Goal: Task Accomplishment & Management: Manage account settings

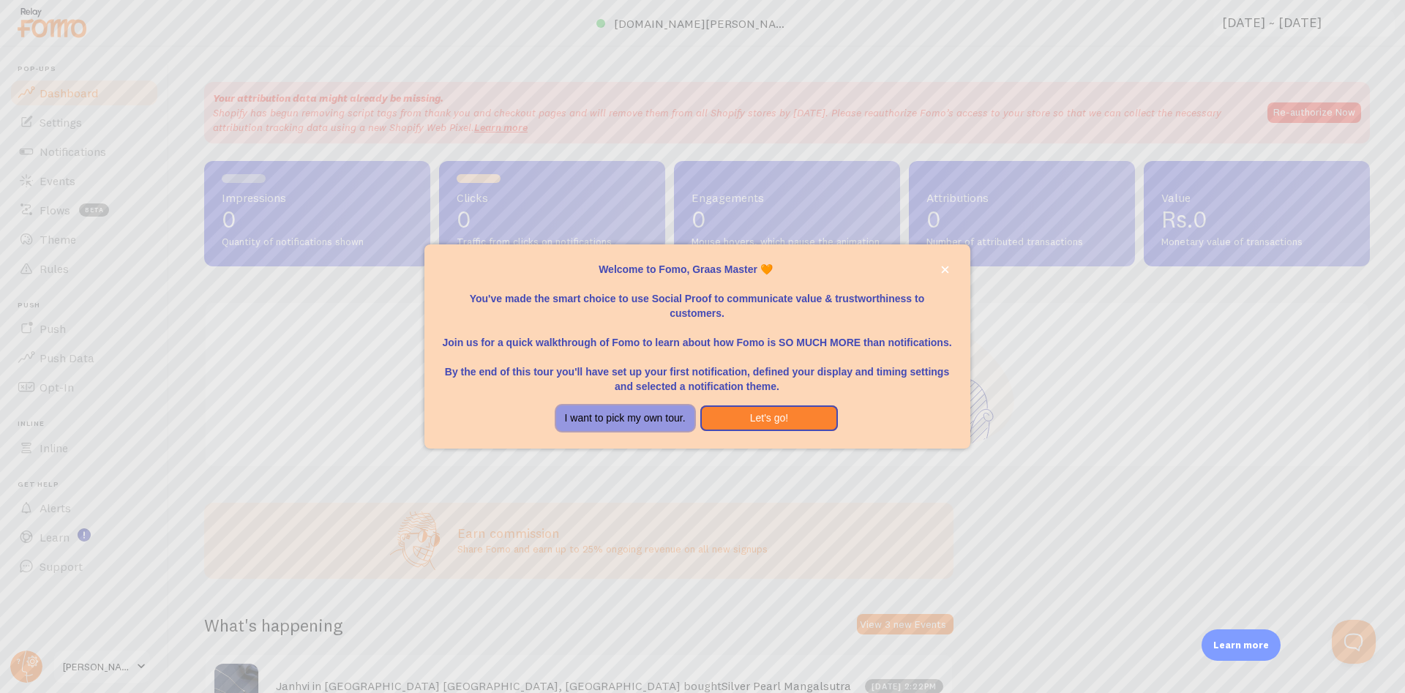
click at [638, 422] on button "I want to pick my own tour." at bounding box center [625, 418] width 138 height 26
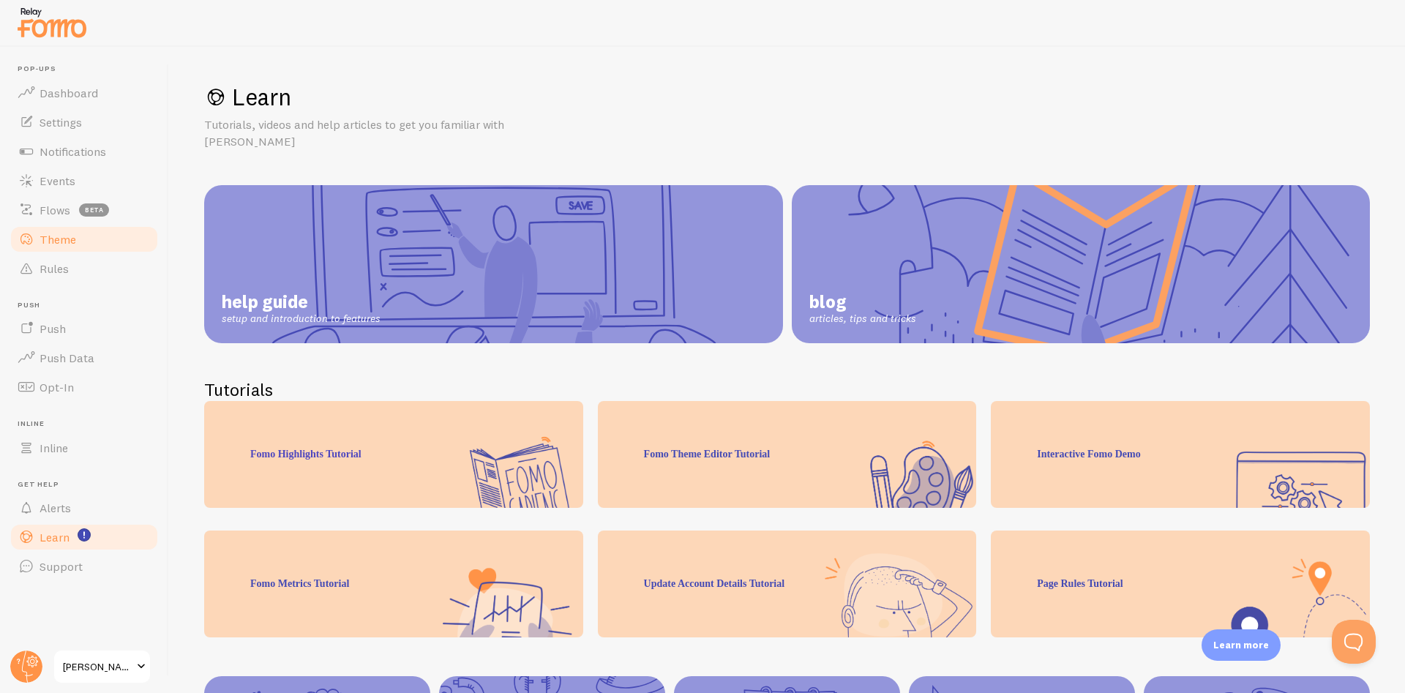
click at [64, 236] on span "Theme" at bounding box center [58, 239] width 37 height 15
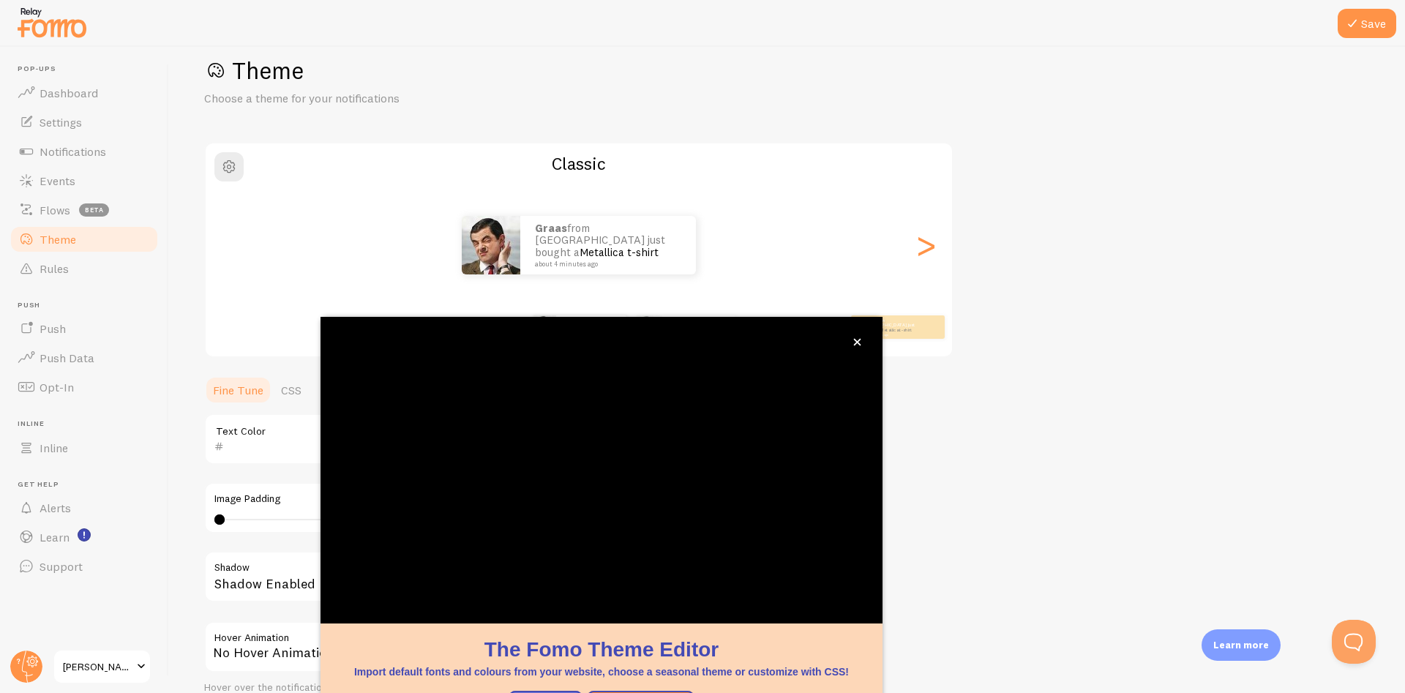
scroll to position [46, 0]
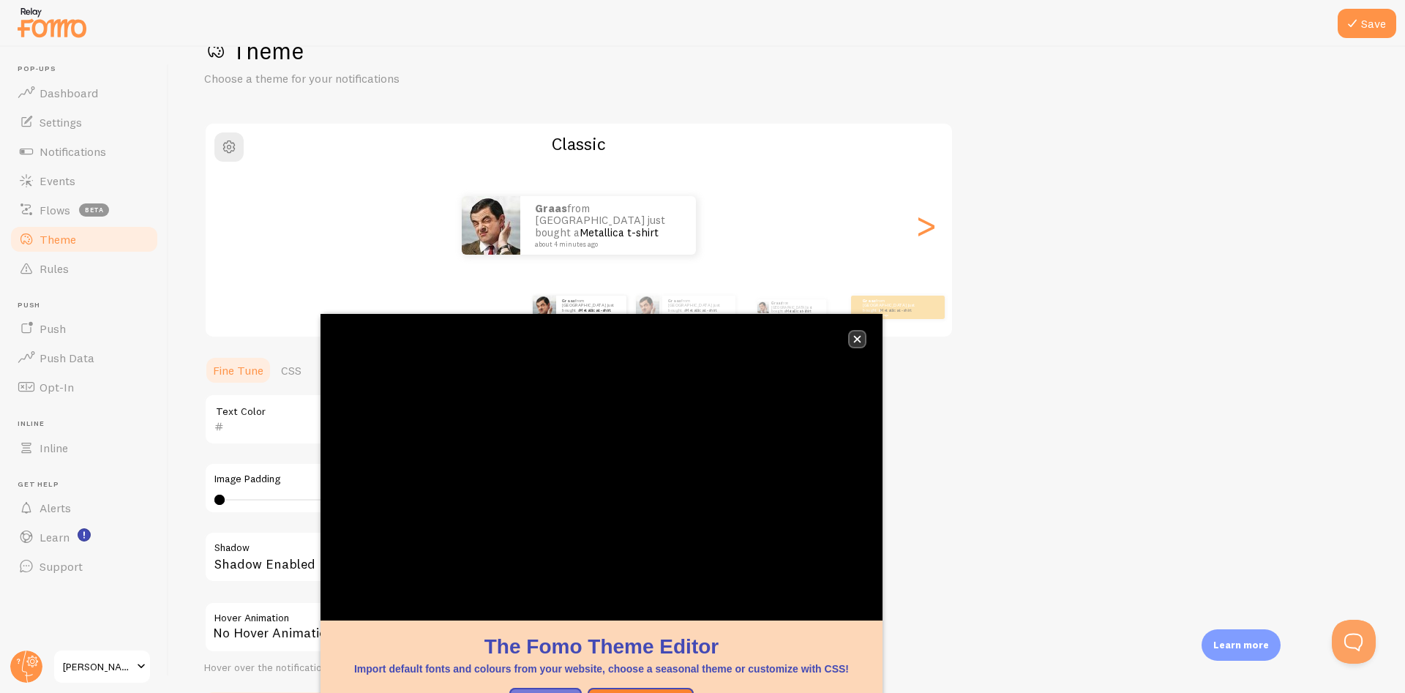
click at [859, 342] on icon "close," at bounding box center [857, 339] width 8 height 8
click at [856, 339] on icon "close," at bounding box center [857, 340] width 7 height 7
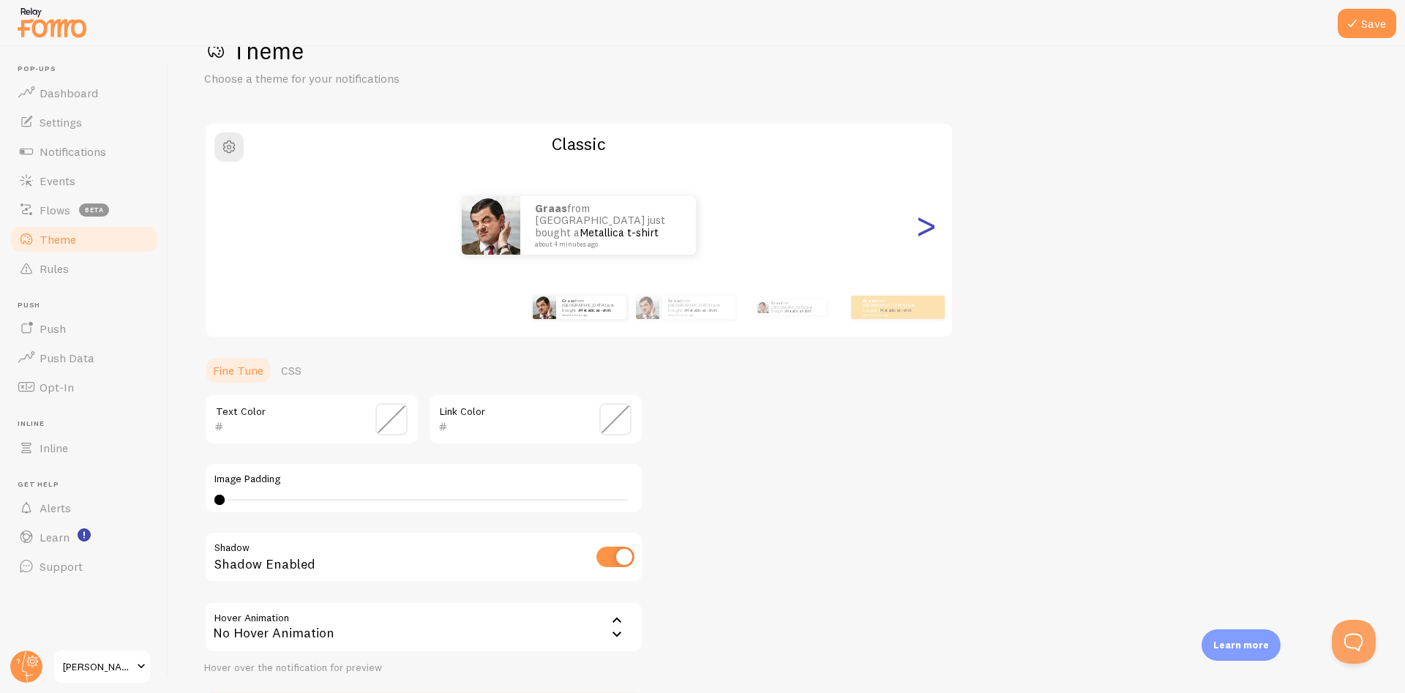
click at [924, 230] on div ">" at bounding box center [926, 225] width 18 height 105
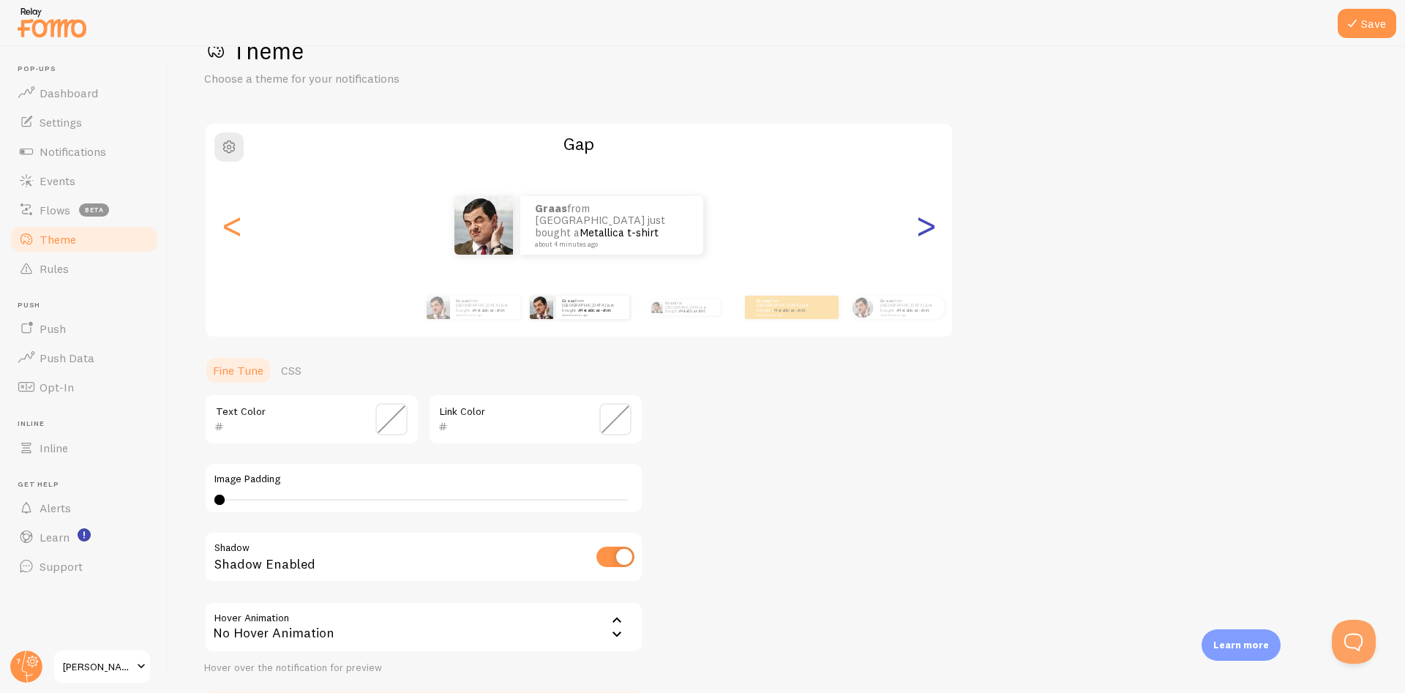
click at [924, 230] on div ">" at bounding box center [926, 225] width 18 height 105
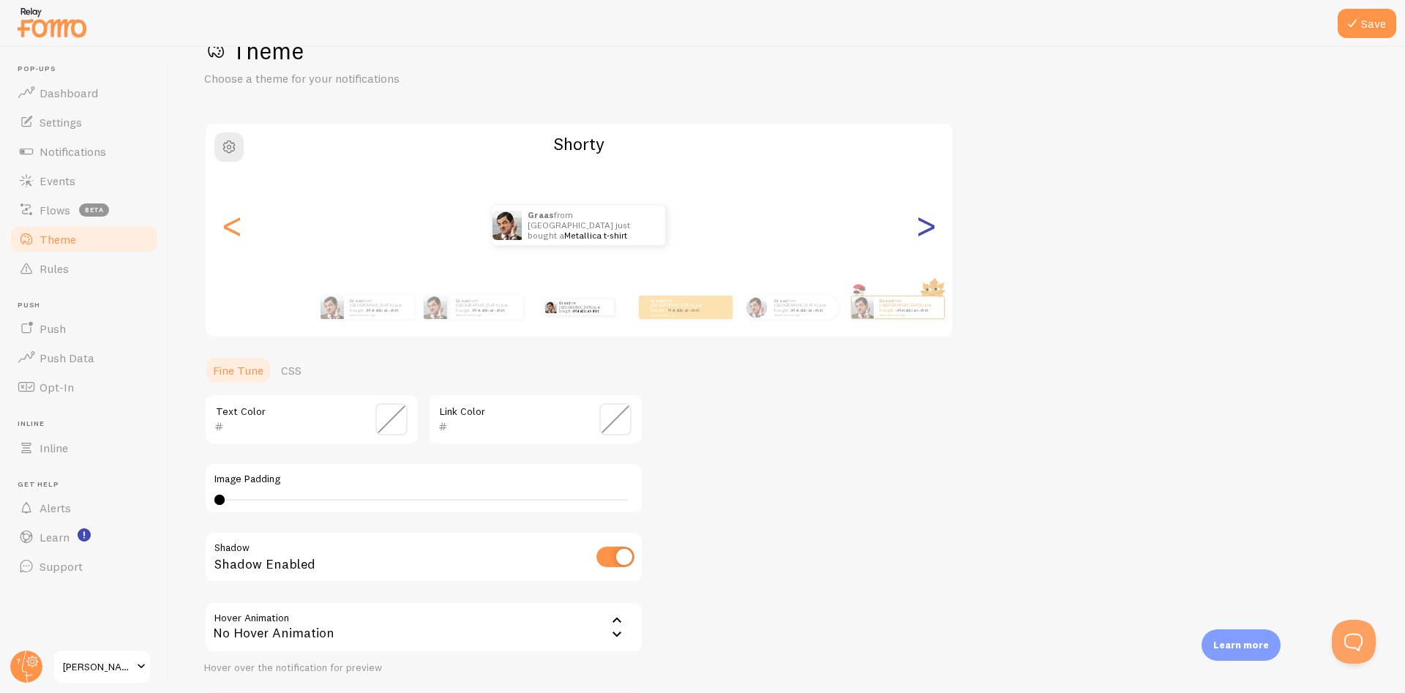
click at [924, 230] on div ">" at bounding box center [926, 225] width 18 height 105
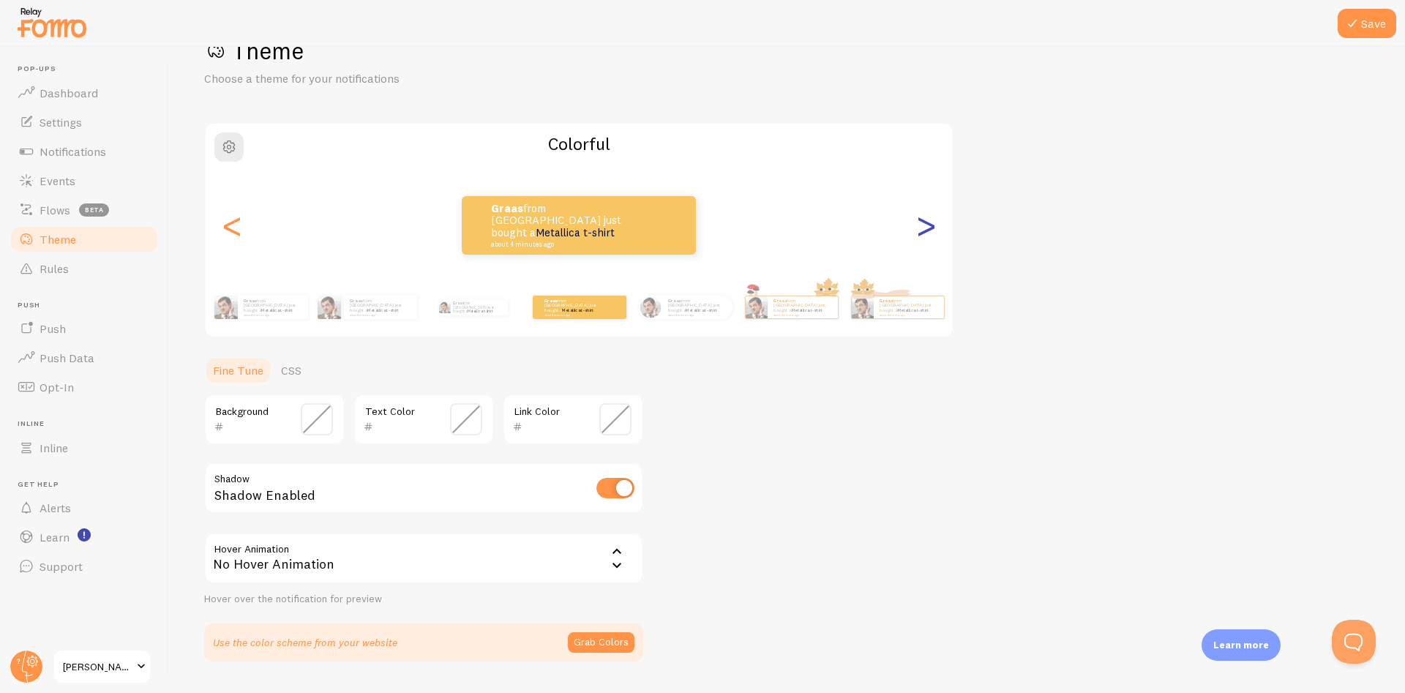
click at [924, 230] on div ">" at bounding box center [926, 225] width 18 height 105
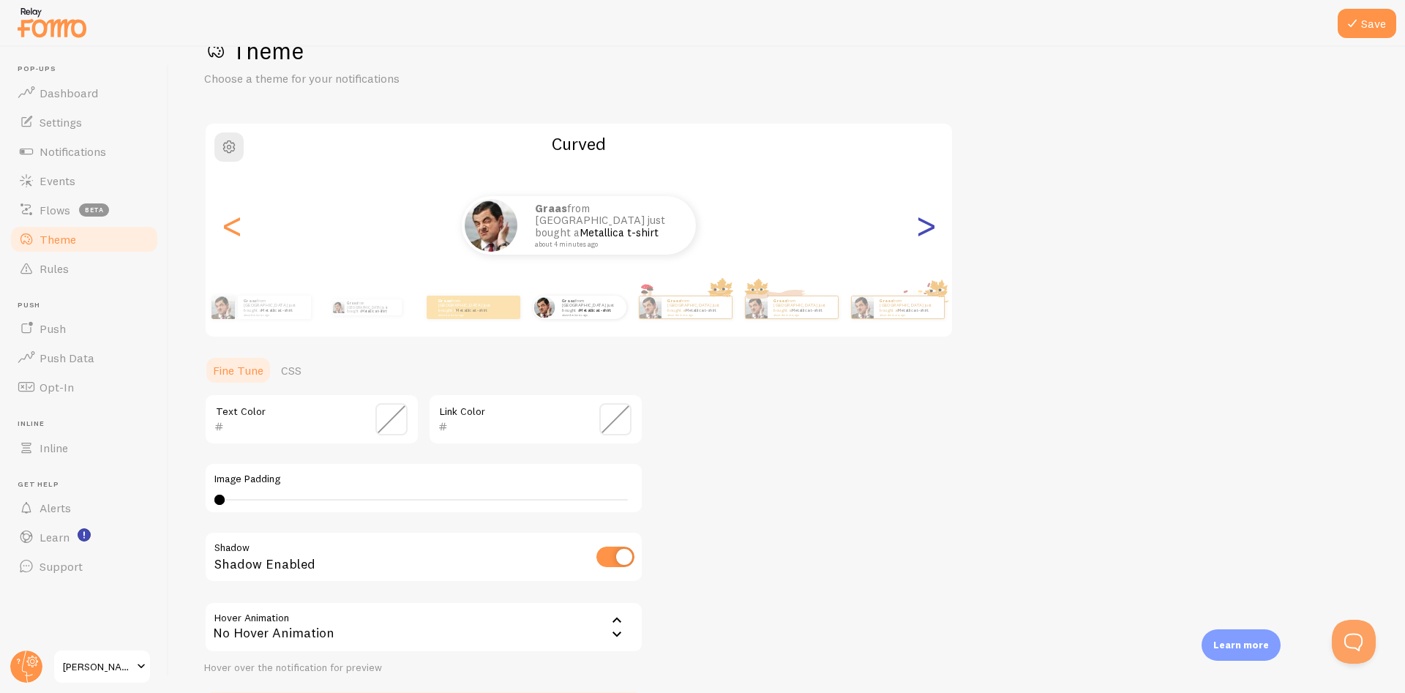
click at [924, 230] on div ">" at bounding box center [926, 225] width 18 height 105
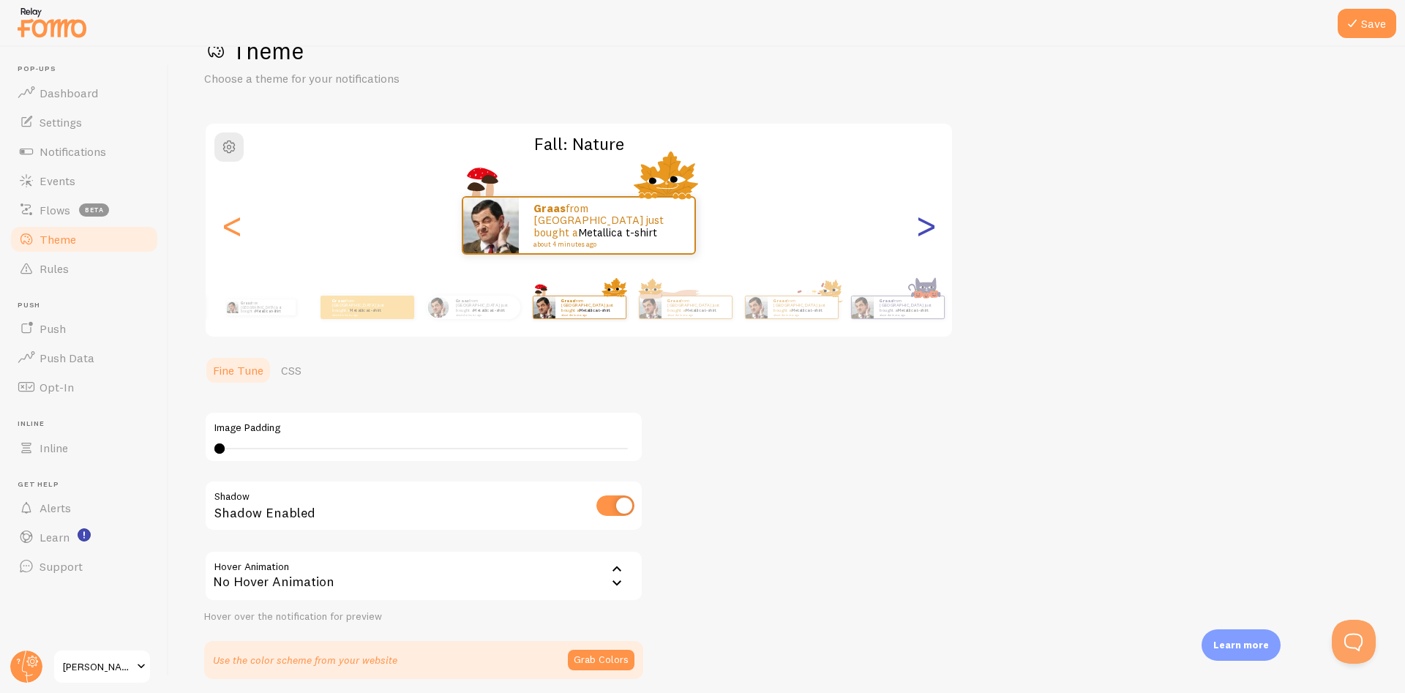
type input "0"
click at [924, 230] on div ">" at bounding box center [926, 225] width 18 height 105
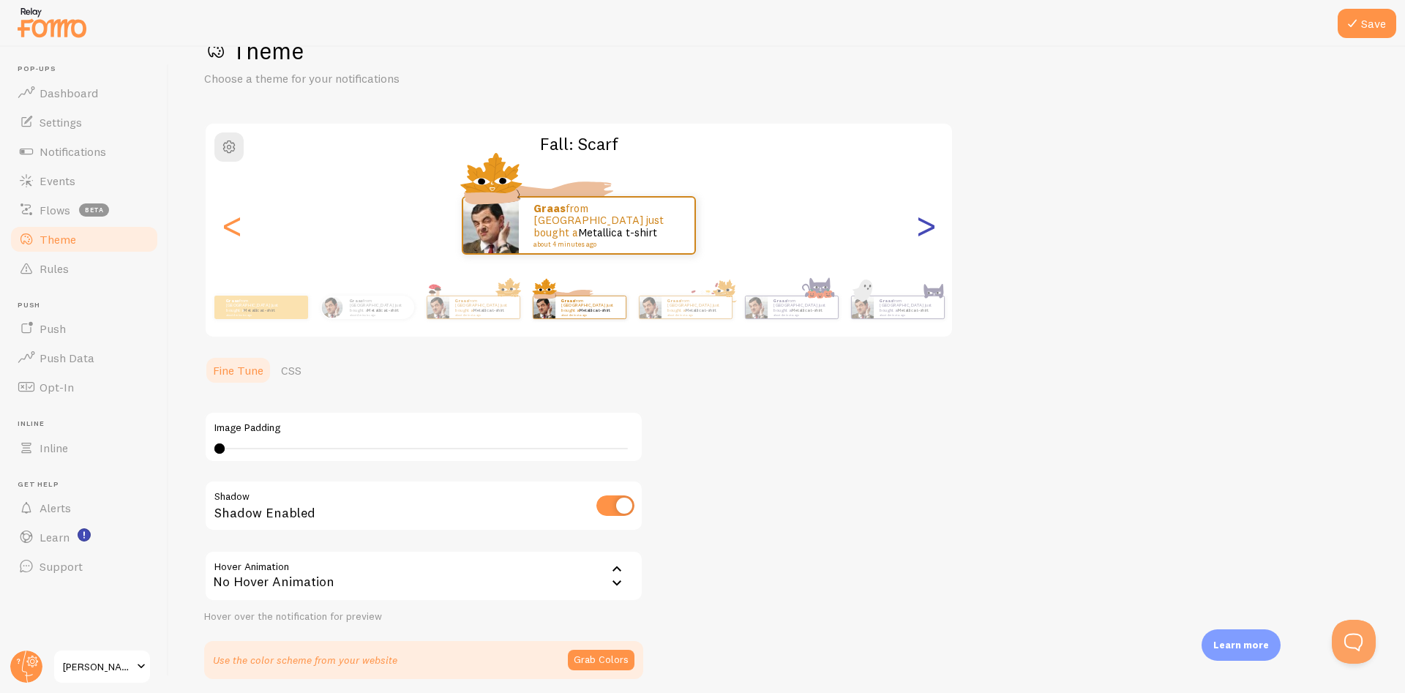
click at [924, 230] on div ">" at bounding box center [926, 225] width 18 height 105
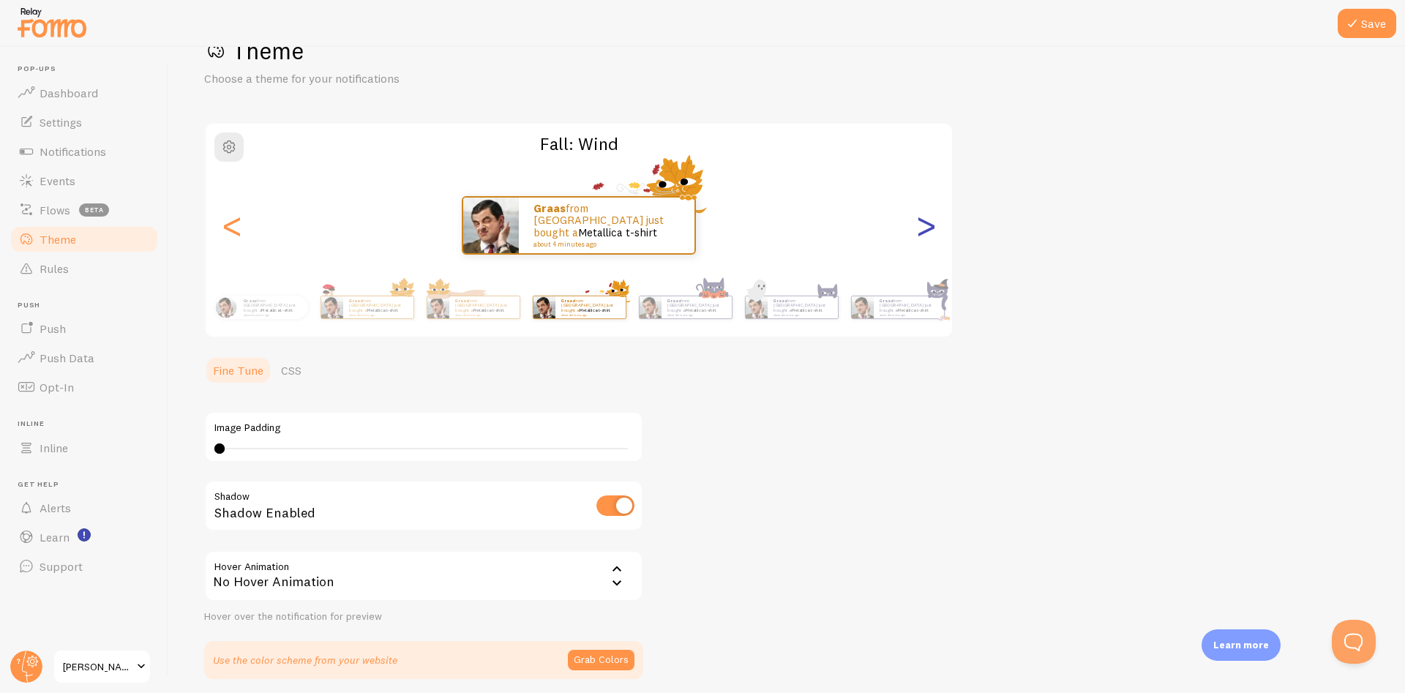
click at [924, 230] on div ">" at bounding box center [926, 225] width 18 height 105
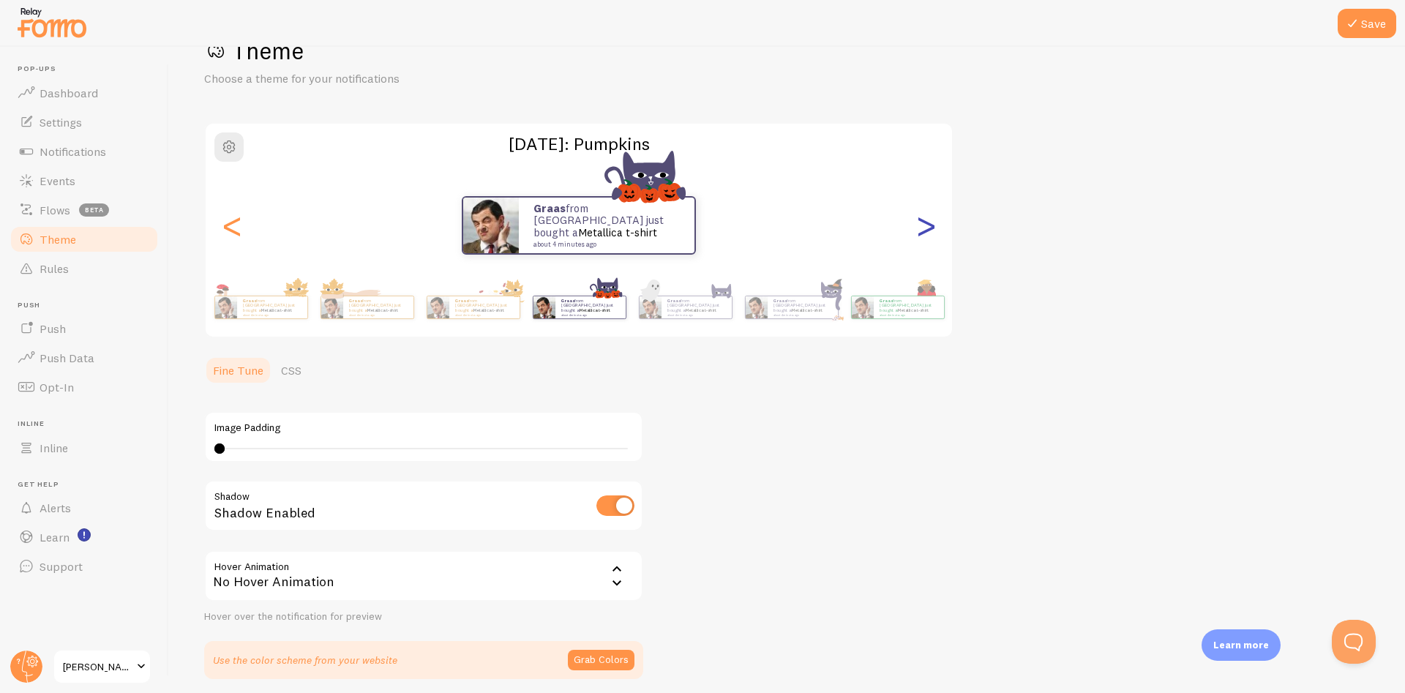
click at [924, 230] on div ">" at bounding box center [926, 225] width 18 height 105
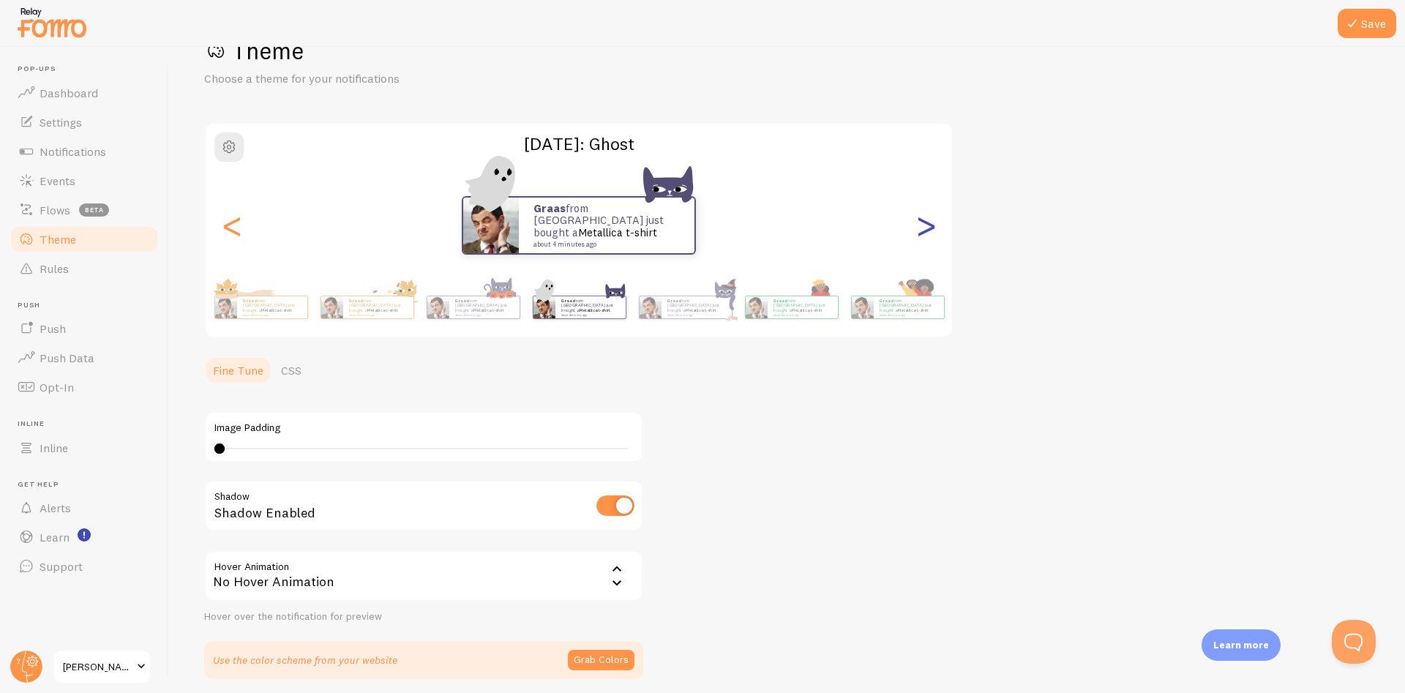
click at [924, 230] on div ">" at bounding box center [926, 225] width 18 height 105
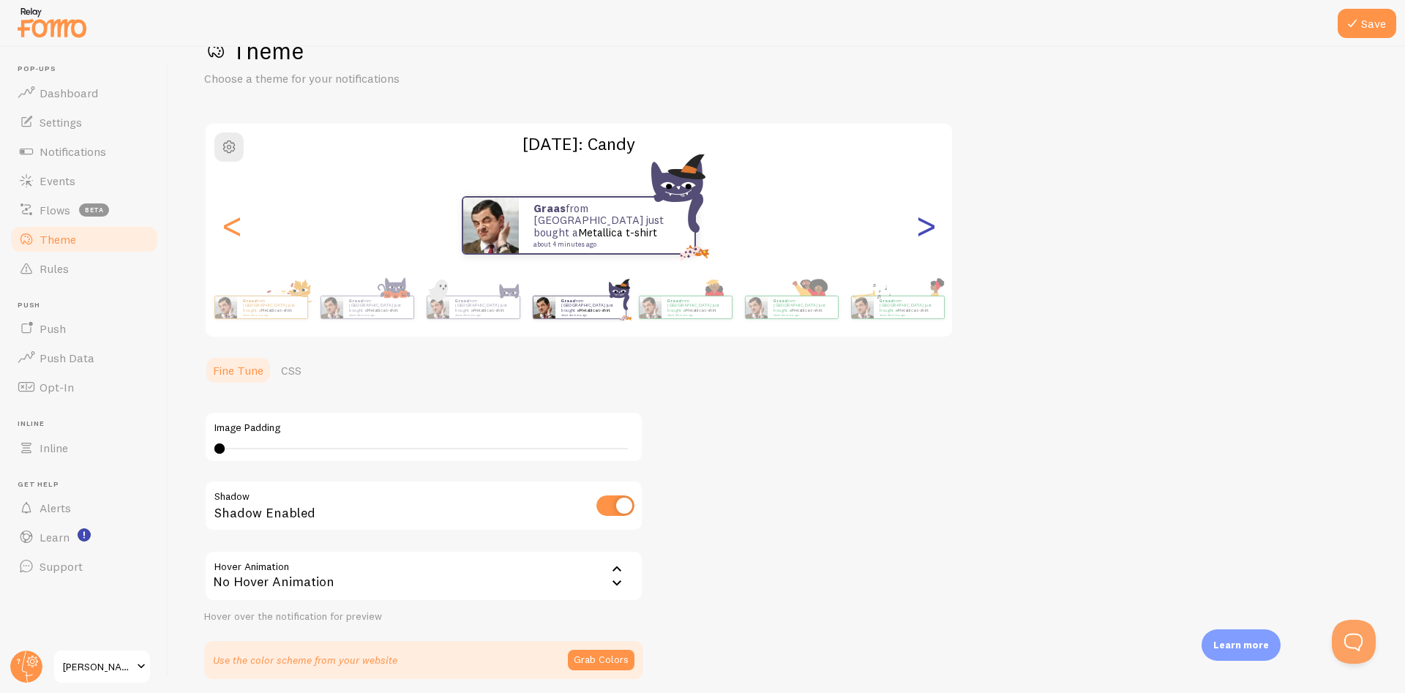
click at [925, 228] on div ">" at bounding box center [926, 225] width 18 height 105
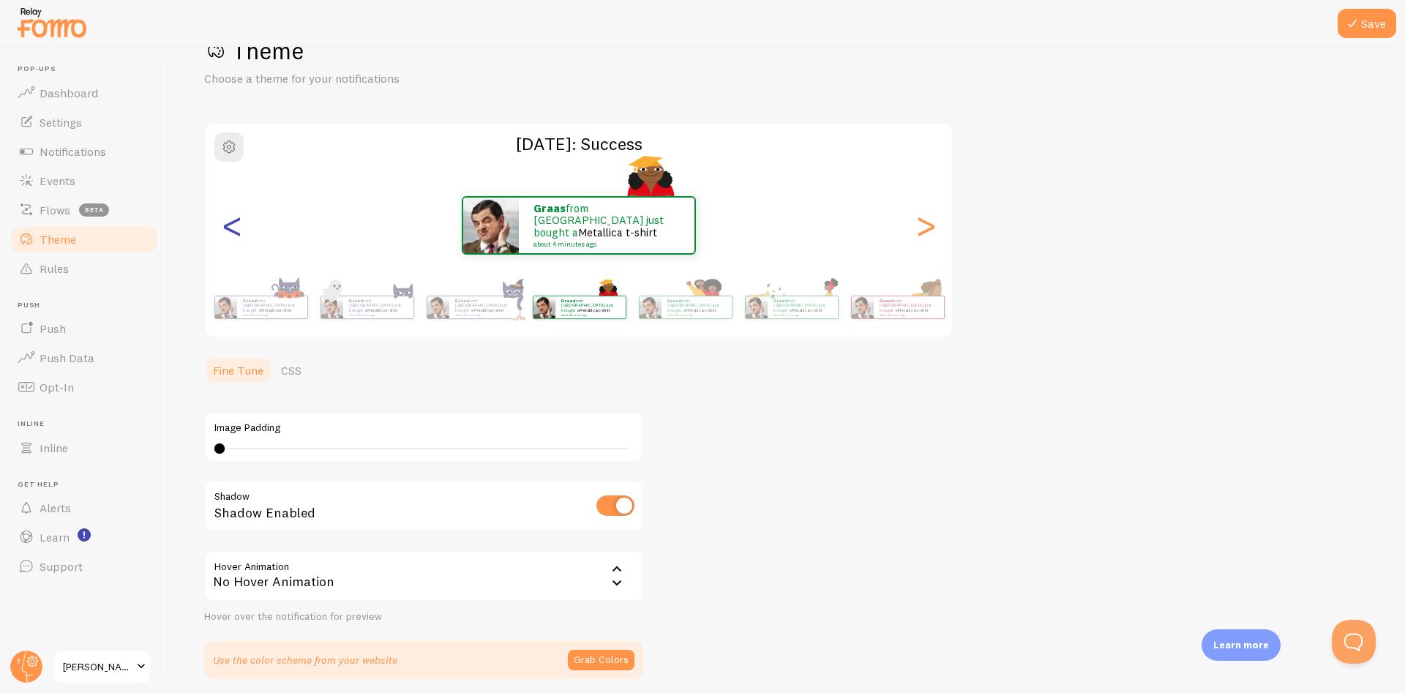
click at [237, 228] on div "<" at bounding box center [232, 225] width 18 height 105
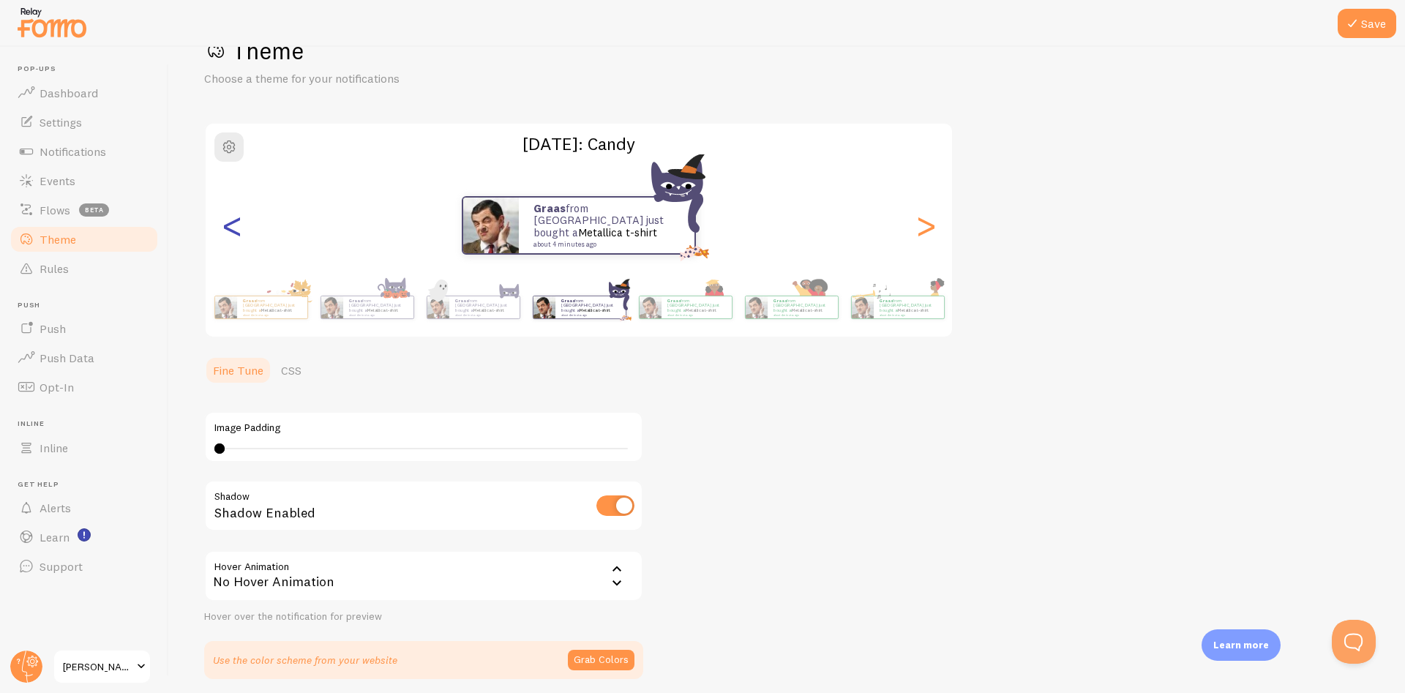
click at [237, 228] on div "<" at bounding box center [232, 225] width 18 height 105
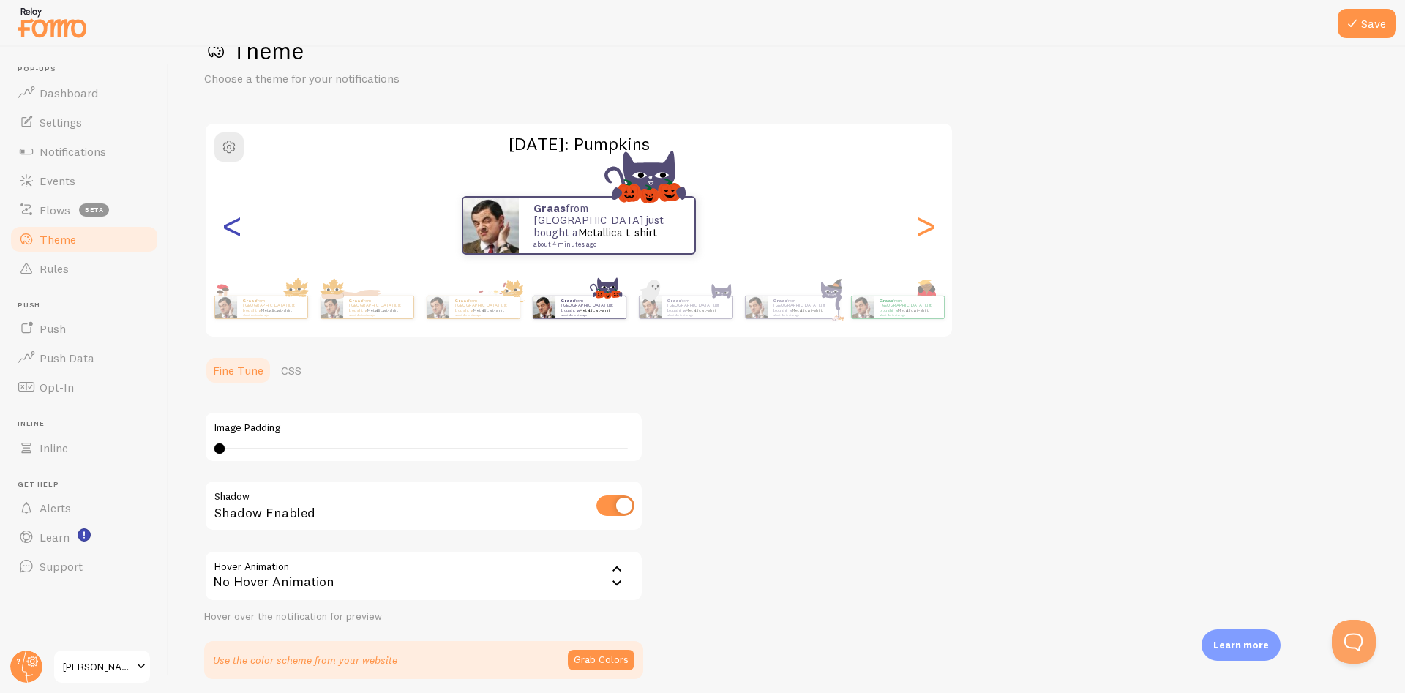
click at [237, 228] on div "<" at bounding box center [232, 225] width 18 height 105
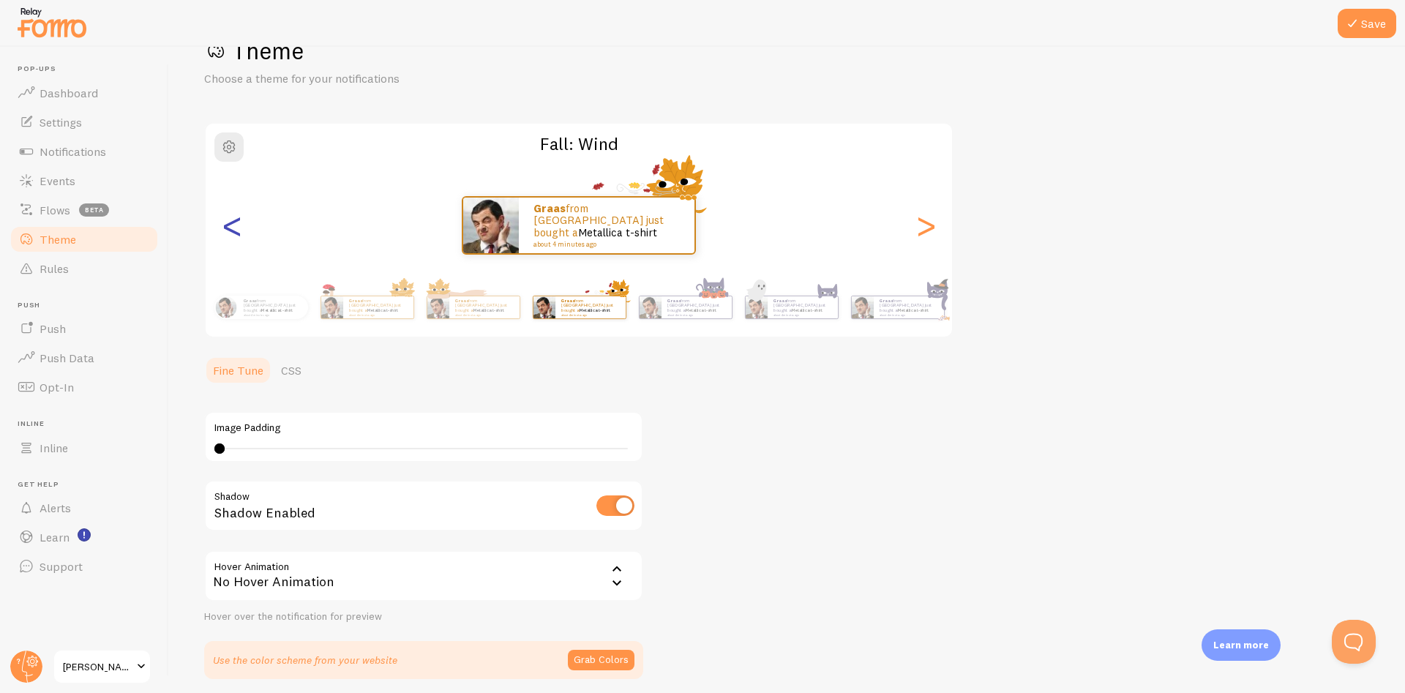
click at [237, 228] on div "<" at bounding box center [232, 225] width 18 height 105
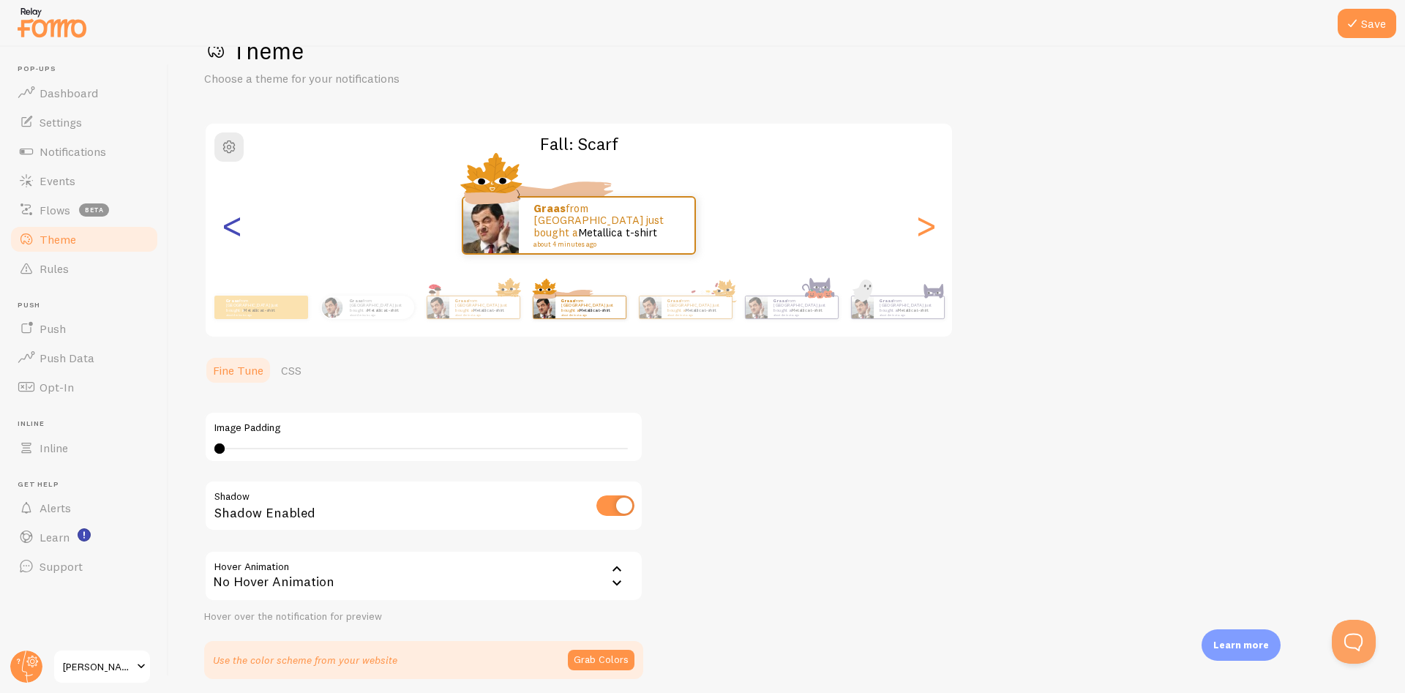
click at [237, 228] on div "<" at bounding box center [232, 225] width 18 height 105
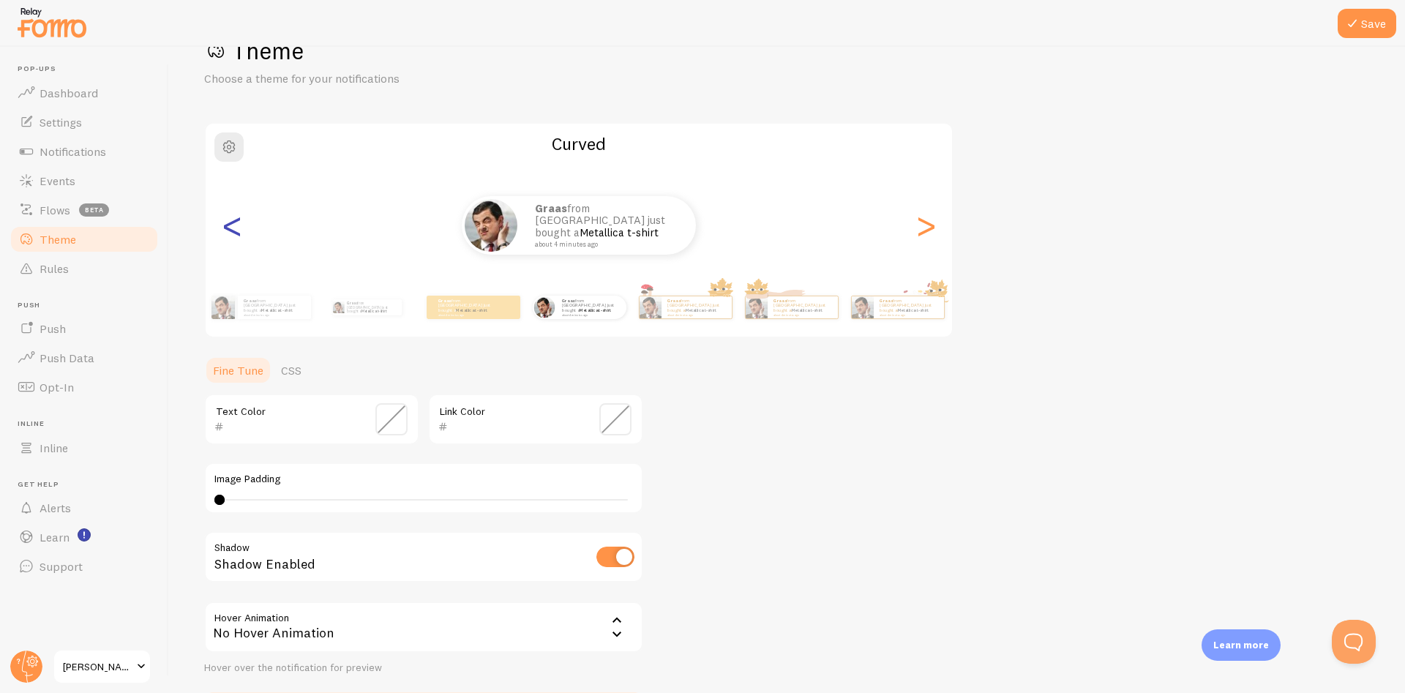
click at [237, 228] on div "<" at bounding box center [232, 225] width 18 height 105
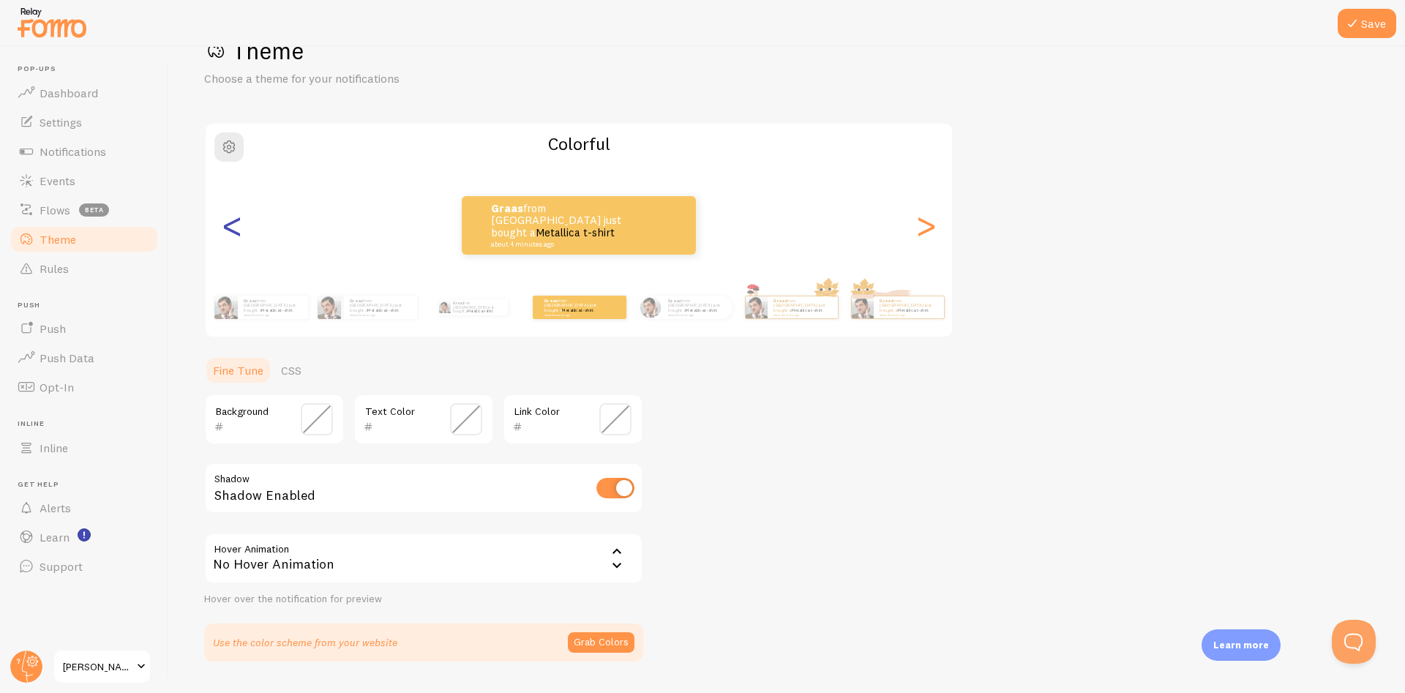
click at [237, 228] on div "<" at bounding box center [232, 225] width 18 height 105
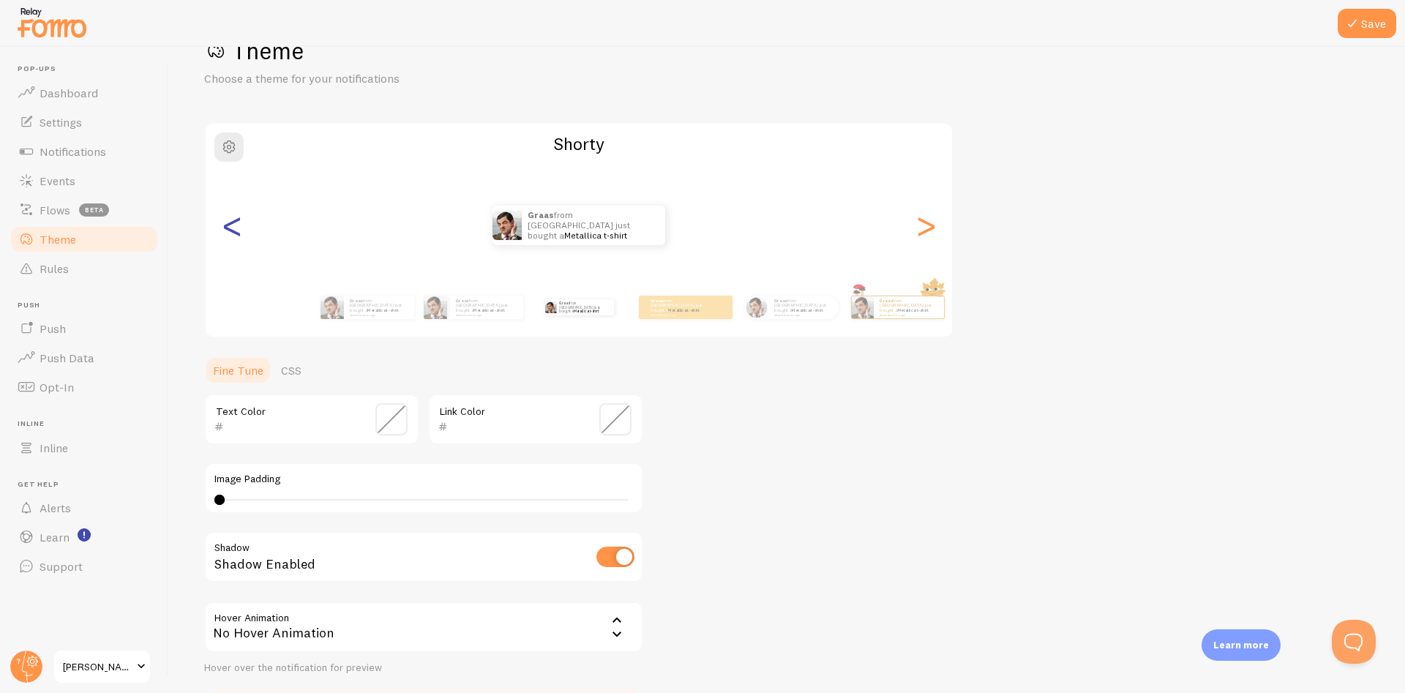
click at [237, 228] on div "<" at bounding box center [232, 225] width 18 height 105
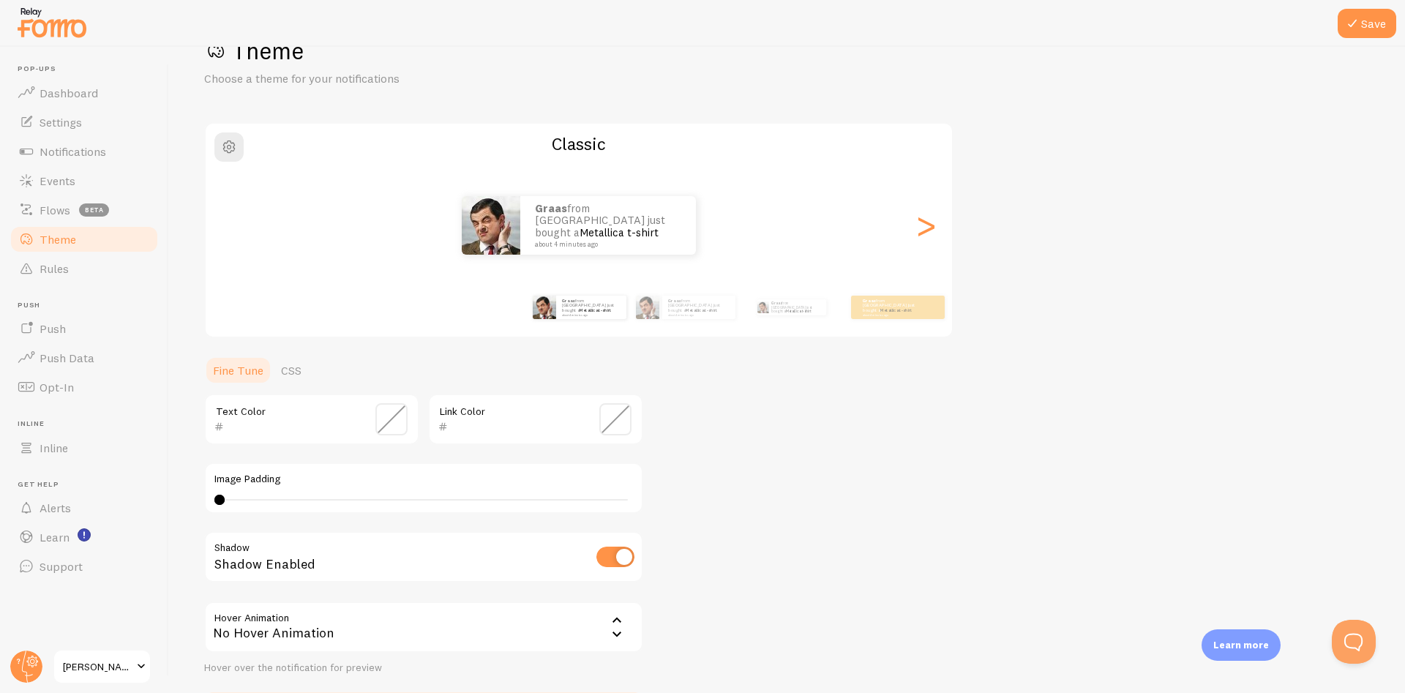
click at [237, 228] on div "<" at bounding box center [232, 225] width 18 height 105
click at [237, 228] on div "Graas from [GEOGRAPHIC_DATA] just bought a Metallica t-shirt about 4 minutes ago" at bounding box center [579, 225] width 747 height 59
click at [684, 302] on p "Graas from [GEOGRAPHIC_DATA] just bought a Metallica t-shirt about 4 minutes ago" at bounding box center [698, 307] width 61 height 18
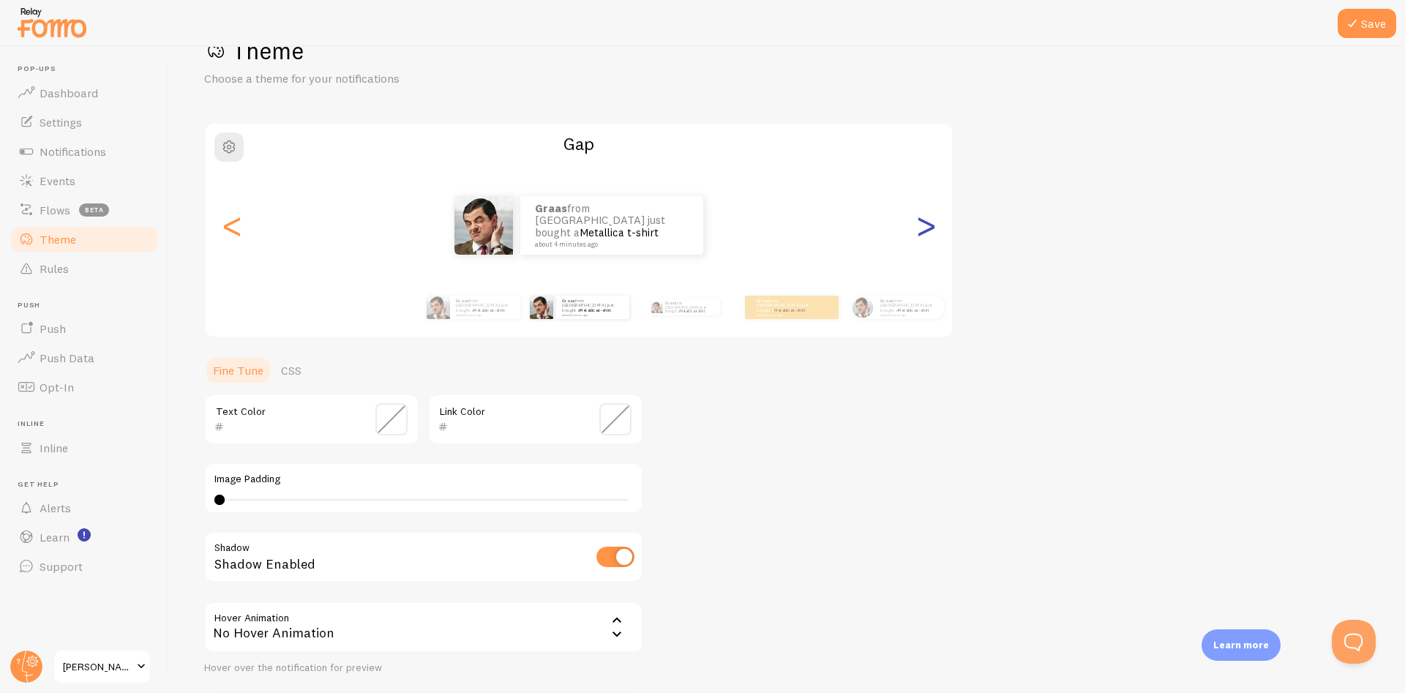
click at [922, 233] on div ">" at bounding box center [926, 225] width 18 height 105
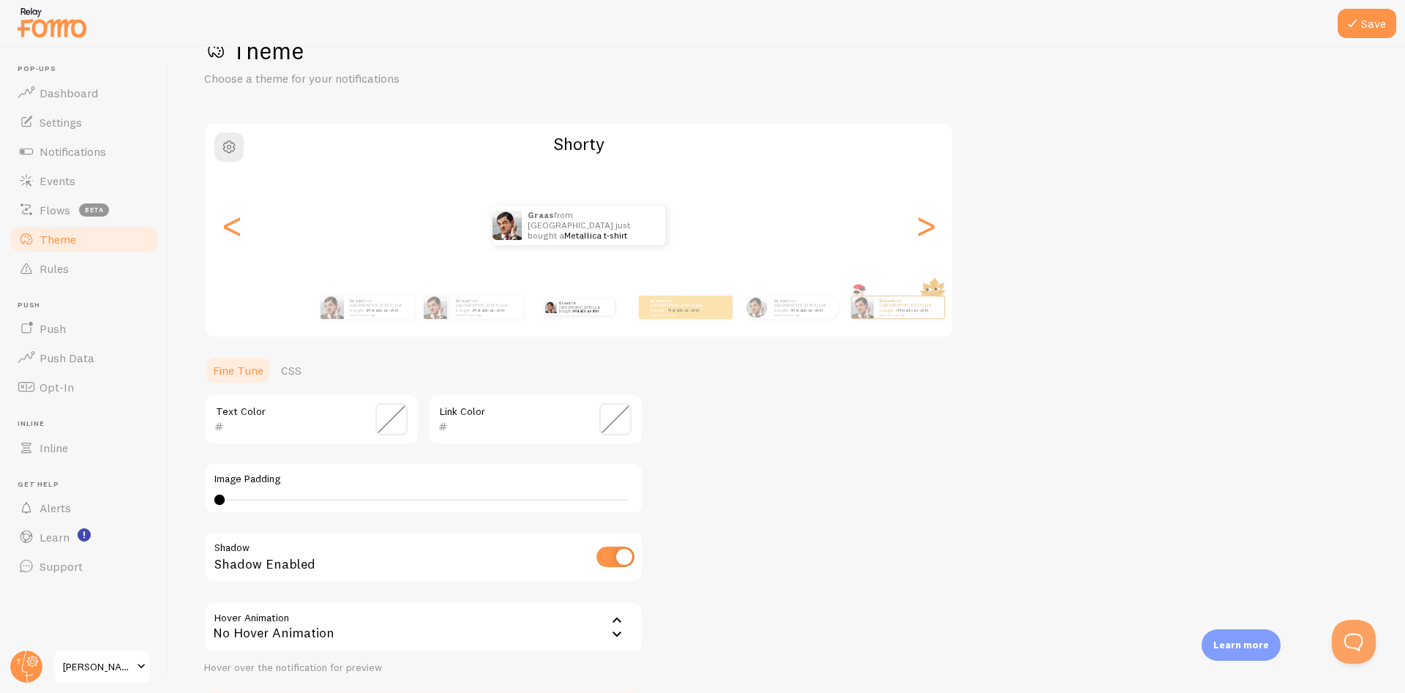
scroll to position [154, 0]
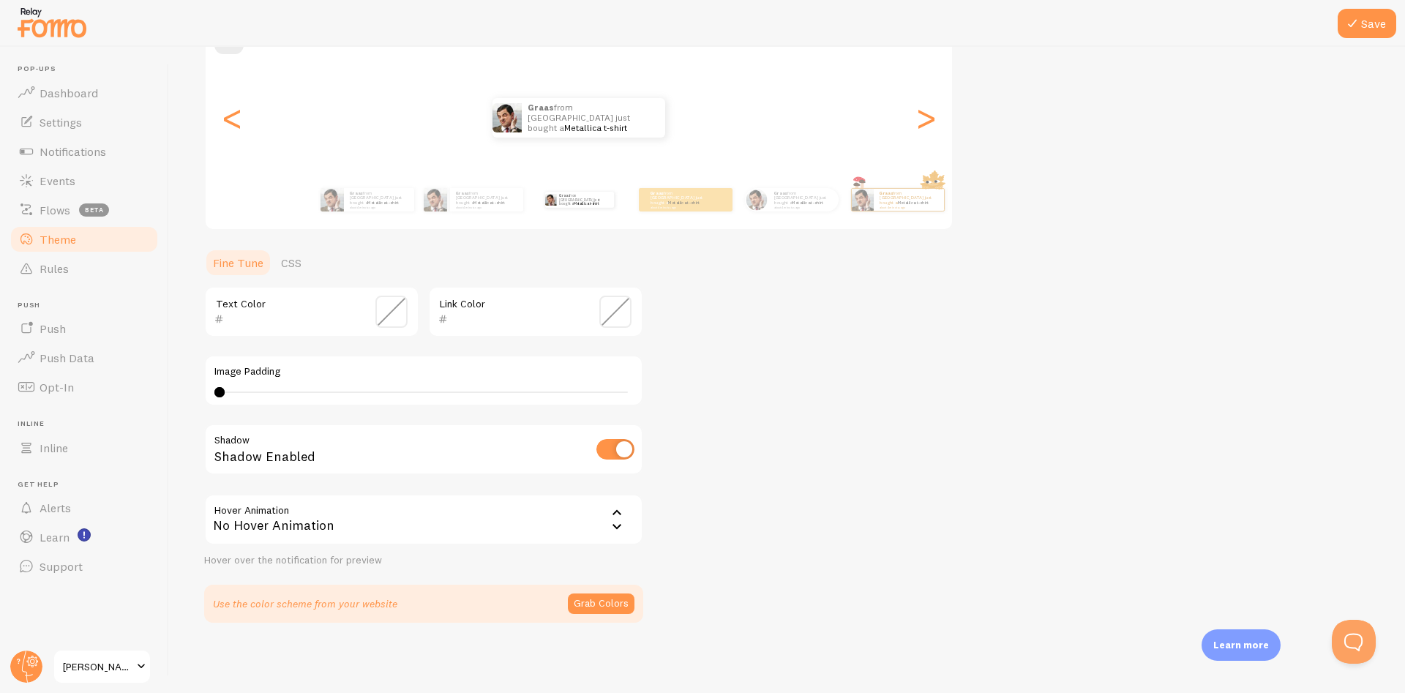
click at [393, 310] on span at bounding box center [391, 312] width 32 height 32
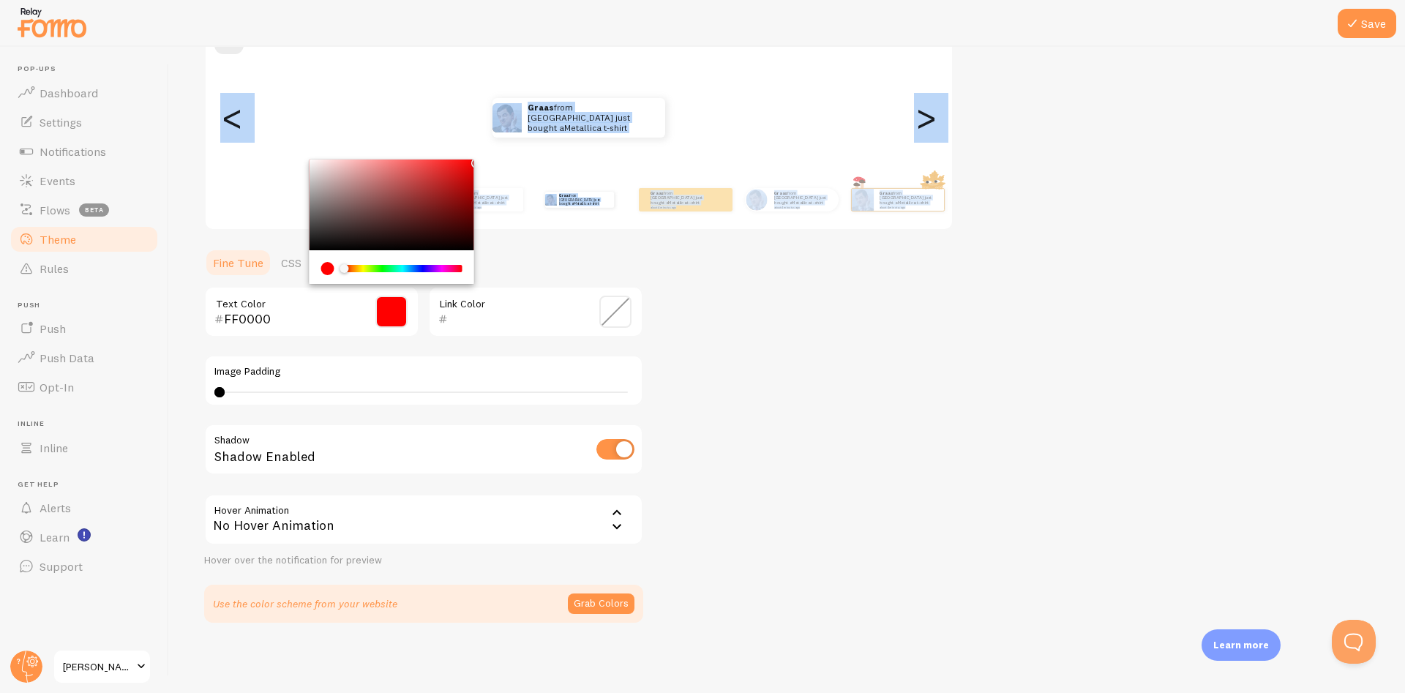
drag, startPoint x: 457, startPoint y: 176, endPoint x: 492, endPoint y: 146, distance: 45.2
click at [474, 160] on div "Chrome color picker" at bounding box center [392, 205] width 165 height 91
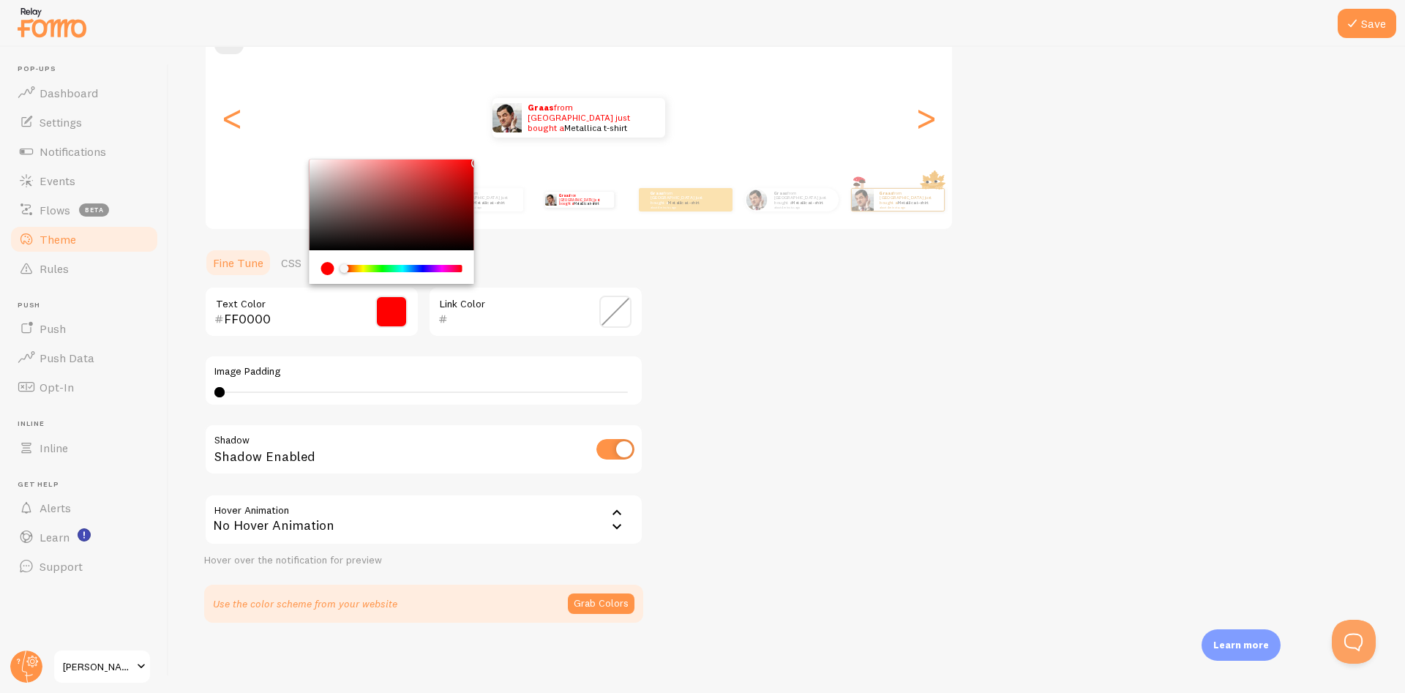
click at [252, 310] on input "FF0000" at bounding box center [291, 319] width 134 height 18
click at [240, 318] on input "FF0000" at bounding box center [291, 319] width 134 height 18
paste input "e"
click at [246, 321] on input "FFe0000" at bounding box center [291, 319] width 134 height 18
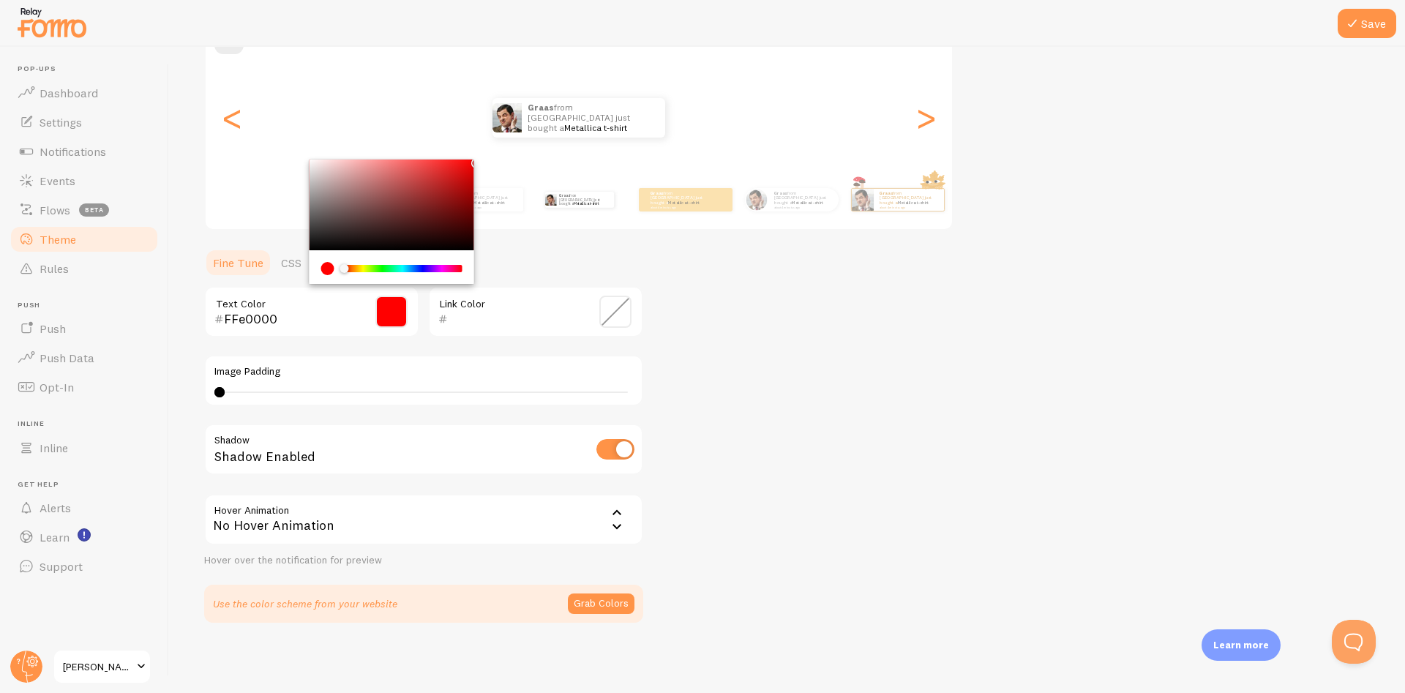
click at [246, 321] on input "FFe0000" at bounding box center [291, 319] width 134 height 18
paste input "e74046"
type input "e74046"
click at [802, 340] on div "Theme Choose a theme for your notifications [PERSON_NAME] from [GEOGRAPHIC_DATA…" at bounding box center [787, 275] width 1166 height 695
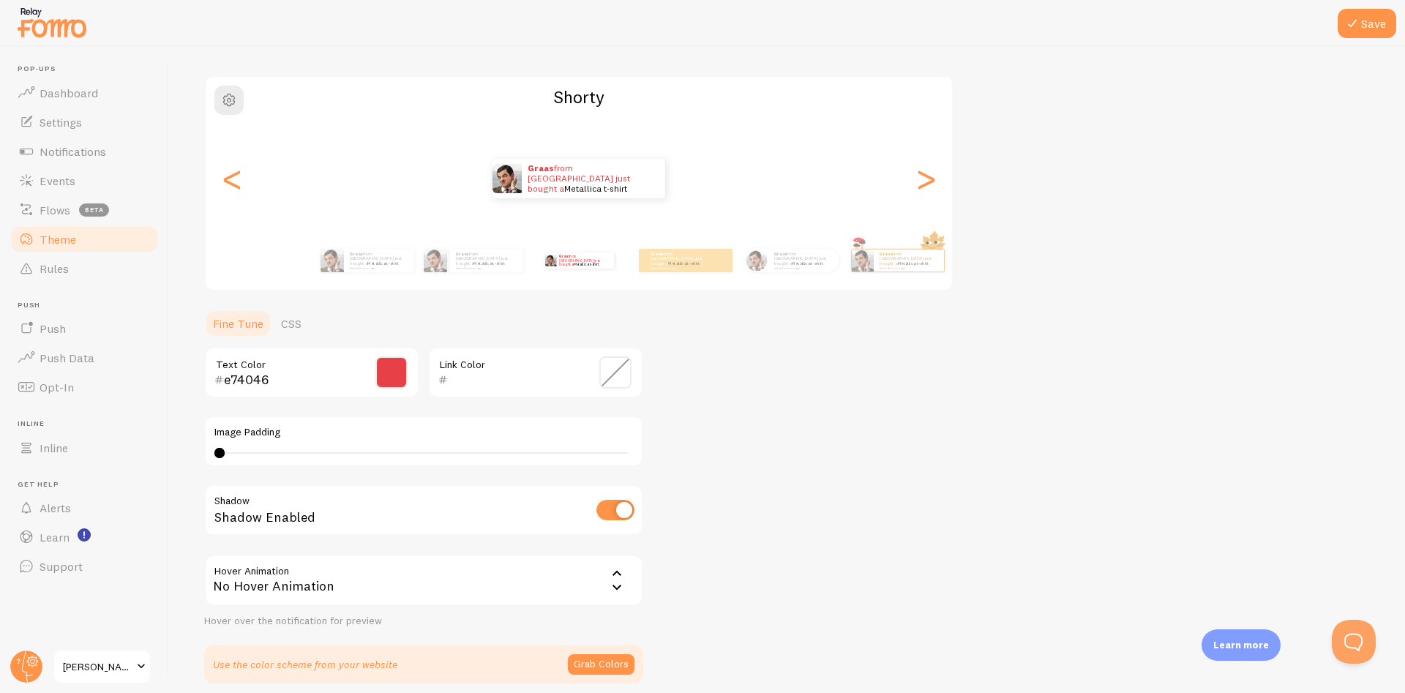
scroll to position [66, 0]
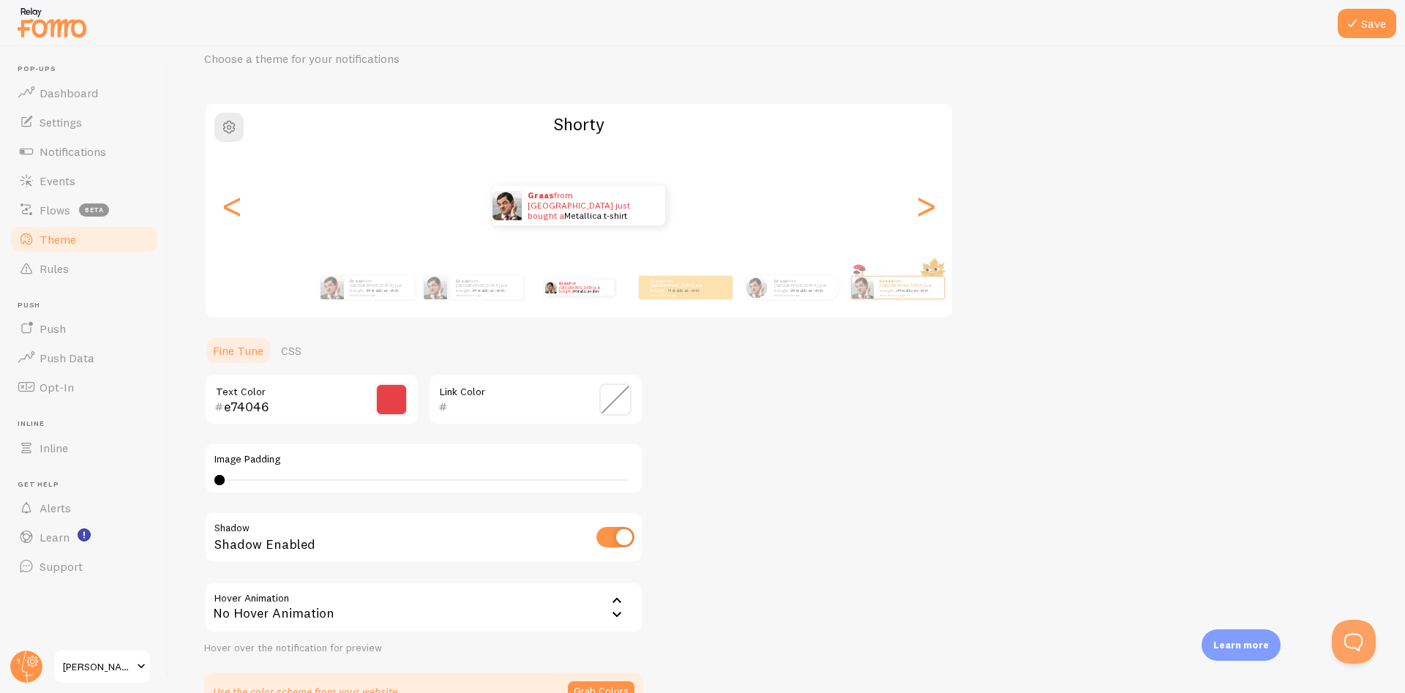
click at [610, 406] on span at bounding box center [615, 400] width 32 height 32
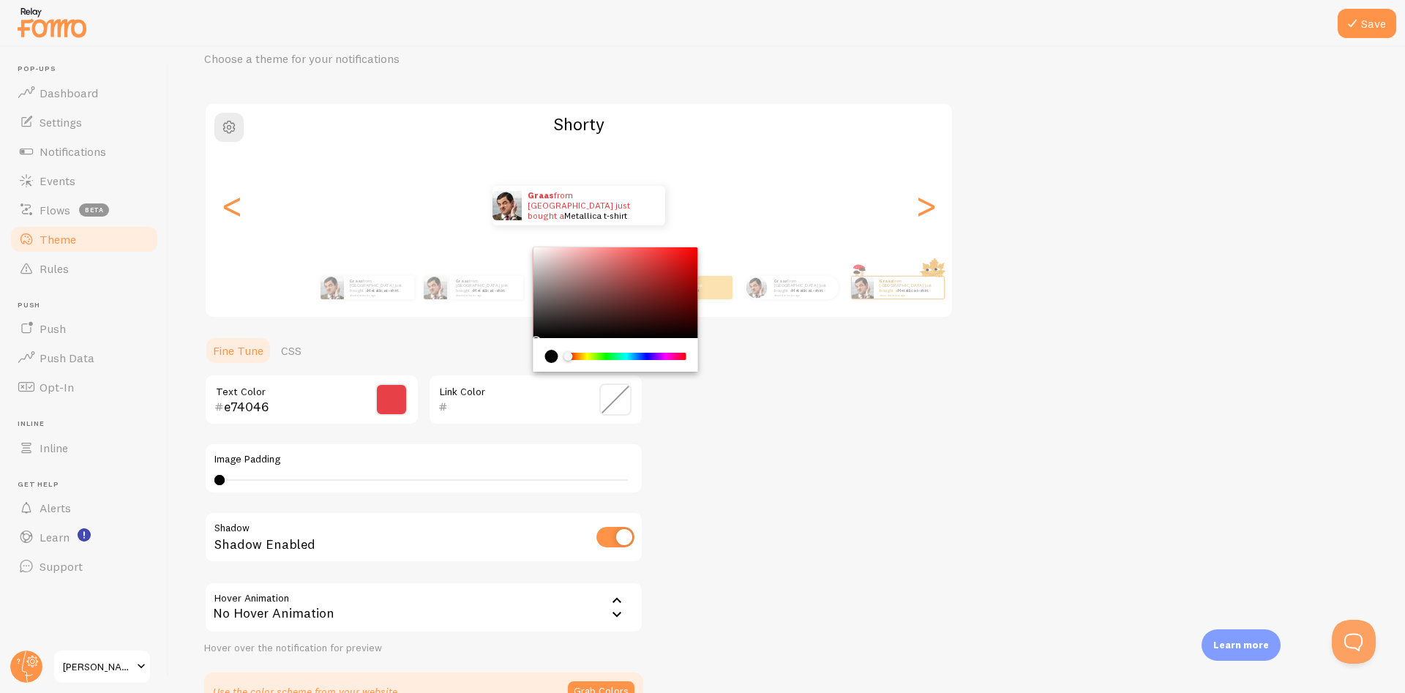
click at [495, 397] on div "Link Color" at bounding box center [535, 399] width 215 height 51
click at [449, 408] on input "text" at bounding box center [515, 407] width 134 height 18
paste input "e74046"
type input "e74046"
click at [782, 423] on div "Theme Choose a theme for your notifications [PERSON_NAME] from [GEOGRAPHIC_DATA…" at bounding box center [787, 363] width 1166 height 695
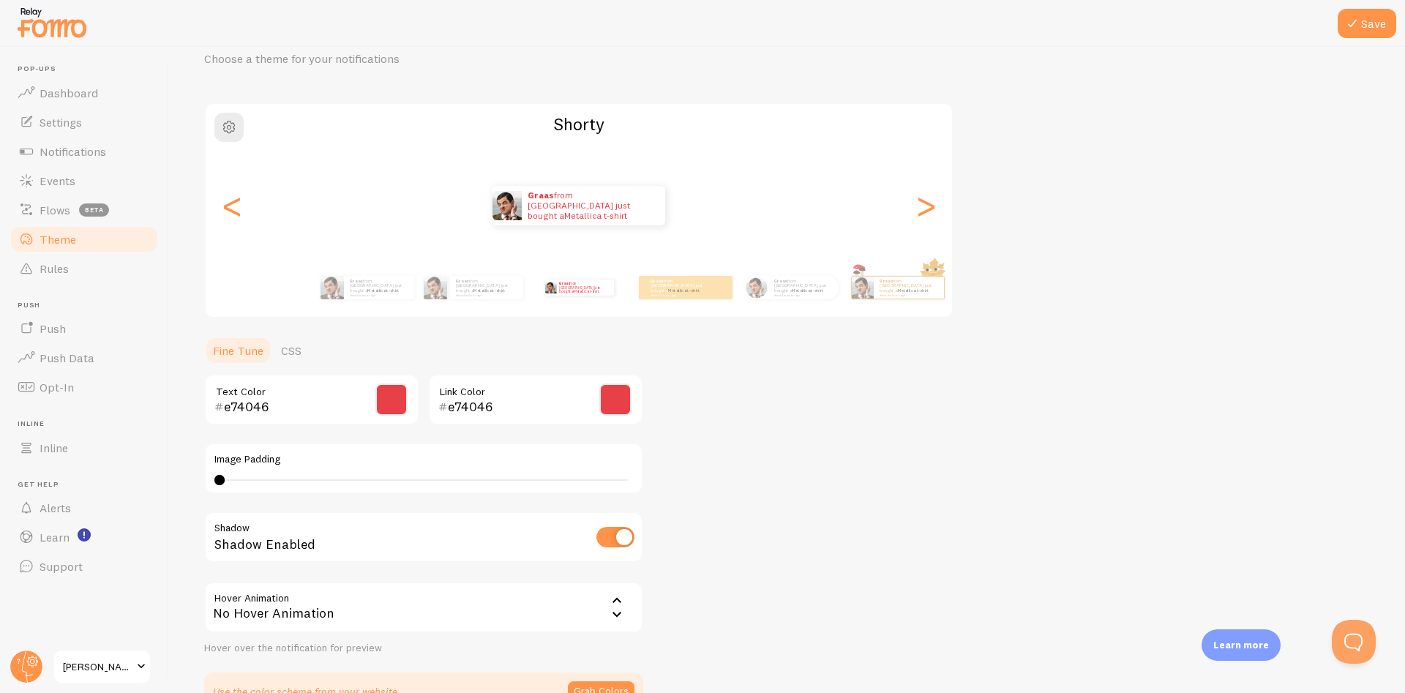
click at [766, 418] on div "Theme Choose a theme for your notifications [PERSON_NAME] from [GEOGRAPHIC_DATA…" at bounding box center [787, 363] width 1166 height 695
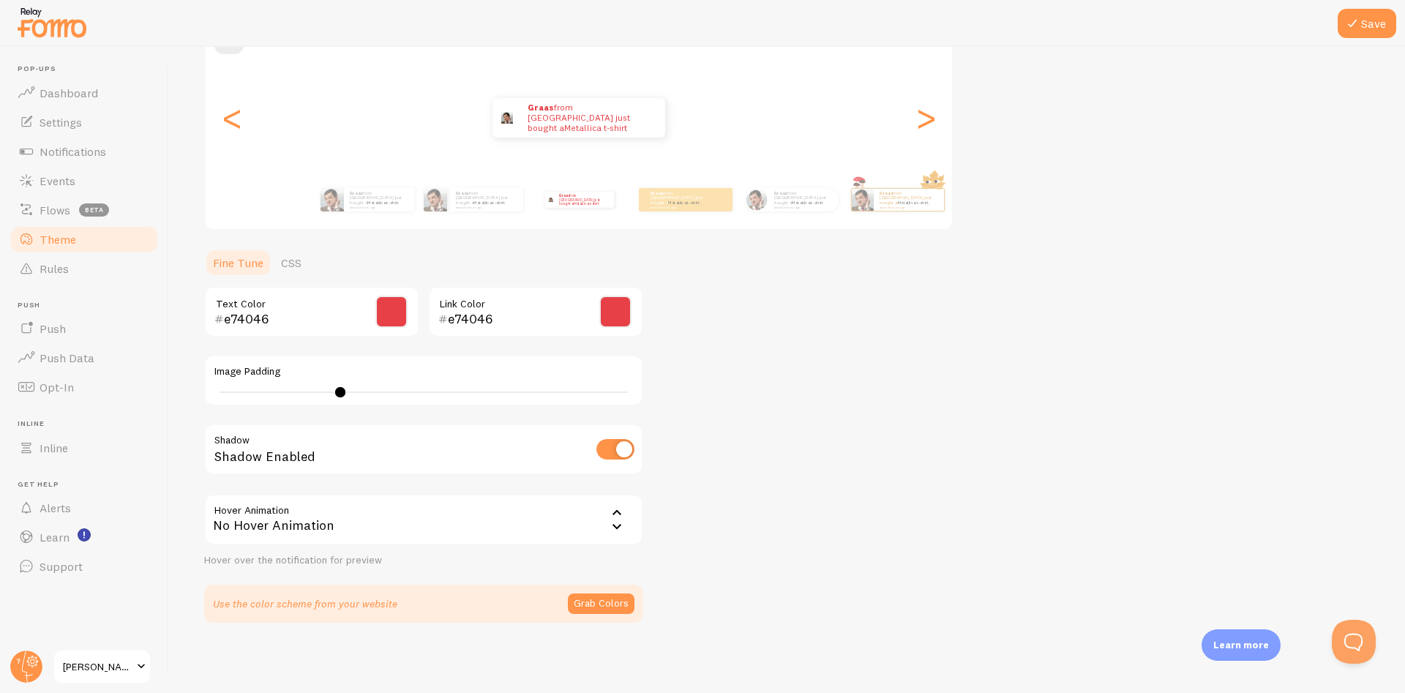
type input "0"
drag, startPoint x: 220, startPoint y: 390, endPoint x: 181, endPoint y: 397, distance: 40.1
click at [181, 397] on div "Save Theme Choose a theme for your notifications Shorty Graas from India just b…" at bounding box center [787, 370] width 1236 height 646
click at [773, 395] on div "Theme Choose a theme for your notifications [PERSON_NAME] from [GEOGRAPHIC_DATA…" at bounding box center [787, 275] width 1166 height 695
click at [742, 372] on div "Theme Choose a theme for your notifications [PERSON_NAME] from [GEOGRAPHIC_DATA…" at bounding box center [787, 275] width 1166 height 695
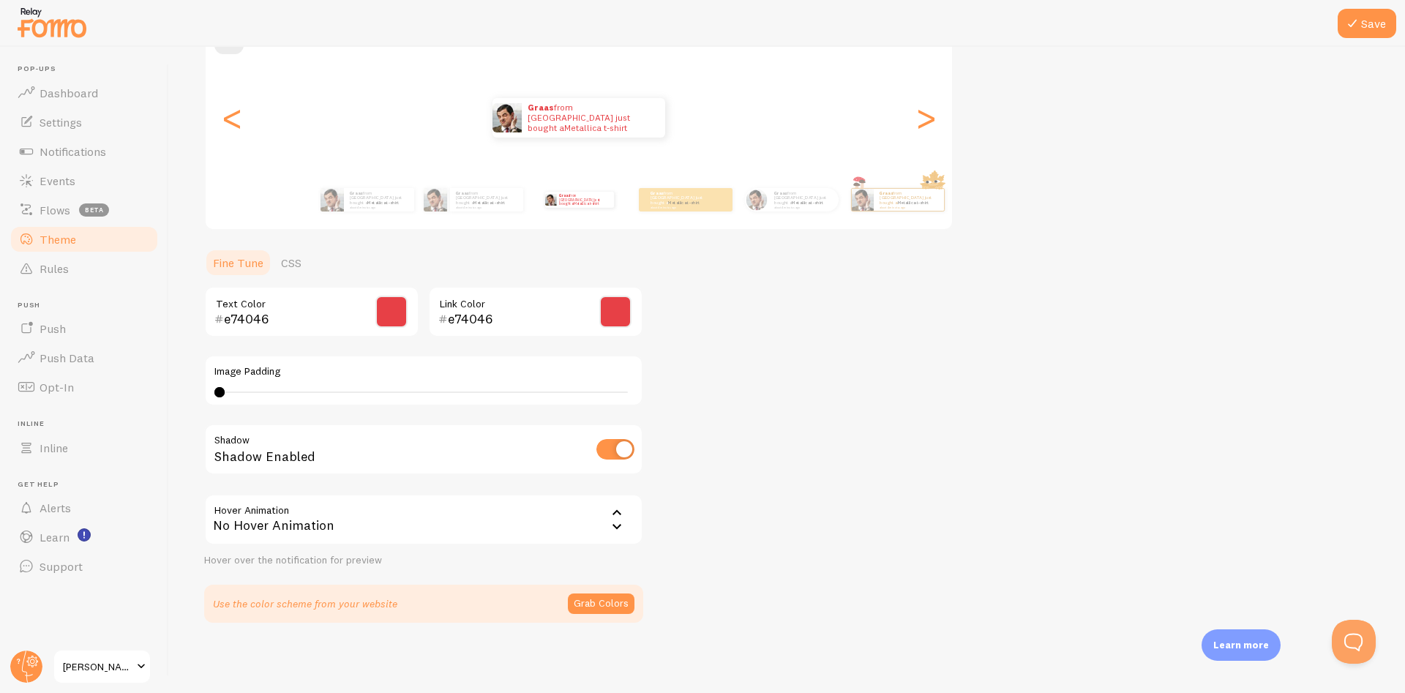
click at [568, 517] on div "No Hover Animation" at bounding box center [423, 519] width 439 height 51
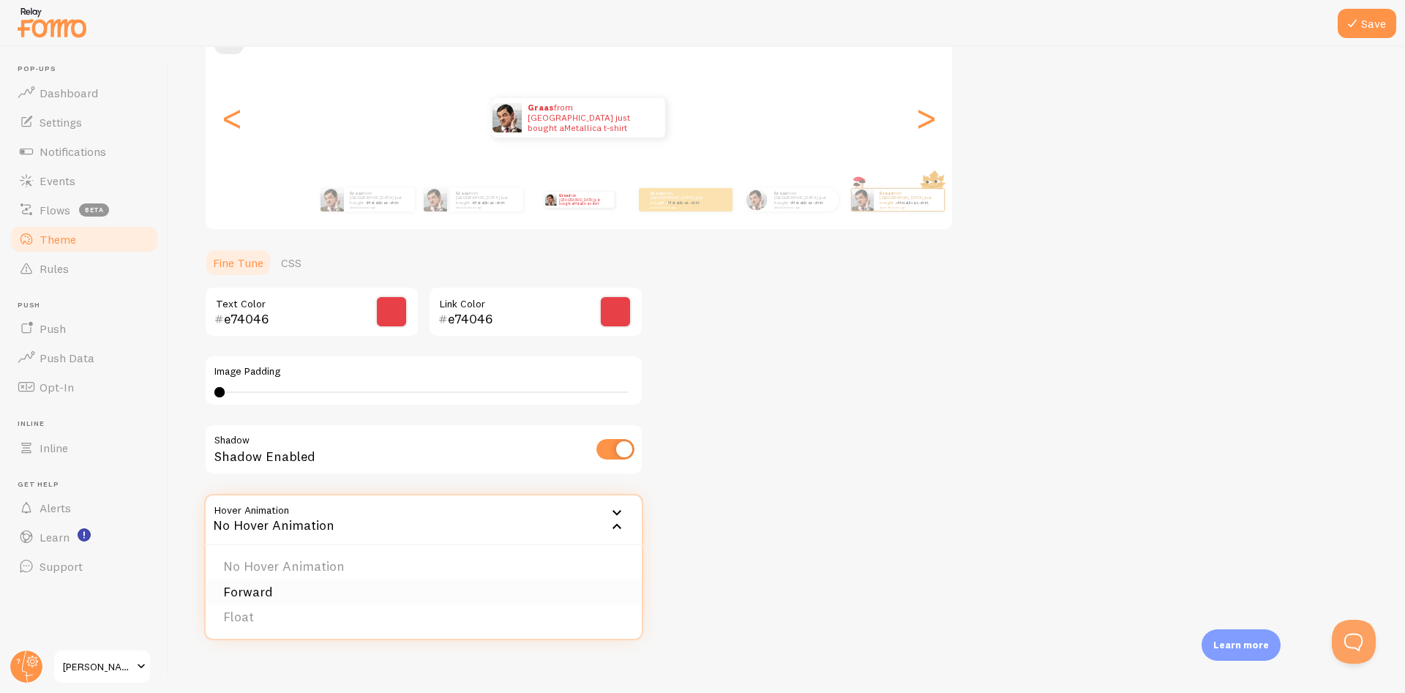
click at [399, 584] on li "Forward" at bounding box center [424, 593] width 436 height 26
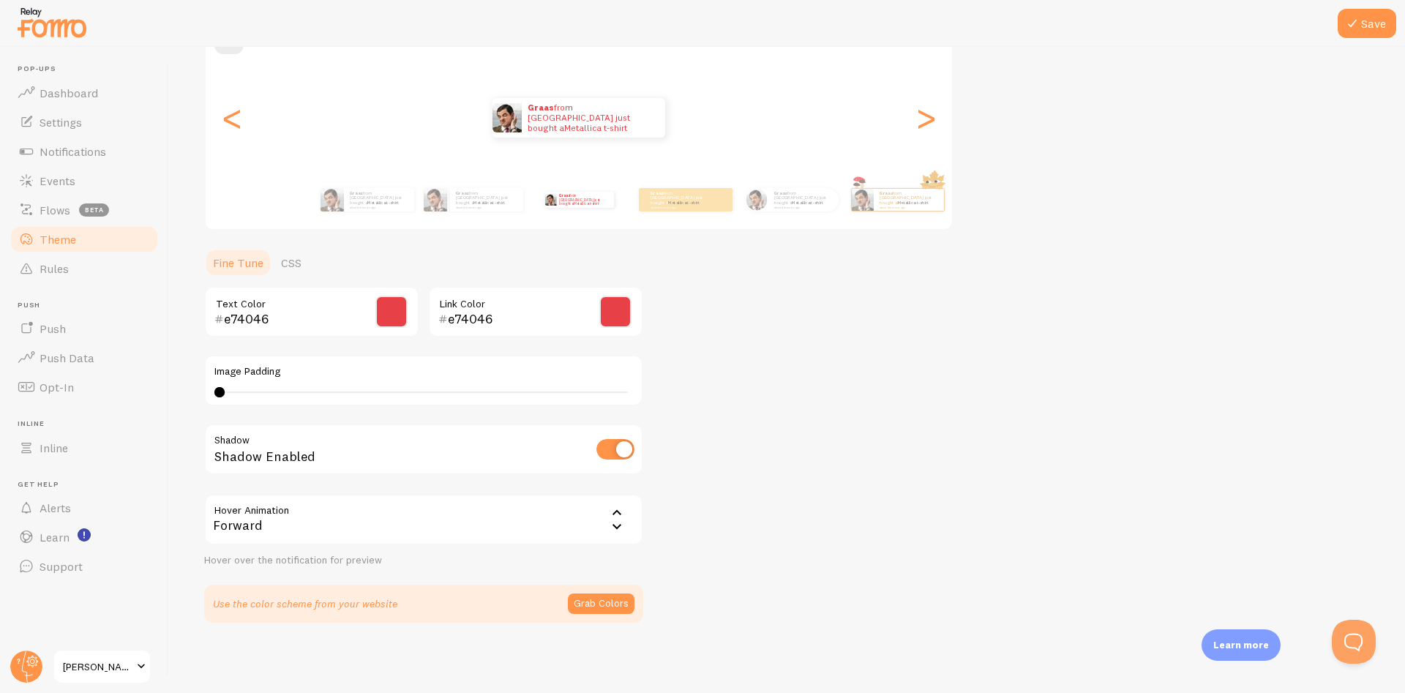
click at [492, 499] on div "Forward" at bounding box center [423, 519] width 439 height 51
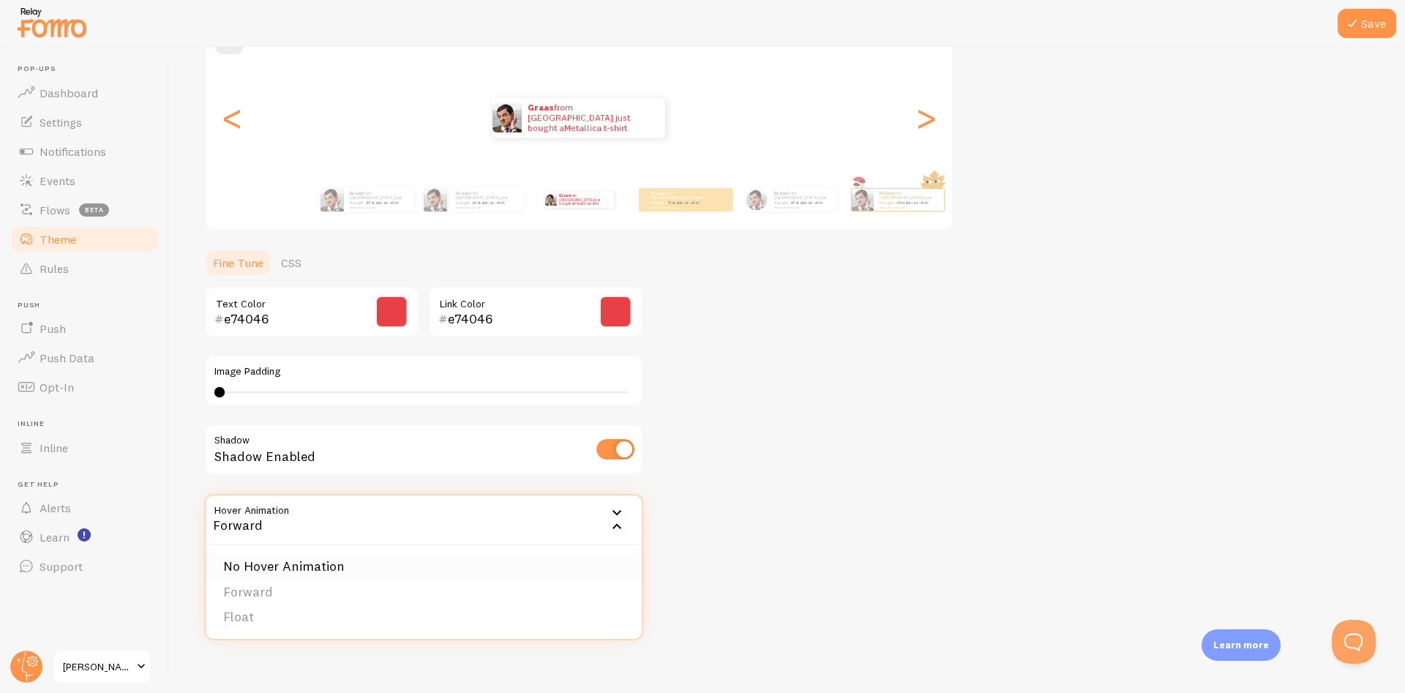
click at [360, 556] on li "No Hover Animation" at bounding box center [424, 567] width 436 height 26
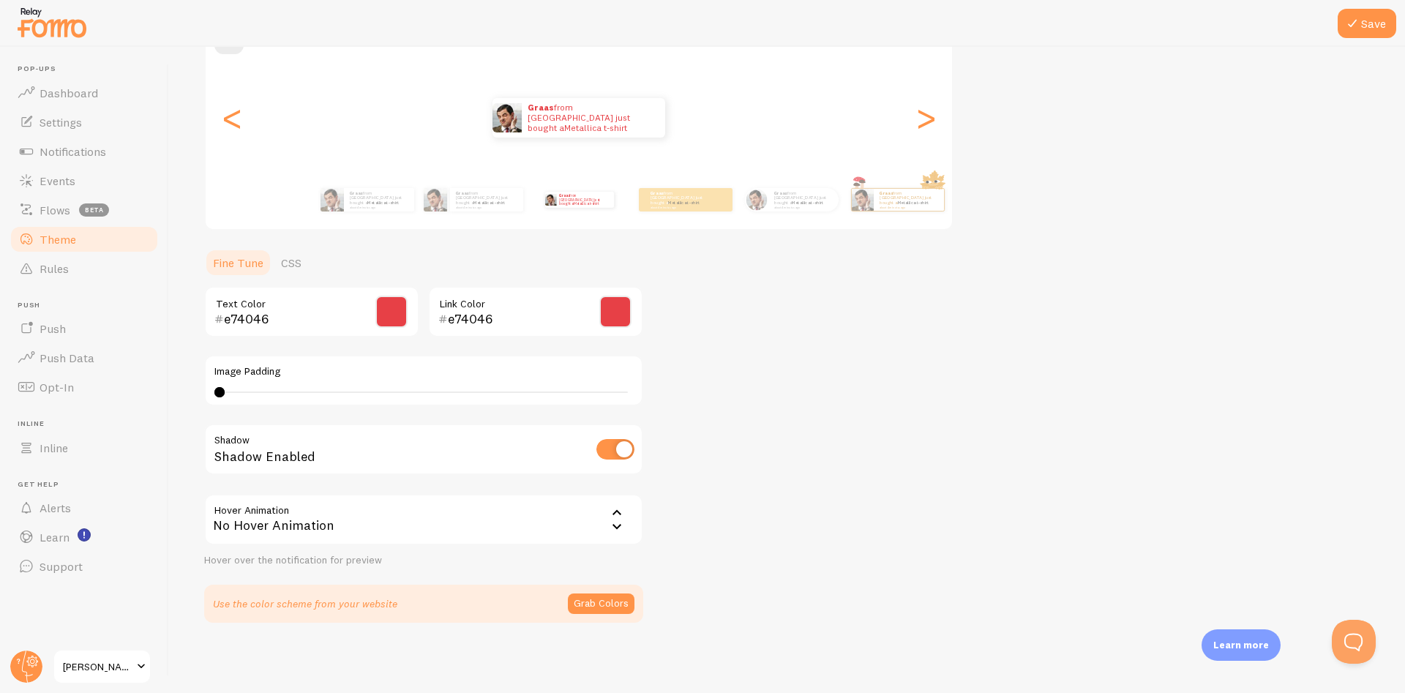
click at [834, 464] on div "Theme Choose a theme for your notifications [PERSON_NAME] from [GEOGRAPHIC_DATA…" at bounding box center [787, 275] width 1166 height 695
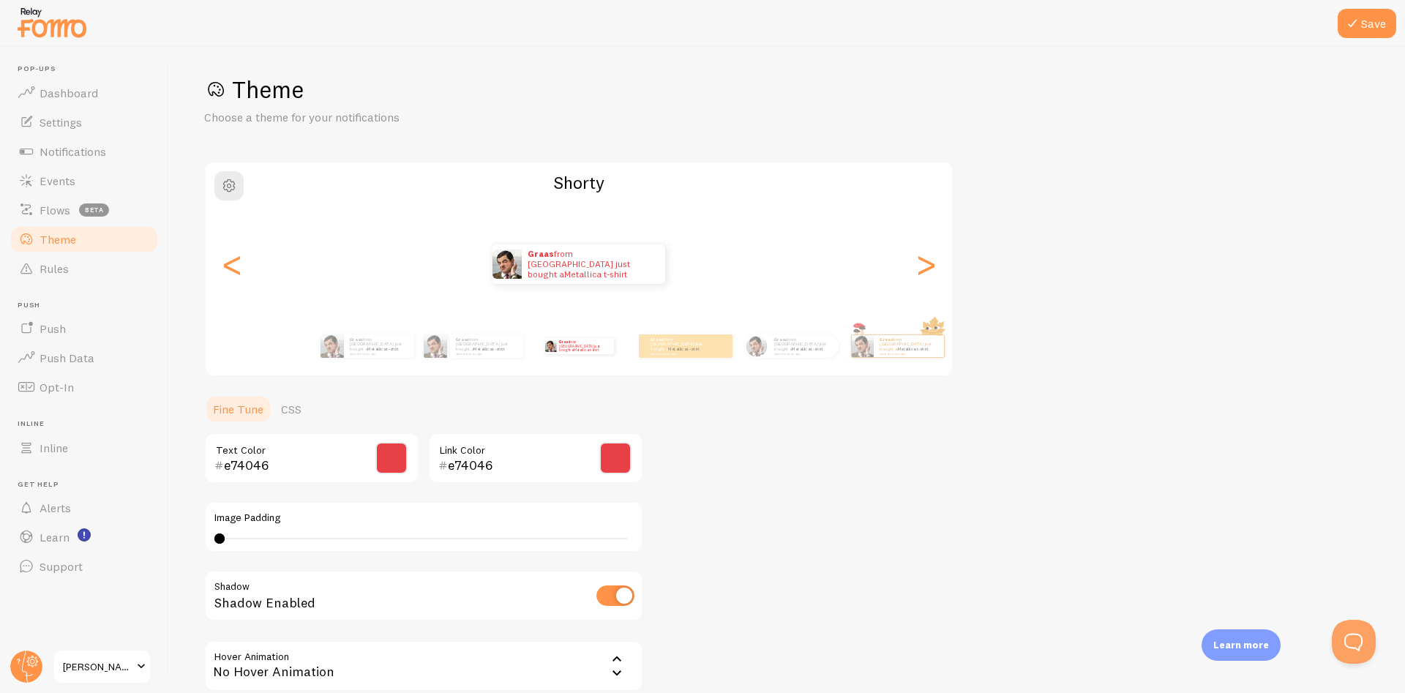
scroll to position [0, 0]
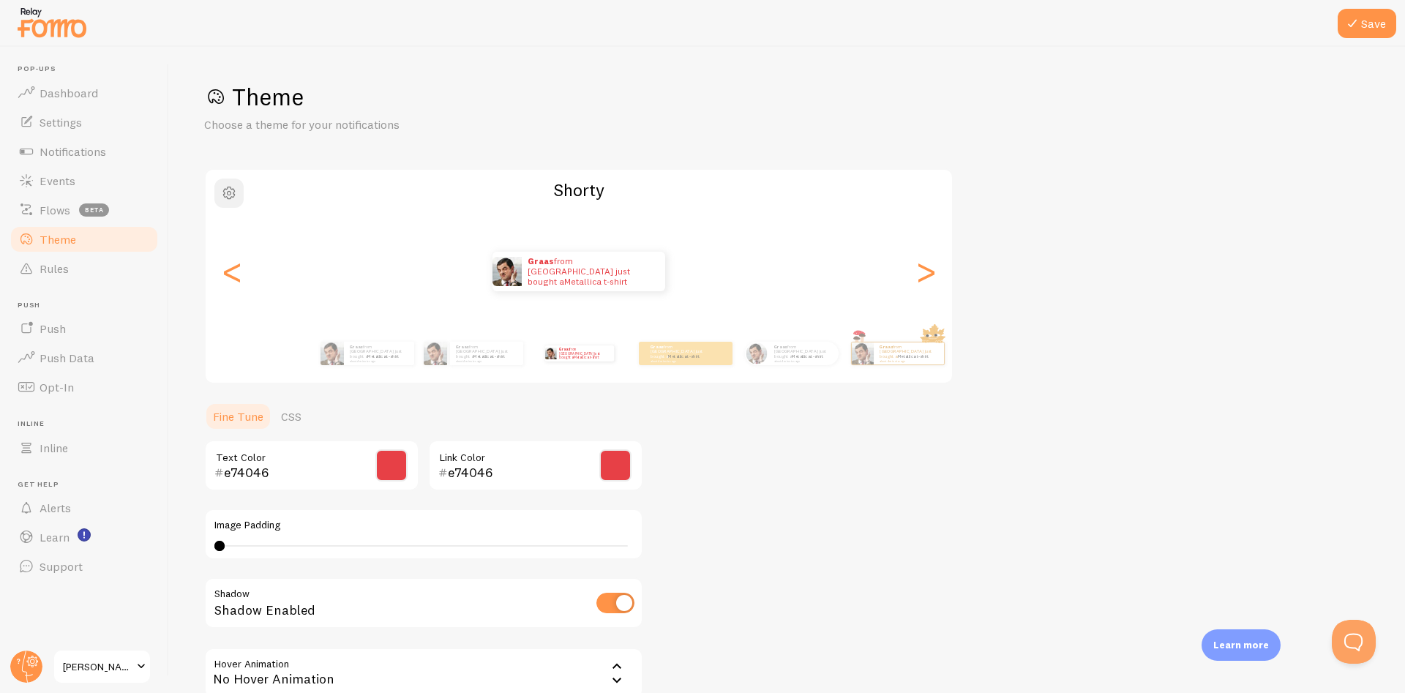
click at [238, 199] on button "button" at bounding box center [228, 193] width 29 height 29
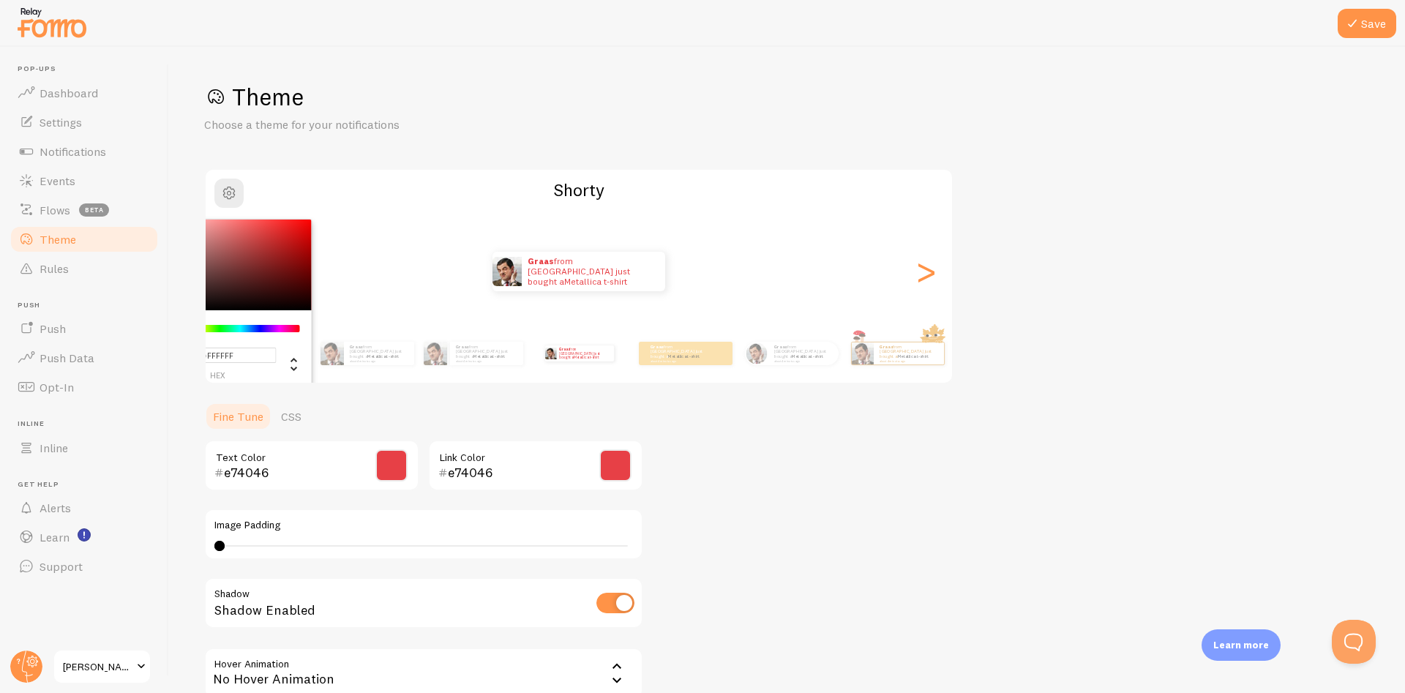
click at [754, 111] on h1 "Theme" at bounding box center [787, 97] width 1166 height 30
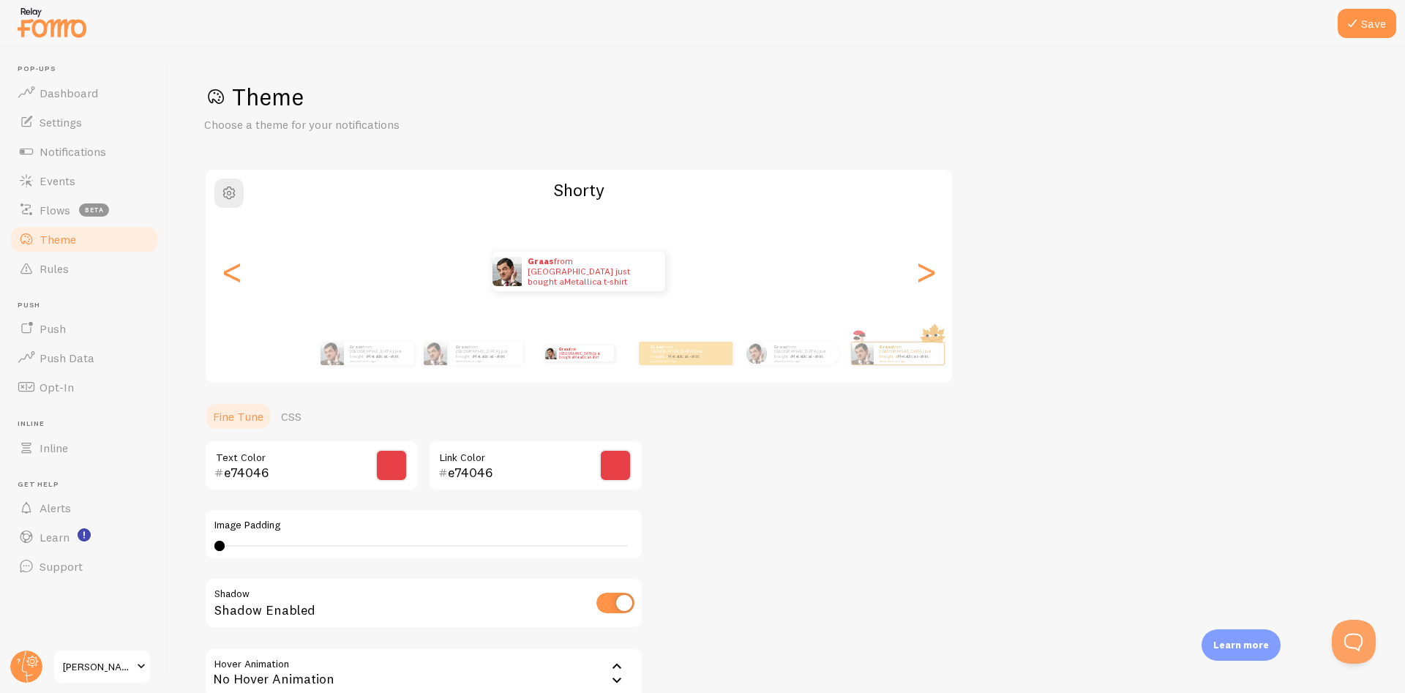
click at [110, 665] on span "[PERSON_NAME] By PNG" at bounding box center [98, 667] width 70 height 18
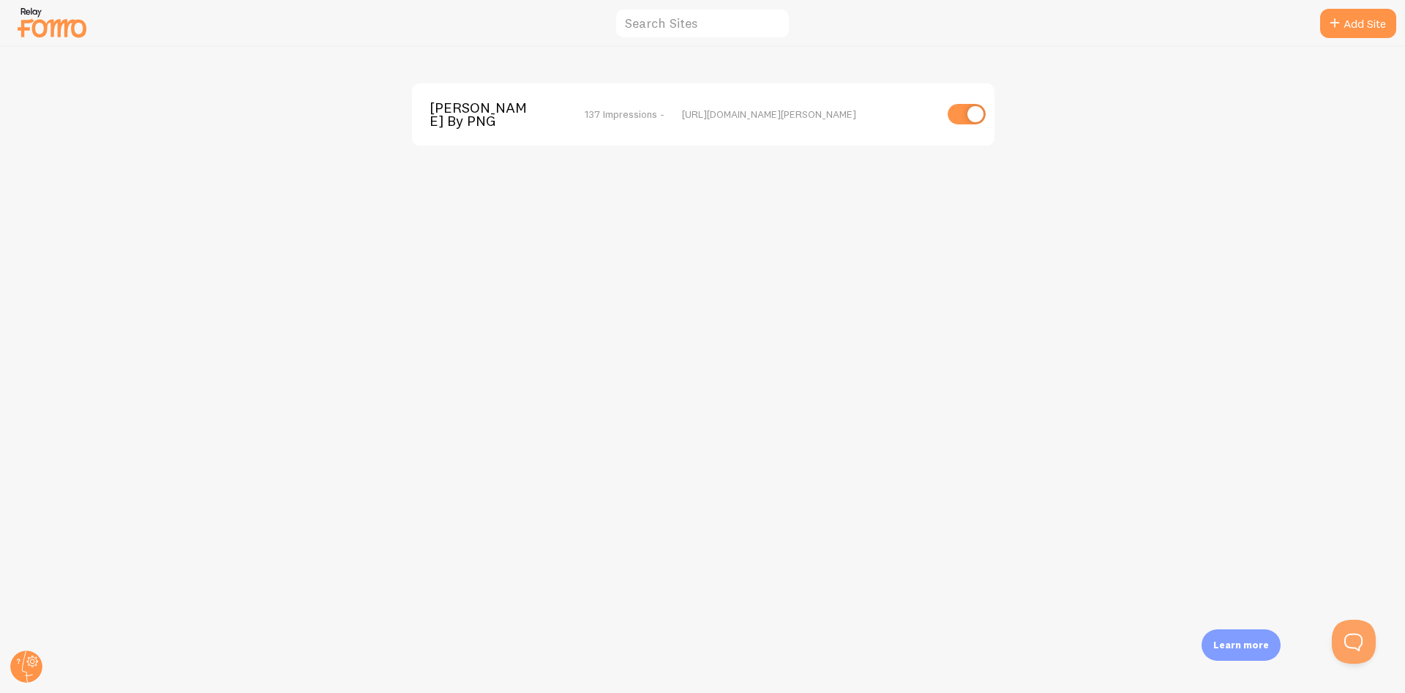
click at [971, 109] on input "checkbox" at bounding box center [967, 114] width 38 height 20
checkbox input "false"
click at [1108, 132] on div "Gargi By PNG disabled https://www.gargi.shop" at bounding box center [703, 370] width 1405 height 646
click at [31, 672] on circle at bounding box center [26, 667] width 32 height 32
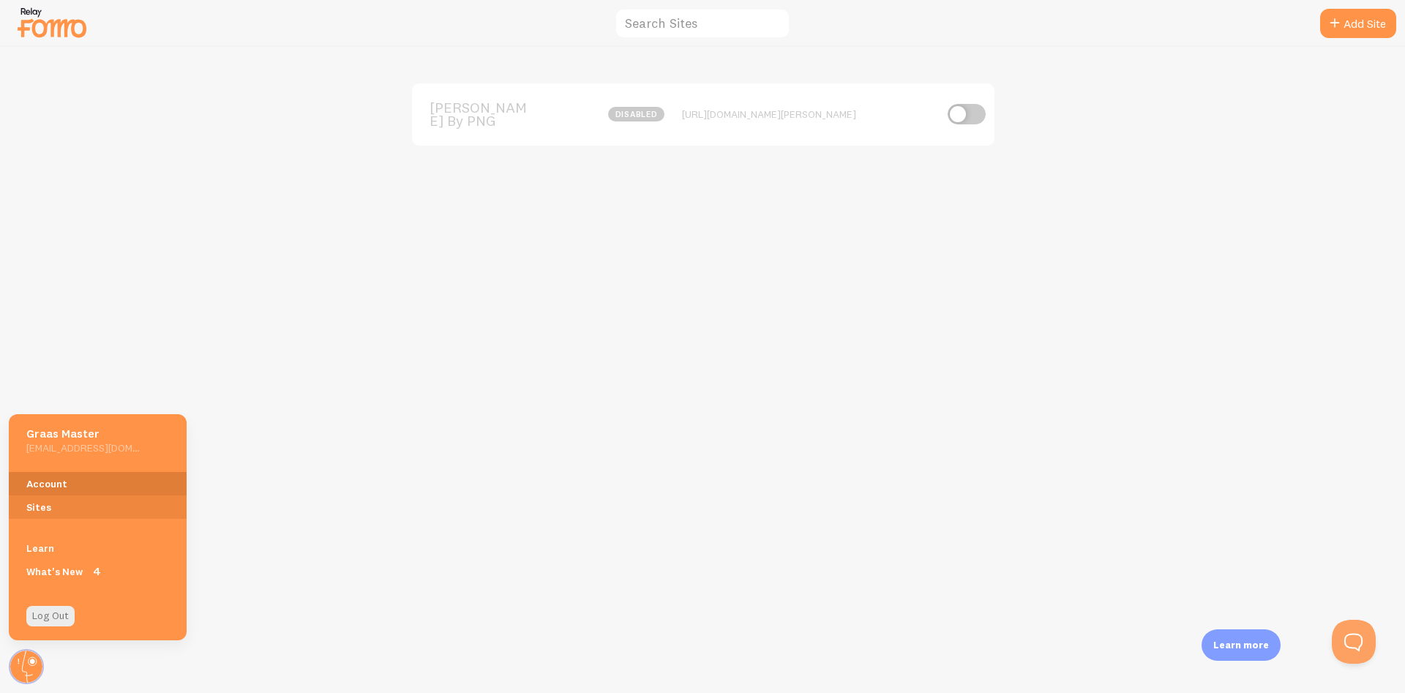
click at [57, 483] on link "Account" at bounding box center [98, 483] width 178 height 23
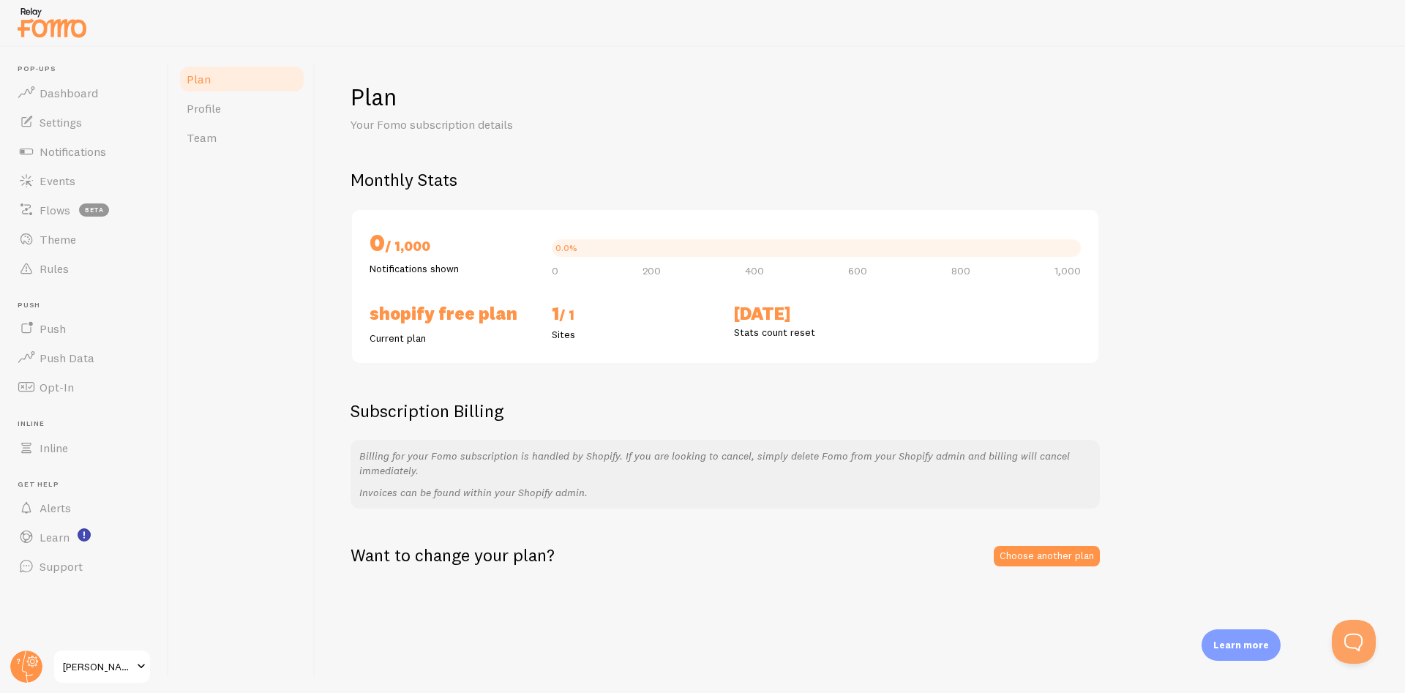
click at [242, 337] on div "Plan Profile Team" at bounding box center [242, 370] width 146 height 646
click at [219, 363] on div "Plan Profile Team" at bounding box center [242, 370] width 146 height 646
click at [70, 239] on span "Theme" at bounding box center [58, 239] width 37 height 15
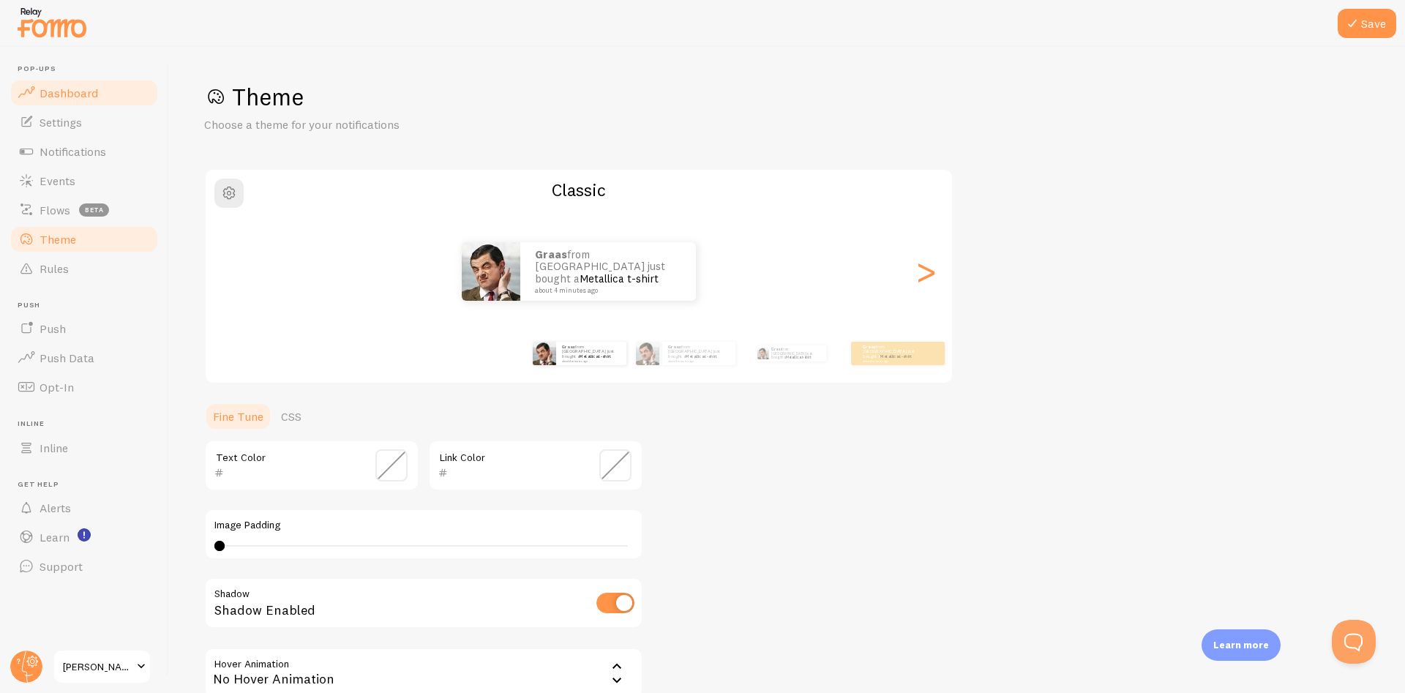
click at [75, 94] on span "Dashboard" at bounding box center [69, 93] width 59 height 15
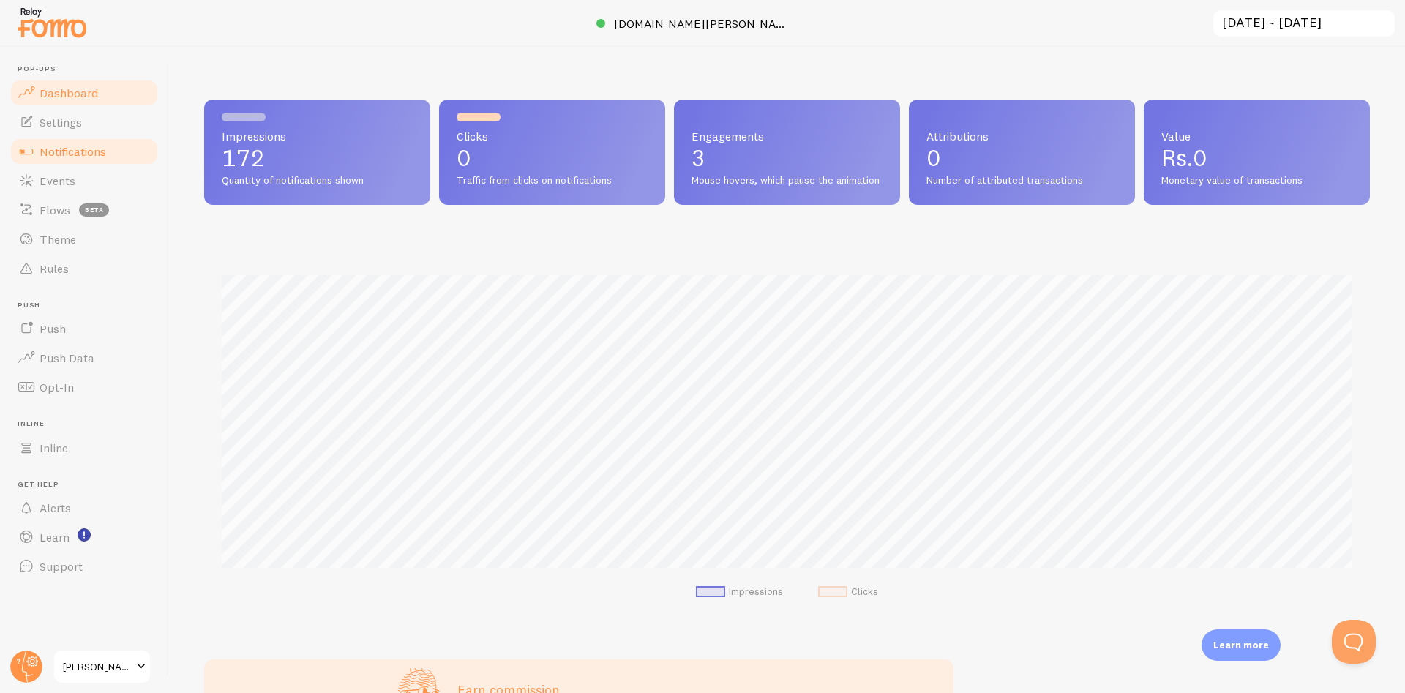
scroll to position [385, 1166]
click at [58, 151] on span "Notifications" at bounding box center [73, 151] width 67 height 15
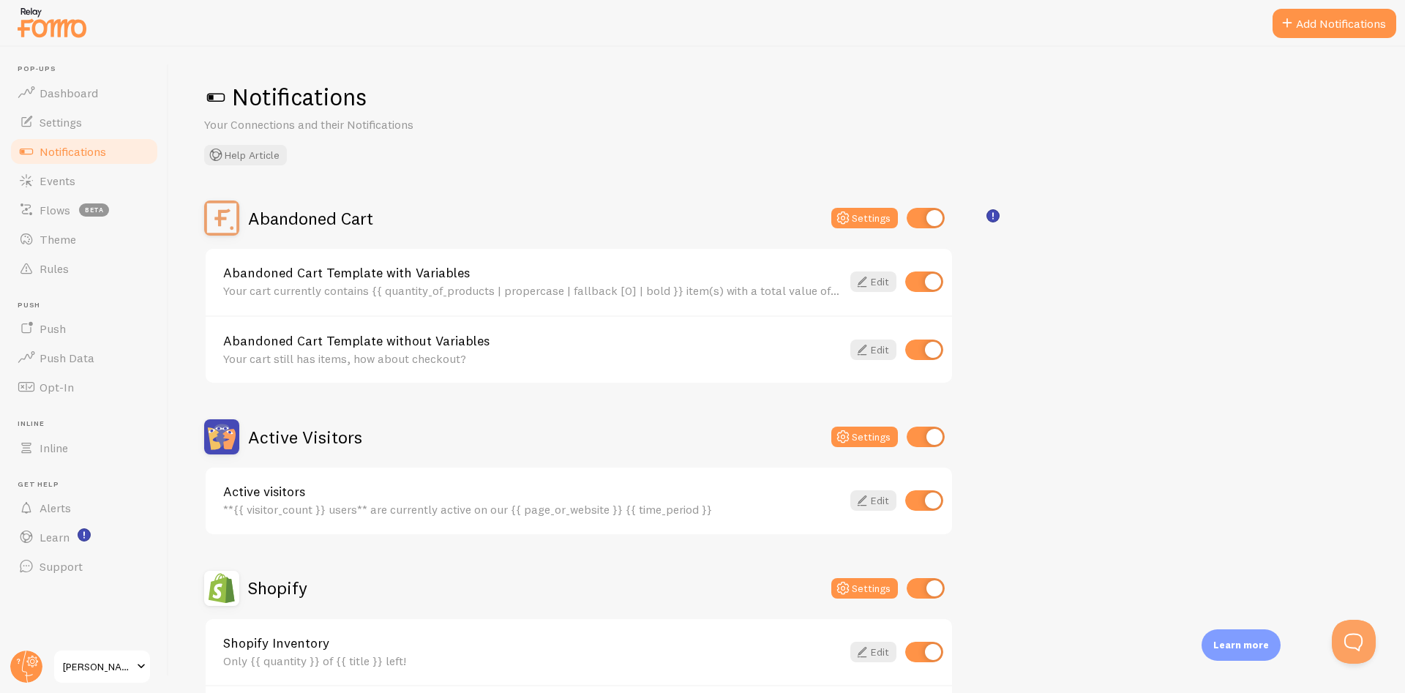
click at [219, 92] on span at bounding box center [215, 97] width 23 height 23
click at [929, 214] on input "checkbox" at bounding box center [926, 218] width 38 height 20
checkbox input "false"
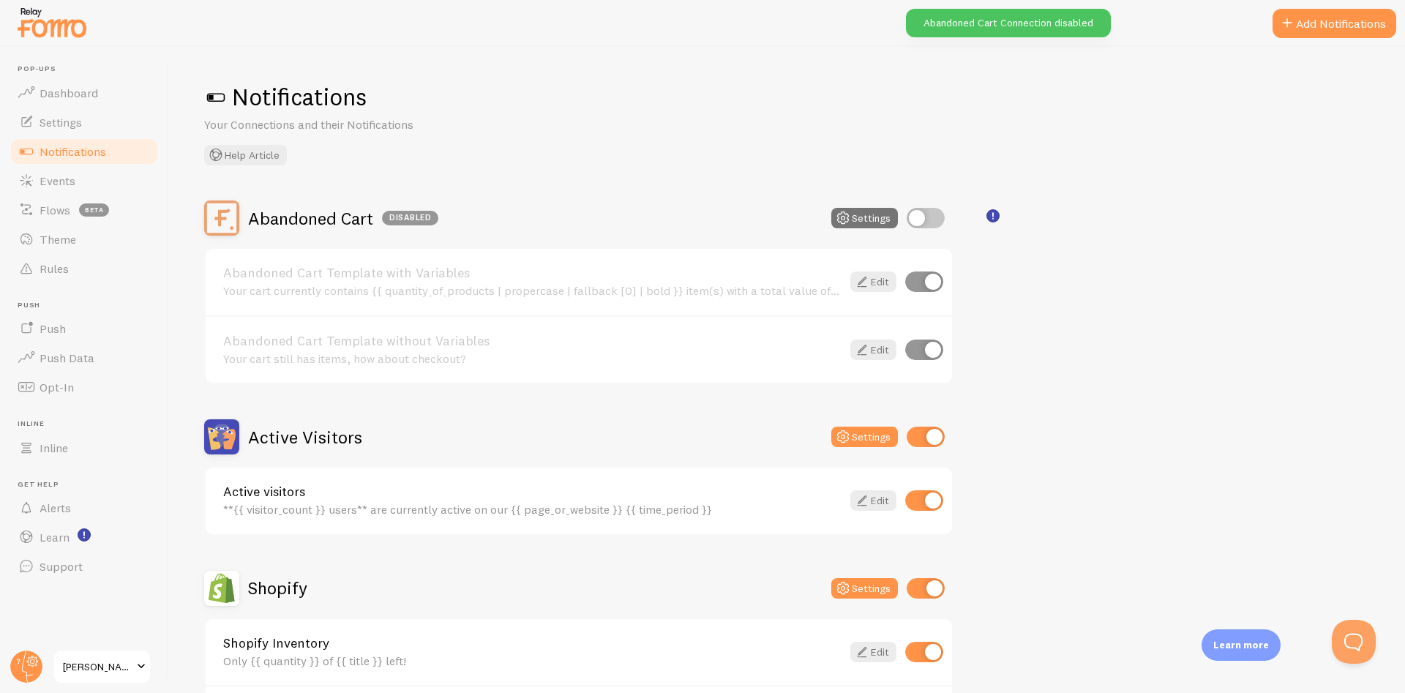
click at [917, 439] on input "checkbox" at bounding box center [926, 437] width 38 height 20
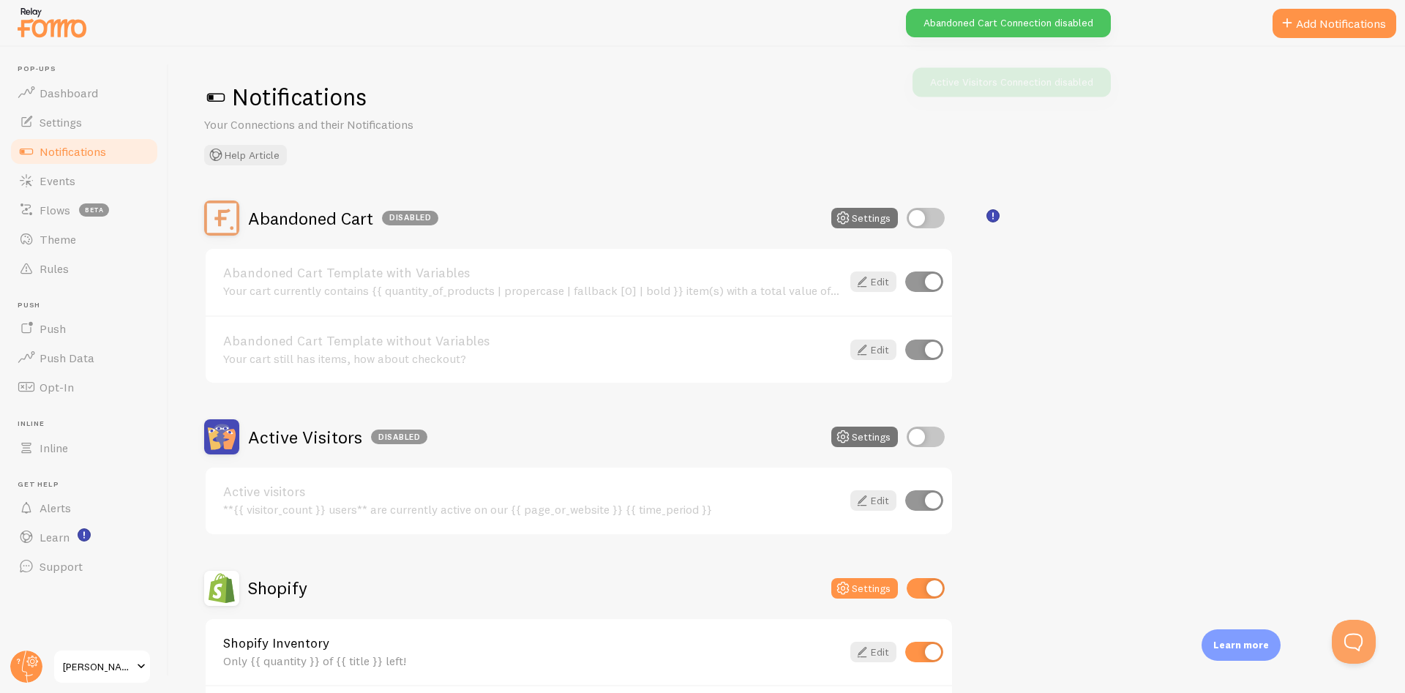
click at [921, 437] on input "checkbox" at bounding box center [926, 437] width 38 height 20
checkbox input "true"
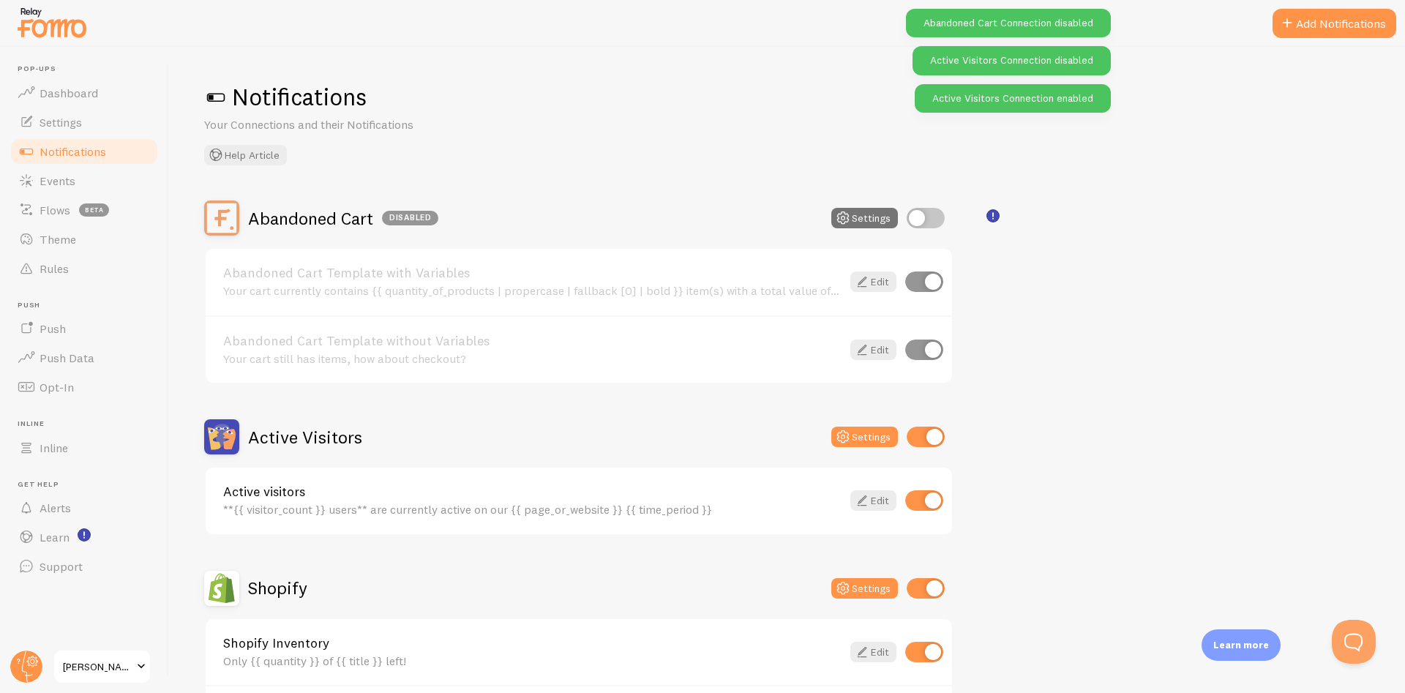
click at [932, 221] on input "checkbox" at bounding box center [926, 218] width 38 height 20
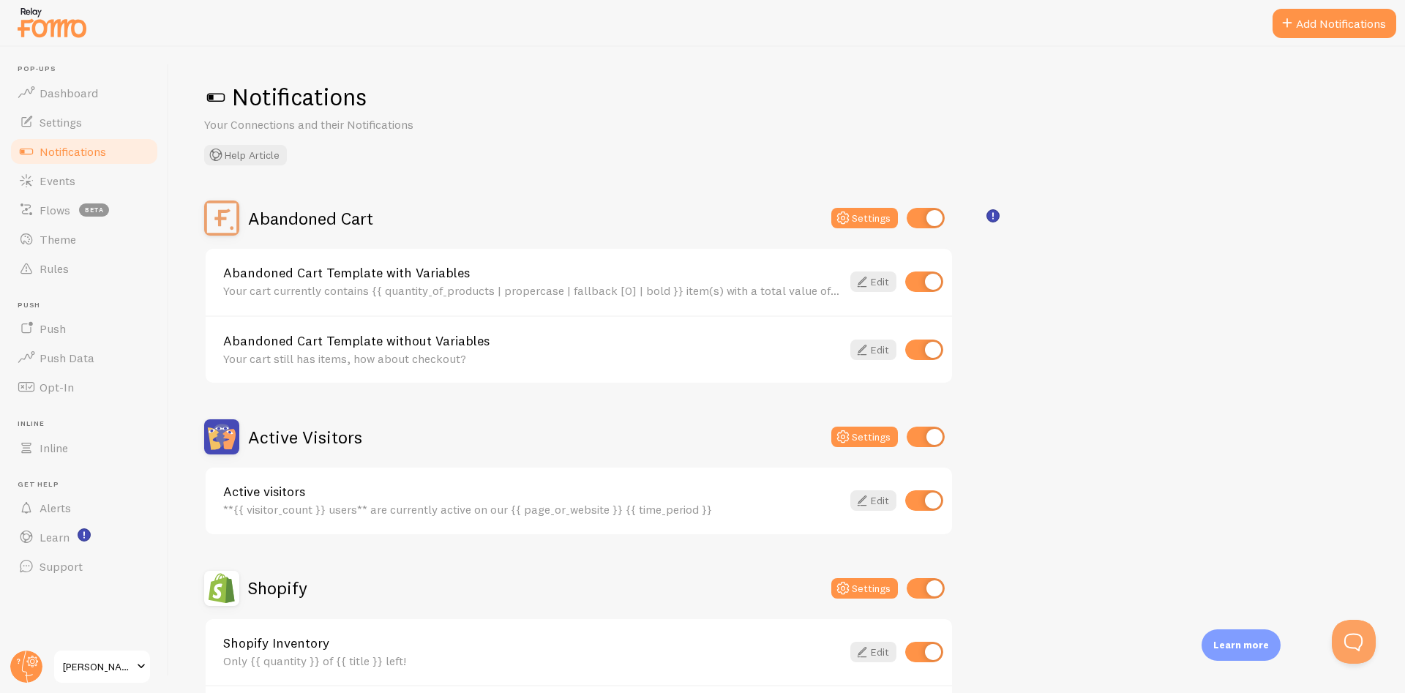
click at [932, 217] on input "checkbox" at bounding box center [926, 218] width 38 height 20
checkbox input "false"
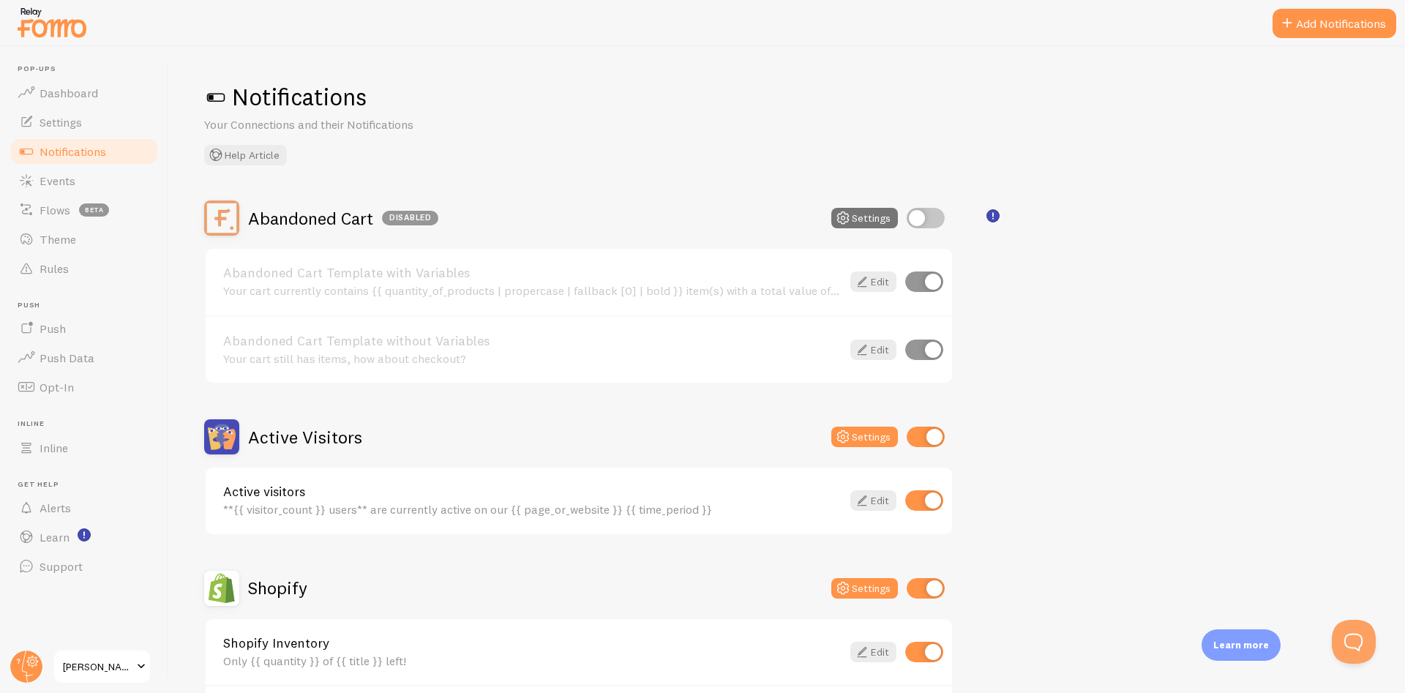
scroll to position [88, 0]
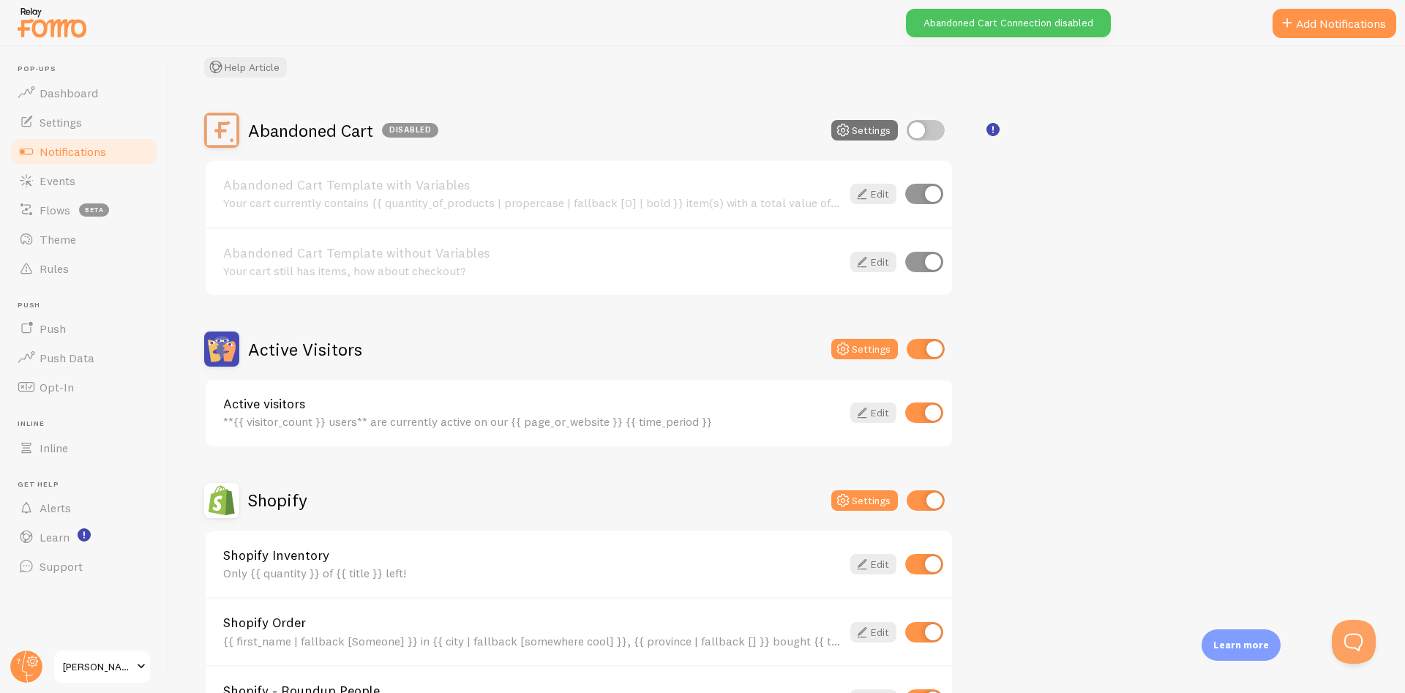
click at [927, 342] on input "checkbox" at bounding box center [926, 349] width 38 height 20
checkbox input "false"
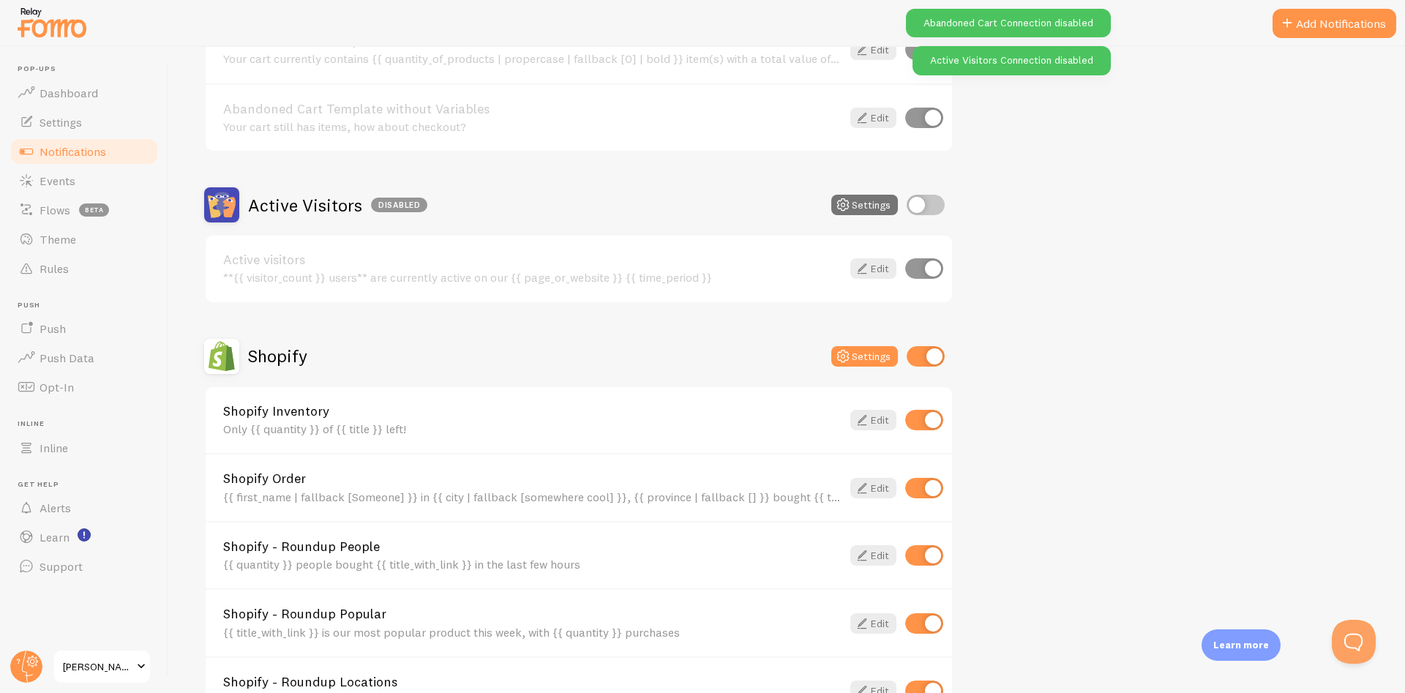
scroll to position [351, 0]
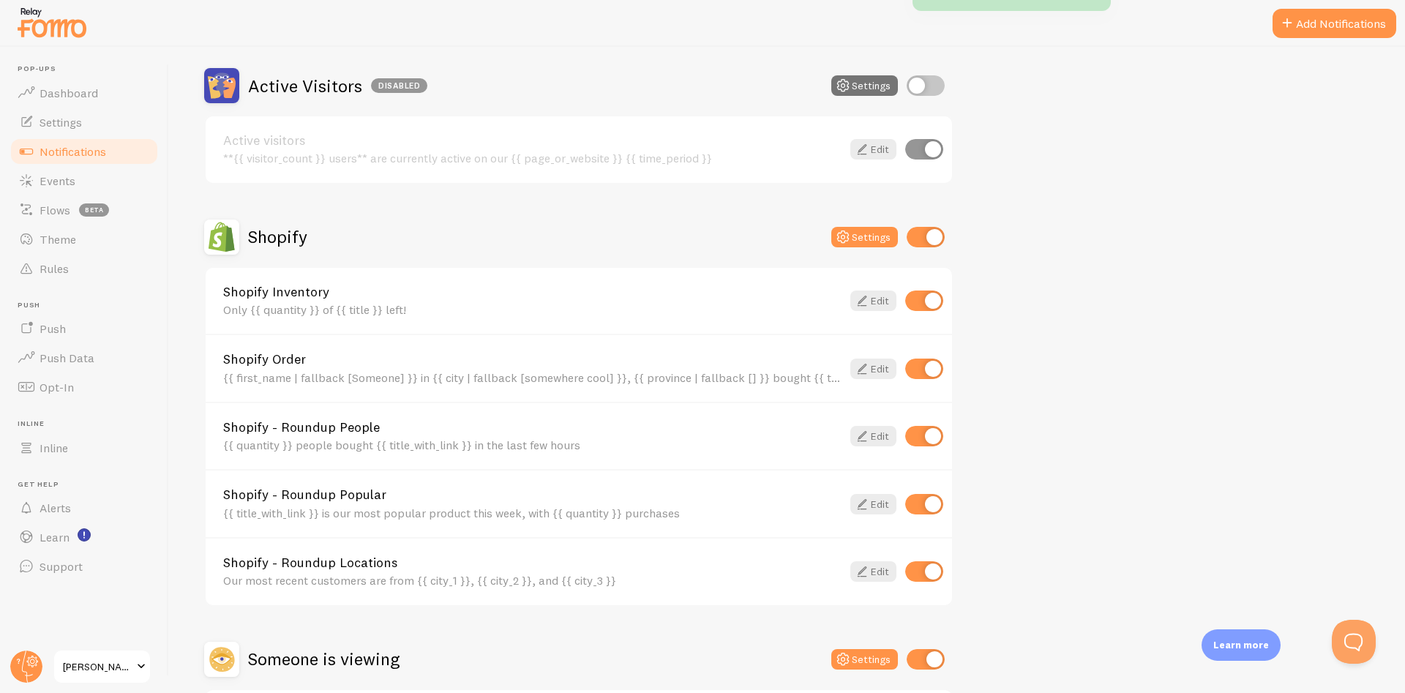
click at [924, 232] on input "checkbox" at bounding box center [926, 237] width 38 height 20
checkbox input "false"
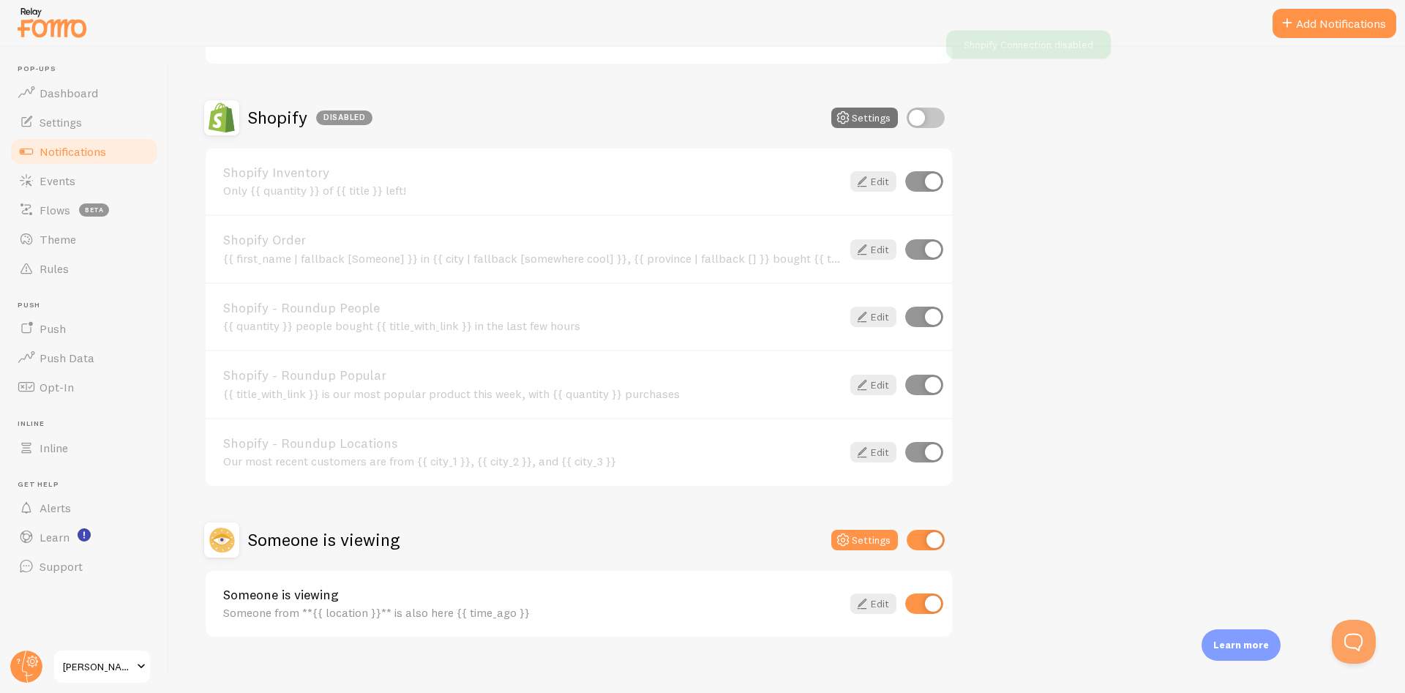
scroll to position [486, 0]
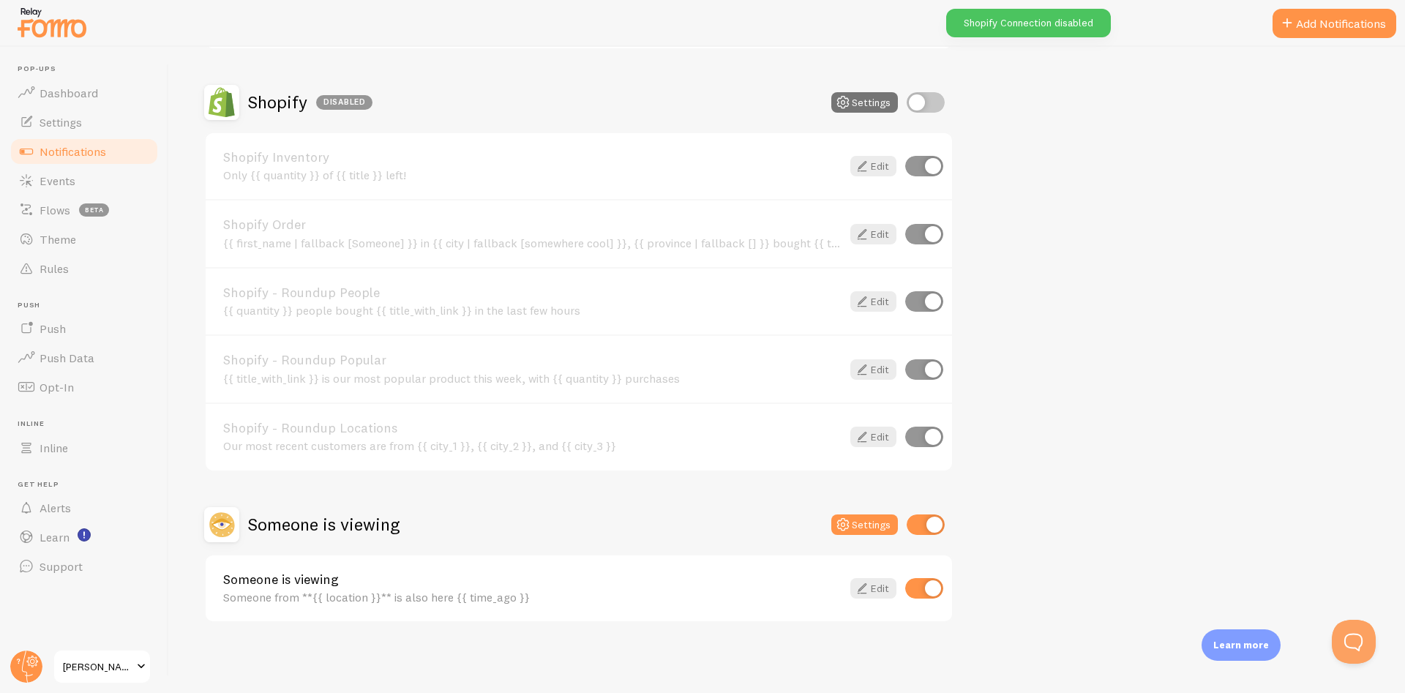
click at [927, 526] on input "checkbox" at bounding box center [926, 525] width 38 height 20
checkbox input "false"
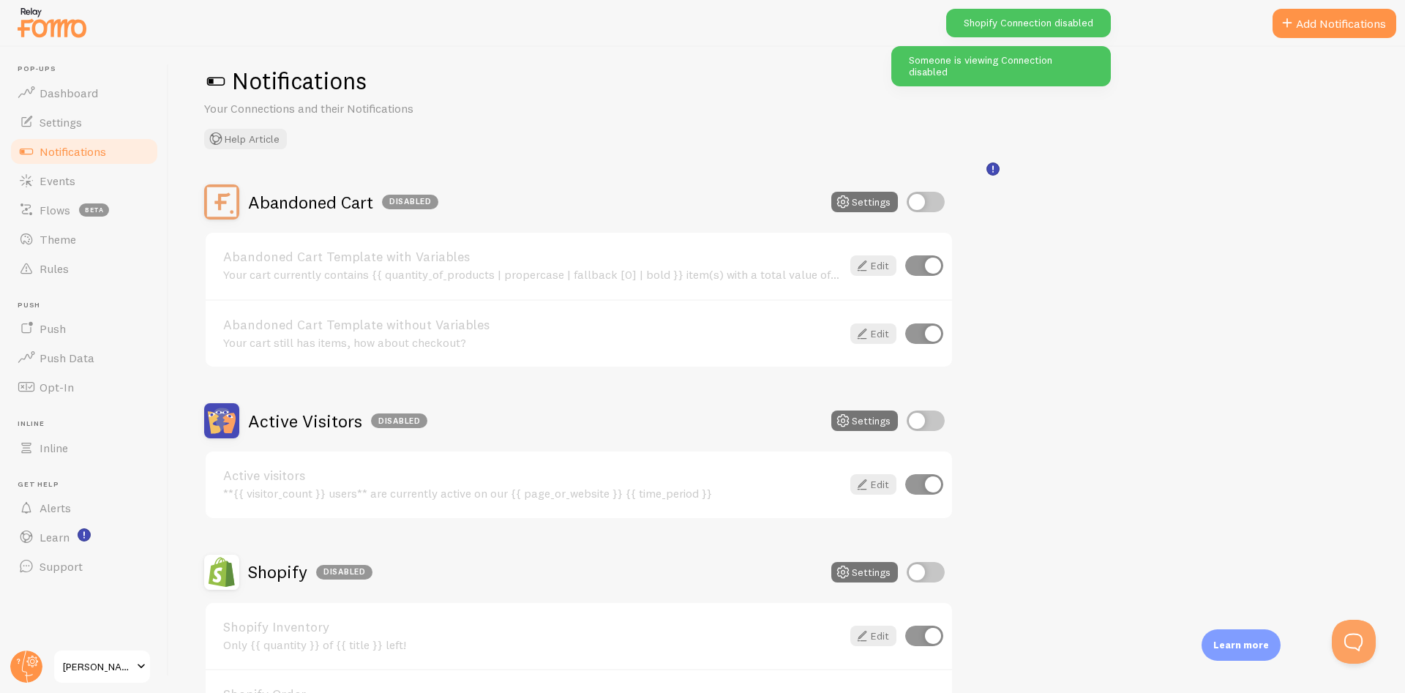
scroll to position [0, 0]
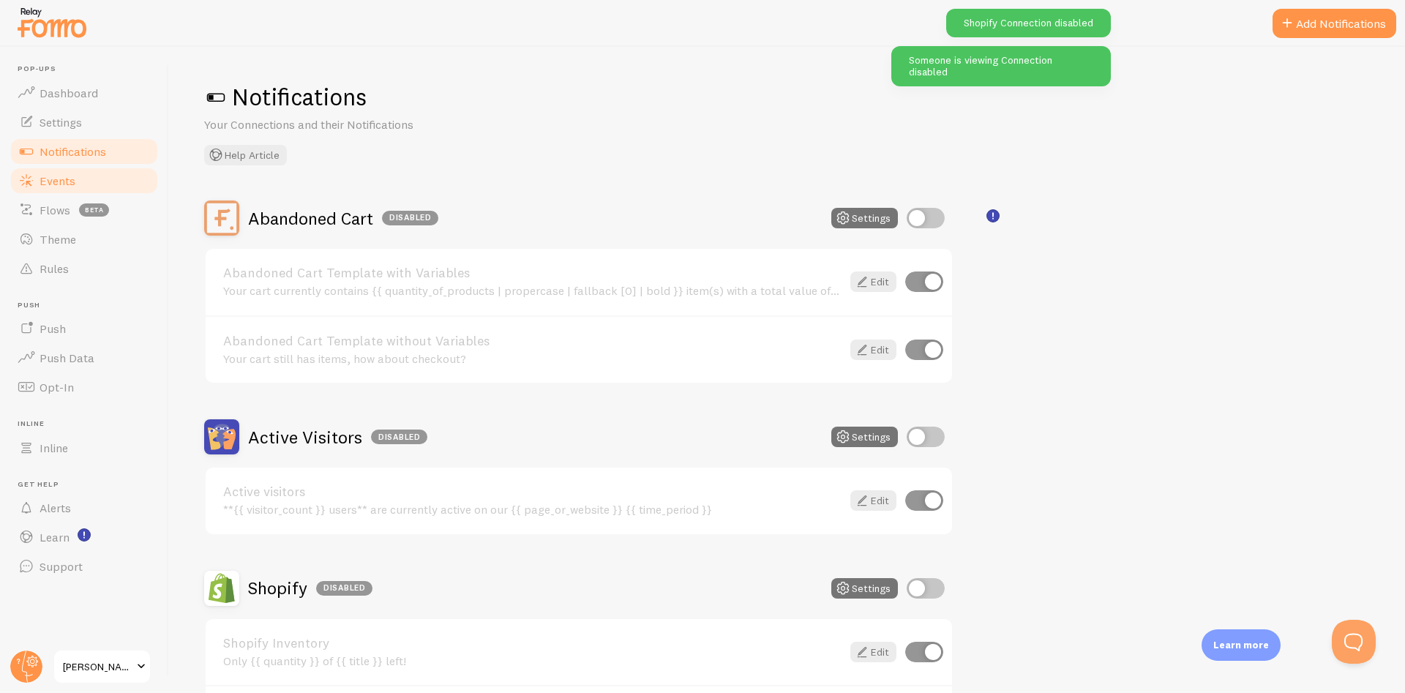
click at [89, 187] on link "Events" at bounding box center [84, 180] width 151 height 29
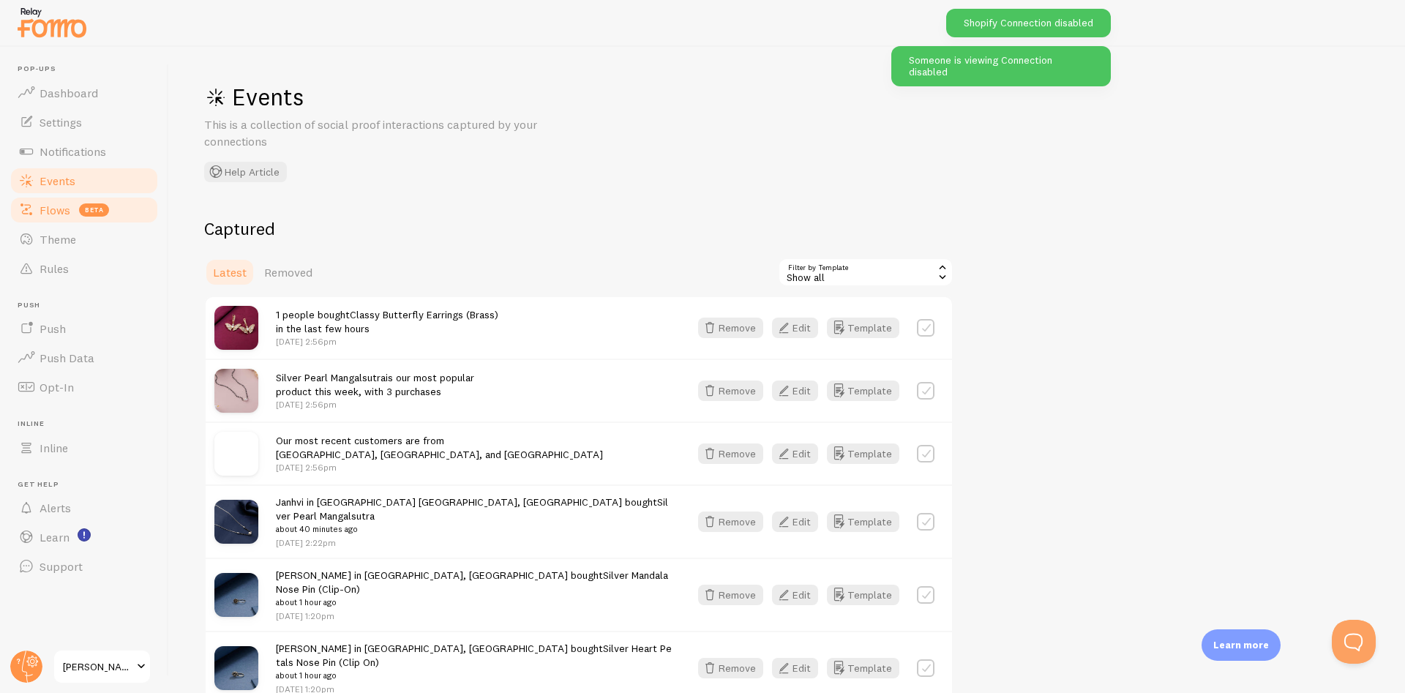
click at [52, 214] on span "Flows" at bounding box center [55, 210] width 31 height 15
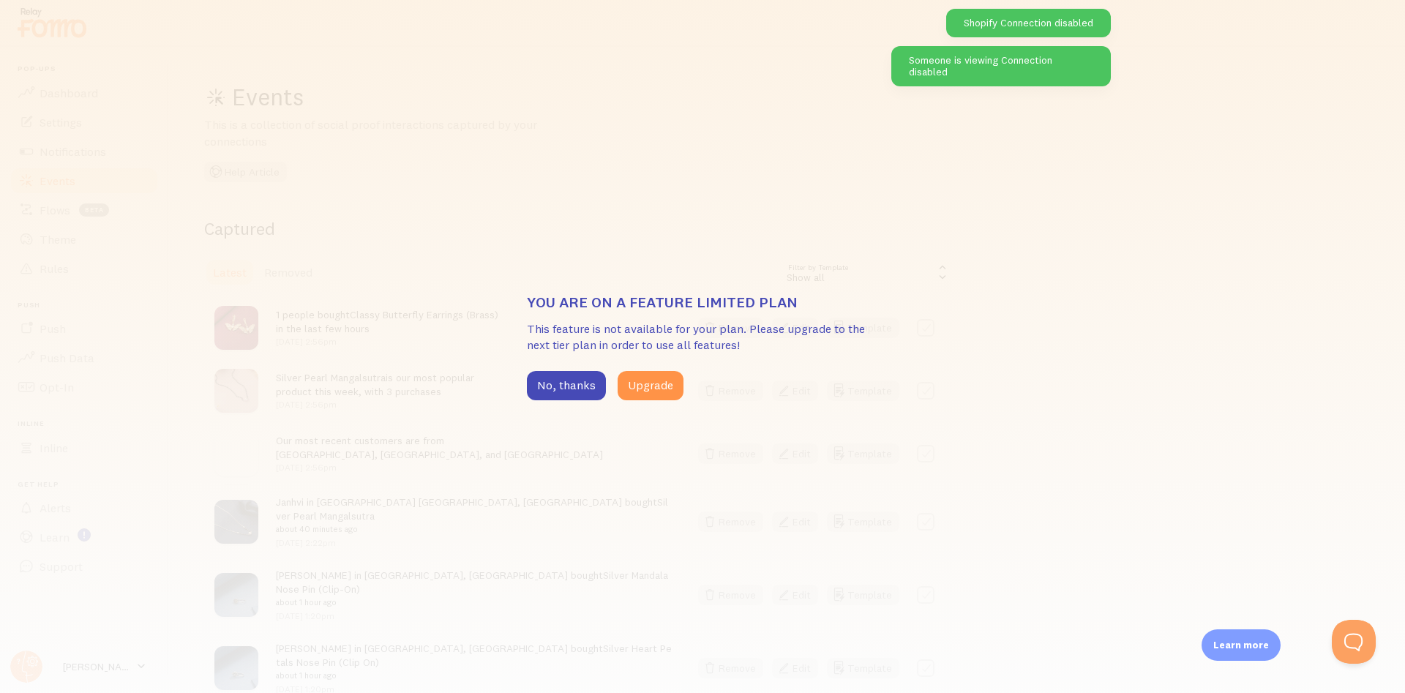
click at [400, 241] on div "You are on a feature limited plan This feature is not available for your plan. …" at bounding box center [702, 346] width 1405 height 693
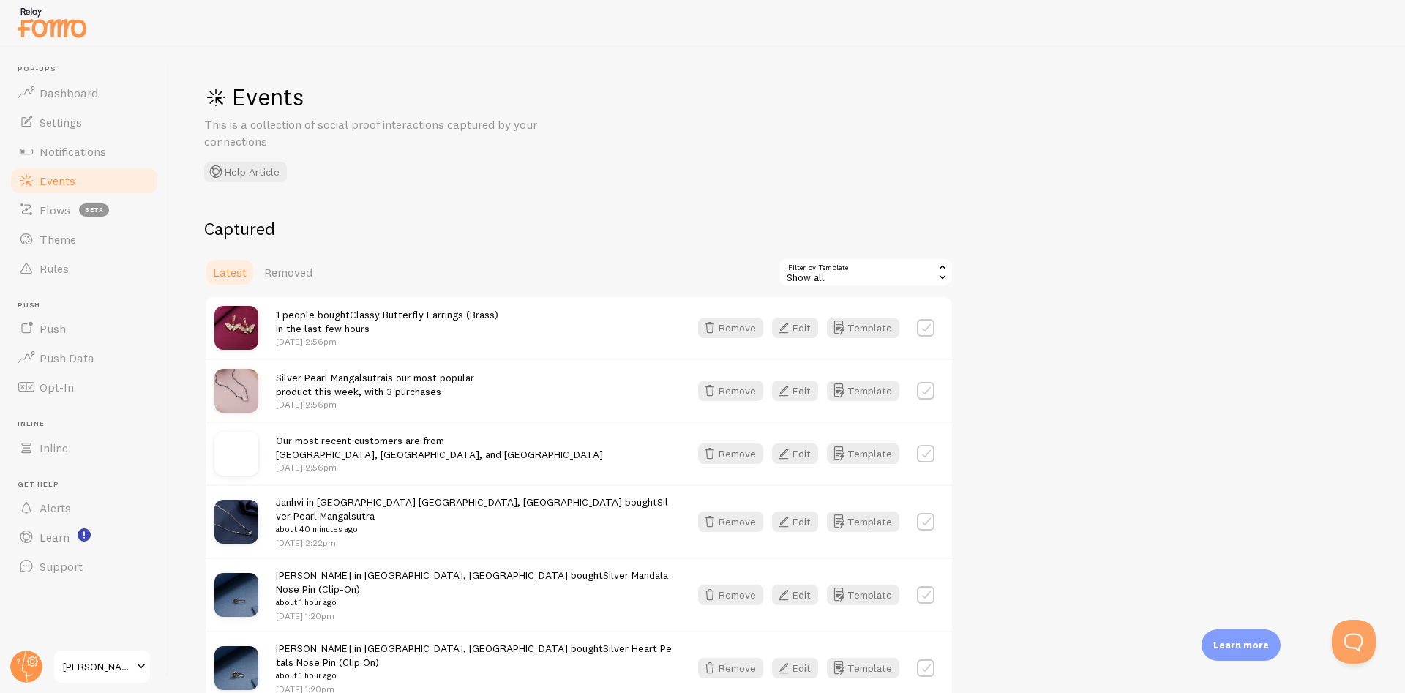
click at [343, 319] on span "1 people bought Classy Butterfly Earrings (Brass) in the last few hours" at bounding box center [387, 321] width 223 height 27
click at [403, 230] on h2 "Captured" at bounding box center [578, 228] width 749 height 23
click at [457, 230] on h2 "Captured" at bounding box center [578, 228] width 749 height 23
click at [524, 230] on h2 "Captured" at bounding box center [578, 228] width 749 height 23
click at [930, 389] on label at bounding box center [926, 391] width 18 height 18
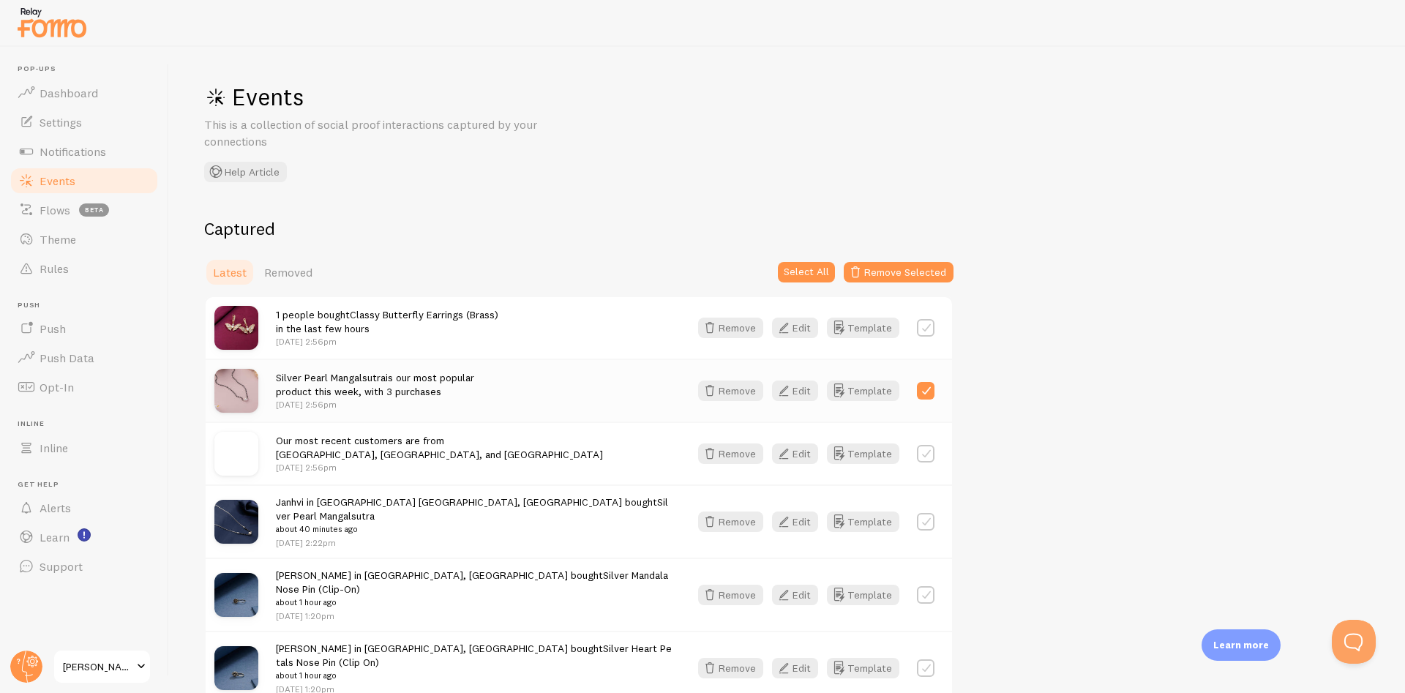
click at [927, 385] on label at bounding box center [926, 391] width 18 height 18
checkbox input "false"
click at [844, 275] on div "Show all" at bounding box center [866, 272] width 176 height 29
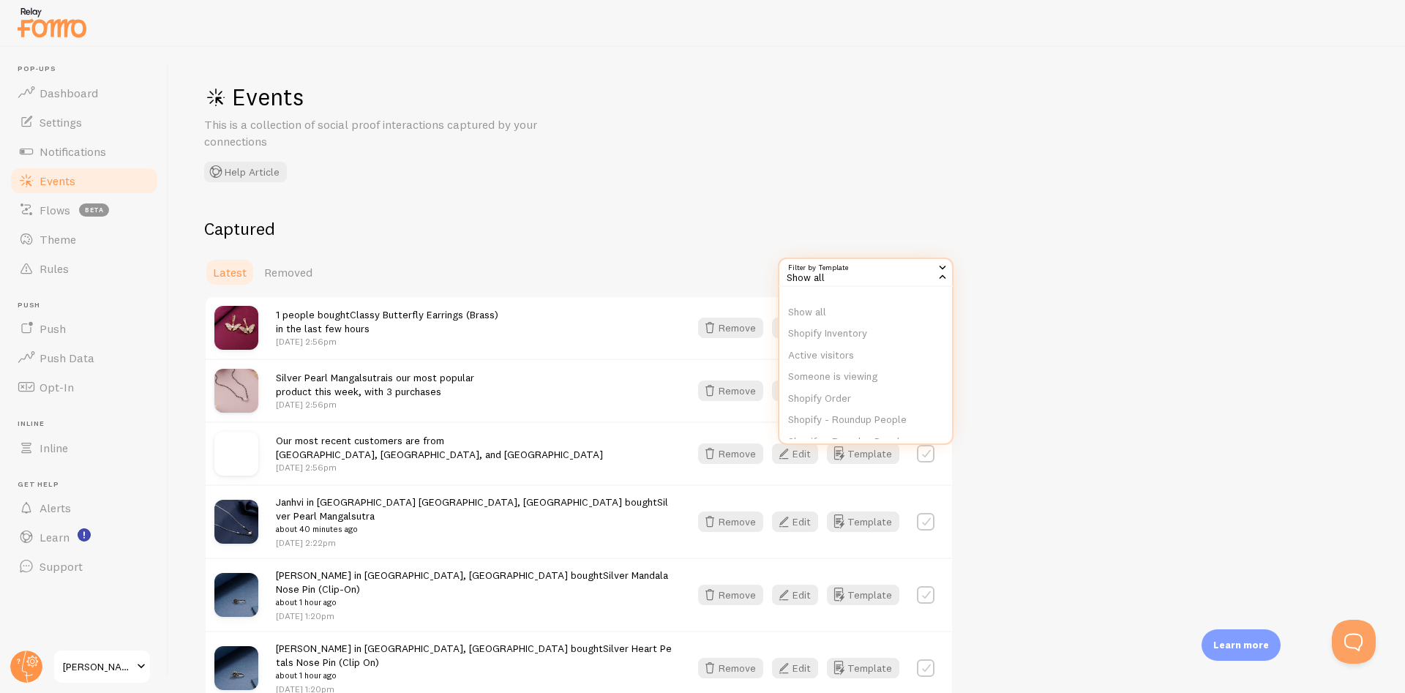
click at [430, 397] on span "Silver Pearl Mangalsutra is our most popular product this week, with 3 purchases" at bounding box center [375, 384] width 198 height 27
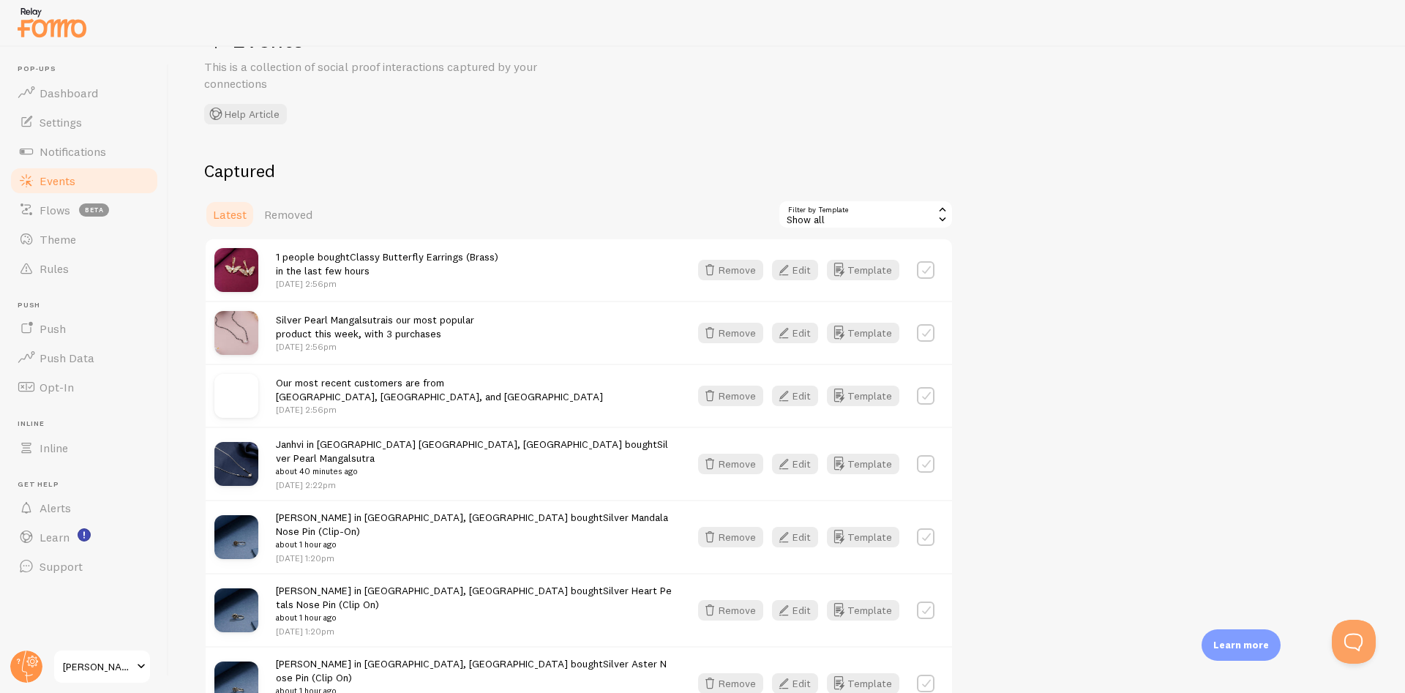
scroll to position [88, 0]
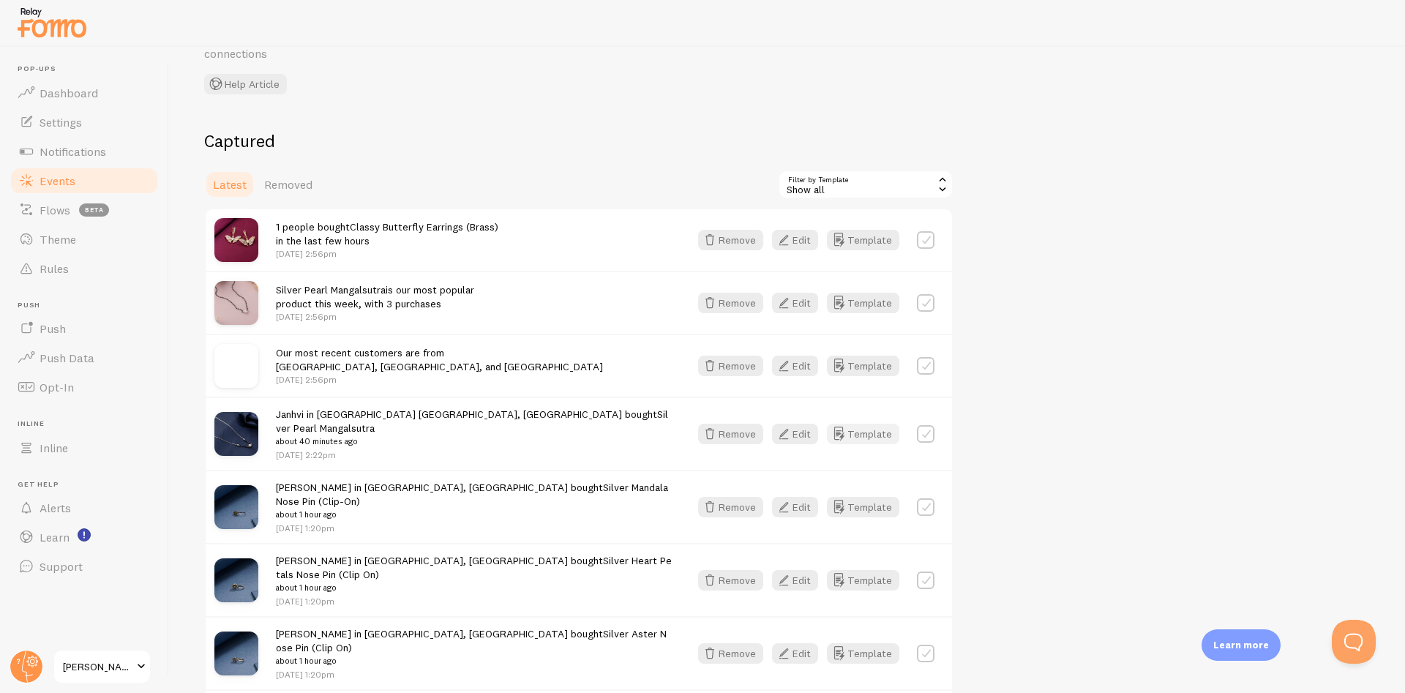
click at [870, 428] on button "Template" at bounding box center [863, 434] width 72 height 20
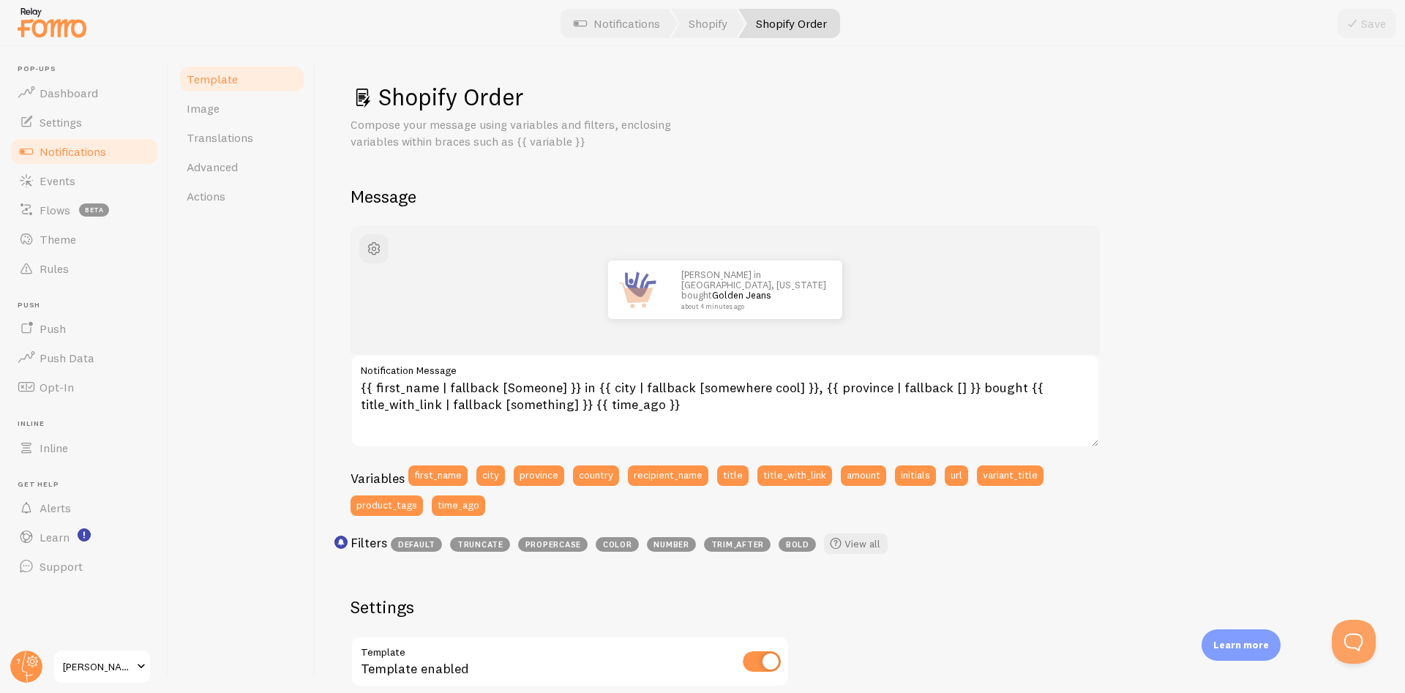
click at [547, 275] on div "John in San Francisco, California bought Golden Jeans about 4 minutes ago" at bounding box center [725, 290] width 679 height 59
click at [724, 175] on div "Shopify Order Compose your message using variables and filters, enclosing varia…" at bounding box center [861, 571] width 1020 height 979
click at [591, 24] on link "Notifications" at bounding box center [616, 23] width 121 height 29
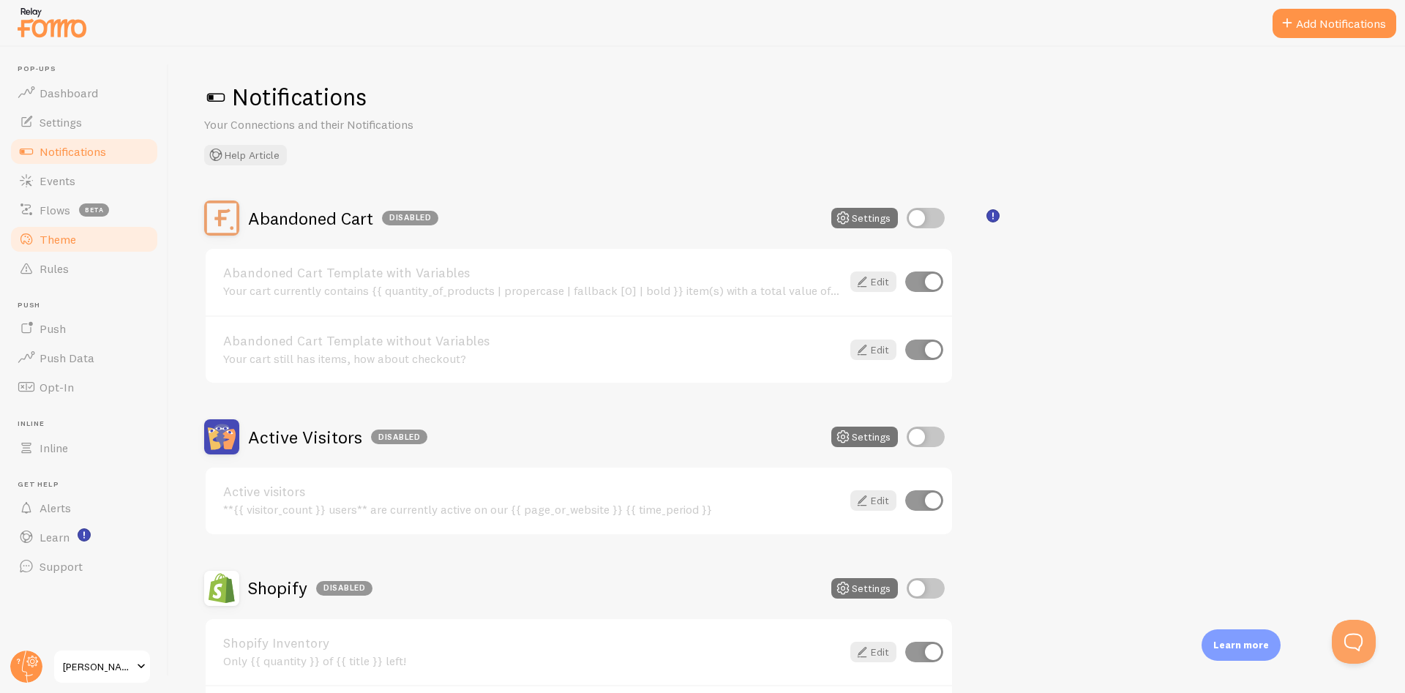
click at [74, 242] on span "Theme" at bounding box center [58, 239] width 37 height 15
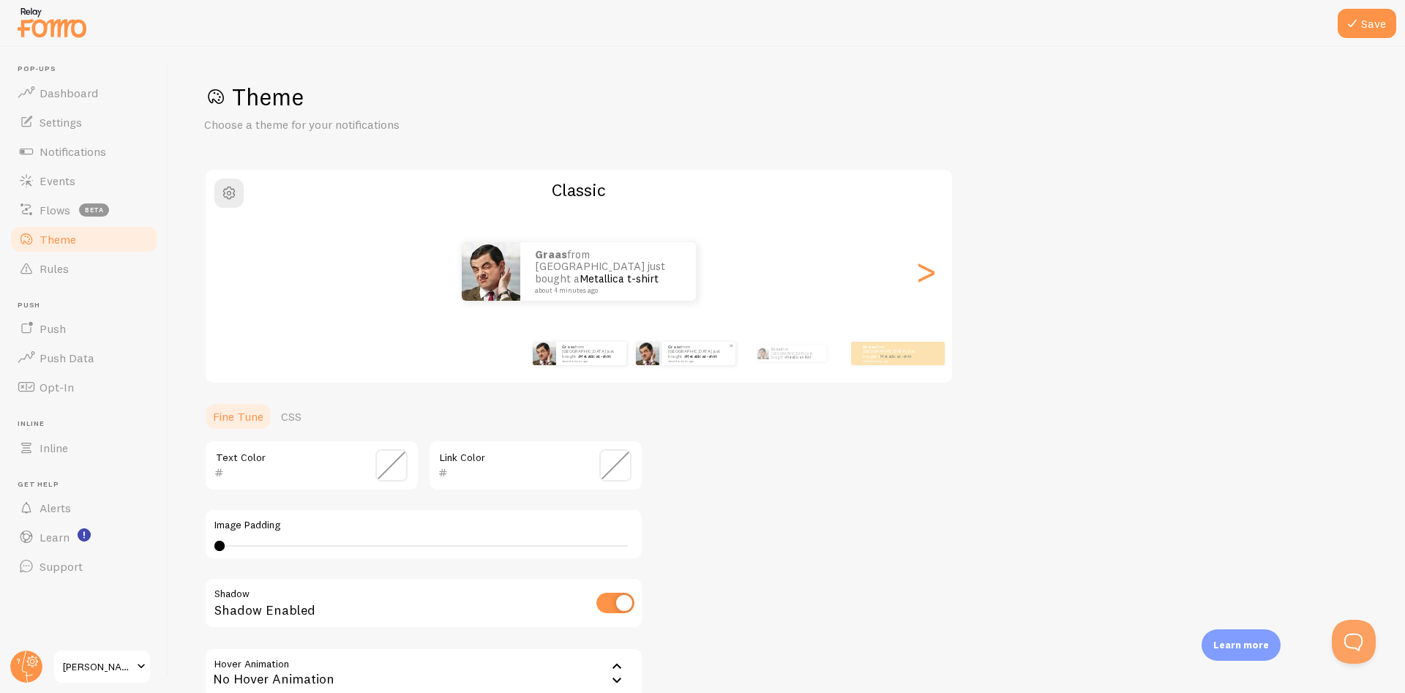
click at [708, 356] on p "Graas from [GEOGRAPHIC_DATA] just bought a Metallica t-shirt about 4 minutes ago" at bounding box center [698, 353] width 61 height 18
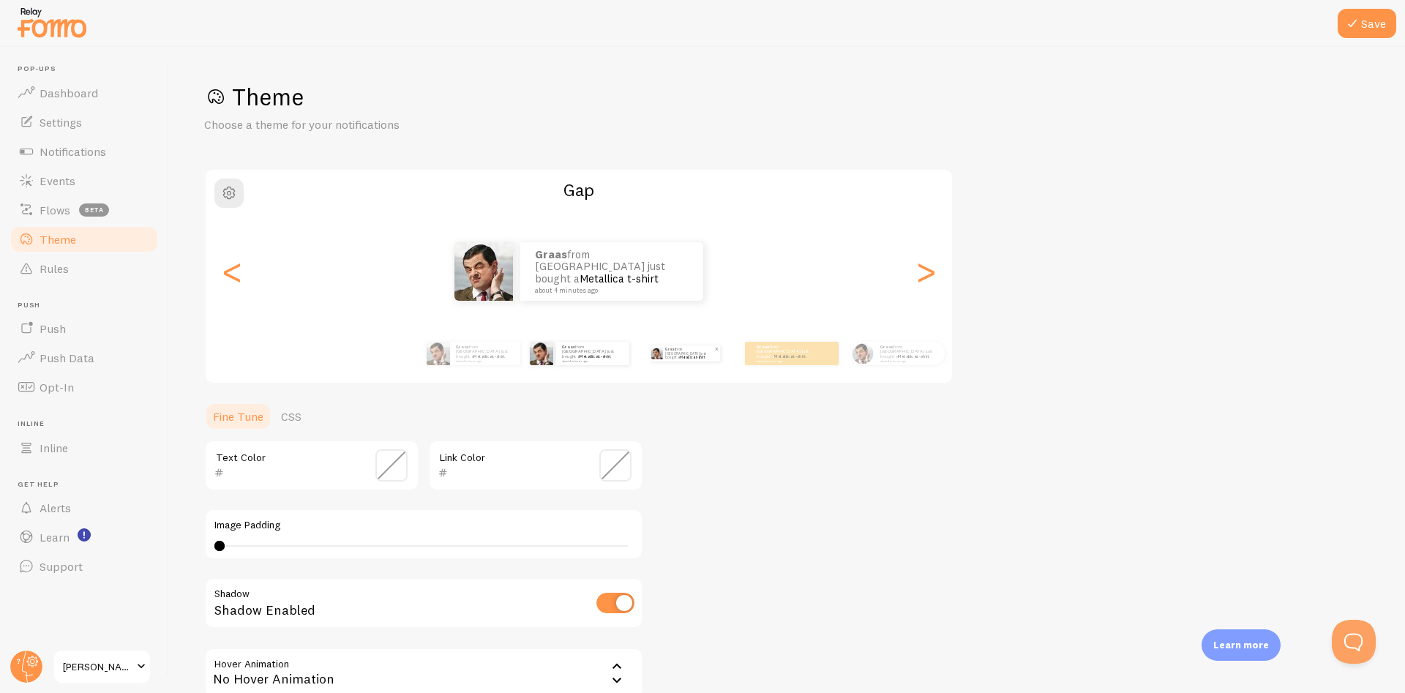
click at [682, 348] on p "Graas from [GEOGRAPHIC_DATA] just bought a Metallica t-shirt about 4 minutes ago" at bounding box center [689, 353] width 49 height 16
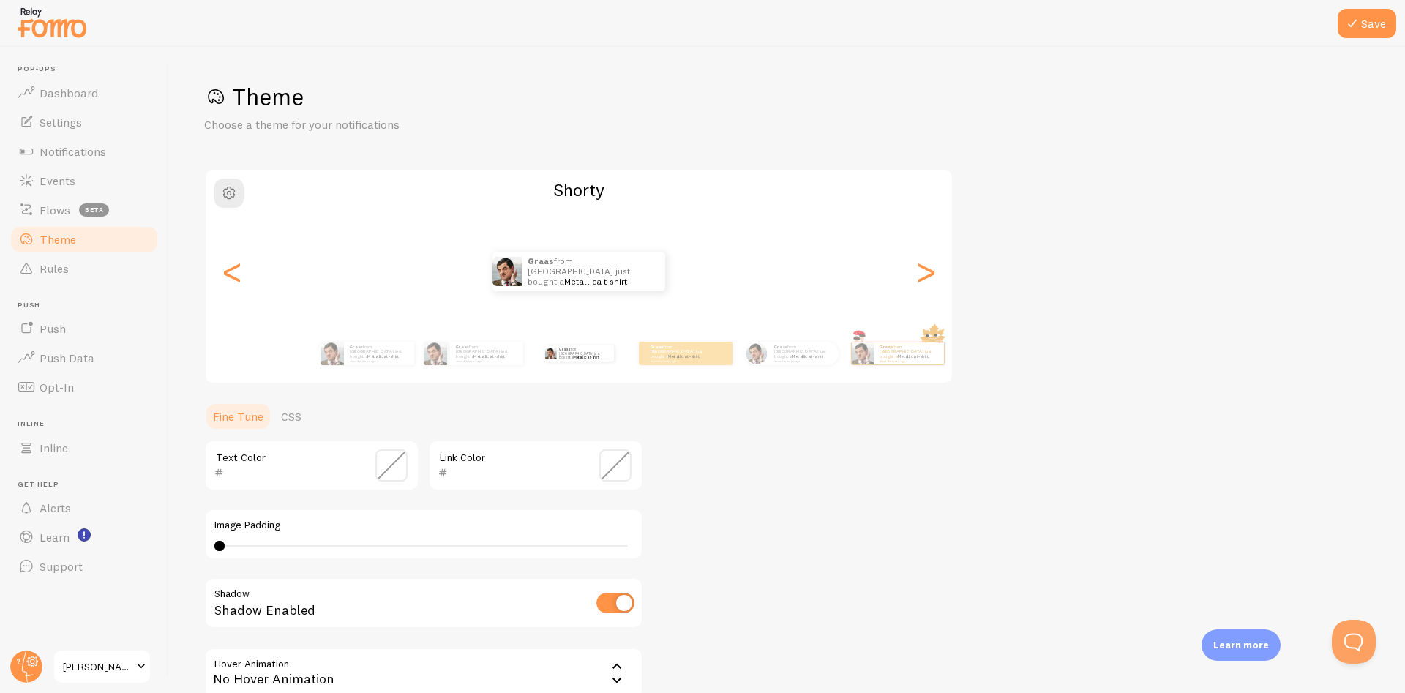
click at [1143, 284] on div "Theme Choose a theme for your notifications [PERSON_NAME] from [GEOGRAPHIC_DATA…" at bounding box center [787, 429] width 1166 height 695
click at [232, 188] on span "button" at bounding box center [229, 193] width 18 height 18
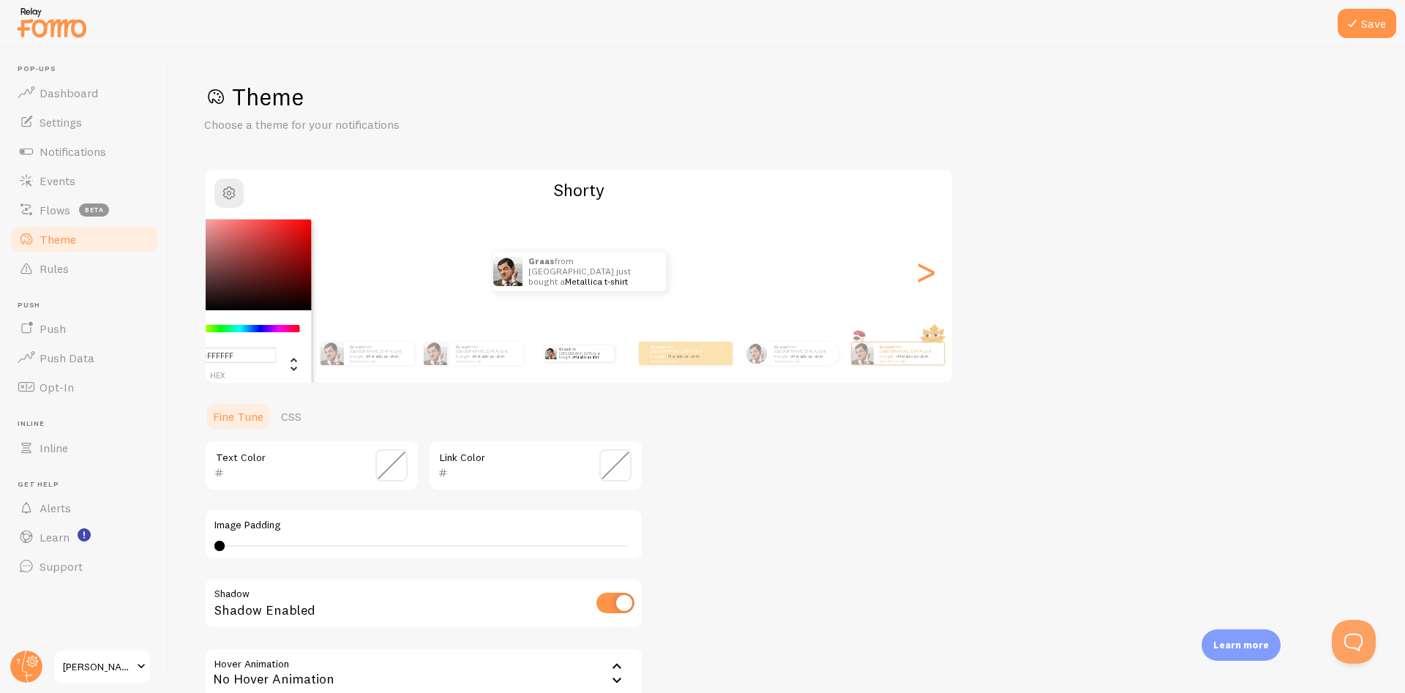
click at [530, 250] on div "Graas from [GEOGRAPHIC_DATA] just bought a Metallica t-shirt about 4 minutes ag…" at bounding box center [579, 271] width 747 height 105
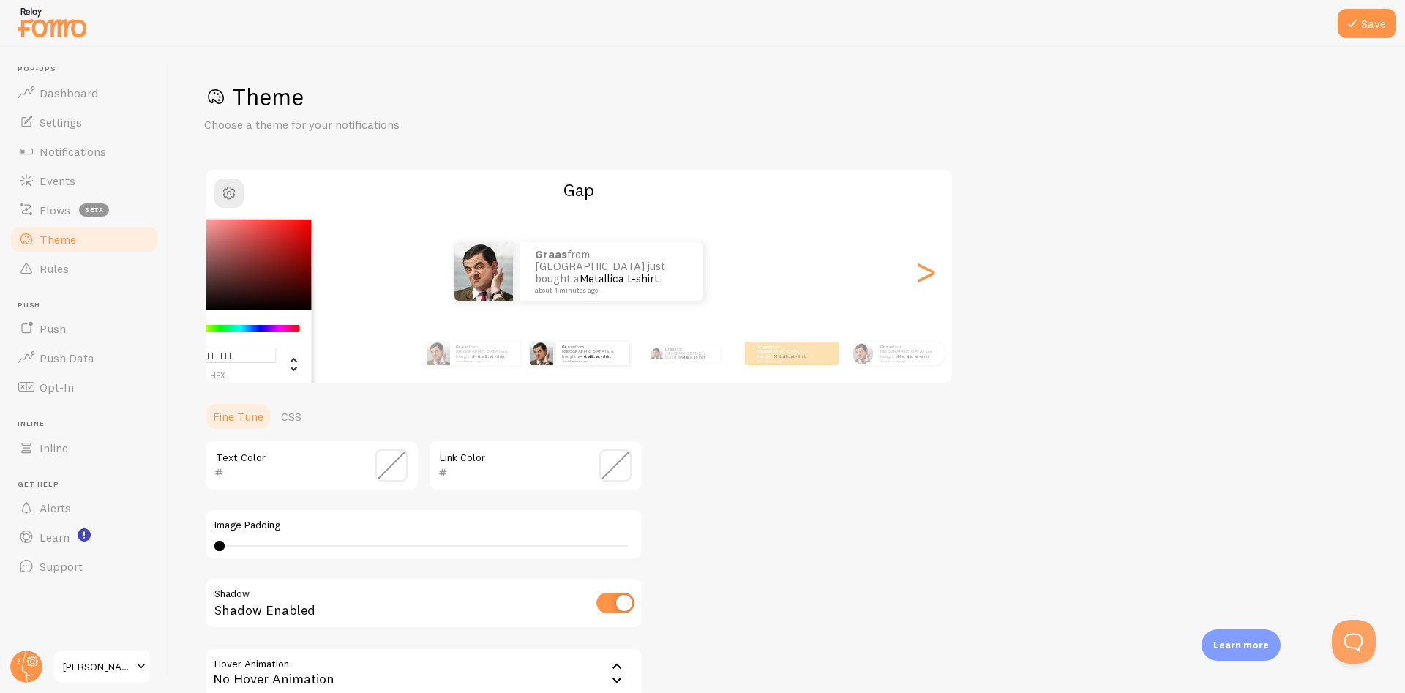
click at [726, 407] on div "Theme Choose a theme for your notifications #FFFFFF hex 255 r 255 g 255 b 0 h 0…" at bounding box center [787, 429] width 1166 height 695
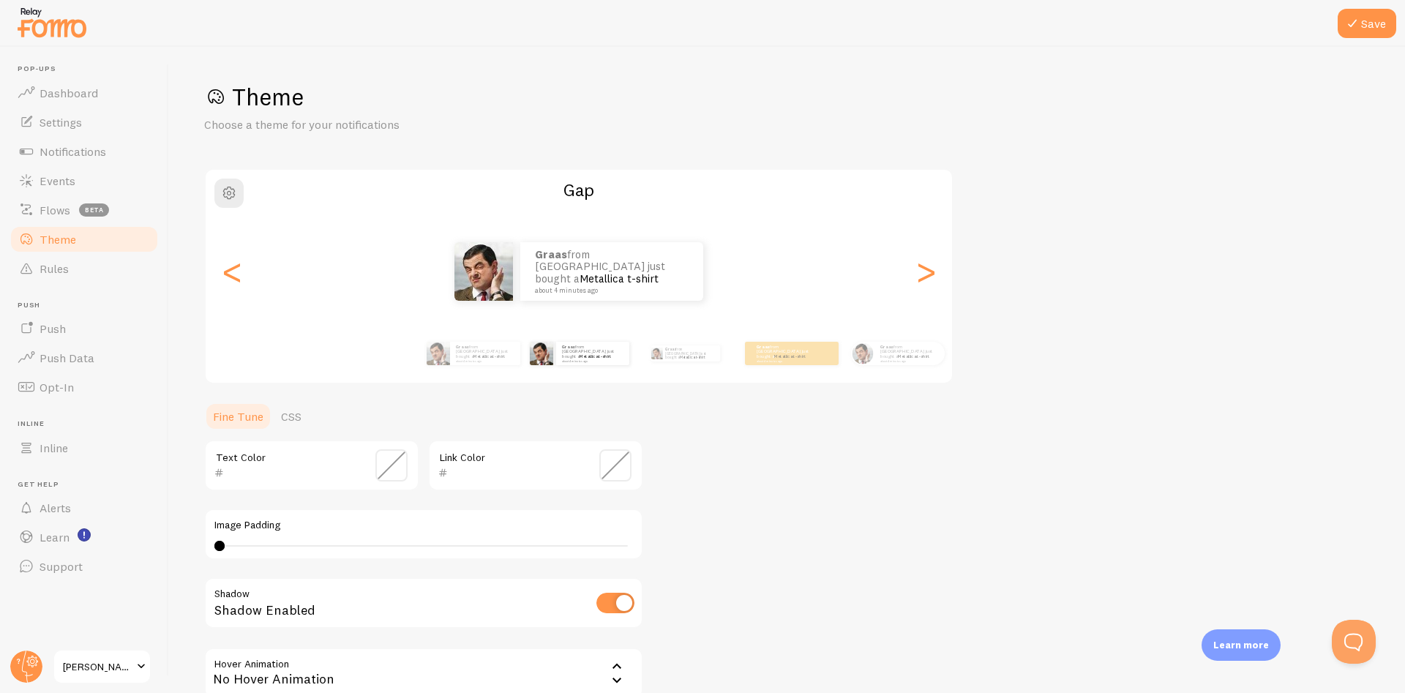
click at [778, 444] on div "Theme Choose a theme for your notifications Gap Graas from India just bought a …" at bounding box center [787, 429] width 1166 height 695
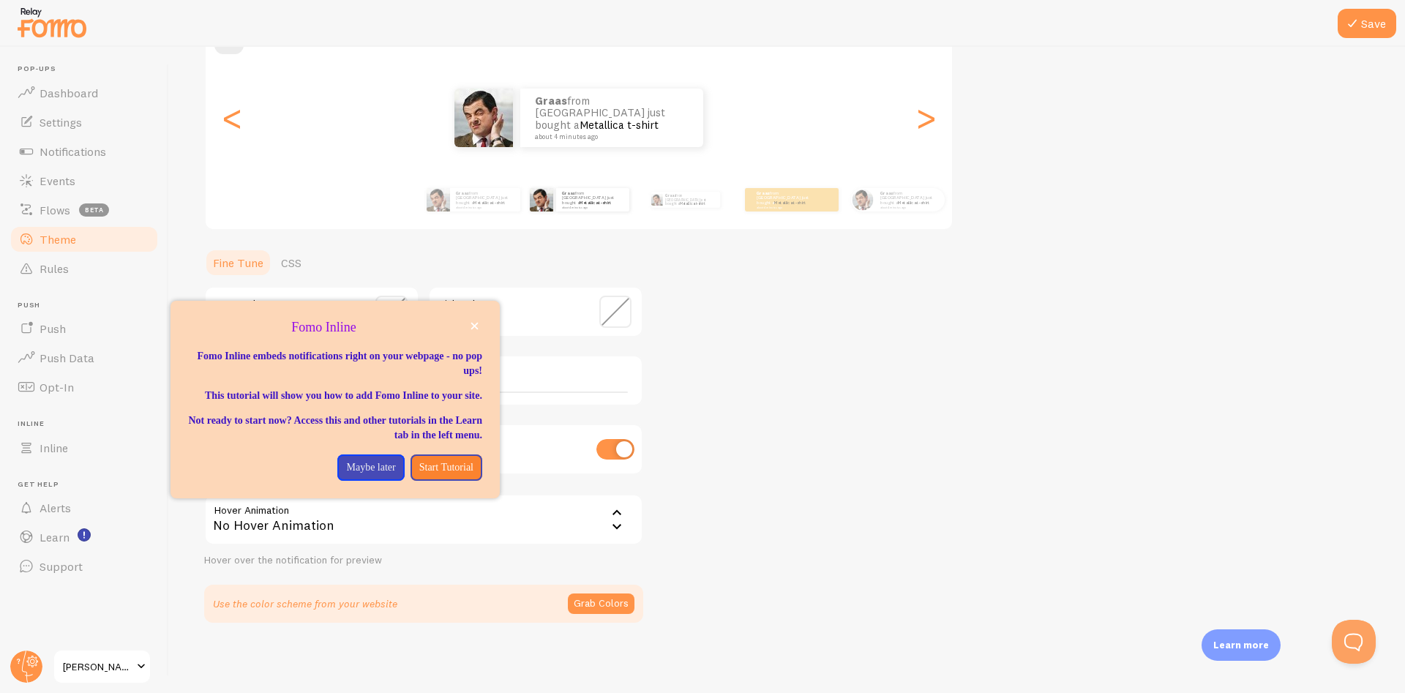
drag, startPoint x: 672, startPoint y: 261, endPoint x: 747, endPoint y: 266, distance: 74.8
click at [674, 261] on div "Theme Choose a theme for your notifications Gap Graas from India just bought a …" at bounding box center [787, 275] width 1166 height 695
click at [747, 266] on div "Theme Choose a theme for your notifications Gap Graas from India just bought a …" at bounding box center [787, 275] width 1166 height 695
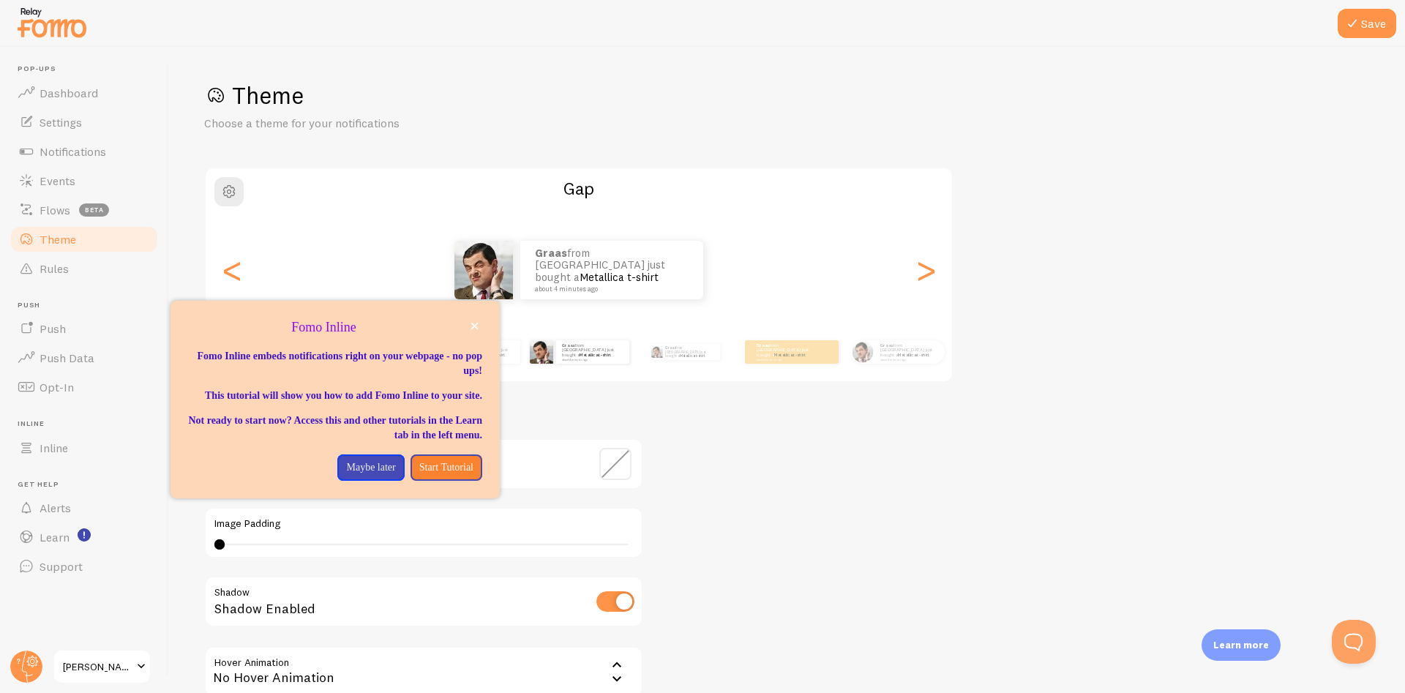
scroll to position [0, 0]
click at [353, 475] on p "Maybe later" at bounding box center [370, 467] width 49 height 15
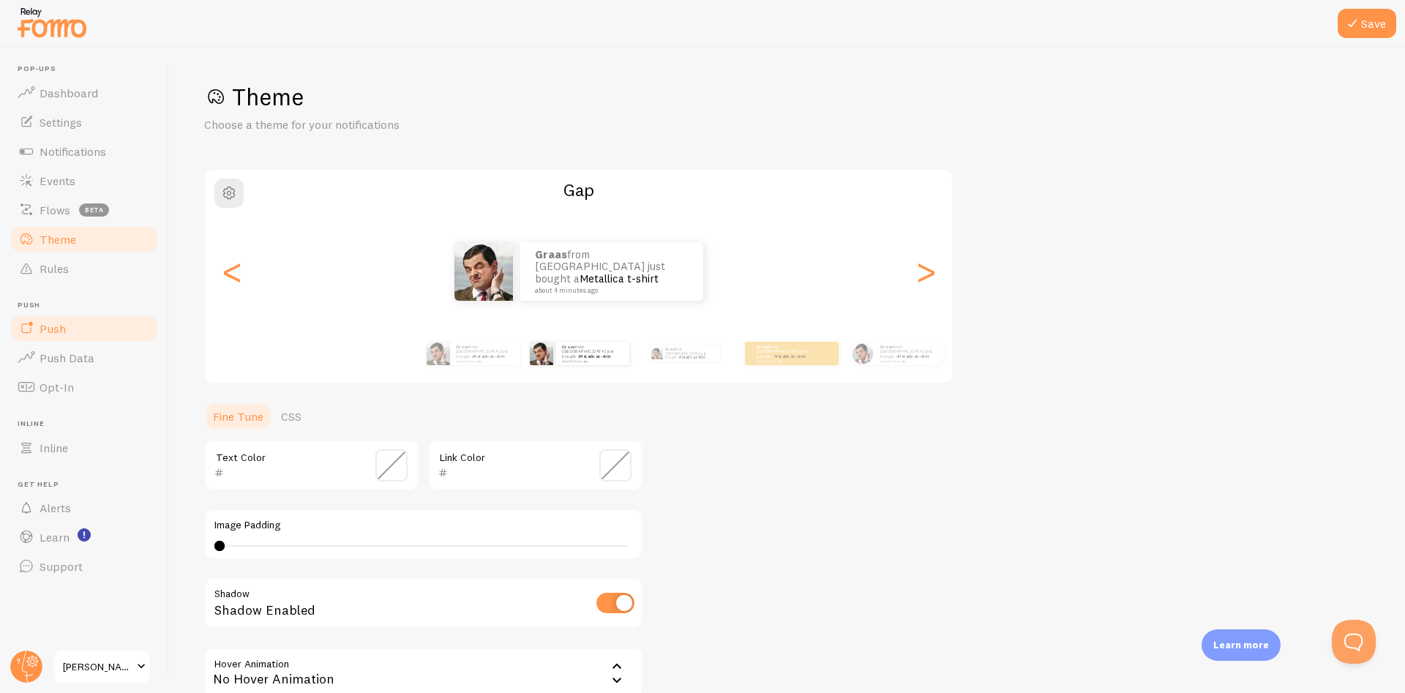
click at [91, 331] on link "Push" at bounding box center [84, 328] width 151 height 29
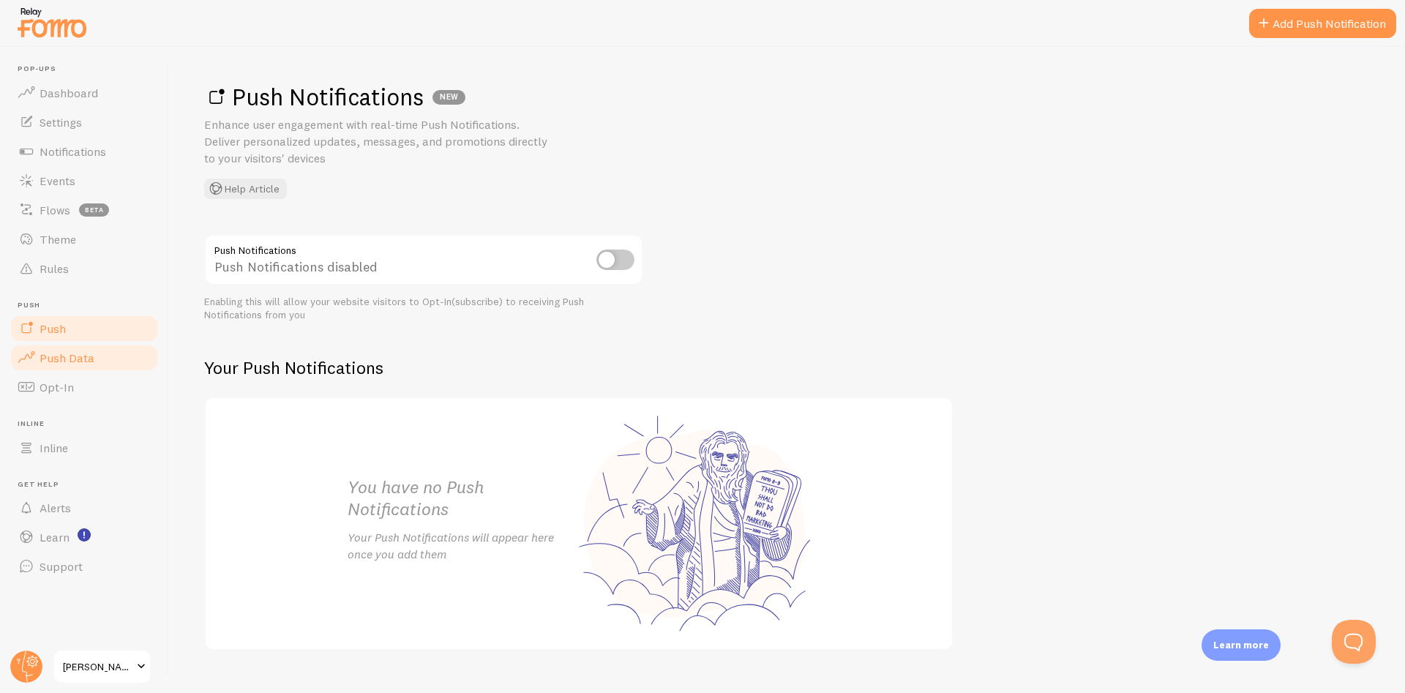
click at [81, 355] on span "Push Data" at bounding box center [67, 358] width 55 height 15
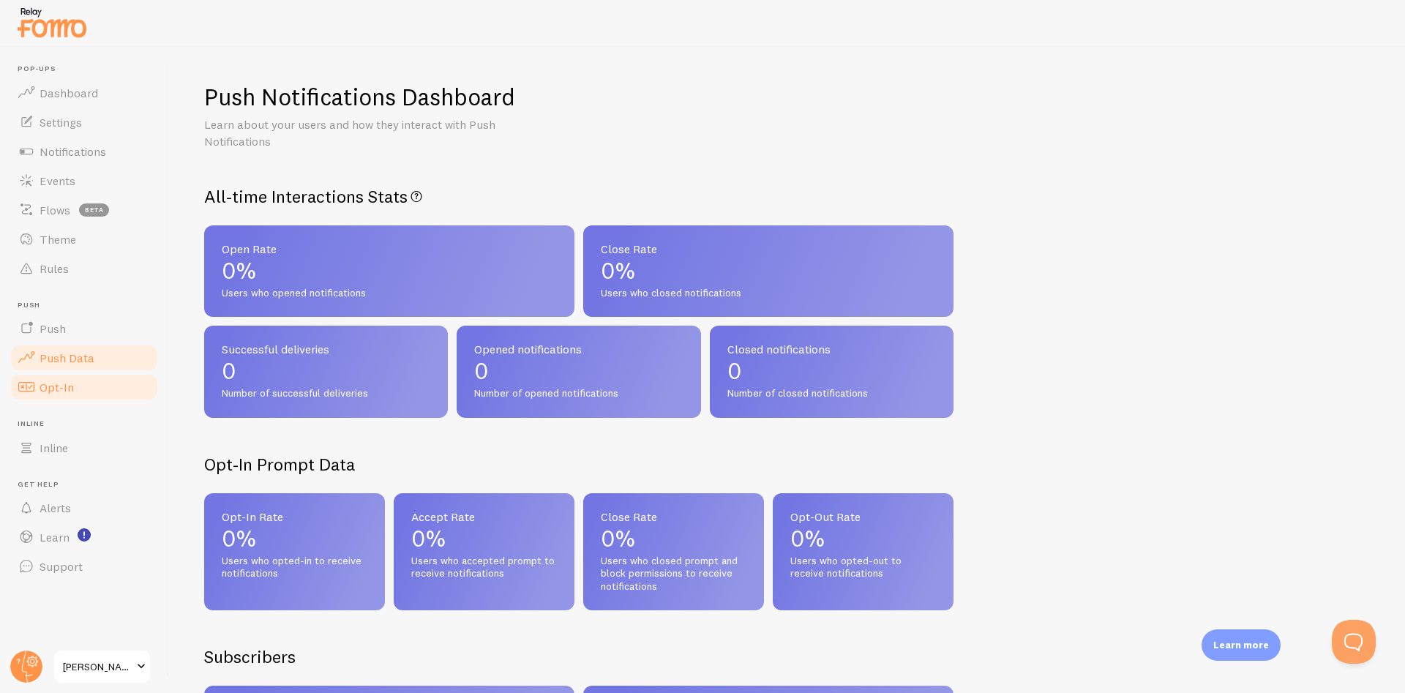
click at [80, 384] on link "Opt-In" at bounding box center [84, 387] width 151 height 29
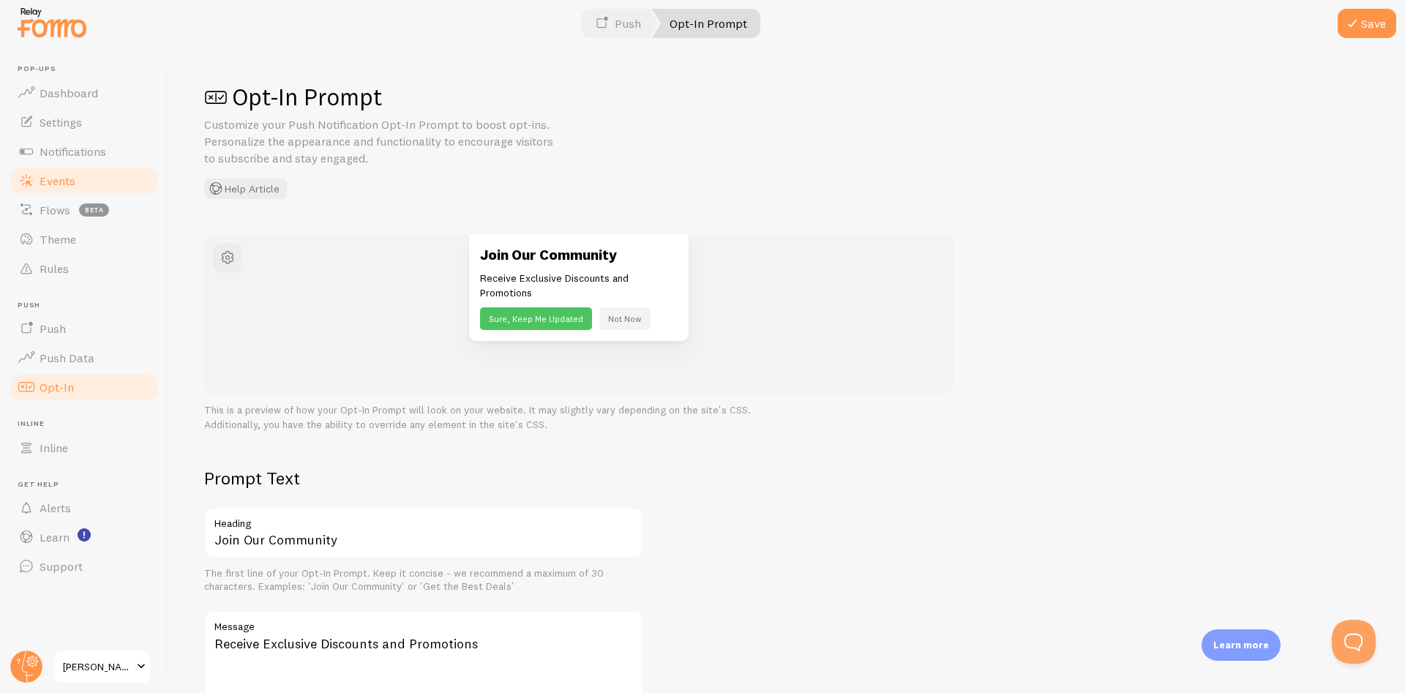
click at [73, 184] on span "Events" at bounding box center [58, 180] width 36 height 15
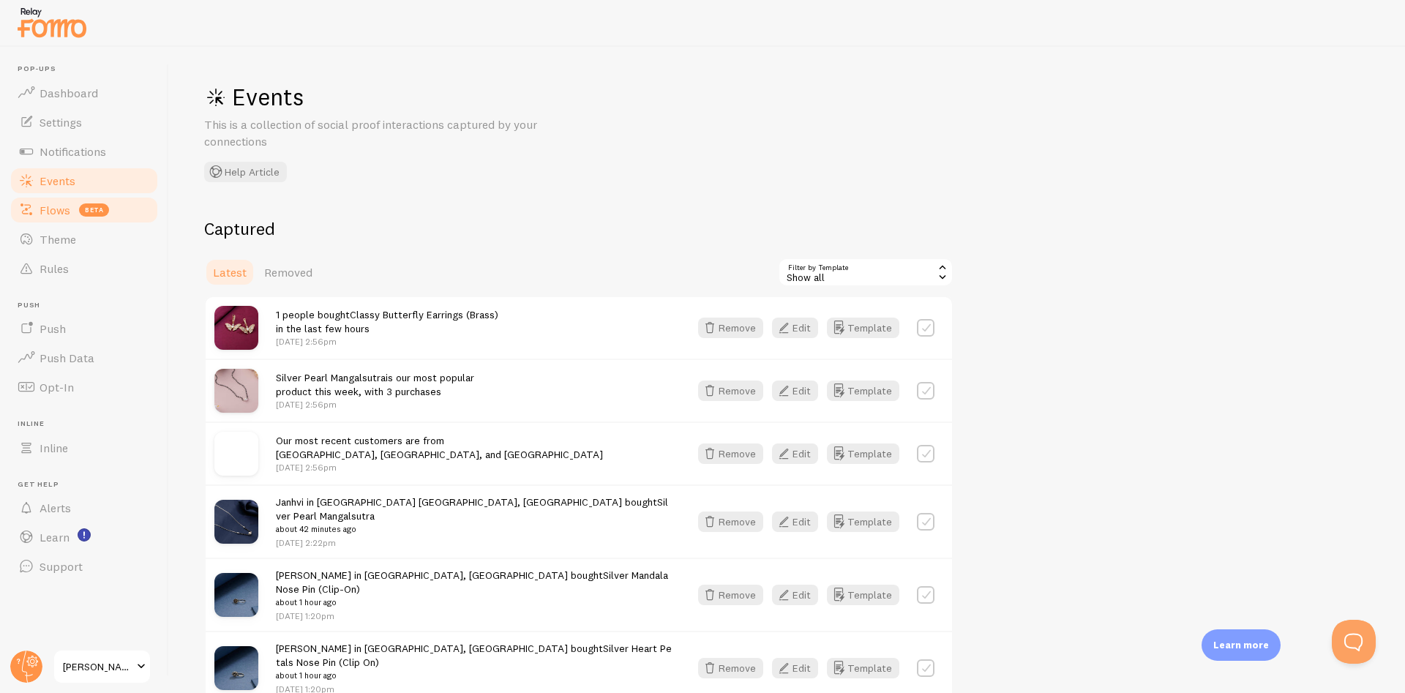
click at [67, 214] on span "Flows" at bounding box center [55, 210] width 31 height 15
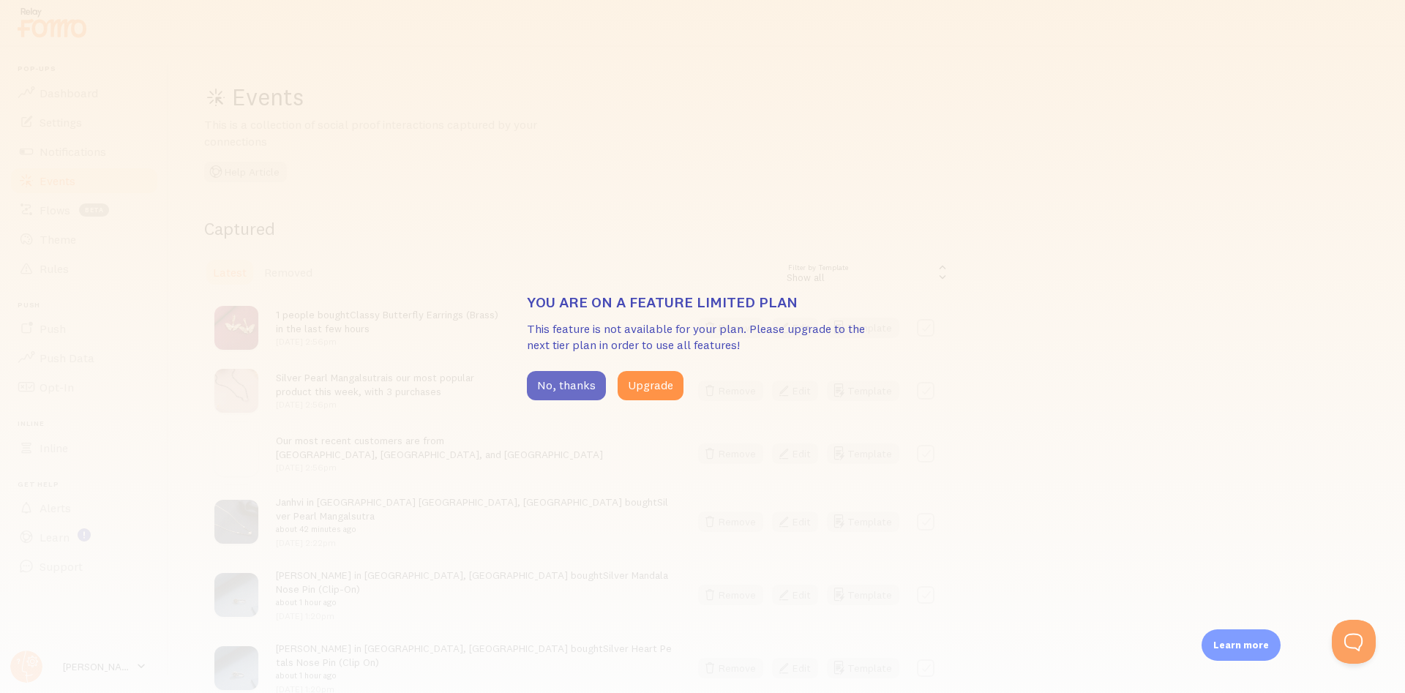
click at [598, 386] on button "No, thanks" at bounding box center [566, 385] width 79 height 29
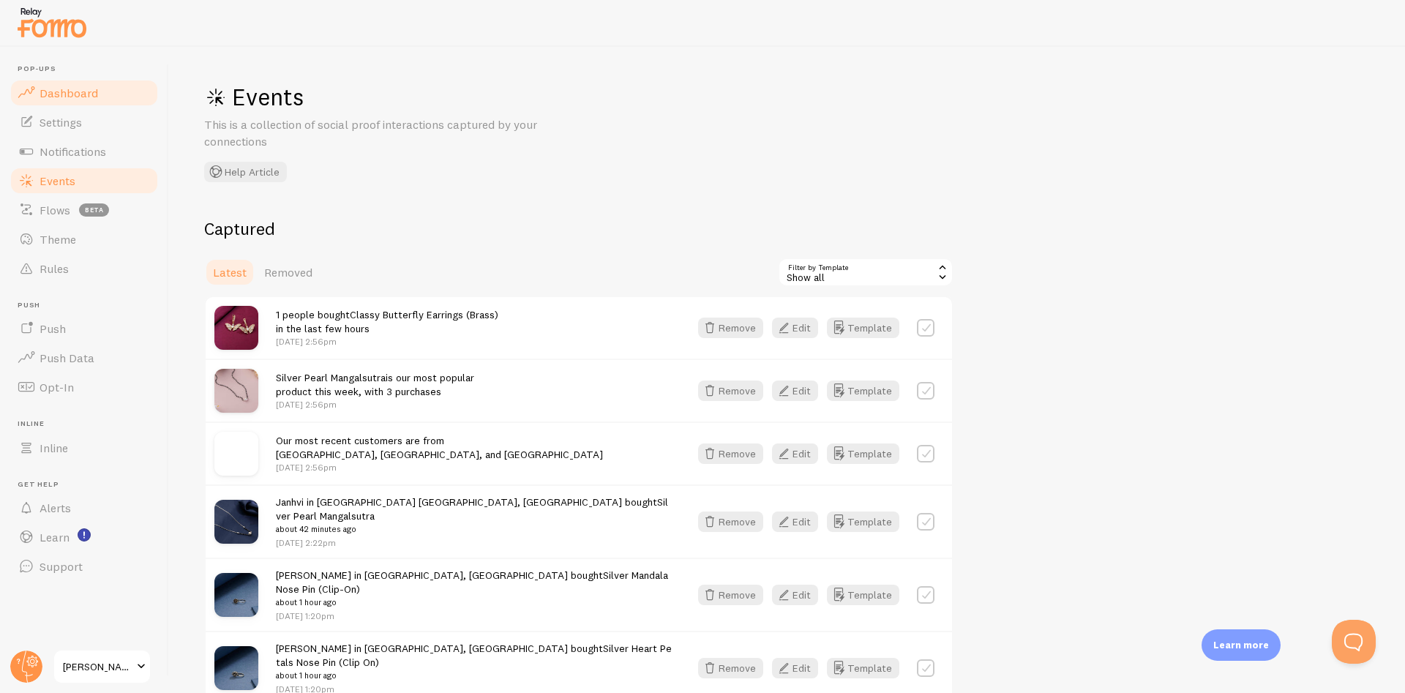
click at [91, 91] on span "Dashboard" at bounding box center [69, 93] width 59 height 15
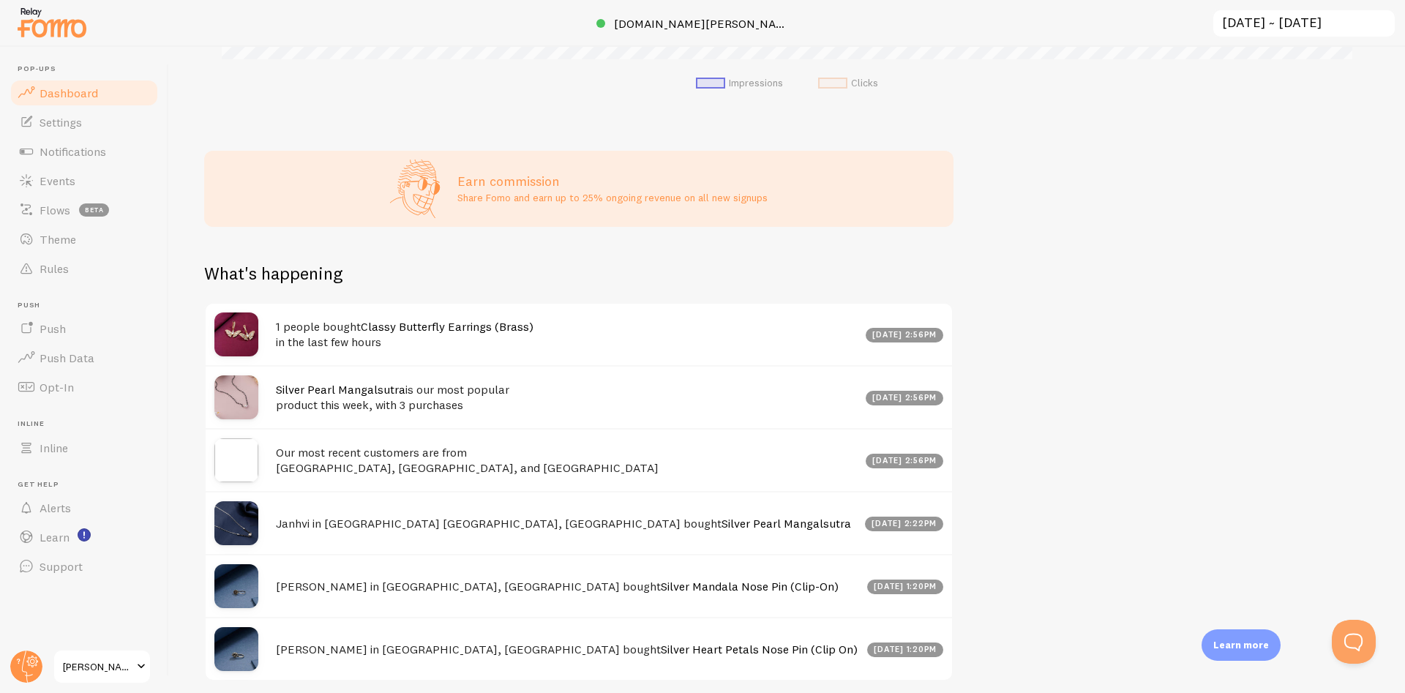
scroll to position [567, 0]
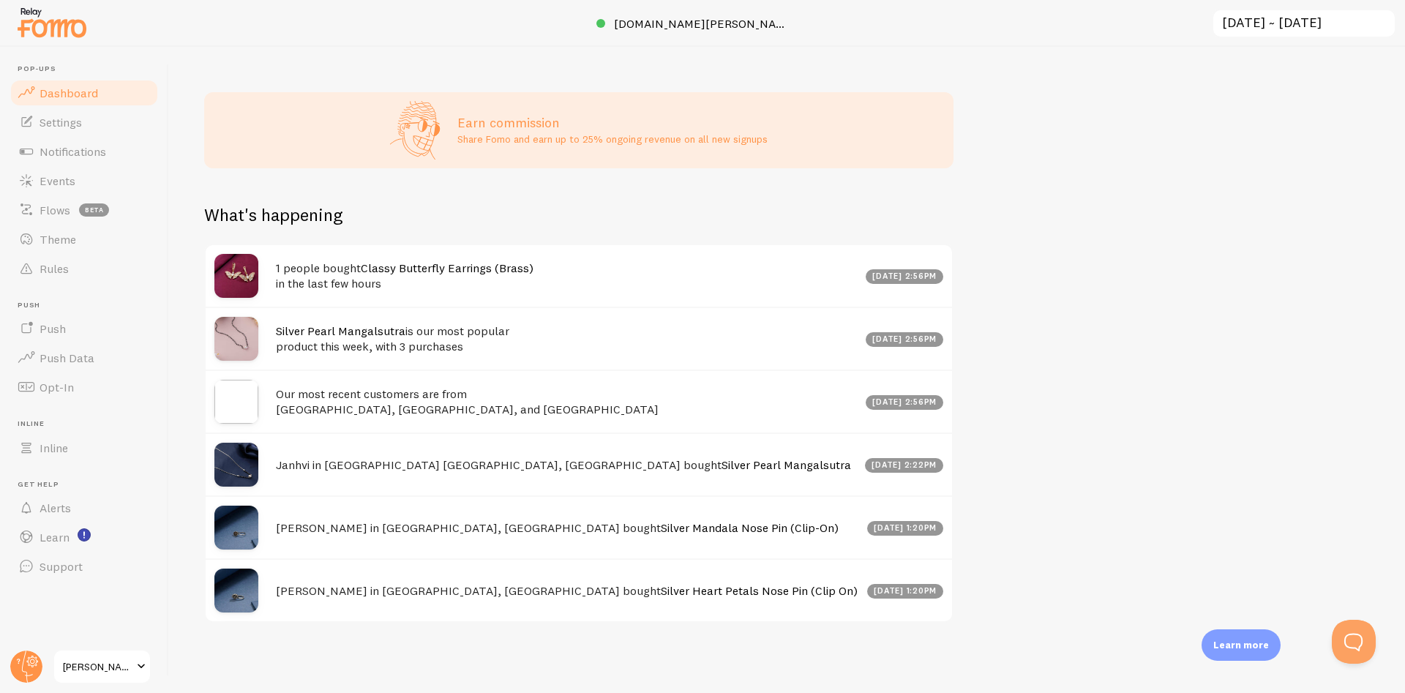
click at [288, 269] on h4 "1 people bought Classy Butterfly Earrings (Brass) in the last few hours" at bounding box center [566, 276] width 581 height 30
click at [304, 276] on h4 "1 people bought Classy Butterfly Earrings (Brass) in the last few hours" at bounding box center [566, 276] width 581 height 30
click at [69, 140] on link "Notifications" at bounding box center [84, 151] width 151 height 29
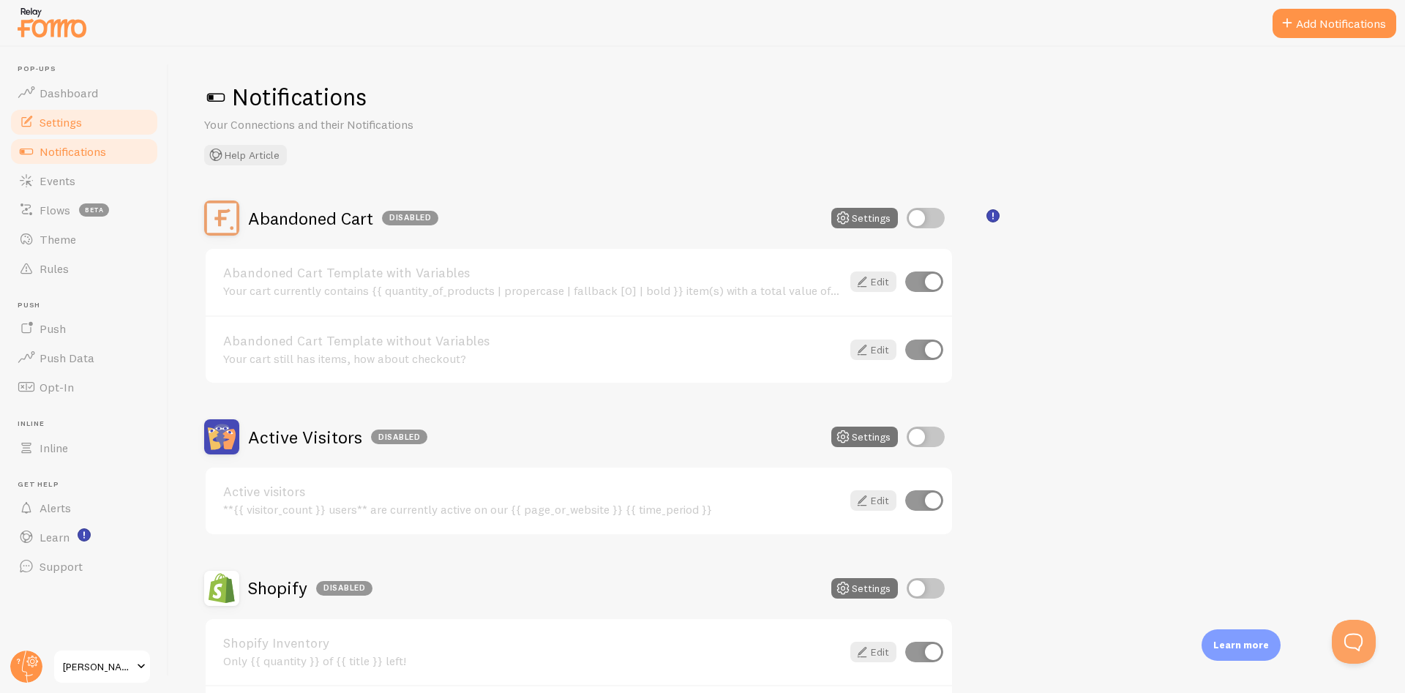
click at [71, 121] on span "Settings" at bounding box center [61, 122] width 42 height 15
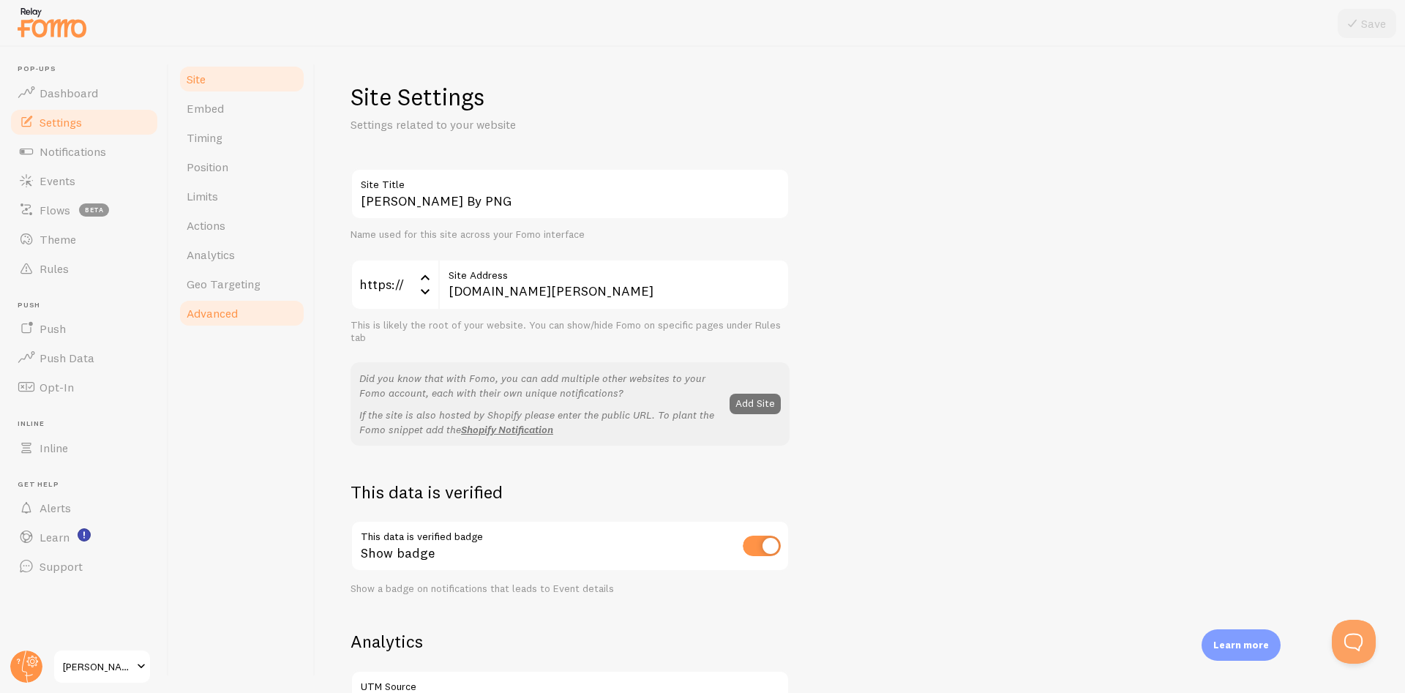
click at [231, 316] on span "Advanced" at bounding box center [212, 313] width 51 height 15
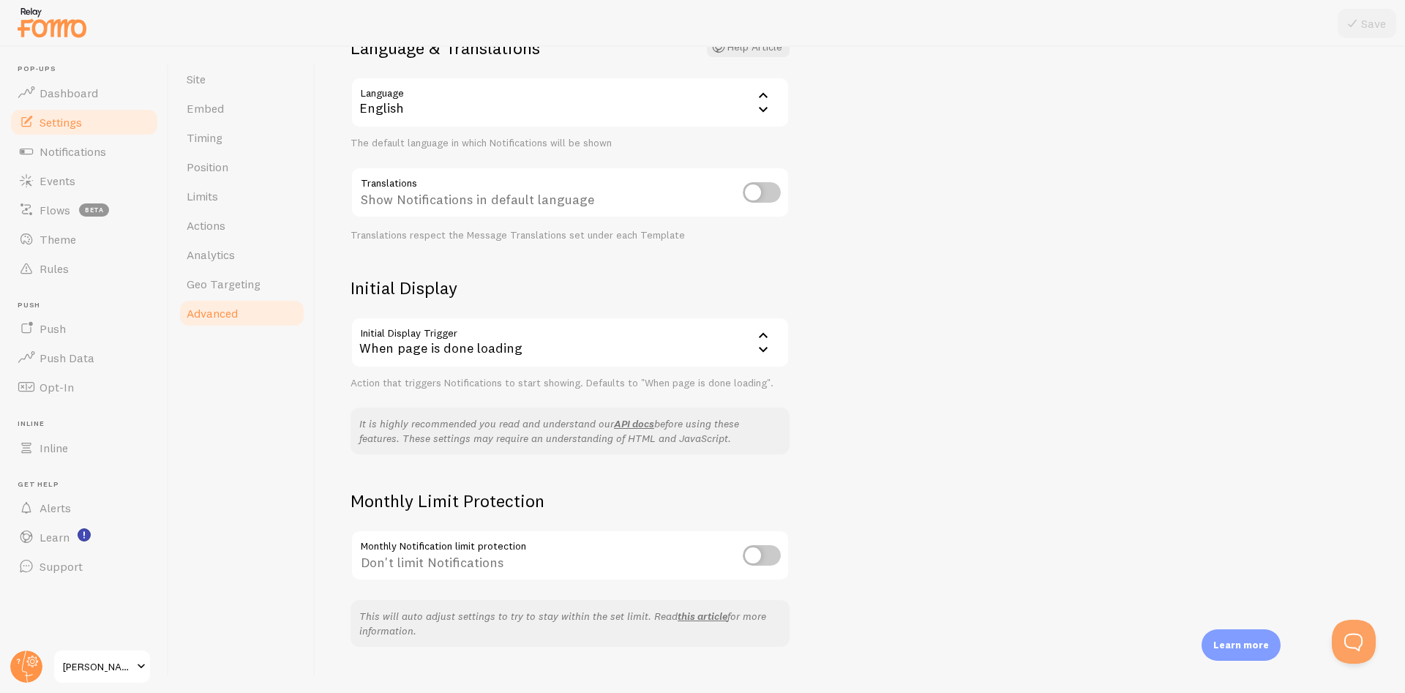
scroll to position [156, 0]
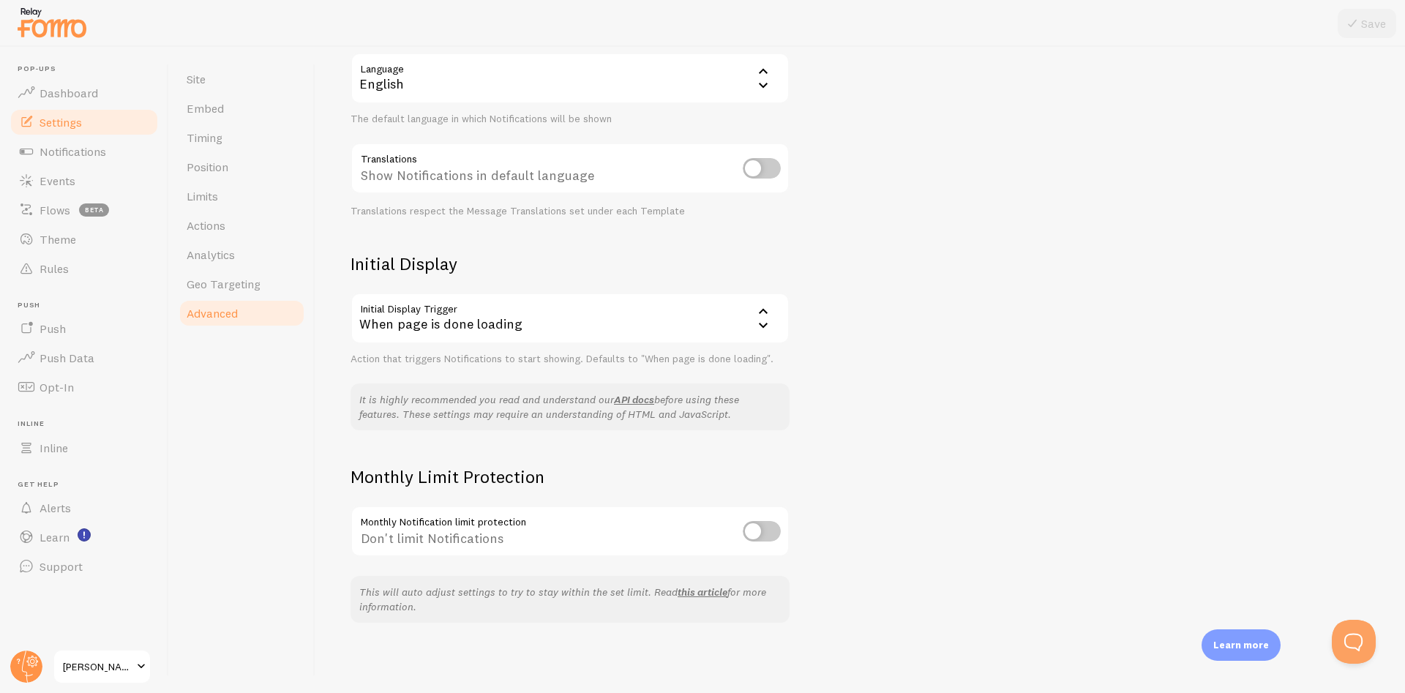
click at [547, 320] on div "When page is done loading" at bounding box center [570, 318] width 439 height 51
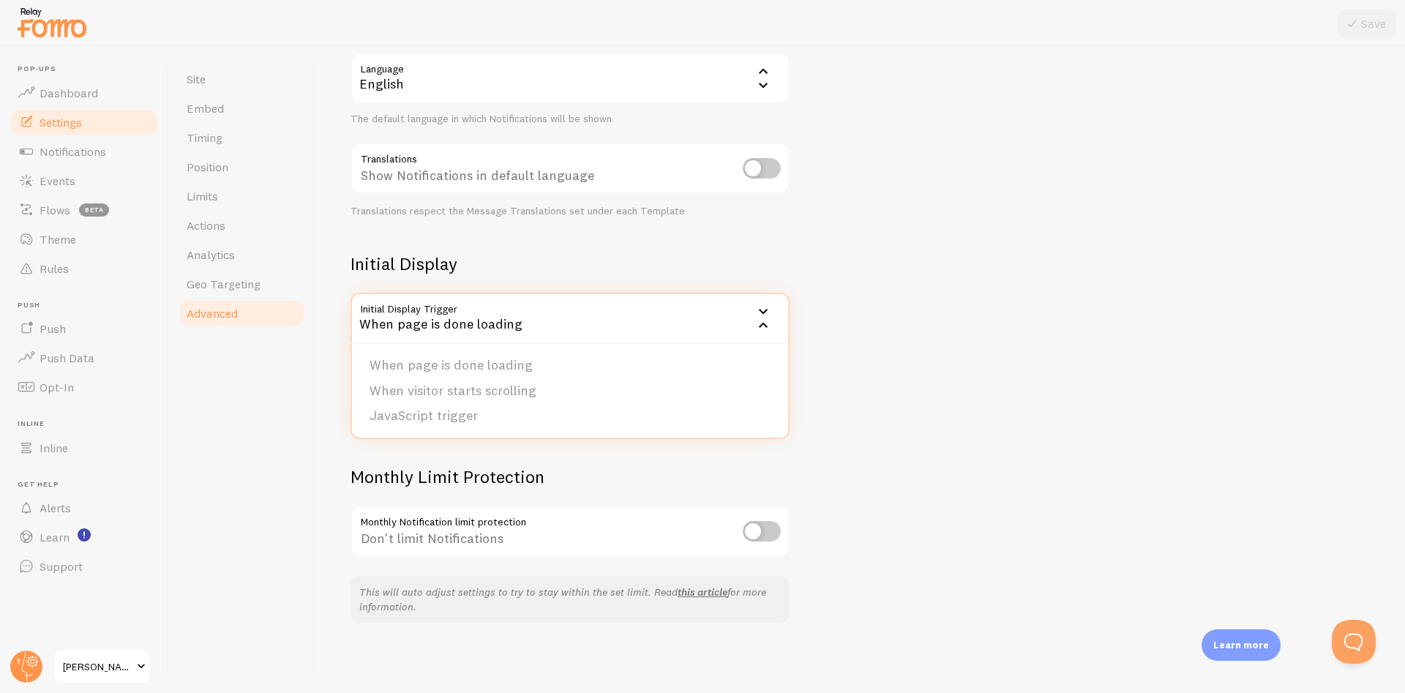
click at [563, 315] on div "When page is done loading" at bounding box center [570, 318] width 439 height 51
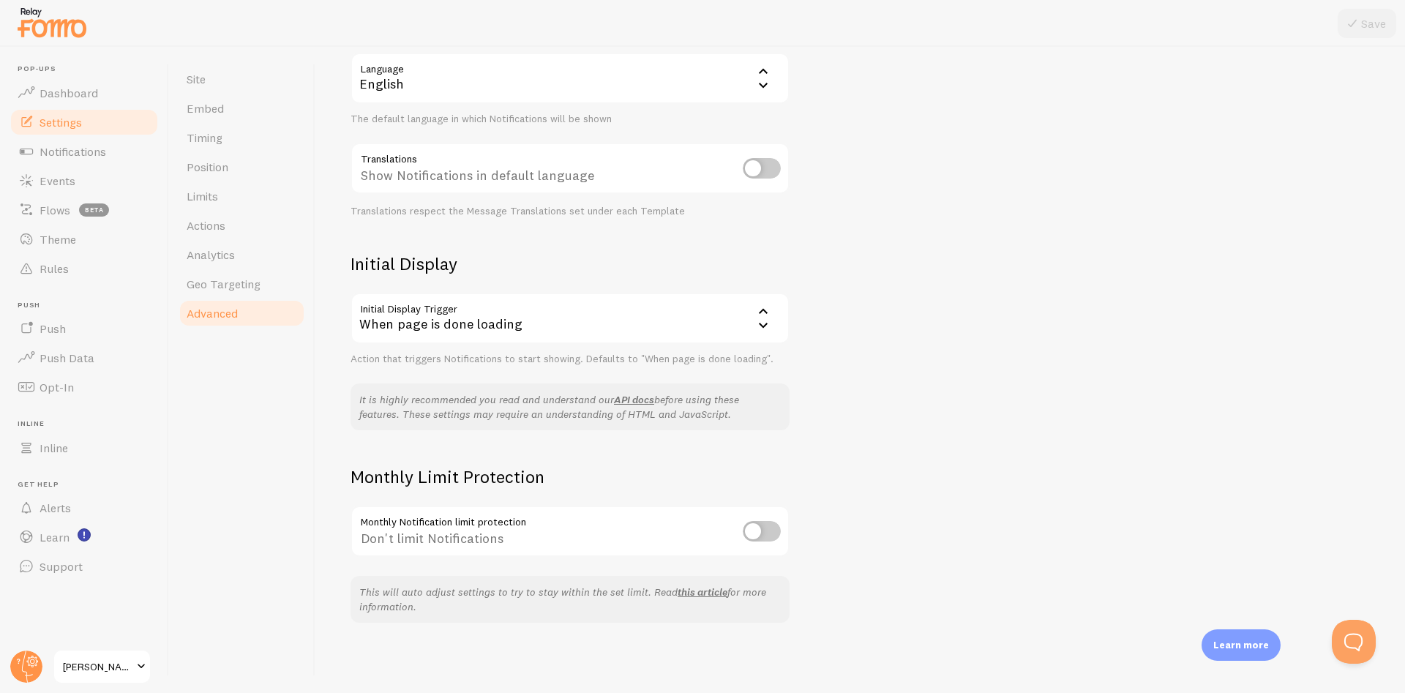
click at [1033, 299] on div "Advanced Advanced options Language & Translations Help Article Language en Engl…" at bounding box center [860, 370] width 1090 height 646
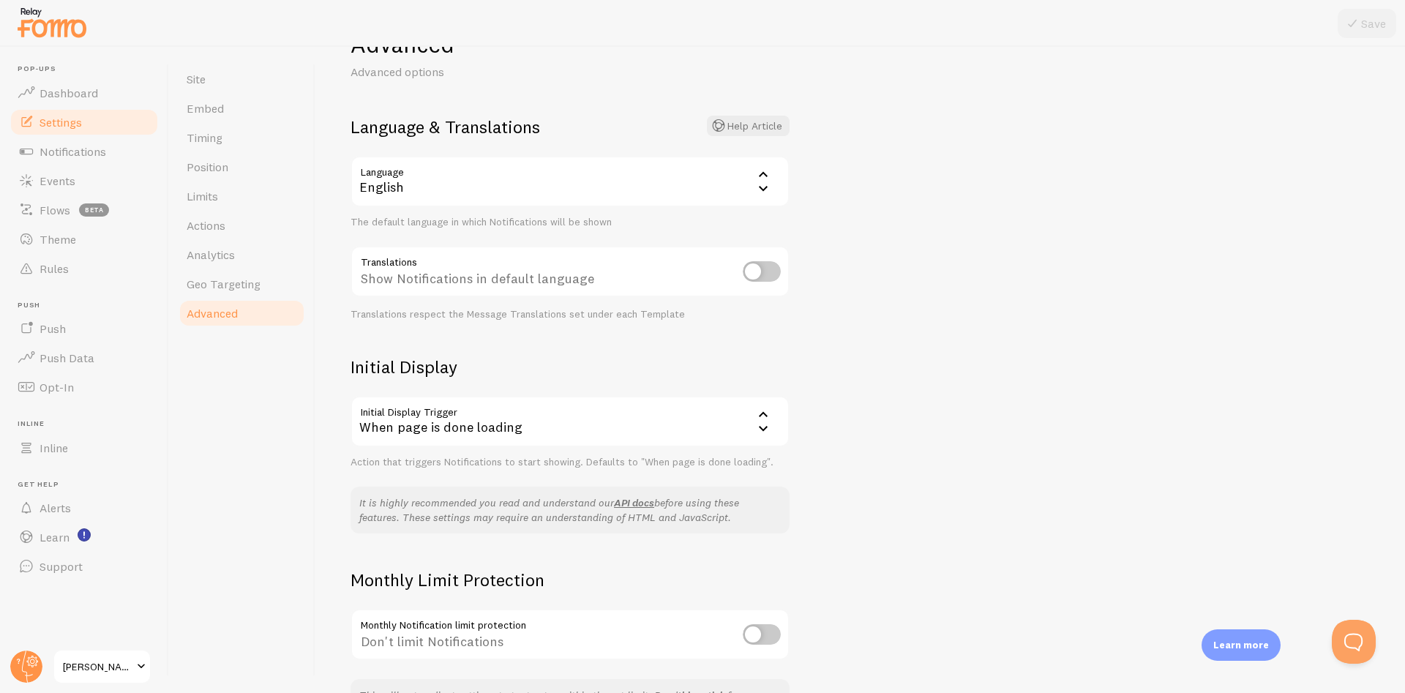
scroll to position [0, 0]
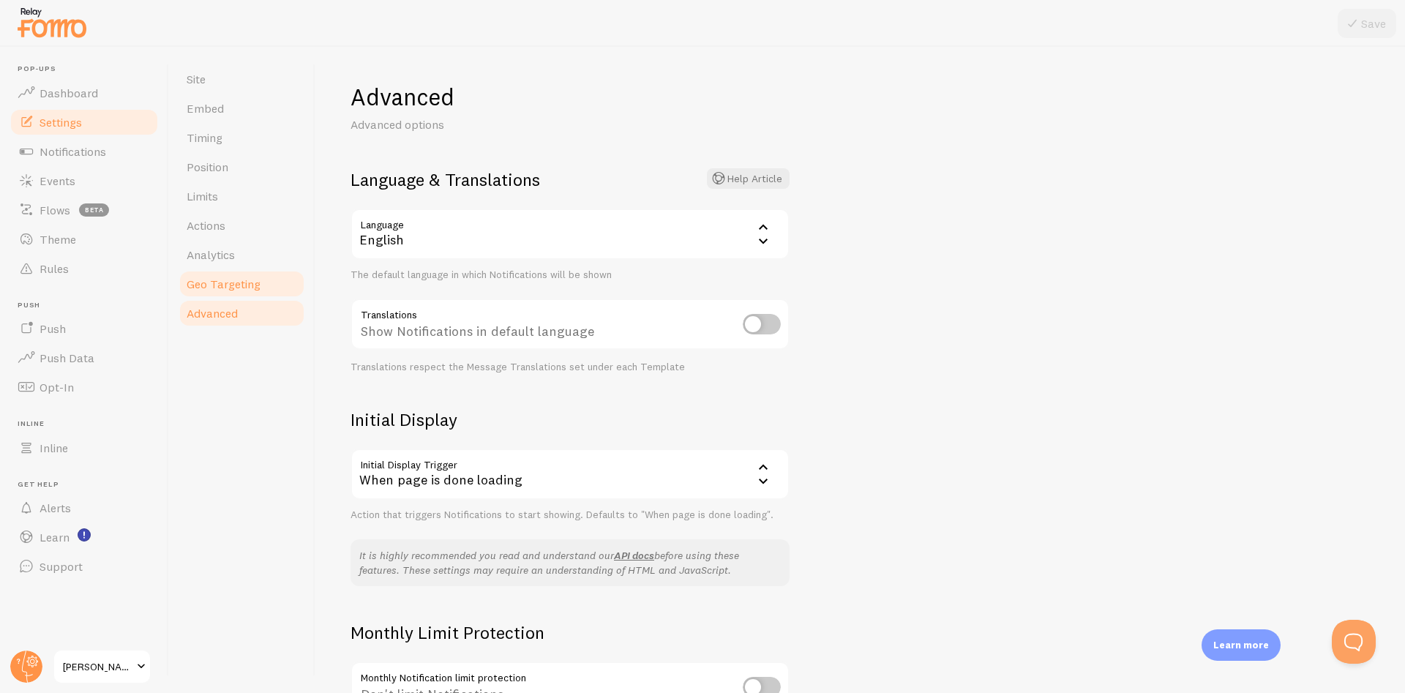
click at [240, 280] on span "Geo Targeting" at bounding box center [224, 284] width 74 height 15
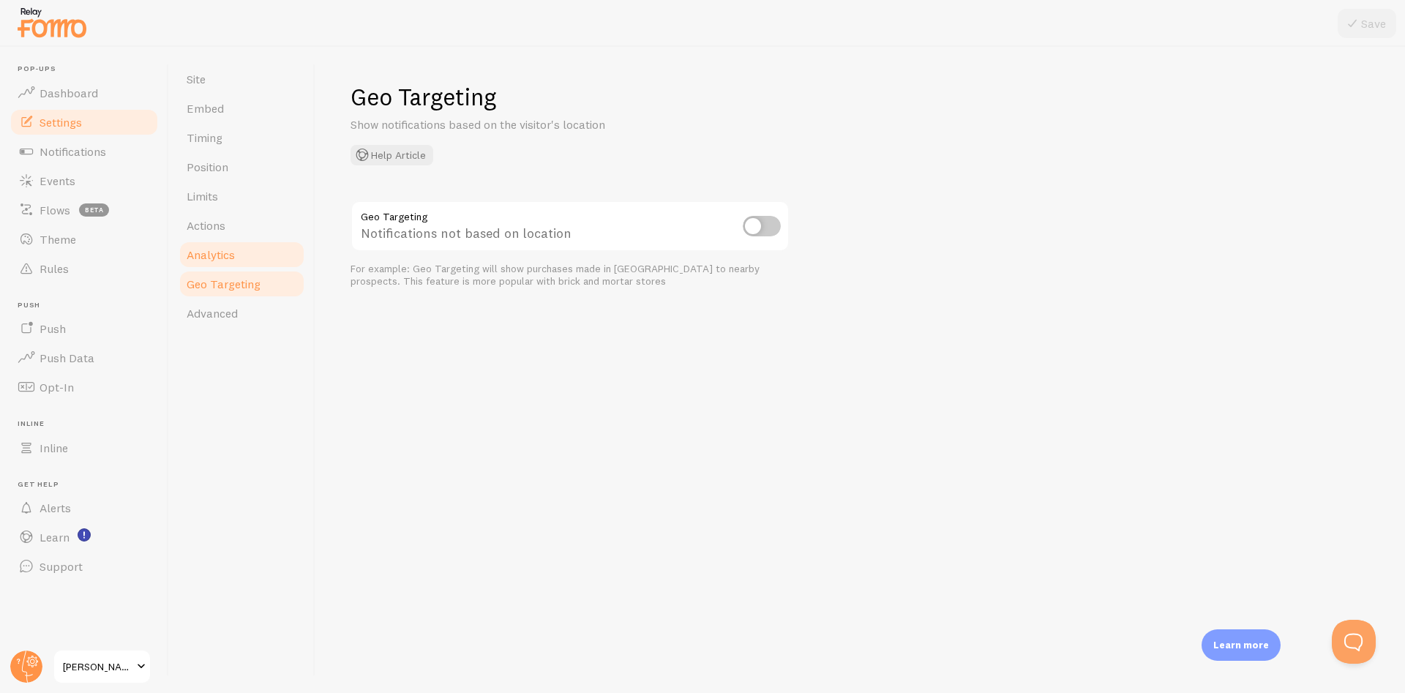
click at [228, 256] on span "Analytics" at bounding box center [211, 254] width 48 height 15
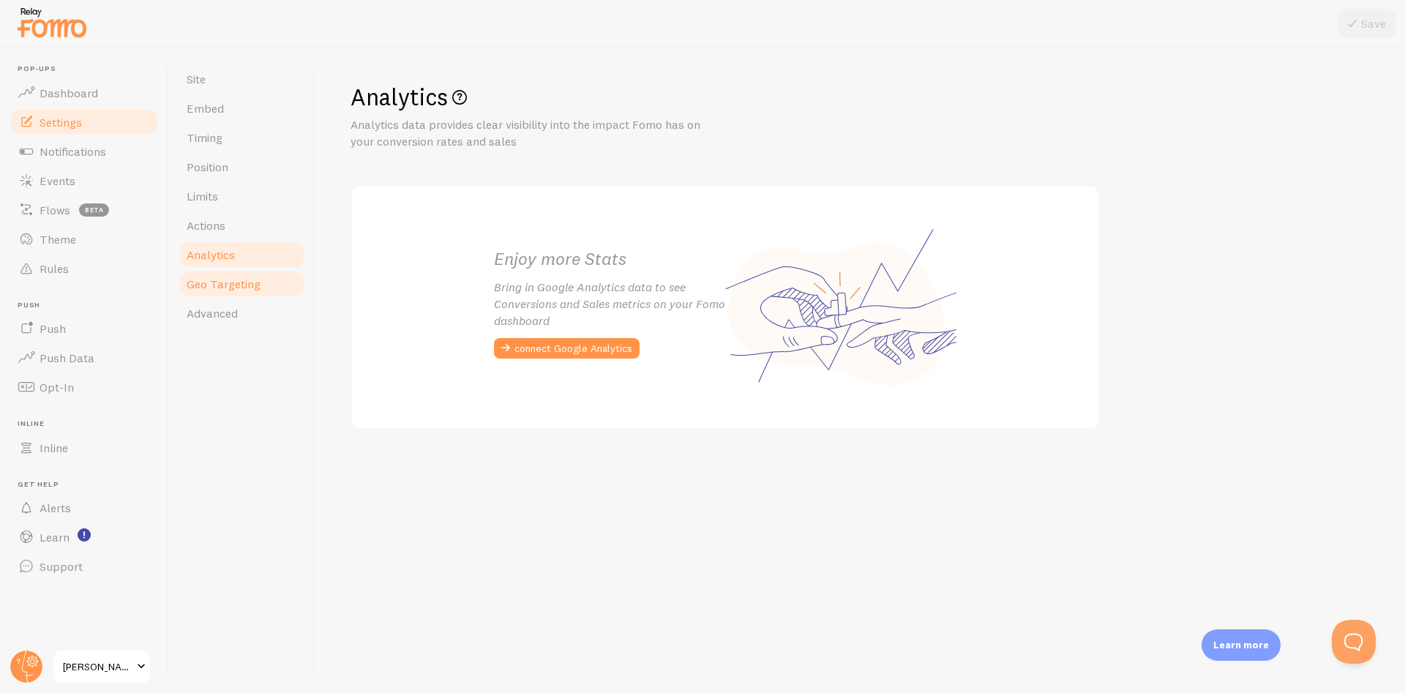
click at [225, 279] on span "Geo Targeting" at bounding box center [224, 284] width 74 height 15
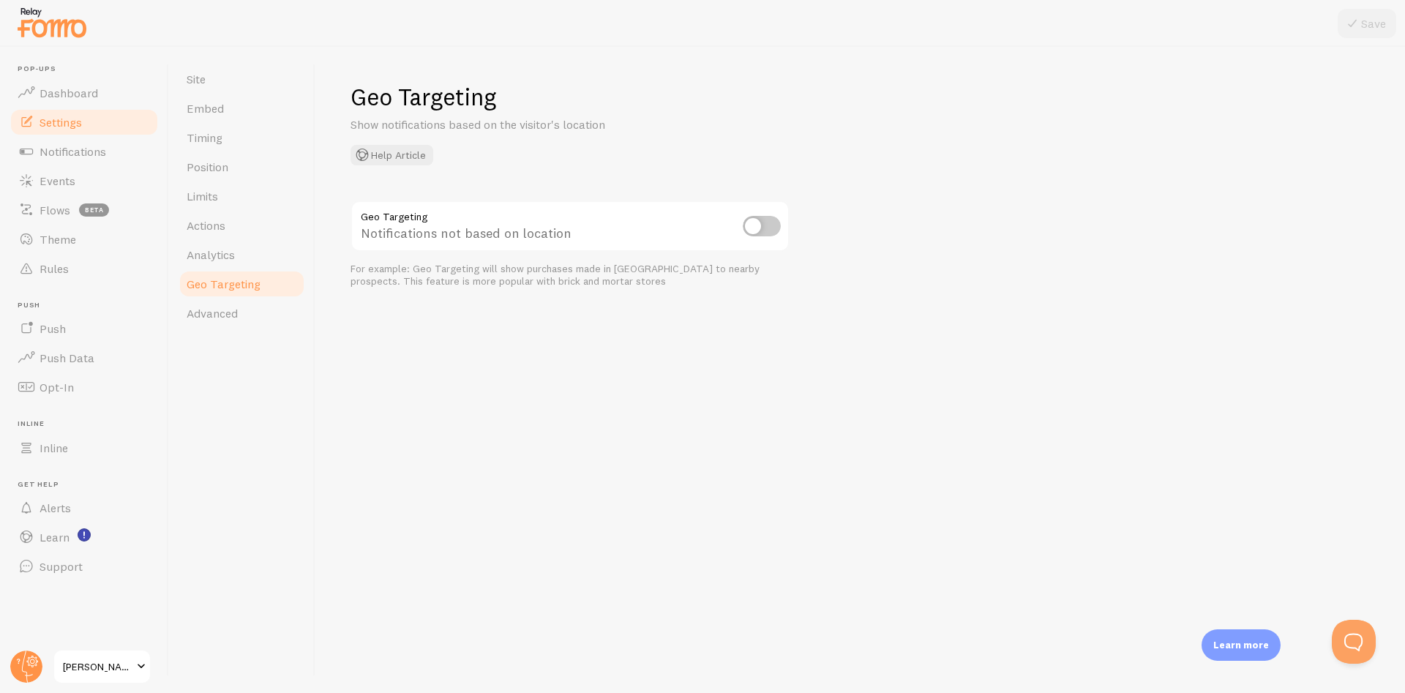
drag, startPoint x: 784, startPoint y: 236, endPoint x: 757, endPoint y: 228, distance: 28.1
click at [770, 231] on div "Geo Targeting Notifications not based on location" at bounding box center [570, 227] width 439 height 53
click at [757, 228] on input "checkbox" at bounding box center [762, 226] width 38 height 20
click at [764, 225] on input "checkbox" at bounding box center [762, 226] width 38 height 20
checkbox input "false"
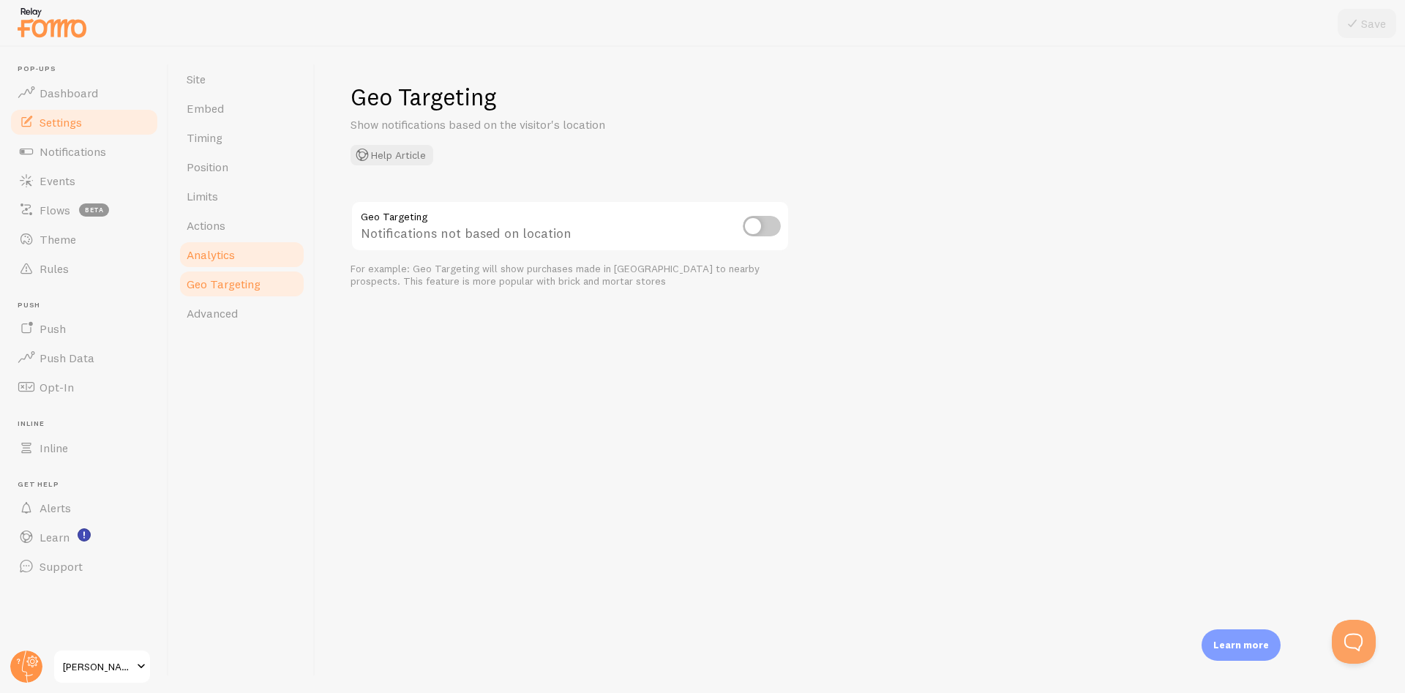
click at [213, 242] on link "Analytics" at bounding box center [242, 254] width 128 height 29
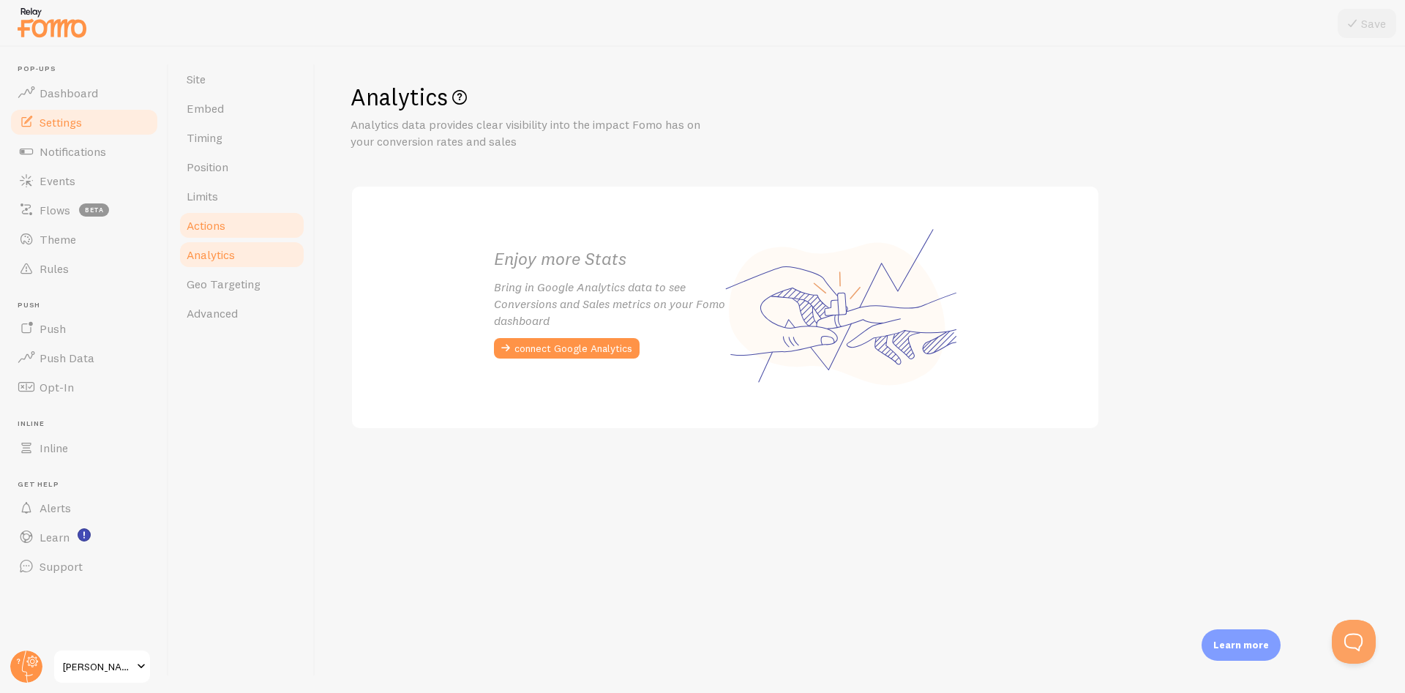
click at [222, 220] on span "Actions" at bounding box center [206, 225] width 39 height 15
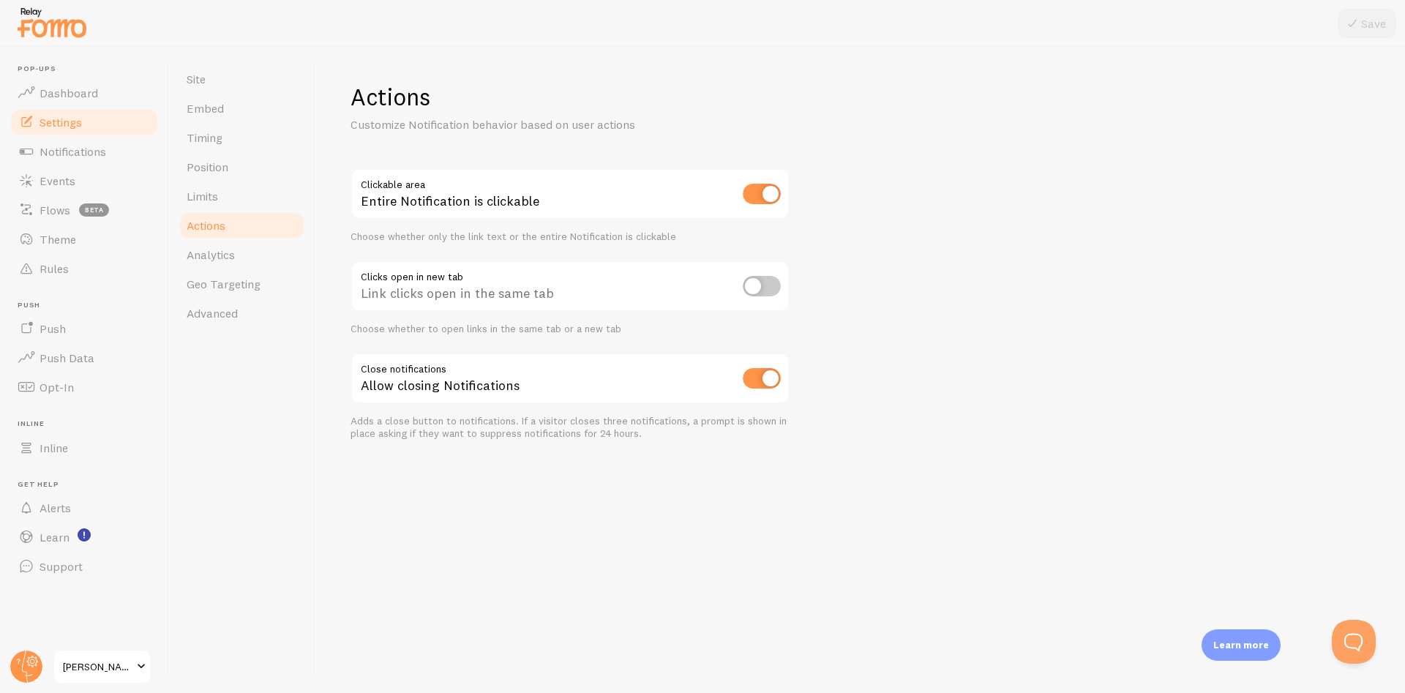
click at [760, 287] on input "checkbox" at bounding box center [762, 286] width 38 height 20
checkbox input "true"
click at [228, 200] on link "Limits" at bounding box center [242, 196] width 128 height 29
click at [1379, 31] on button "Save" at bounding box center [1367, 23] width 59 height 29
click at [223, 201] on link "Limits" at bounding box center [242, 196] width 128 height 29
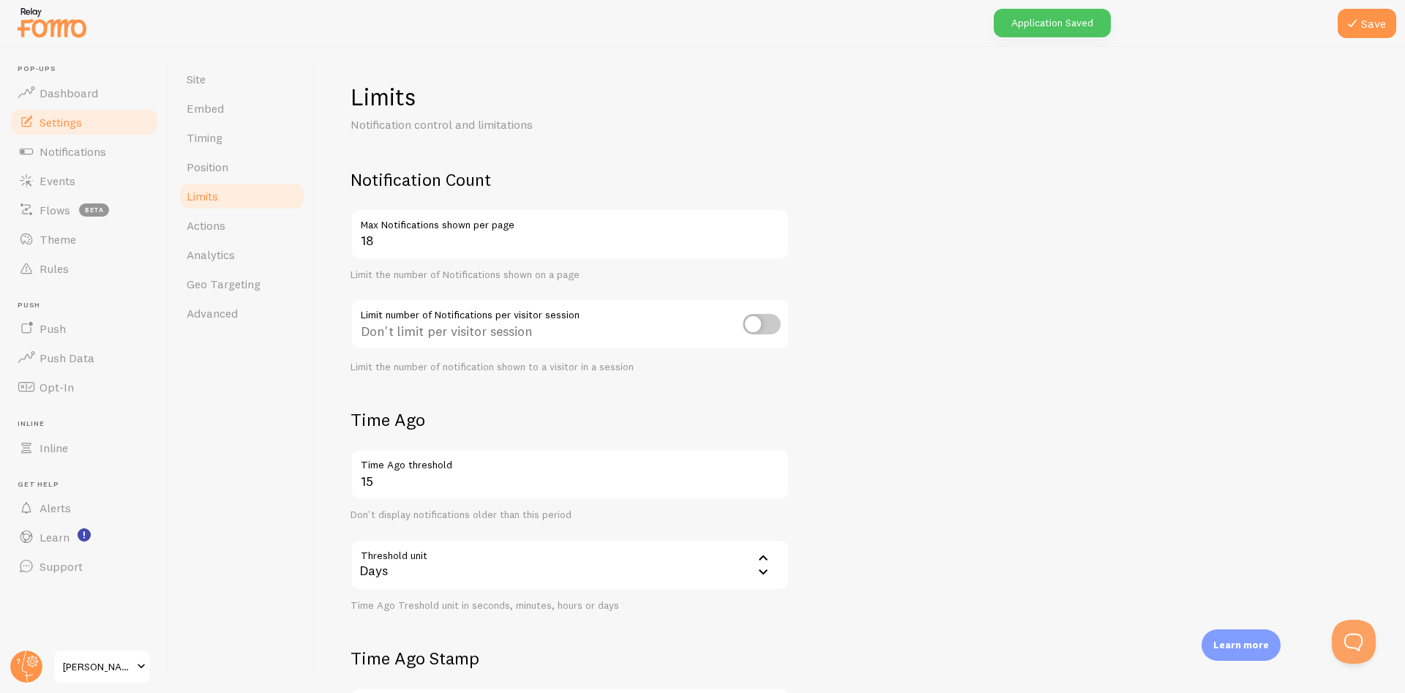
click at [770, 243] on input "18" at bounding box center [570, 234] width 439 height 51
click at [770, 243] on input "17" at bounding box center [570, 234] width 439 height 51
click at [770, 243] on input "16" at bounding box center [570, 234] width 439 height 51
click at [770, 243] on input "15" at bounding box center [570, 234] width 439 height 51
click at [770, 243] on input "14" at bounding box center [570, 234] width 439 height 51
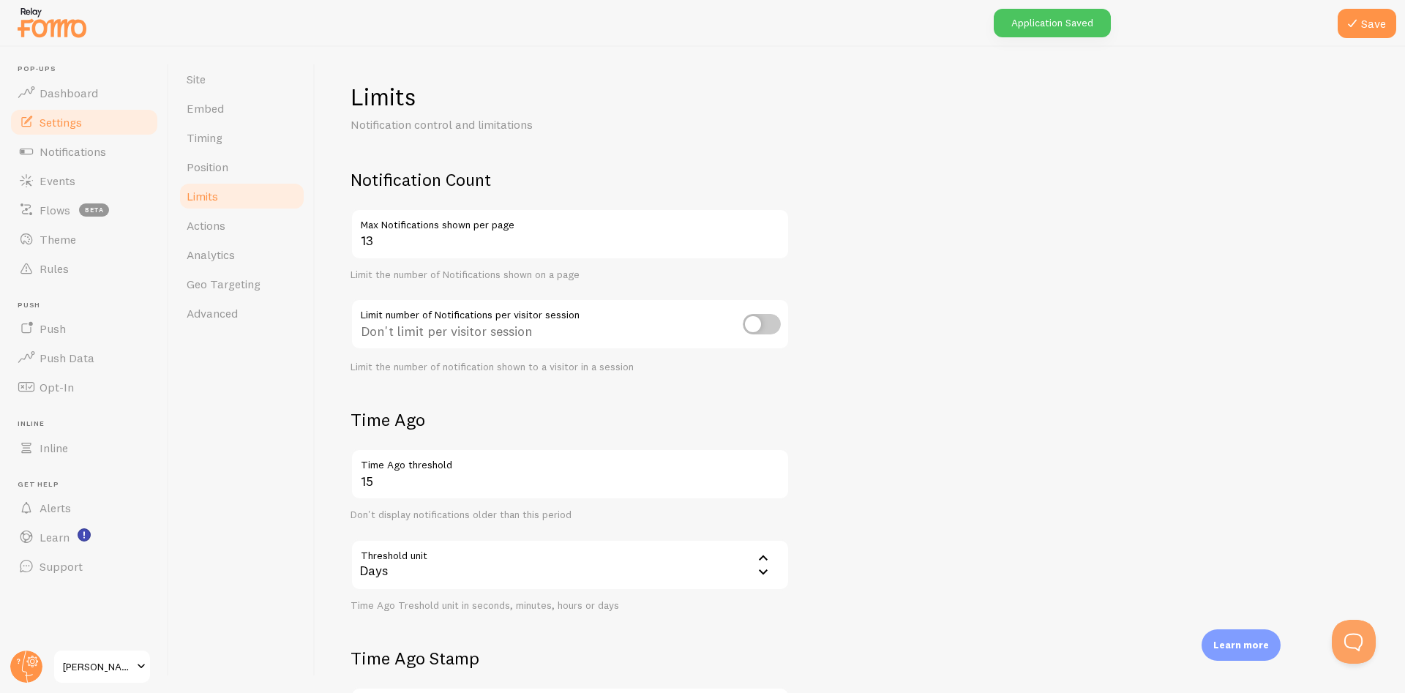
click at [770, 243] on input "13" at bounding box center [570, 234] width 439 height 51
click at [770, 243] on input "12" at bounding box center [570, 234] width 439 height 51
click at [770, 243] on input "11" at bounding box center [570, 234] width 439 height 51
type input "10"
click at [770, 243] on input "10" at bounding box center [570, 234] width 439 height 51
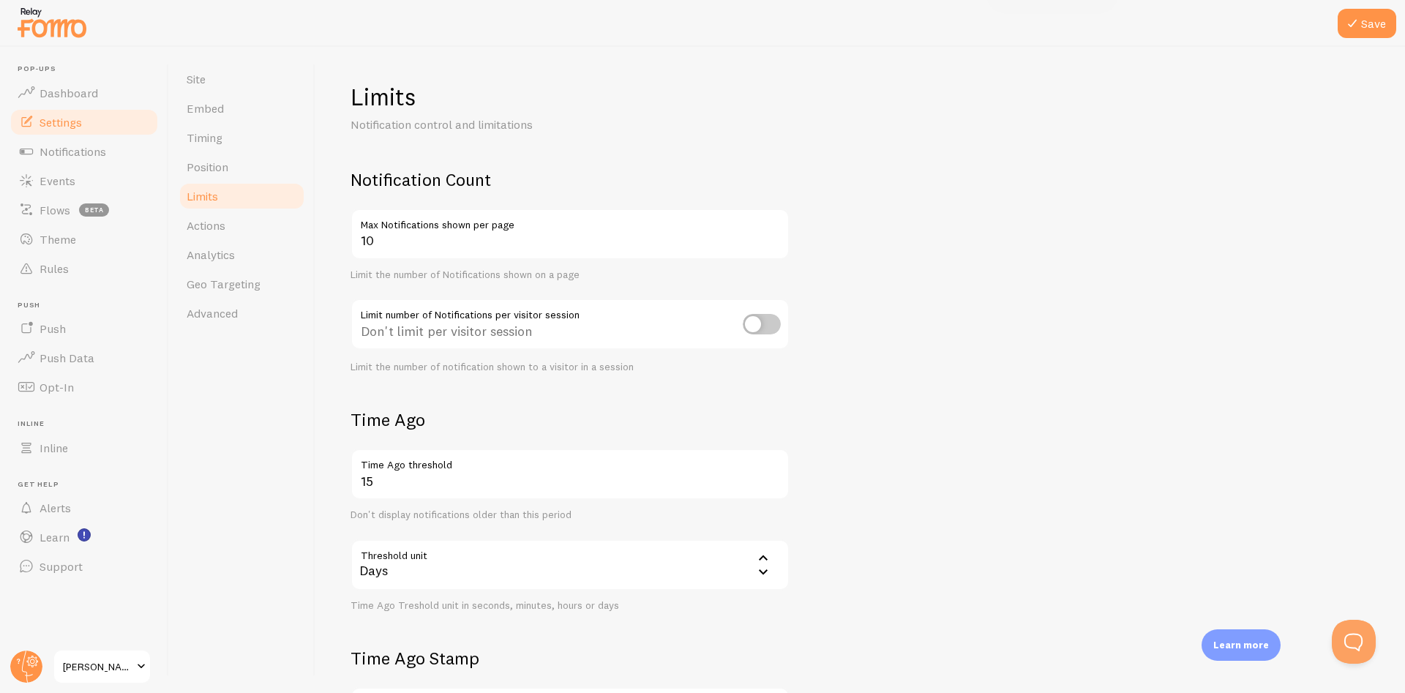
click at [940, 275] on form "Notification Count 10 Max Notifications shown per page Limit the number of Noti…" at bounding box center [861, 509] width 1020 height 682
click at [225, 165] on span "Position" at bounding box center [208, 167] width 42 height 15
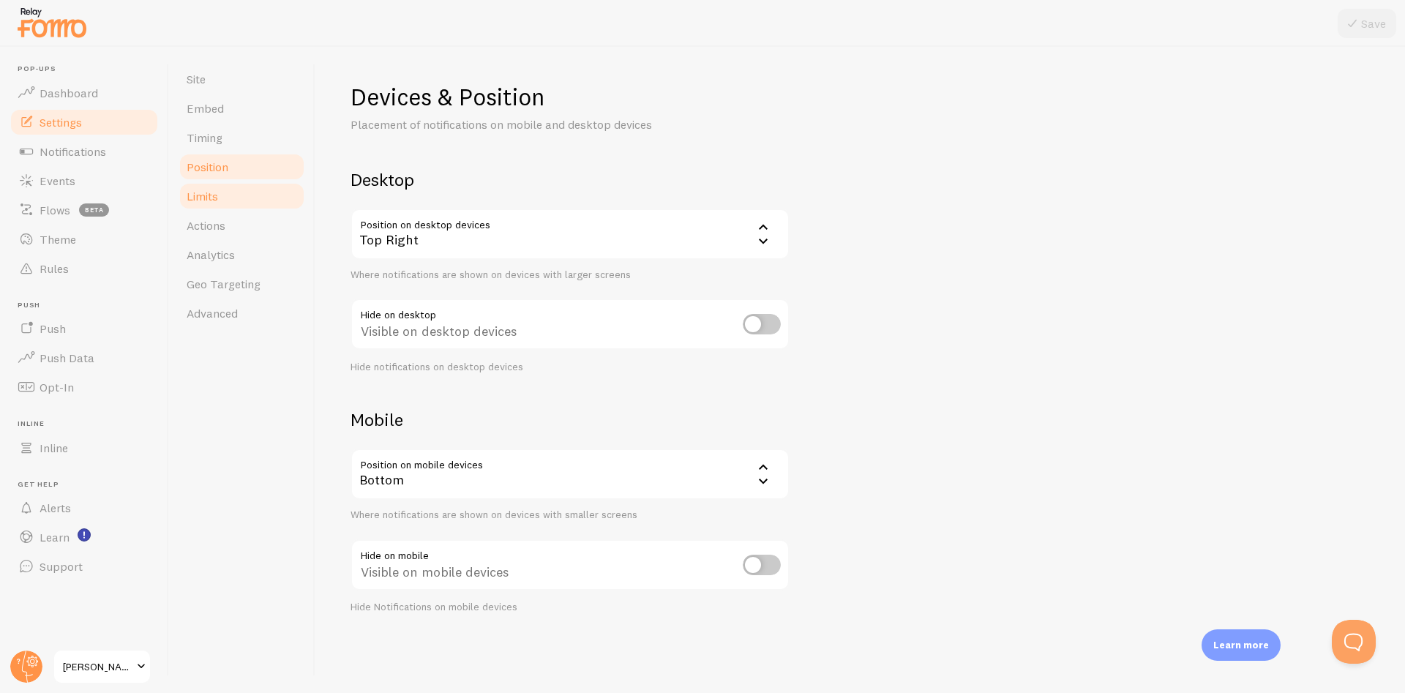
click at [236, 190] on link "Limits" at bounding box center [242, 196] width 128 height 29
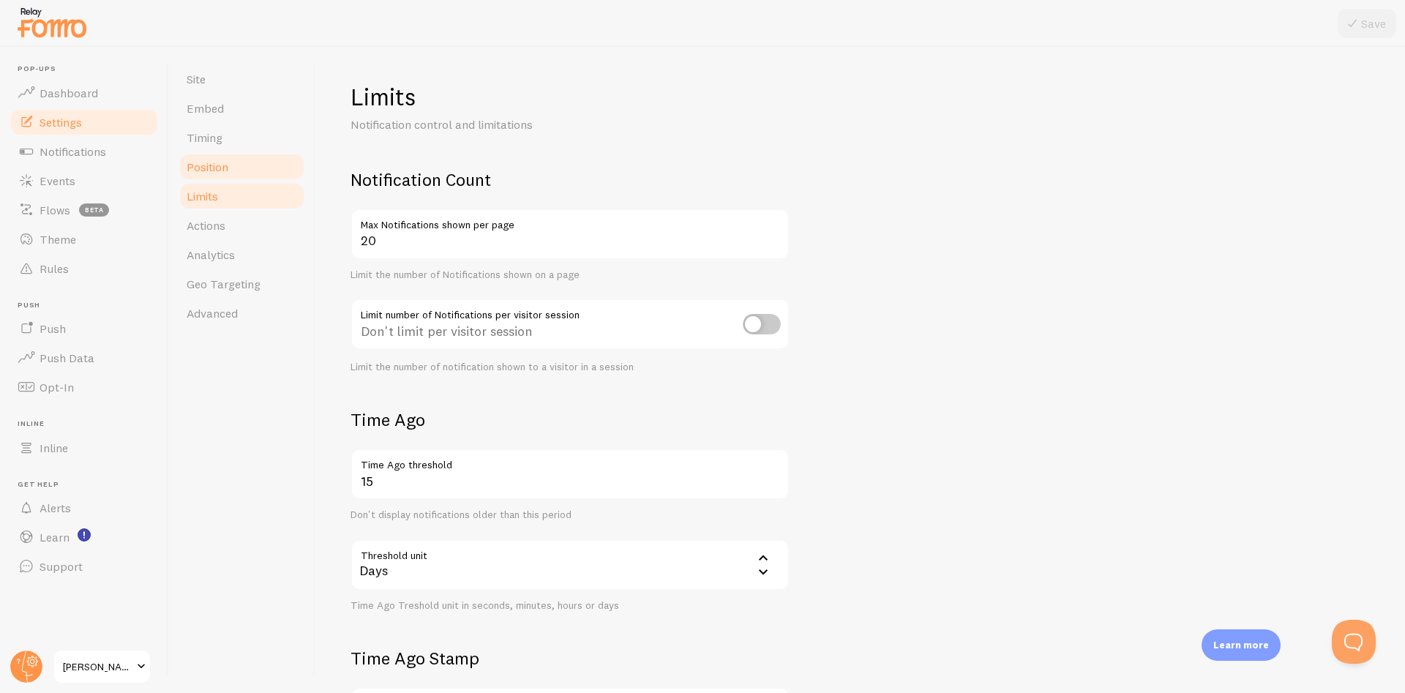
click at [240, 171] on link "Position" at bounding box center [242, 166] width 128 height 29
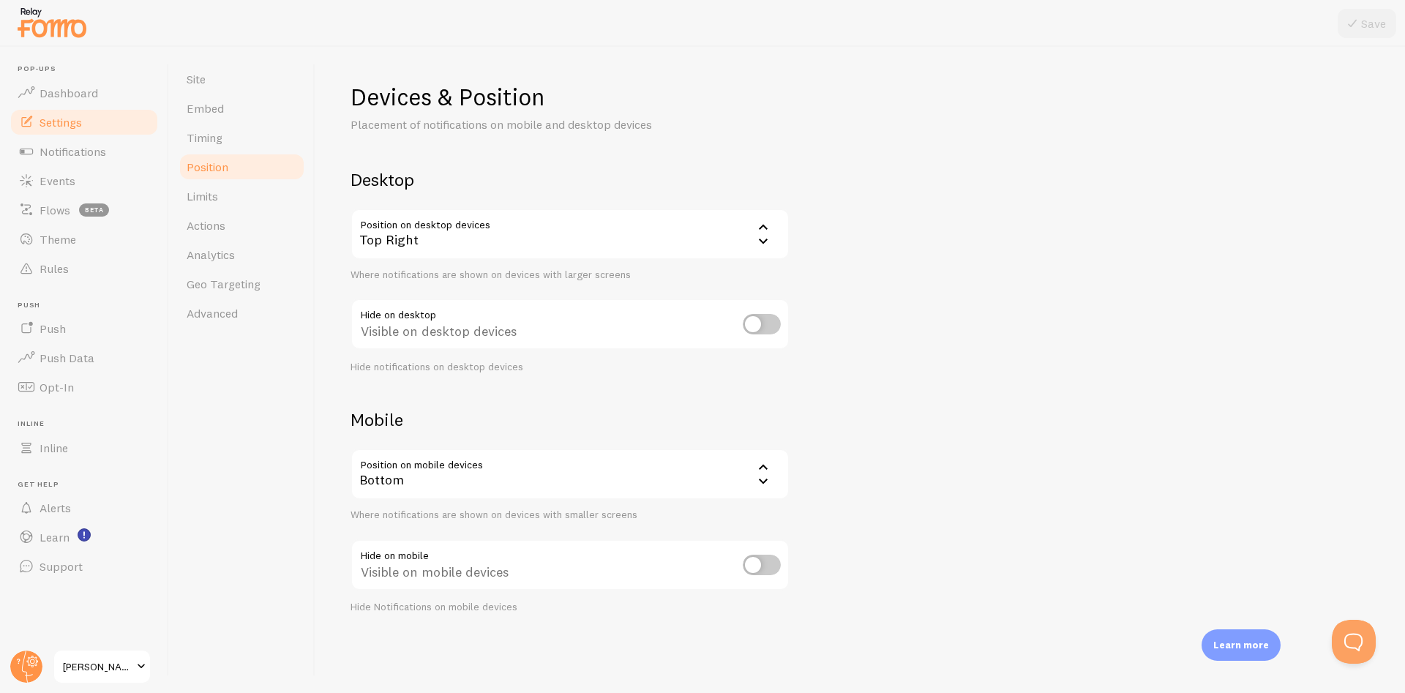
click at [511, 236] on div "Top Right" at bounding box center [570, 234] width 439 height 51
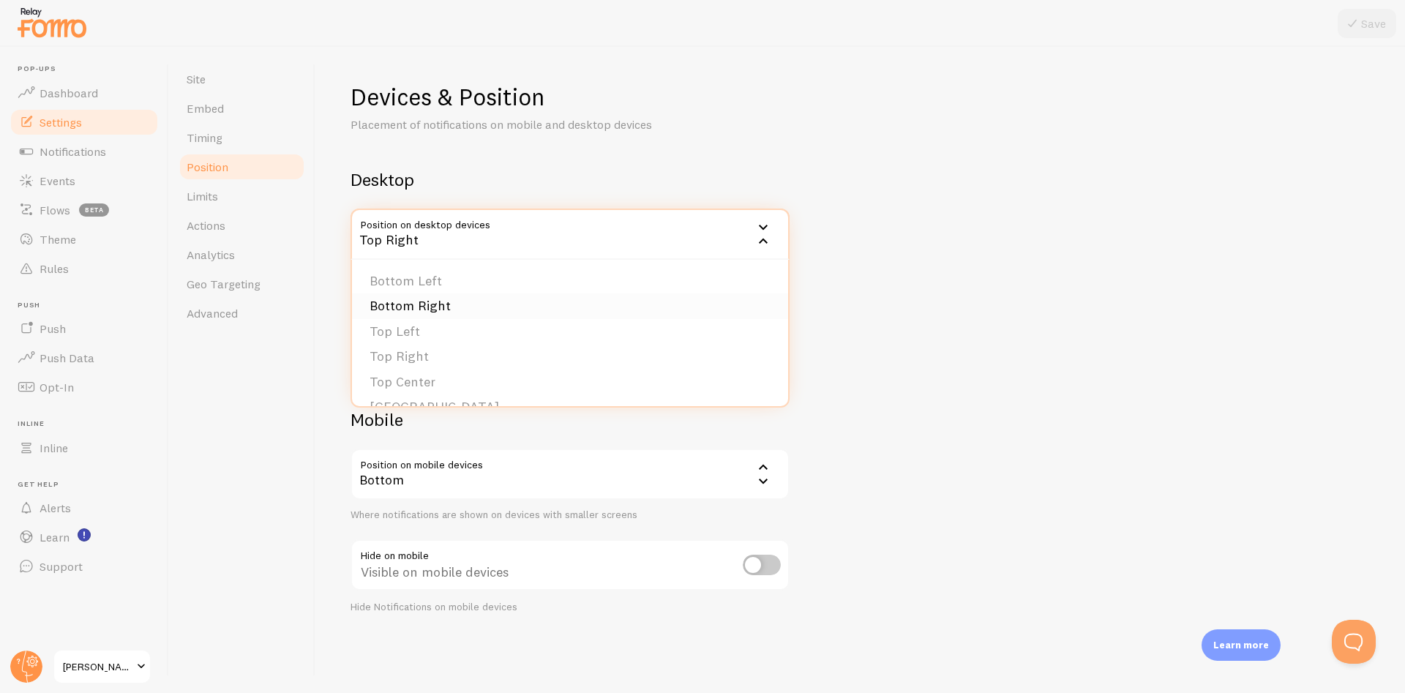
click at [444, 307] on li "Bottom Right" at bounding box center [570, 306] width 436 height 26
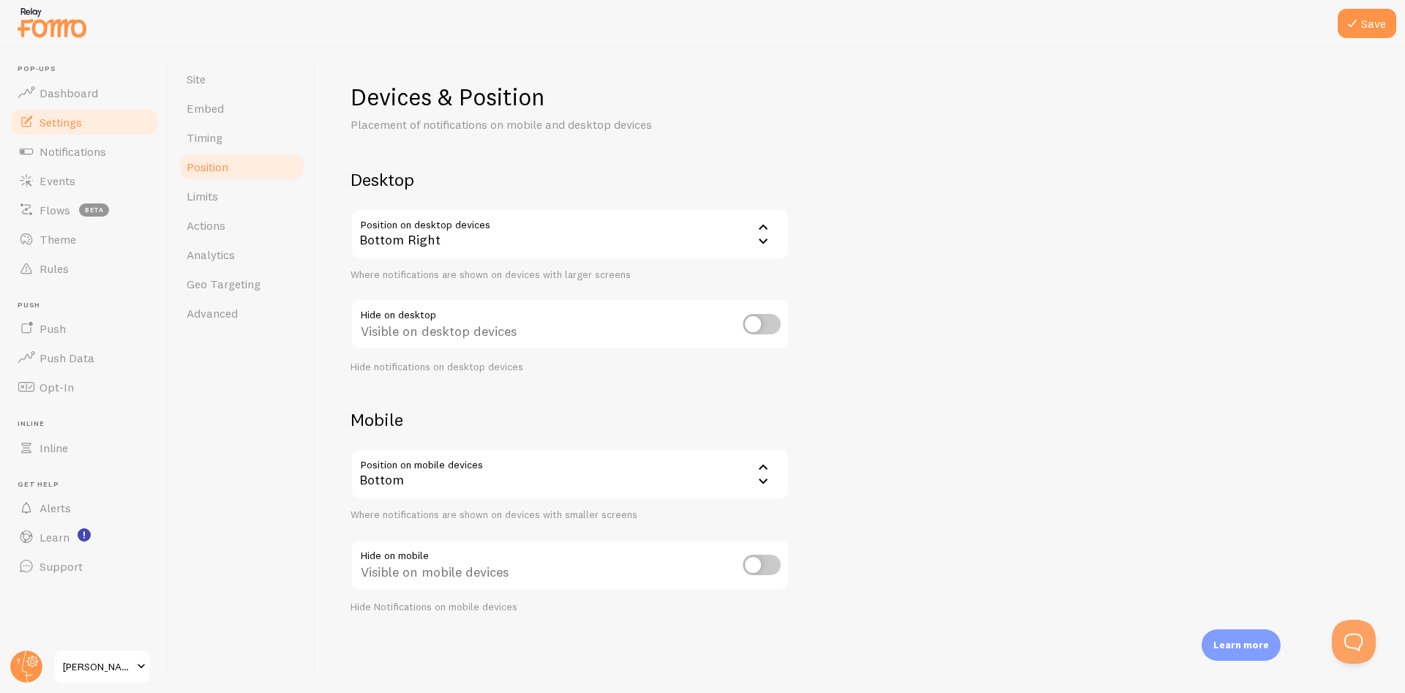
click at [884, 326] on div "Devices & Position Placement of notifications on mobile and desktop devices Des…" at bounding box center [861, 348] width 1020 height 532
click at [760, 569] on input "checkbox" at bounding box center [762, 565] width 38 height 20
click at [763, 567] on input "checkbox" at bounding box center [762, 565] width 38 height 20
checkbox input "false"
click at [1367, 20] on button "Save" at bounding box center [1367, 23] width 59 height 29
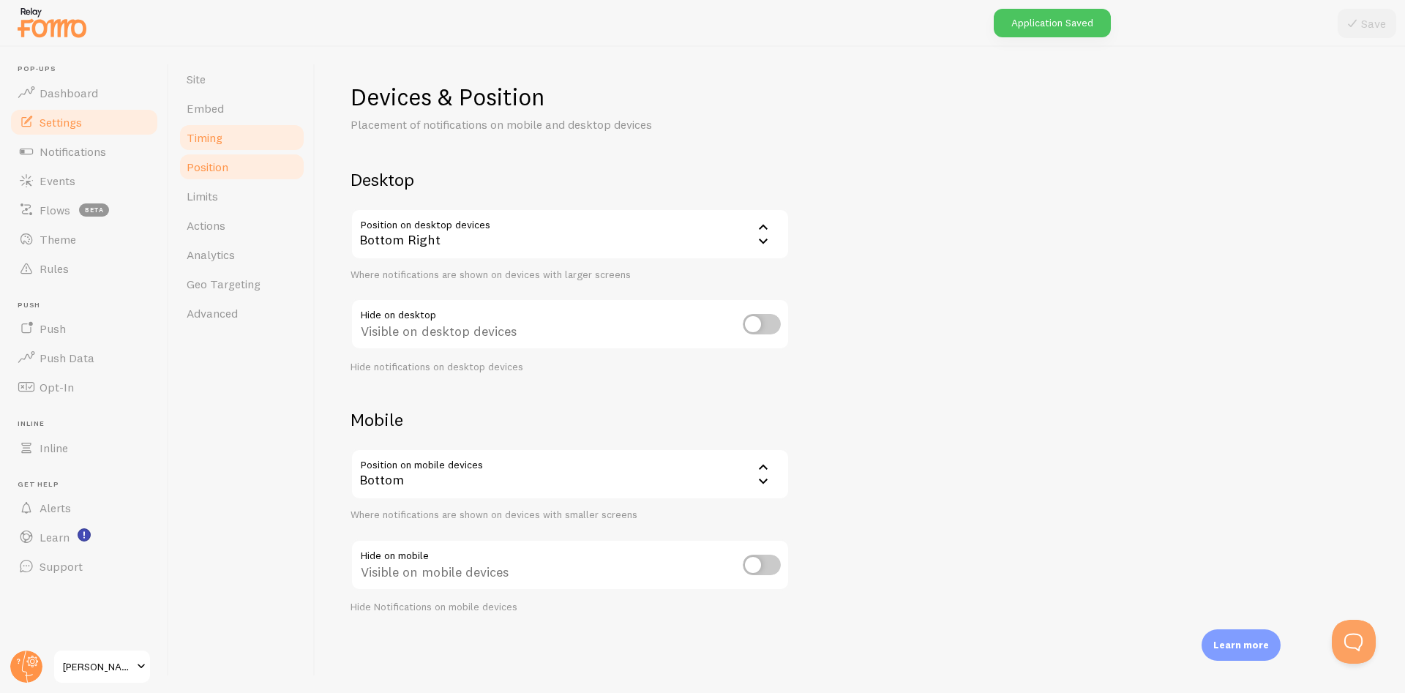
click at [221, 142] on span "Timing" at bounding box center [205, 137] width 36 height 15
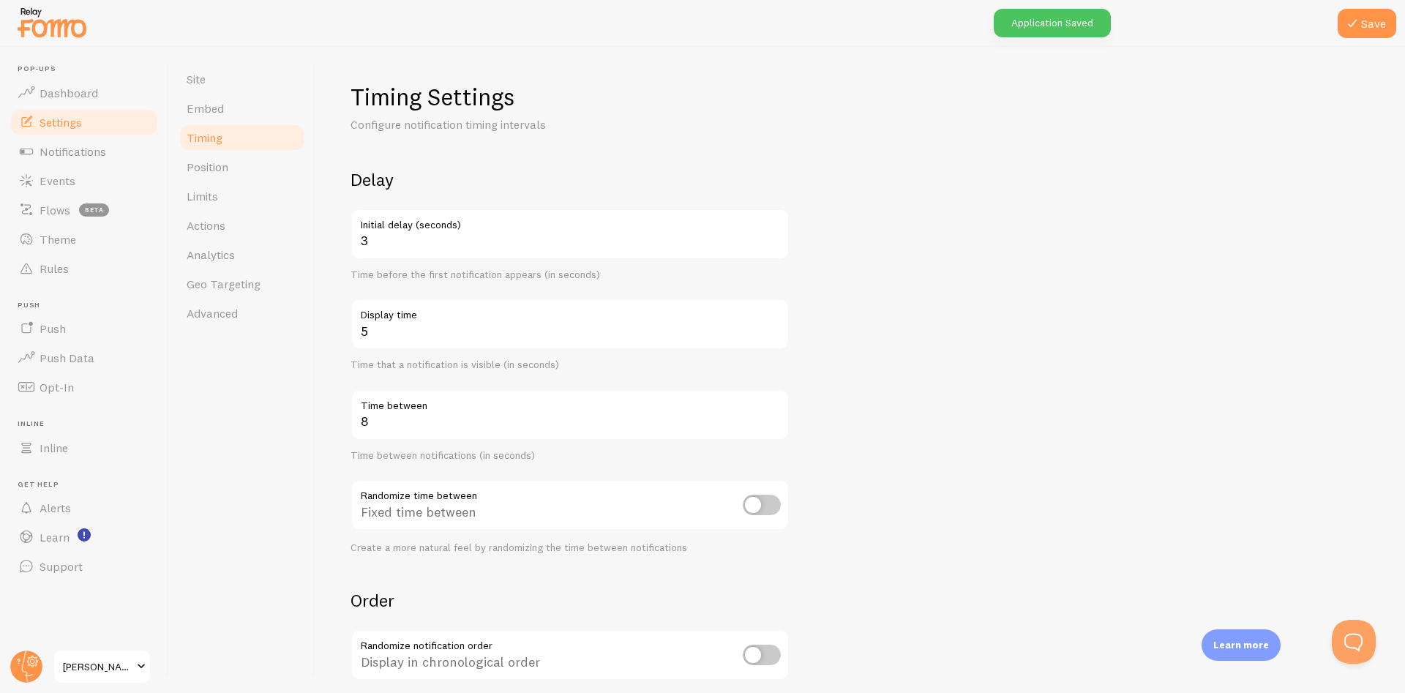
click at [779, 327] on input "5" at bounding box center [570, 324] width 439 height 51
type input "6"
click at [779, 329] on input "6" at bounding box center [570, 324] width 439 height 51
click at [776, 244] on input "2" at bounding box center [570, 234] width 439 height 51
click at [769, 236] on input "3" at bounding box center [570, 234] width 439 height 51
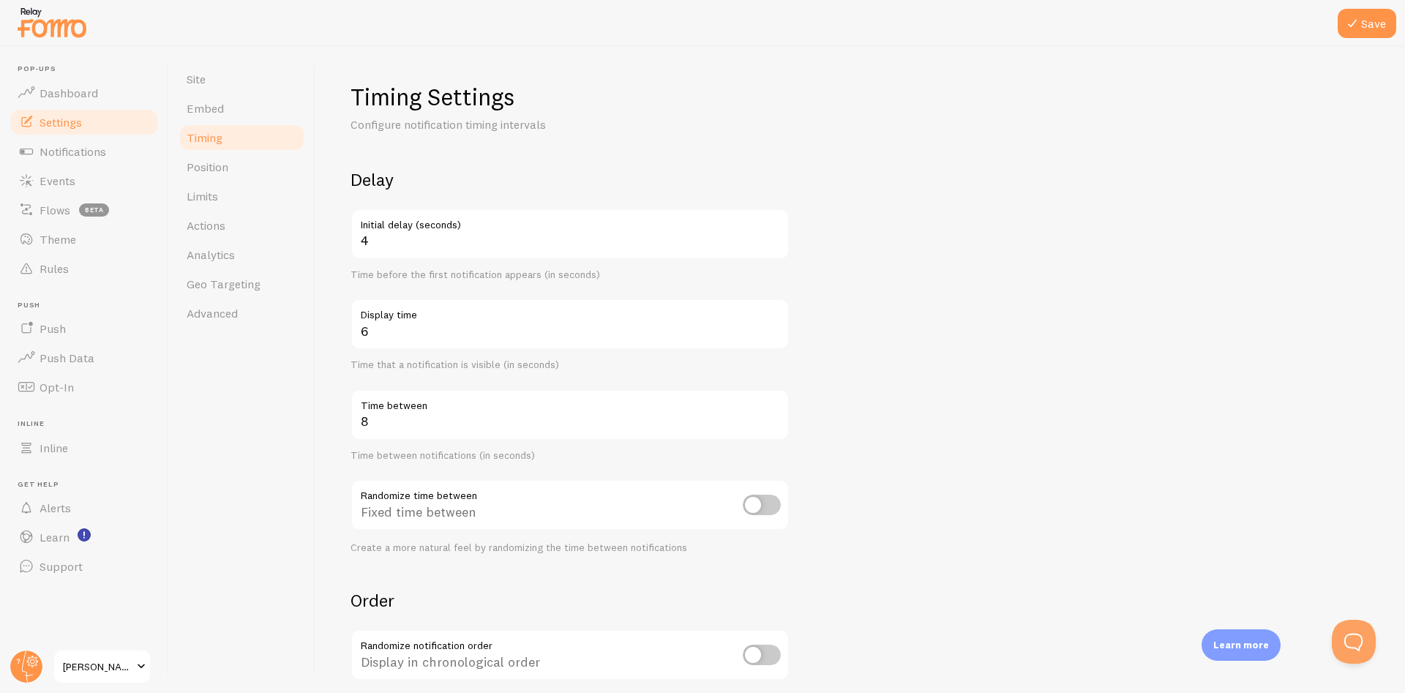
type input "4"
click at [769, 236] on input "4" at bounding box center [570, 234] width 439 height 51
click at [879, 287] on form "Delay 4 Initial delay (seconds) Time before the first notification appears (in …" at bounding box center [861, 482] width 1020 height 628
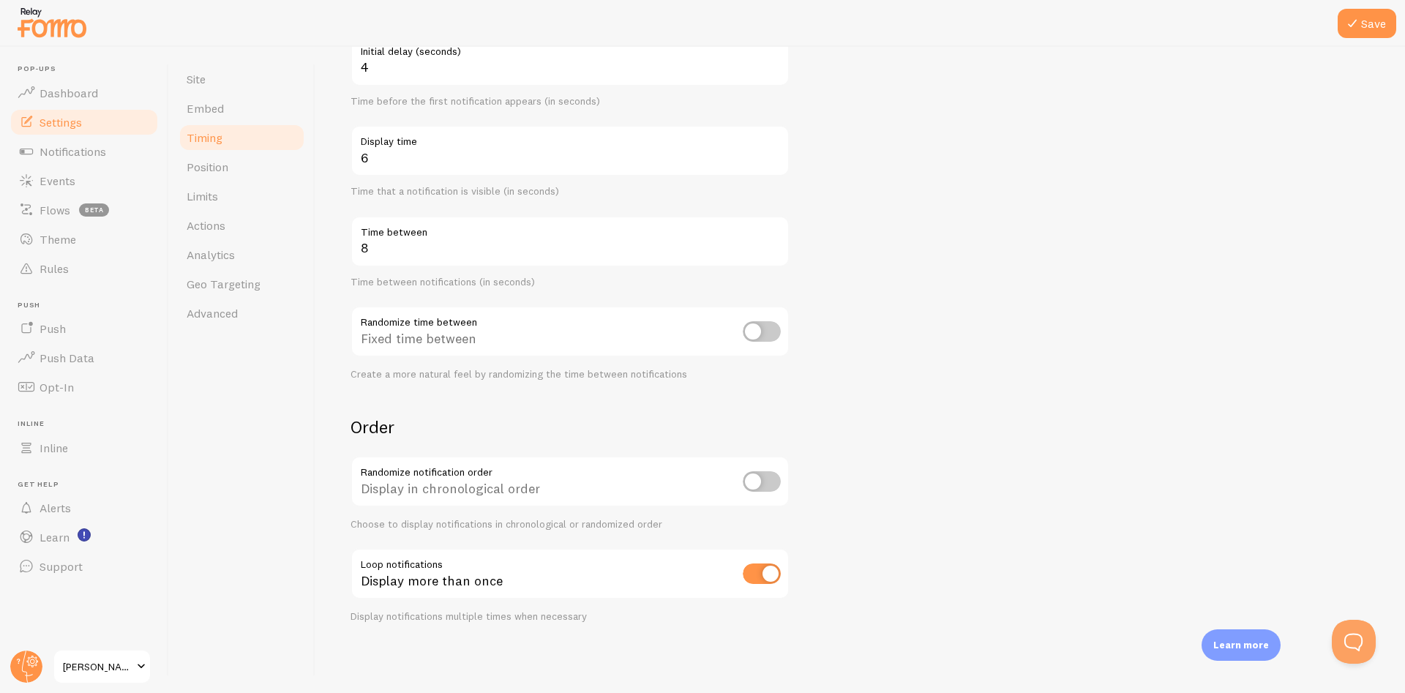
click at [1069, 397] on form "Delay 4 Initial delay (seconds) Time before the first notification appears (in …" at bounding box center [861, 309] width 1020 height 628
click at [1042, 386] on form "Delay 4 Initial delay (seconds) Time before the first notification appears (in …" at bounding box center [861, 309] width 1020 height 628
click at [1044, 384] on form "Delay 4 Initial delay (seconds) Time before the first notification appears (in …" at bounding box center [861, 309] width 1020 height 628
click at [1358, 26] on icon at bounding box center [1353, 24] width 18 height 18
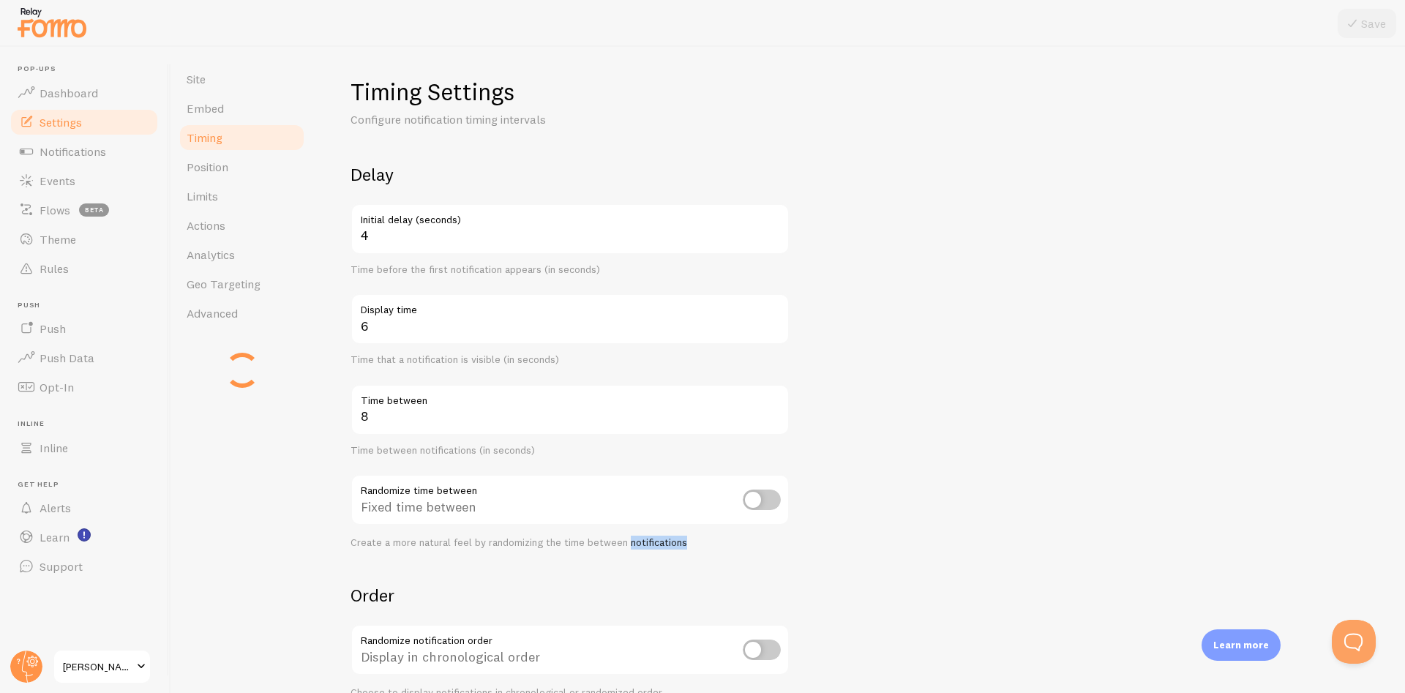
scroll to position [0, 0]
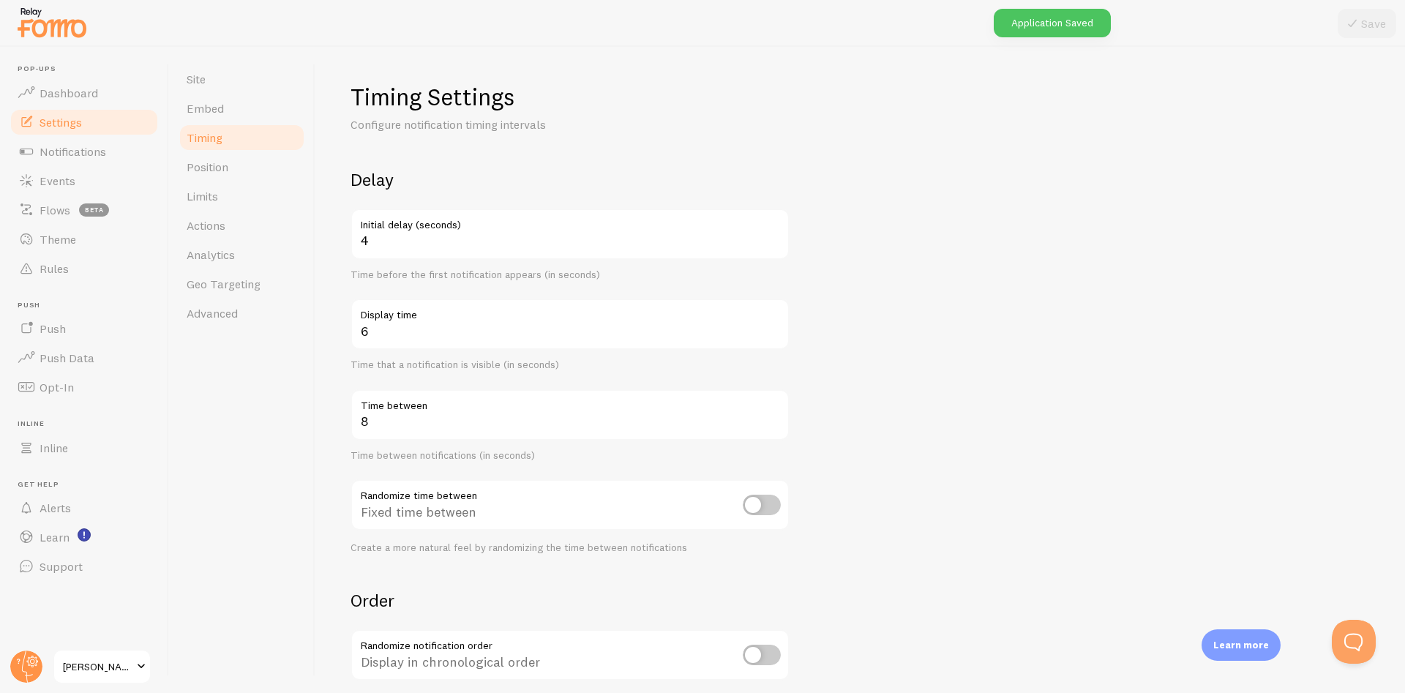
click at [526, 131] on p "Configure notification timing intervals" at bounding box center [526, 124] width 351 height 17
click at [242, 105] on link "Embed" at bounding box center [242, 108] width 128 height 29
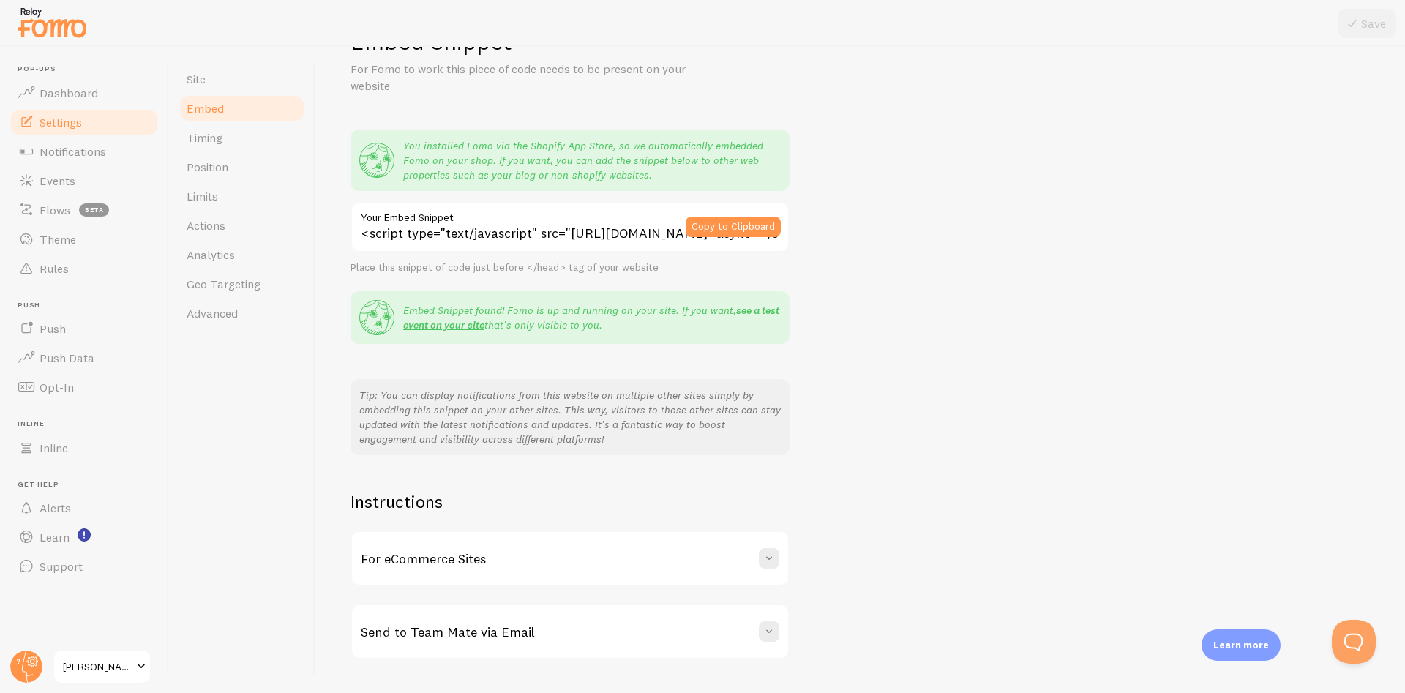
scroll to position [89, 0]
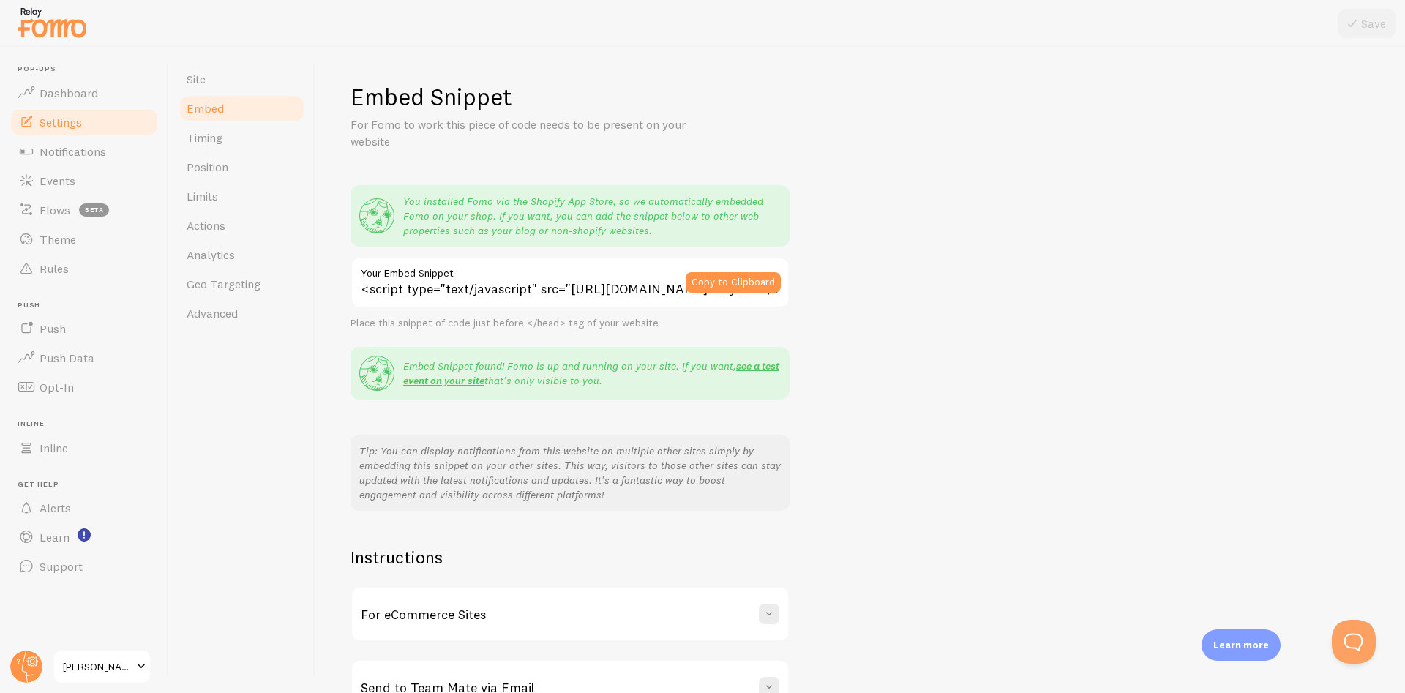
scroll to position [92, 0]
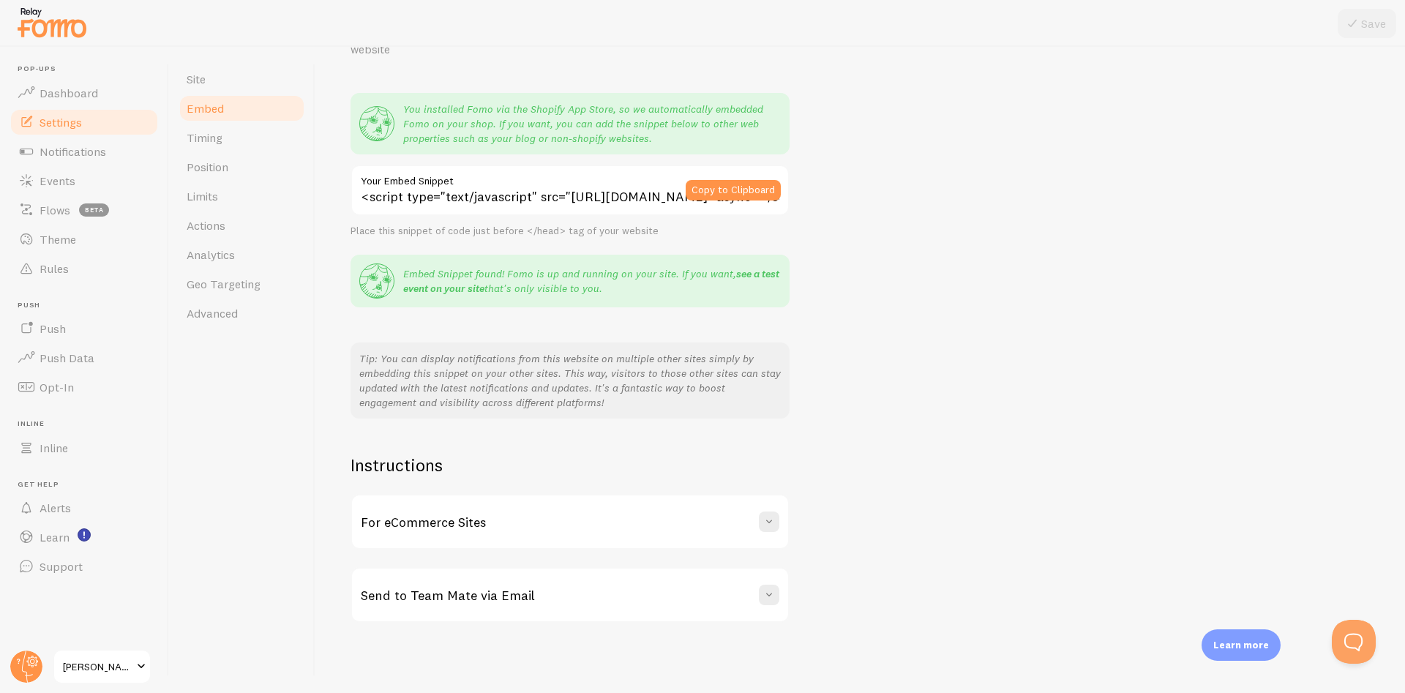
click at [470, 291] on link "see a test event on your site" at bounding box center [591, 281] width 376 height 28
click at [214, 79] on link "Site" at bounding box center [242, 78] width 128 height 29
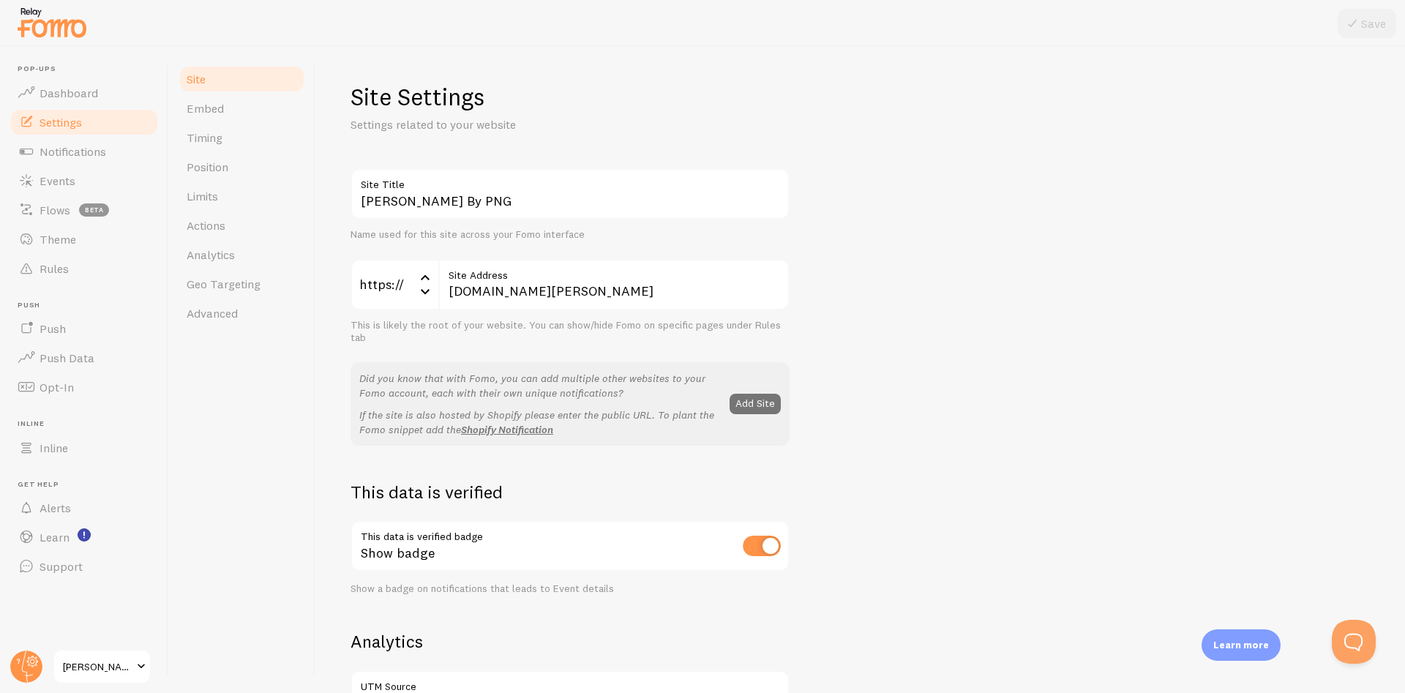
click at [411, 283] on div "https://" at bounding box center [395, 284] width 88 height 51
click at [416, 279] on div "https://" at bounding box center [395, 284] width 88 height 51
click at [908, 227] on div "[PERSON_NAME] By PNG Site Title Name used for this site across your Fomo interf…" at bounding box center [861, 663] width 1020 height 990
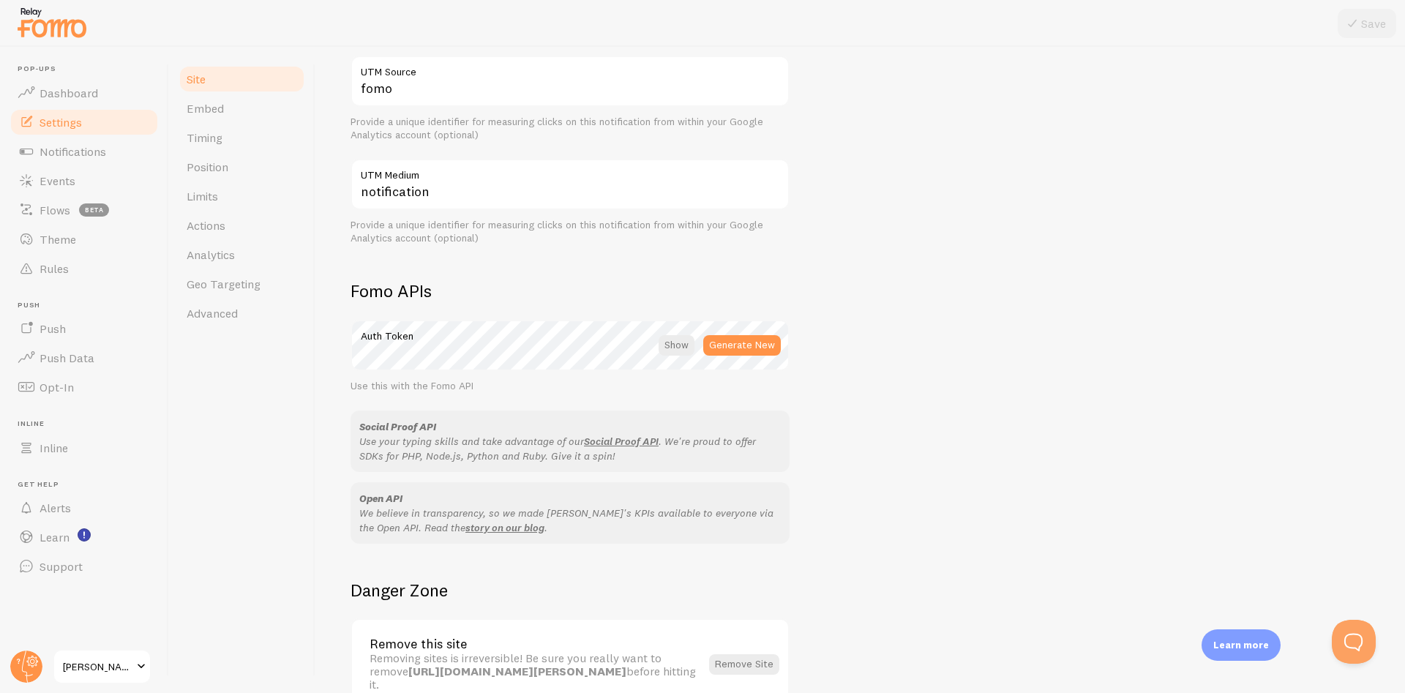
scroll to position [689, 0]
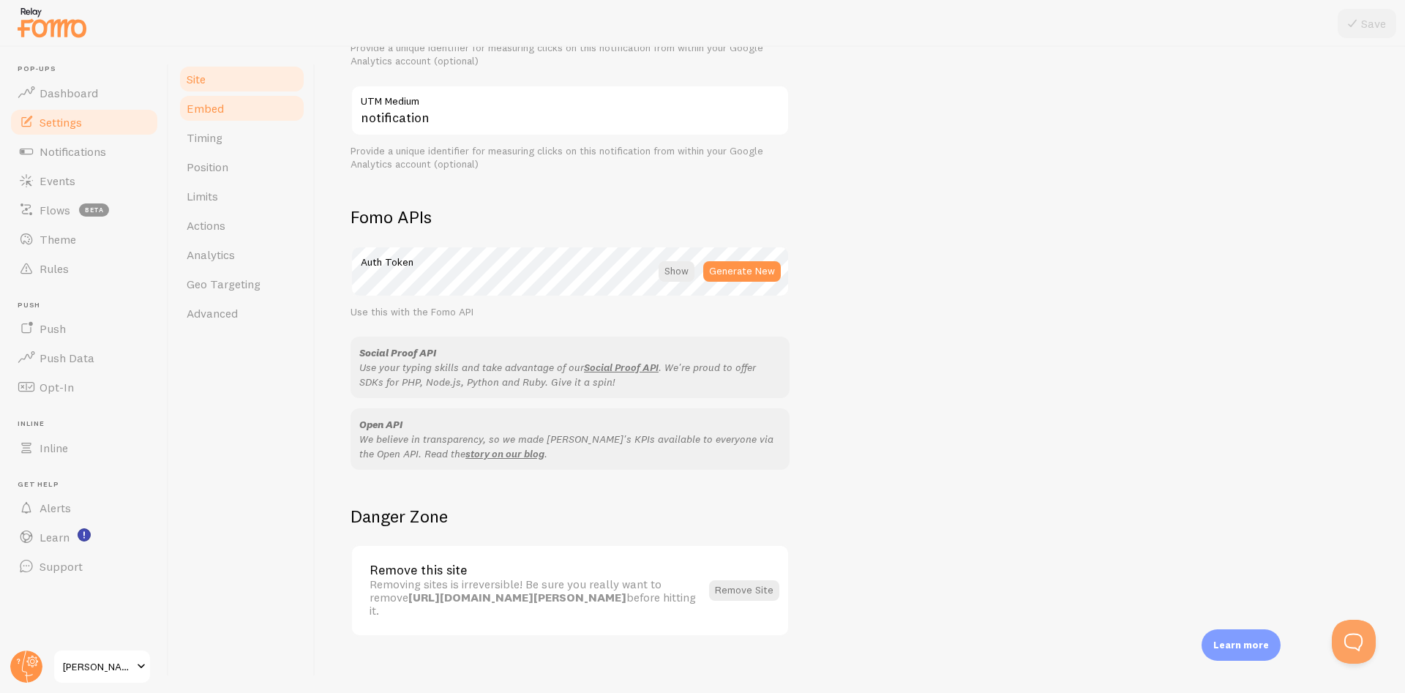
click at [224, 108] on link "Embed" at bounding box center [242, 108] width 128 height 29
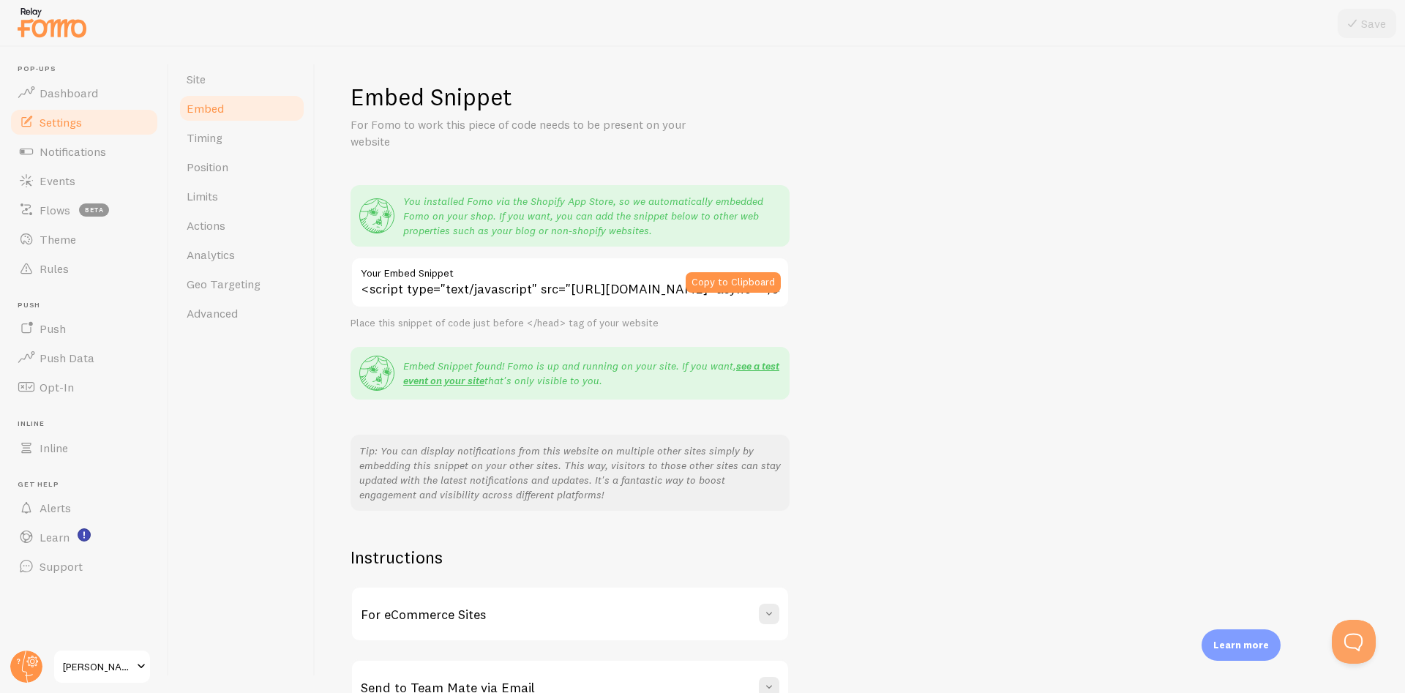
click at [79, 664] on span "[PERSON_NAME] By PNG" at bounding box center [98, 667] width 70 height 18
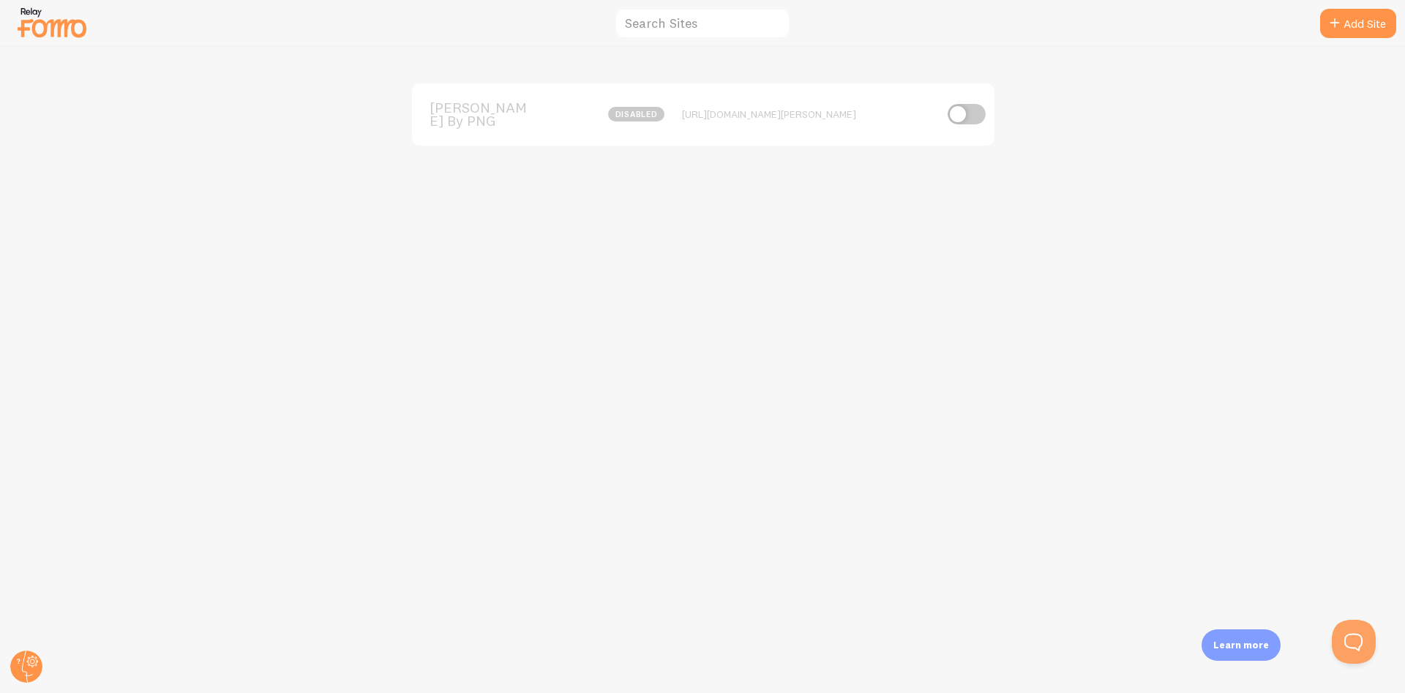
click at [954, 106] on input "checkbox" at bounding box center [967, 114] width 38 height 20
checkbox input "true"
click at [971, 427] on div "[PERSON_NAME] By PNG 212 Impressions - [URL][DOMAIN_NAME][PERSON_NAME]" at bounding box center [703, 370] width 1405 height 646
click at [26, 662] on circle at bounding box center [26, 667] width 32 height 32
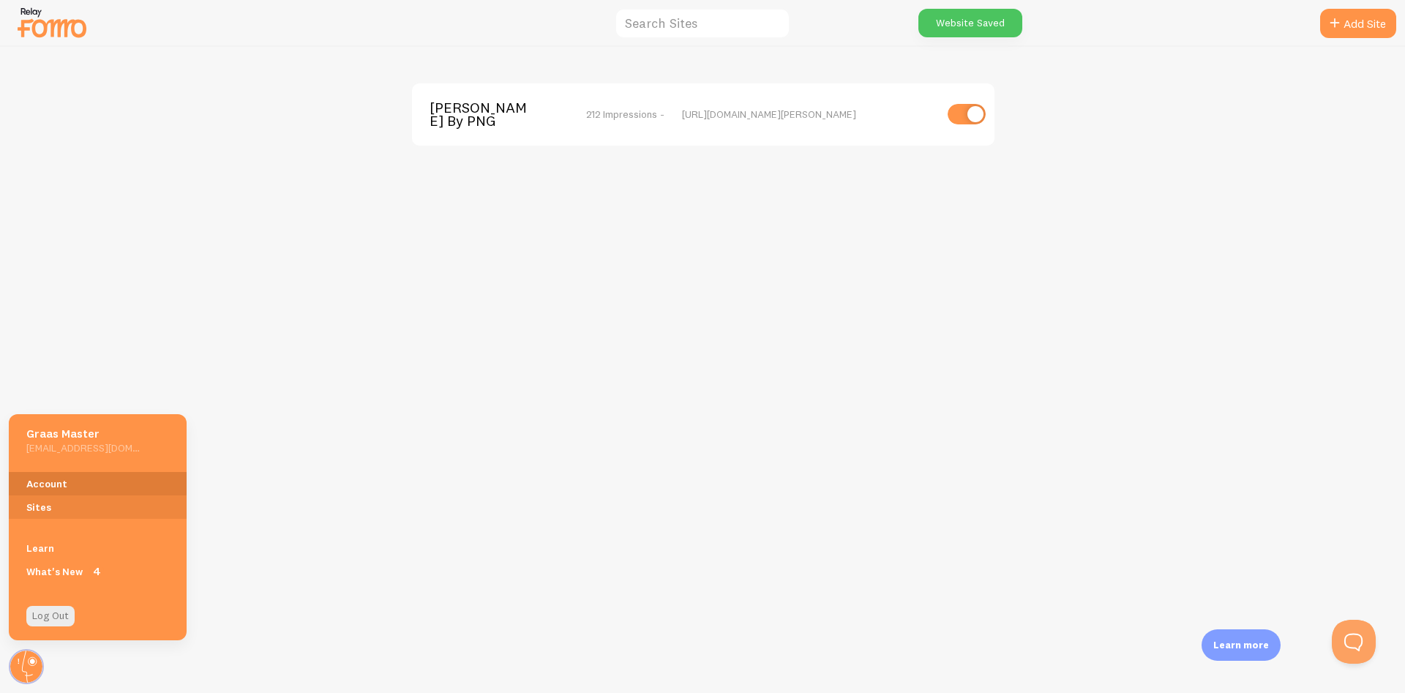
click at [72, 481] on link "Account" at bounding box center [98, 483] width 178 height 23
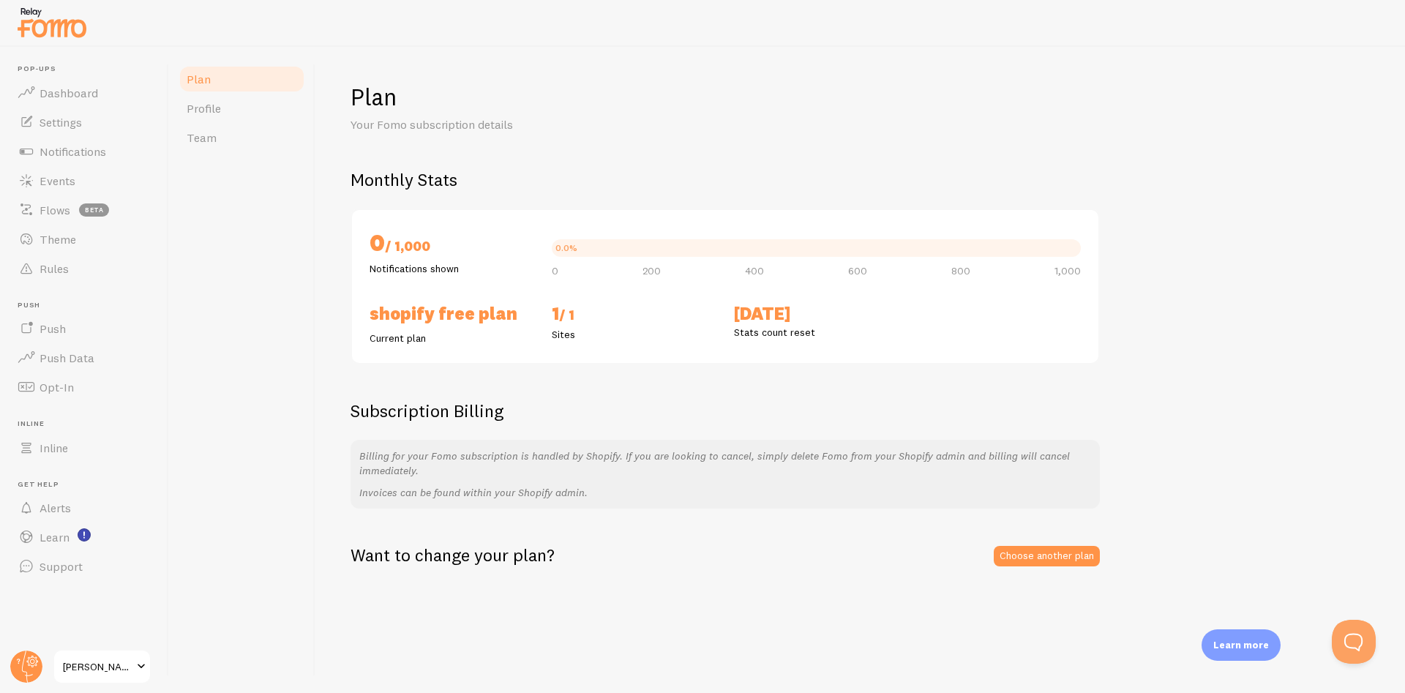
click at [108, 671] on span "[PERSON_NAME] By PNG" at bounding box center [98, 667] width 70 height 18
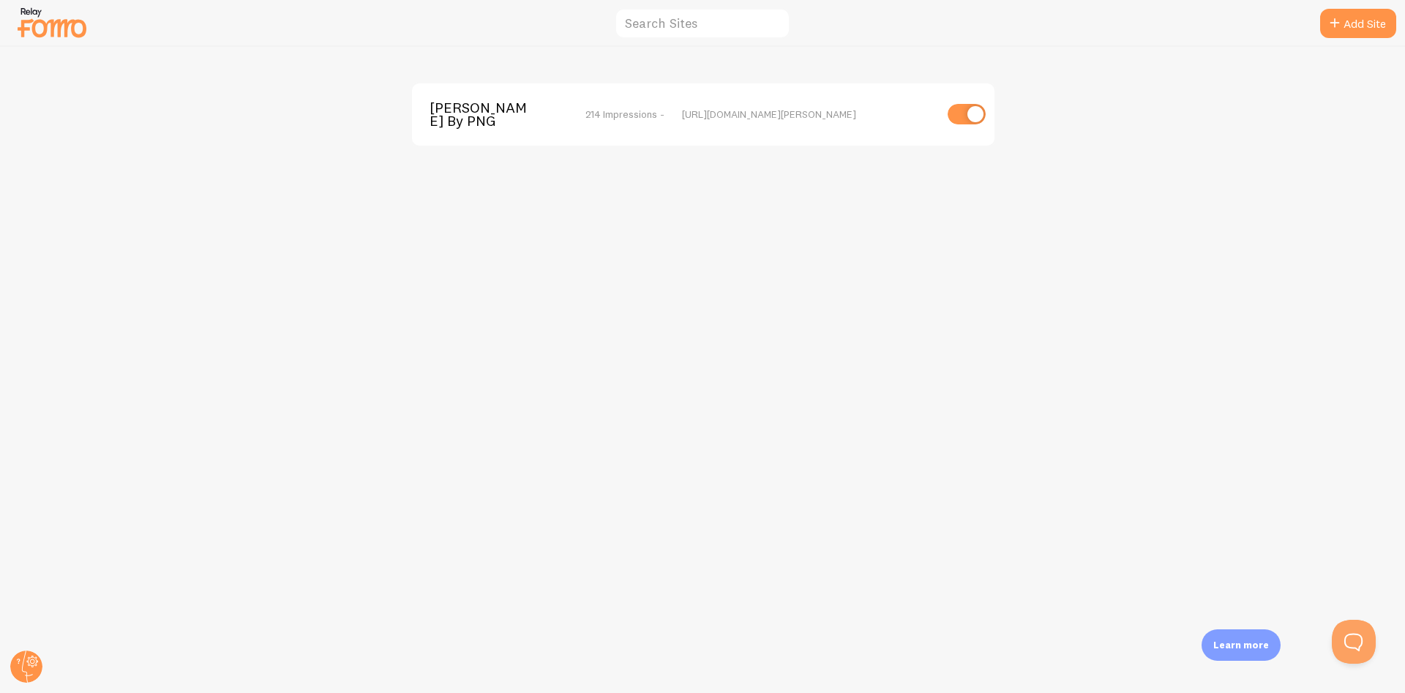
drag, startPoint x: 919, startPoint y: 330, endPoint x: 989, endPoint y: 400, distance: 98.3
click at [921, 334] on div "[PERSON_NAME] By PNG 214 Impressions - [URL][DOMAIN_NAME][PERSON_NAME]" at bounding box center [703, 370] width 1405 height 646
click at [1366, 635] on button "Open Beacon popover" at bounding box center [1351, 639] width 44 height 44
click at [1341, 635] on button "Open Beacon popover" at bounding box center [1351, 639] width 44 height 44
click at [1355, 637] on button "Close Beacon popover" at bounding box center [1351, 639] width 44 height 44
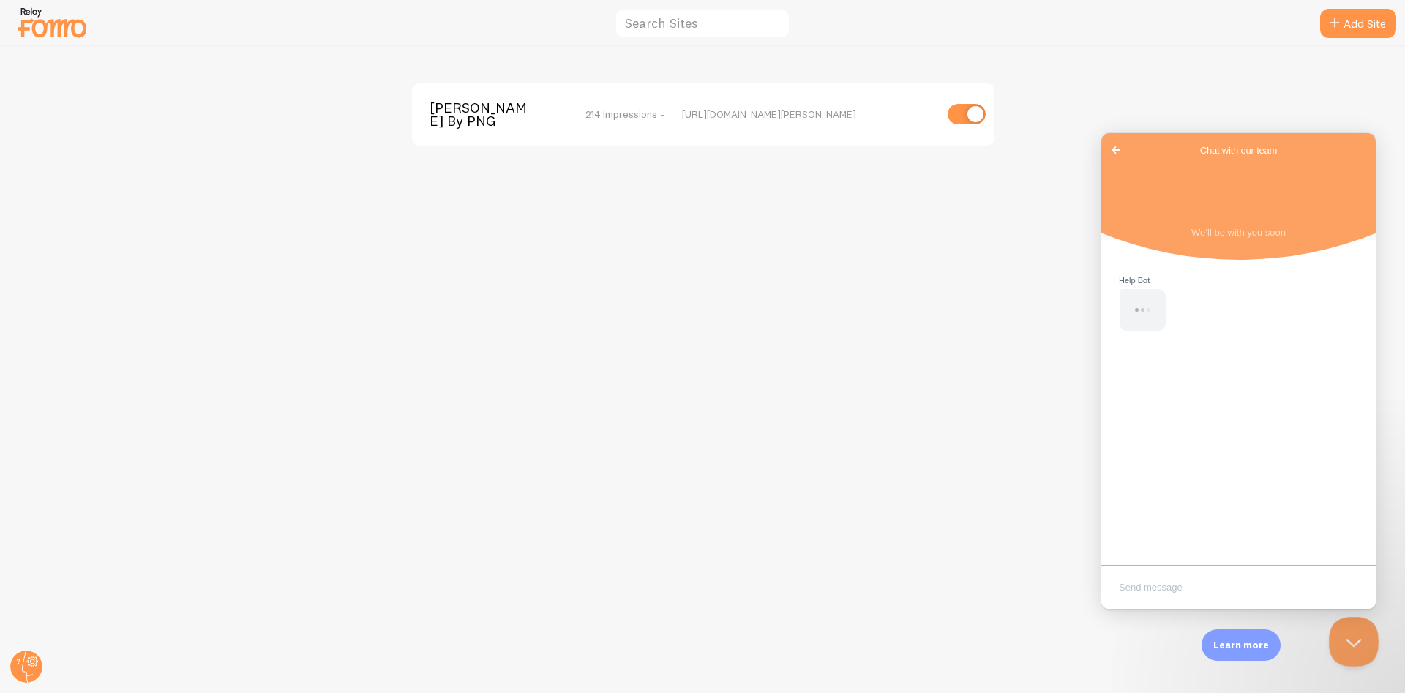
click at [1351, 640] on button "Close Beacon popover" at bounding box center [1351, 639] width 44 height 44
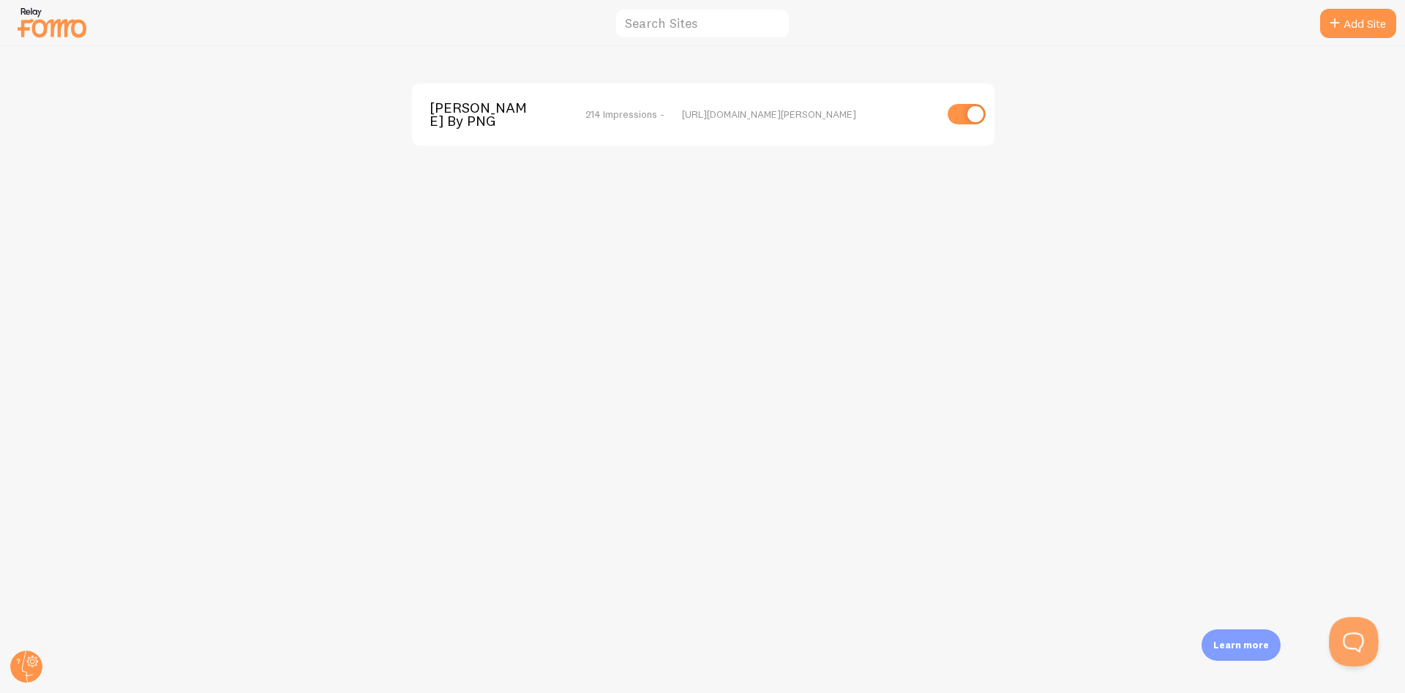
click at [1351, 640] on button "Open Beacon popover" at bounding box center [1351, 639] width 44 height 44
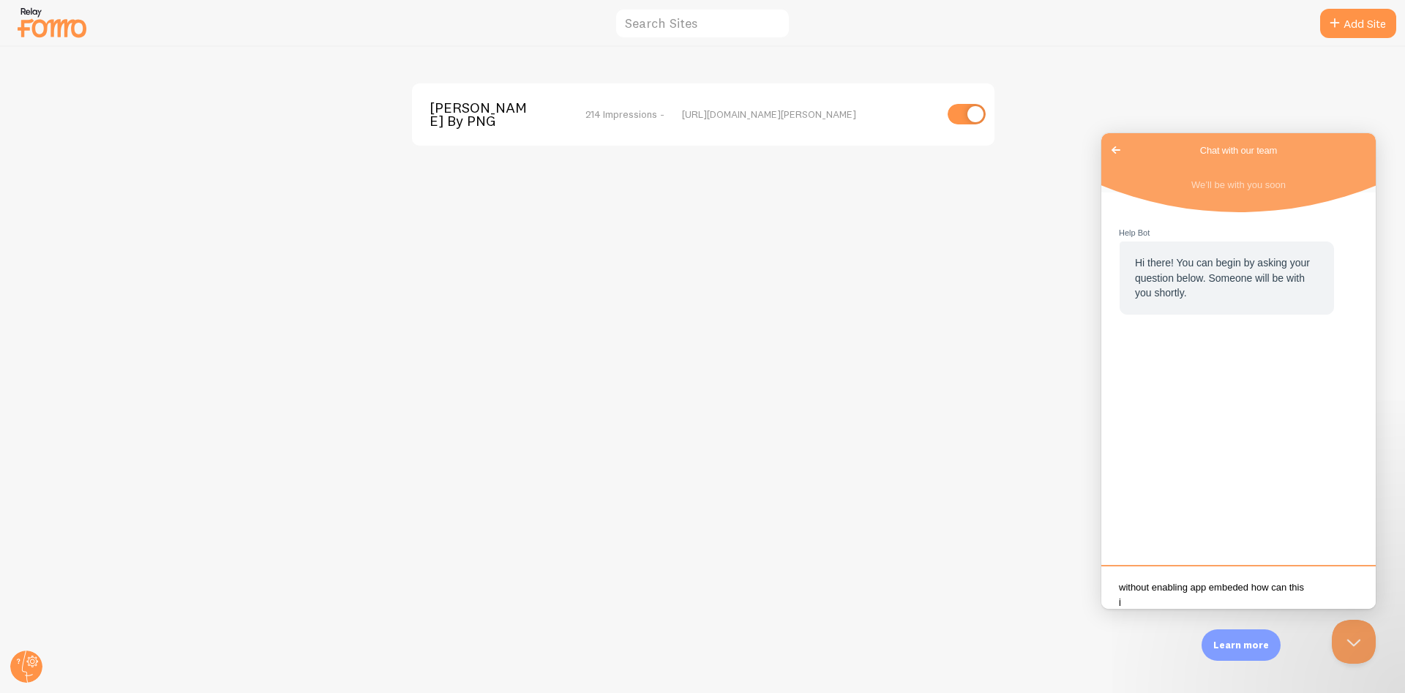
scroll to position [3, 0]
type textarea "without enabling app embeded how can this just show up on my live store after i…"
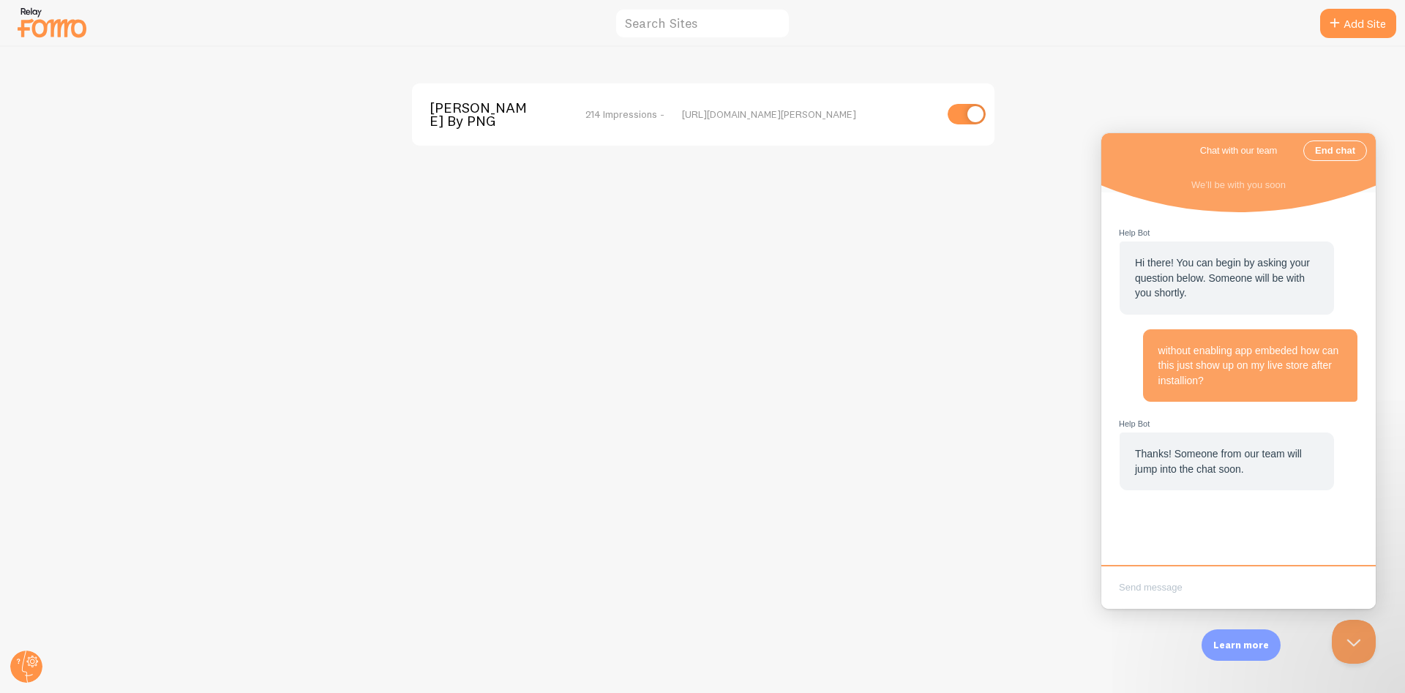
click at [1238, 597] on textarea "Write chat message" at bounding box center [1238, 589] width 269 height 34
drag, startPoint x: 25, startPoint y: 654, endPoint x: 34, endPoint y: 648, distance: 10.6
click at [26, 654] on g at bounding box center [26, 667] width 32 height 32
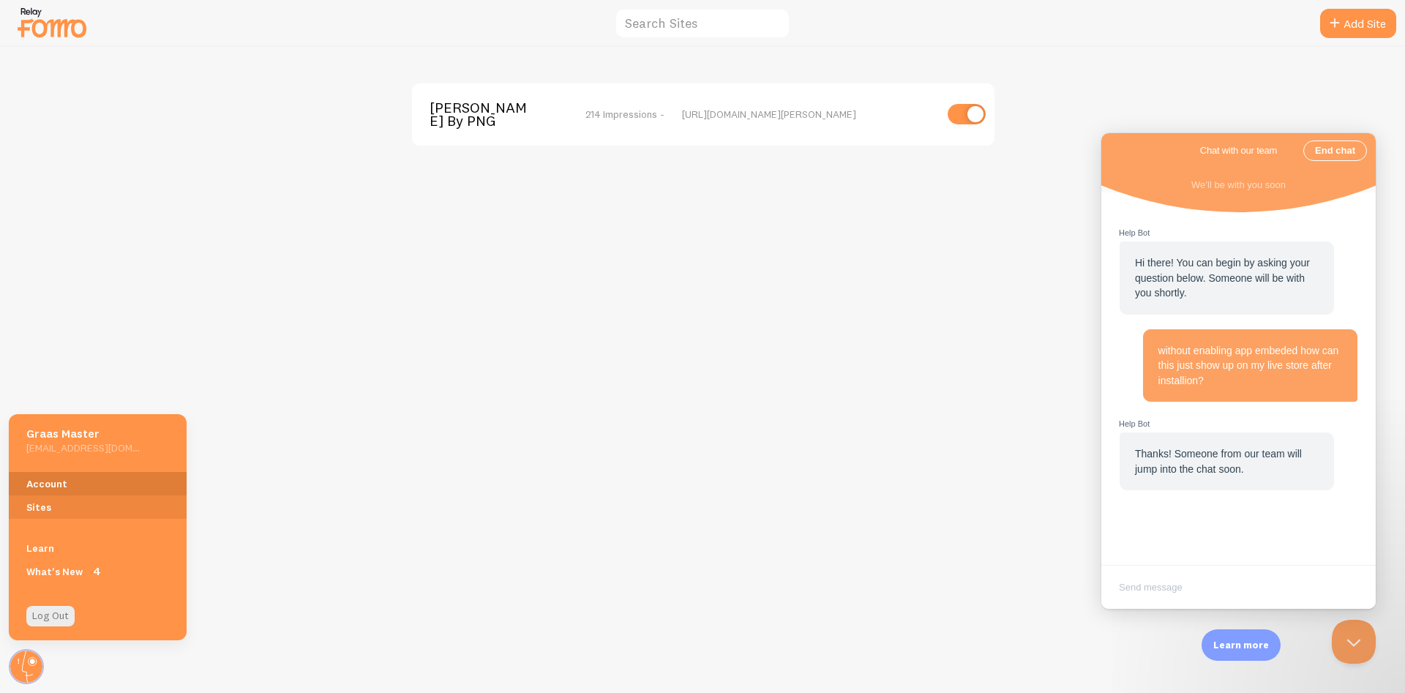
click at [48, 478] on link "Account" at bounding box center [98, 483] width 178 height 23
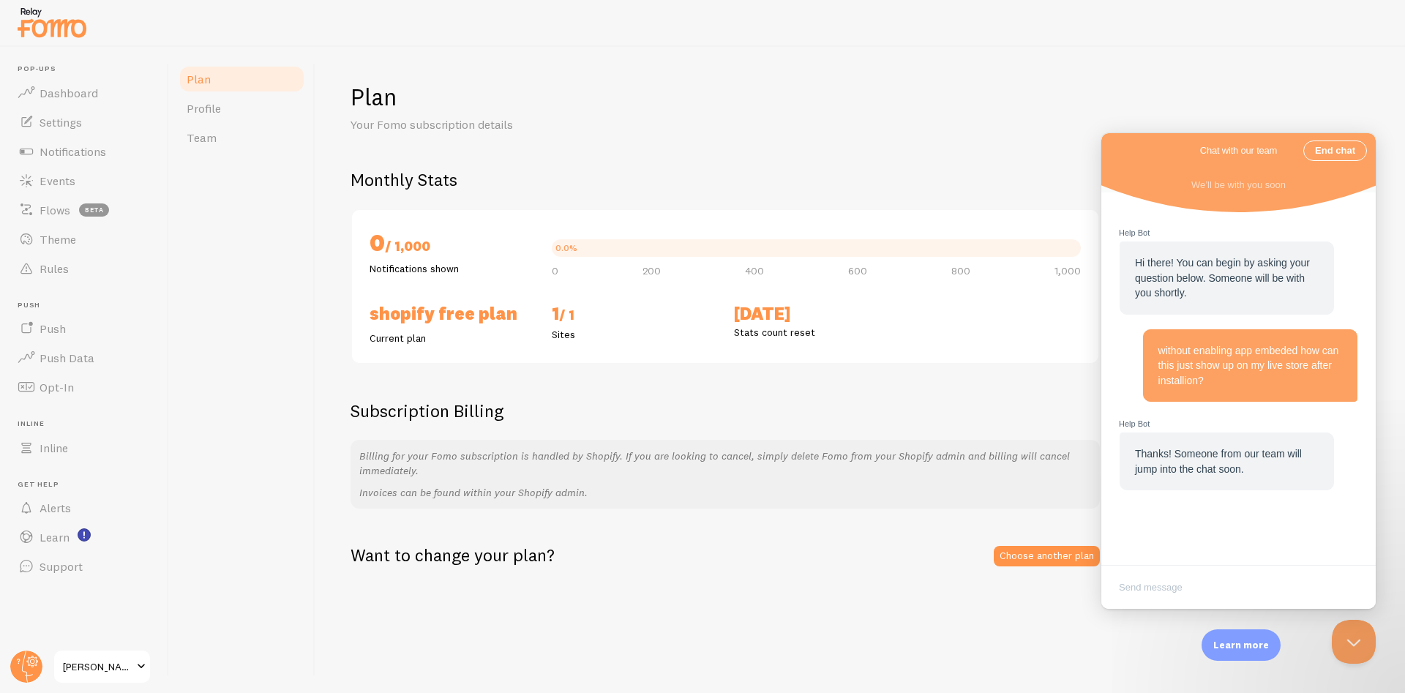
click at [239, 247] on div "Plan Profile Team" at bounding box center [242, 370] width 146 height 646
click at [61, 239] on span "Theme" at bounding box center [58, 239] width 37 height 15
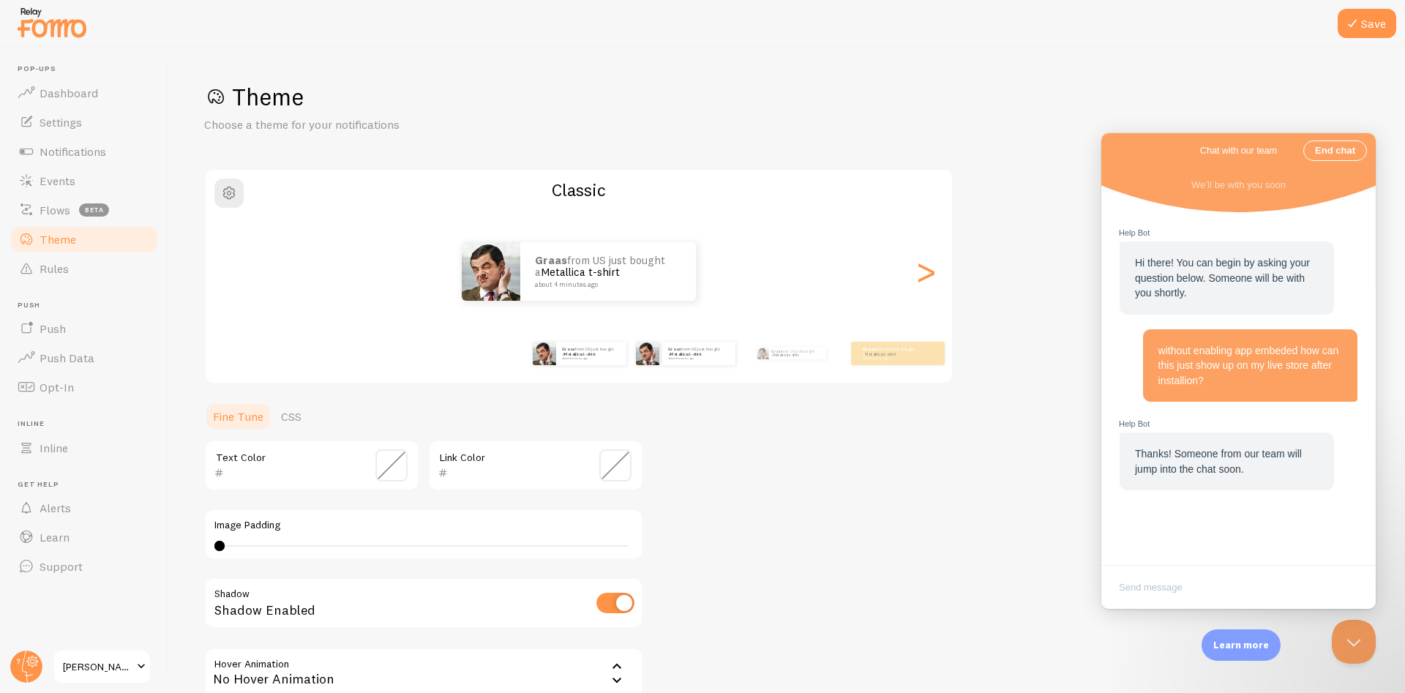
click at [678, 369] on div "Graas from US just bought a Metallica t-shirt about 4 minutes ago" at bounding box center [685, 353] width 94 height 41
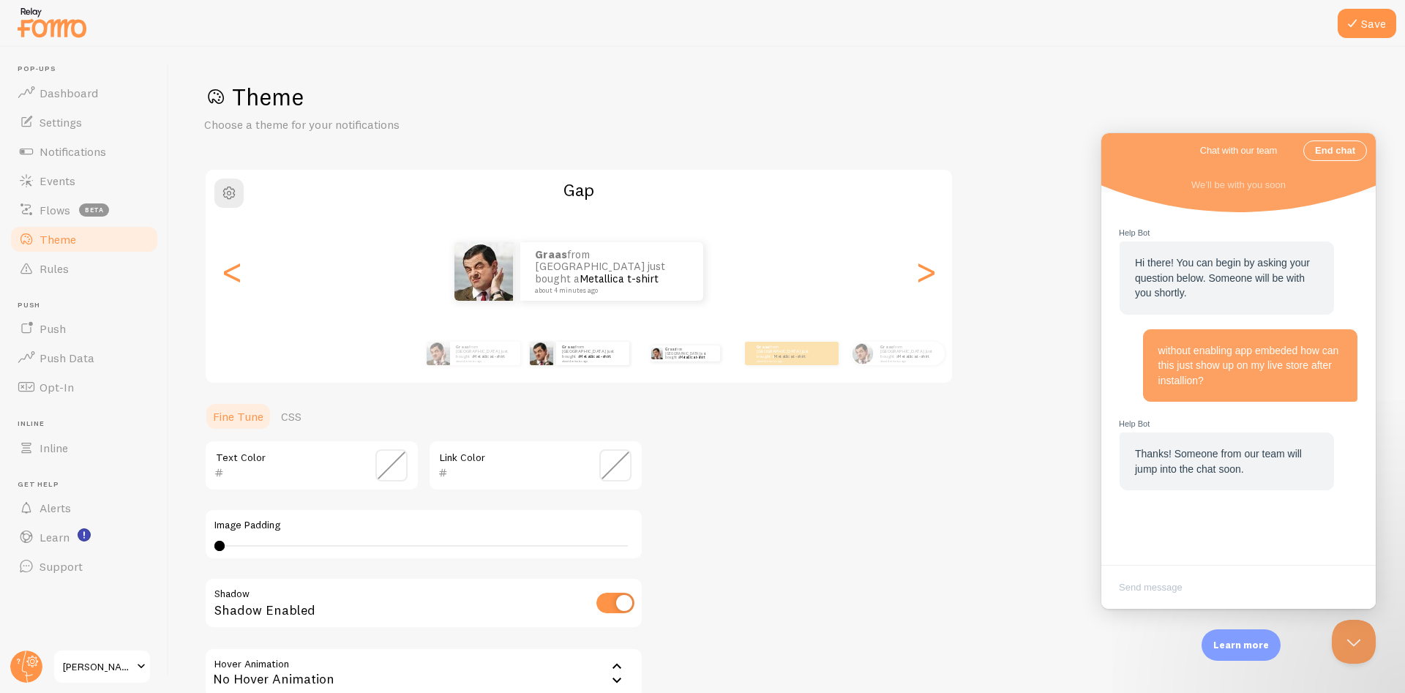
click at [683, 365] on div "Graas from [GEOGRAPHIC_DATA] just bought a Metallica t-shirt about 4 minutes ago" at bounding box center [685, 353] width 94 height 41
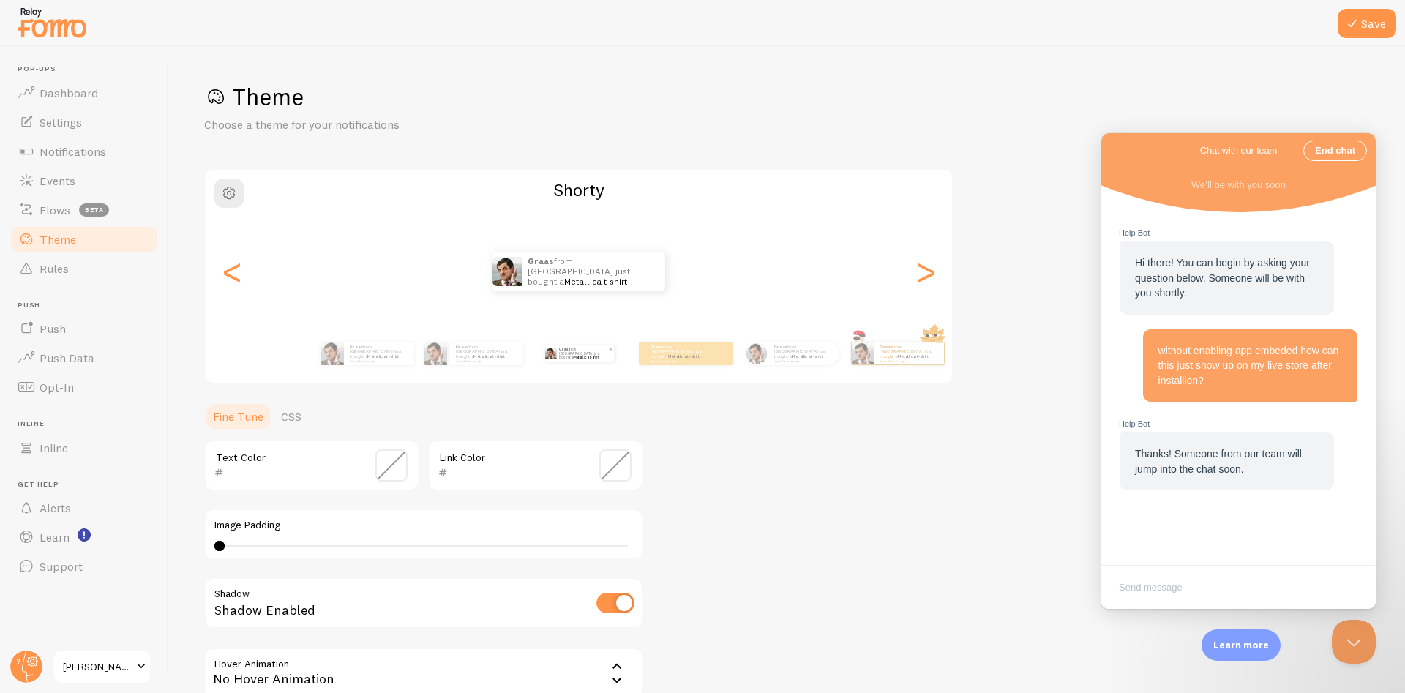
click at [590, 351] on p "Graas from [GEOGRAPHIC_DATA] just bought a Metallica t-shirt about 4 minutes ago" at bounding box center [583, 353] width 49 height 16
click at [564, 284] on p "Graas from [GEOGRAPHIC_DATA] just bought a Metallica t-shirt about 4 minutes ago" at bounding box center [589, 272] width 123 height 40
click at [570, 269] on p "Graas from [GEOGRAPHIC_DATA] just bought a Metallica t-shirt about 4 minutes ago" at bounding box center [589, 272] width 123 height 40
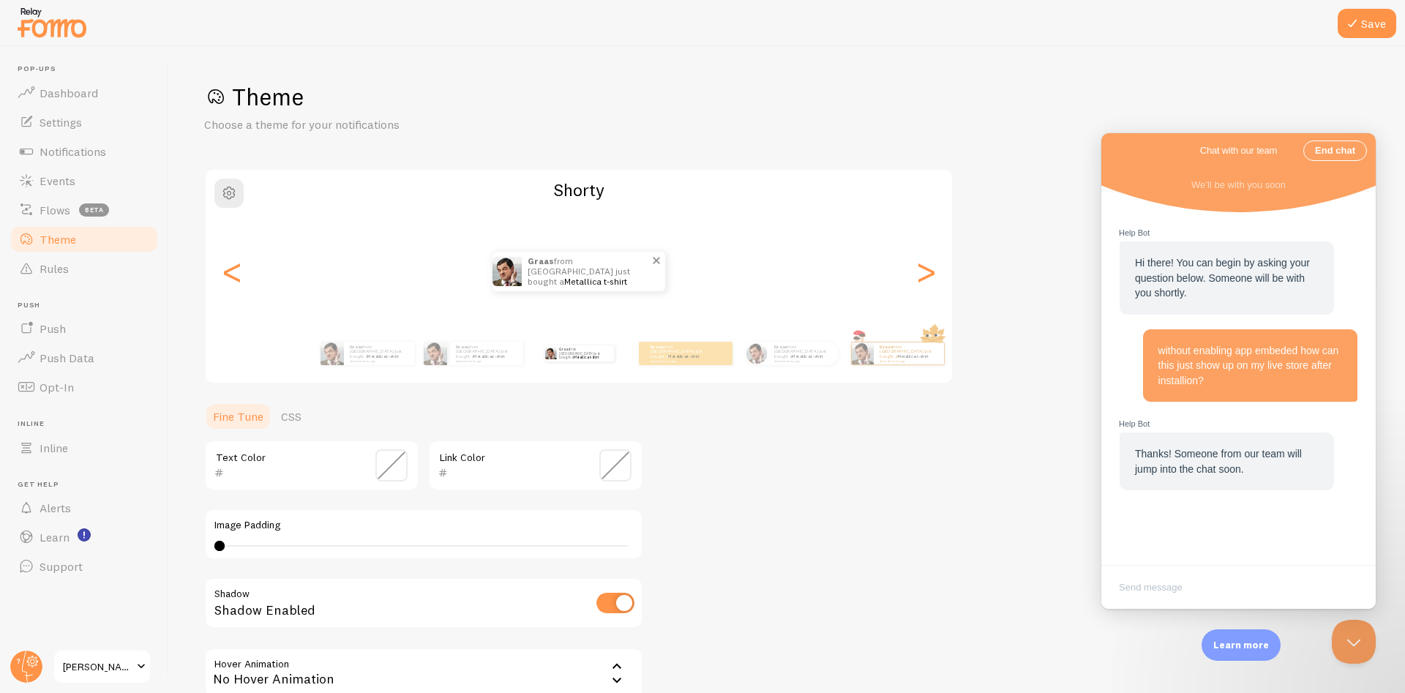
click at [571, 267] on p "Graas from [GEOGRAPHIC_DATA] just bought a Metallica t-shirt about 4 minutes ago" at bounding box center [589, 272] width 123 height 40
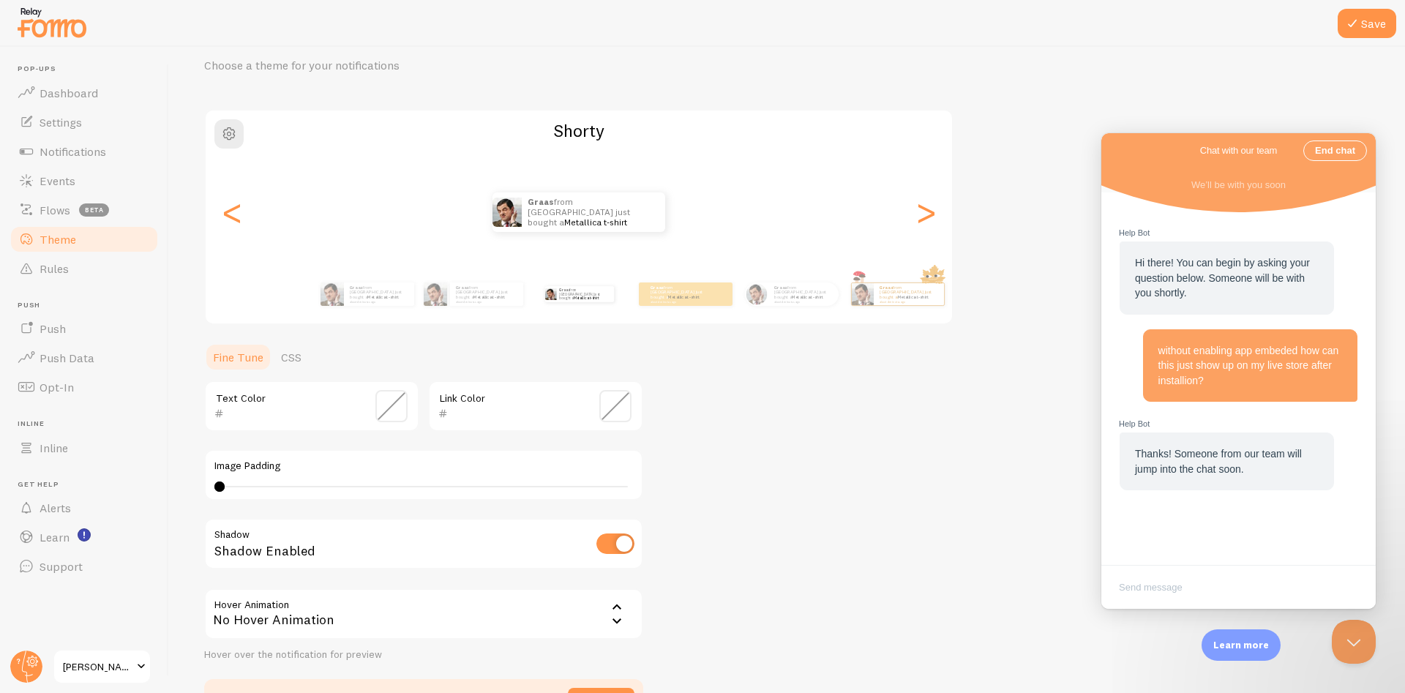
scroll to position [88, 0]
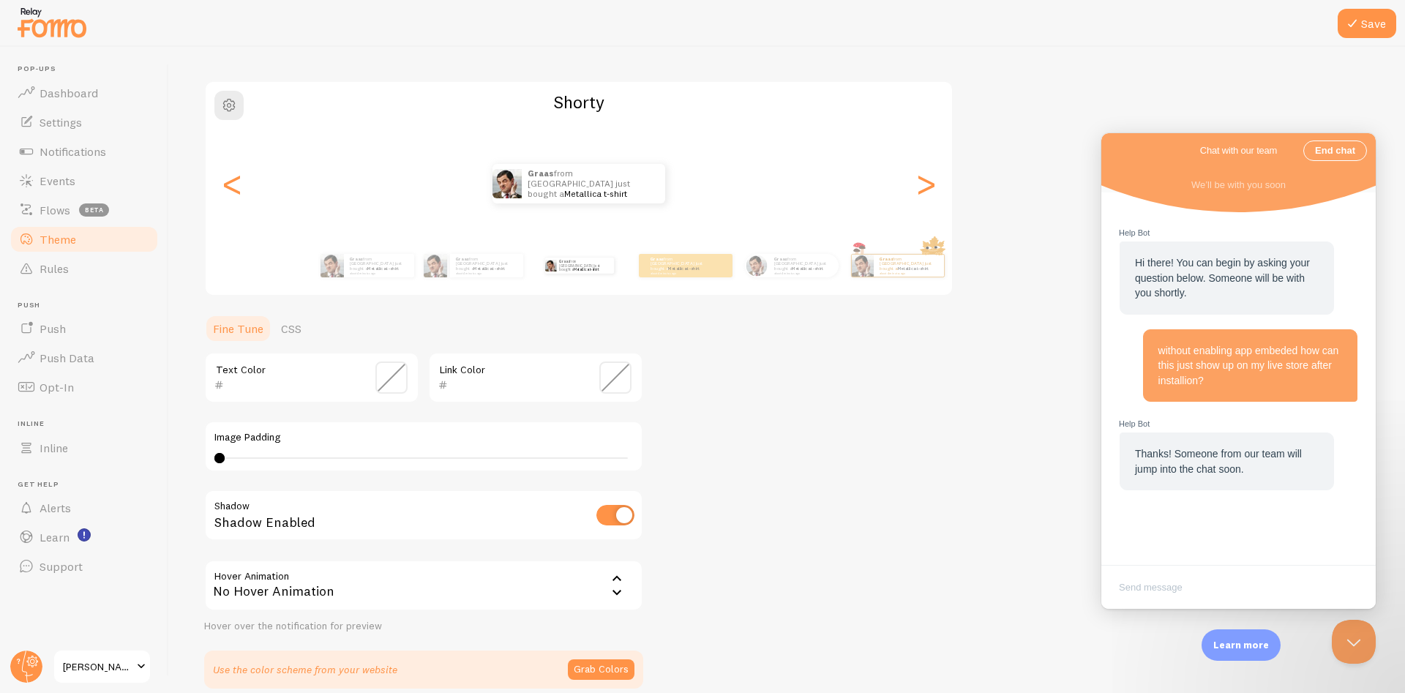
click at [392, 378] on span at bounding box center [391, 378] width 32 height 32
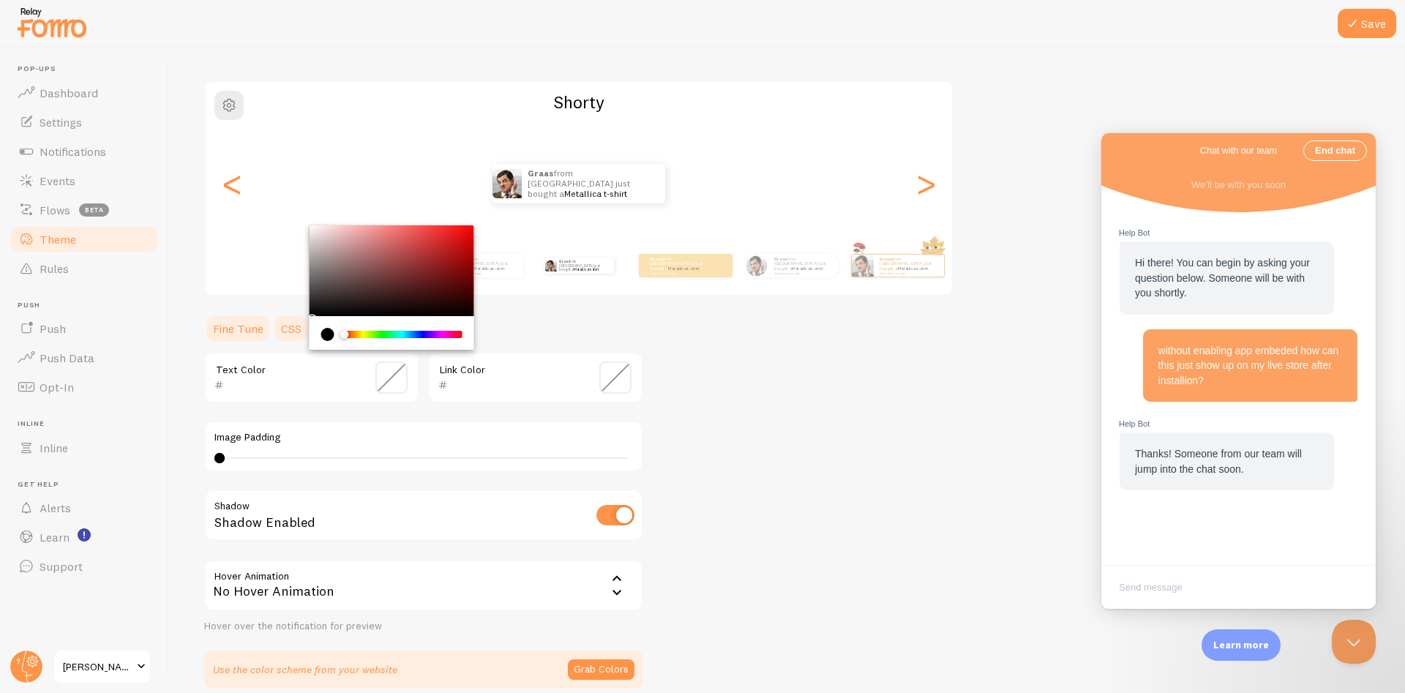
click at [286, 334] on link "CSS" at bounding box center [291, 328] width 38 height 29
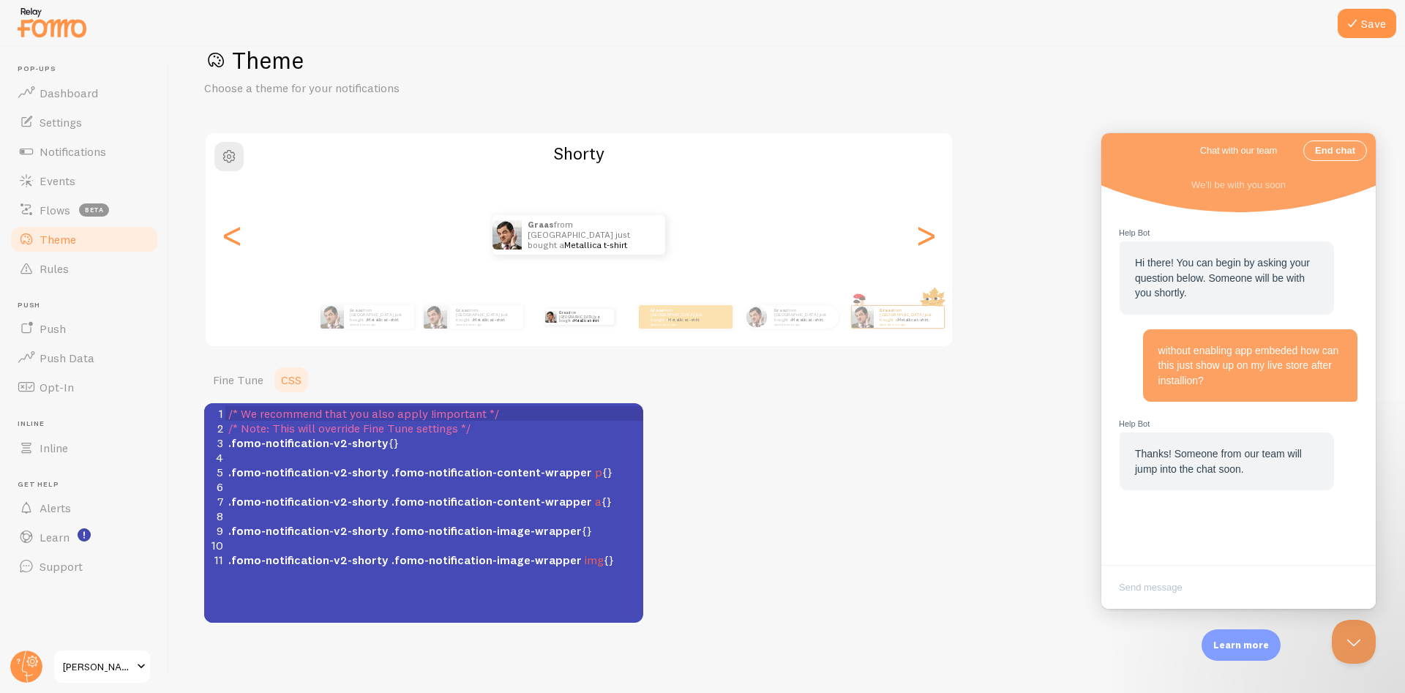
scroll to position [37, 0]
click at [247, 373] on link "Fine Tune" at bounding box center [238, 379] width 68 height 29
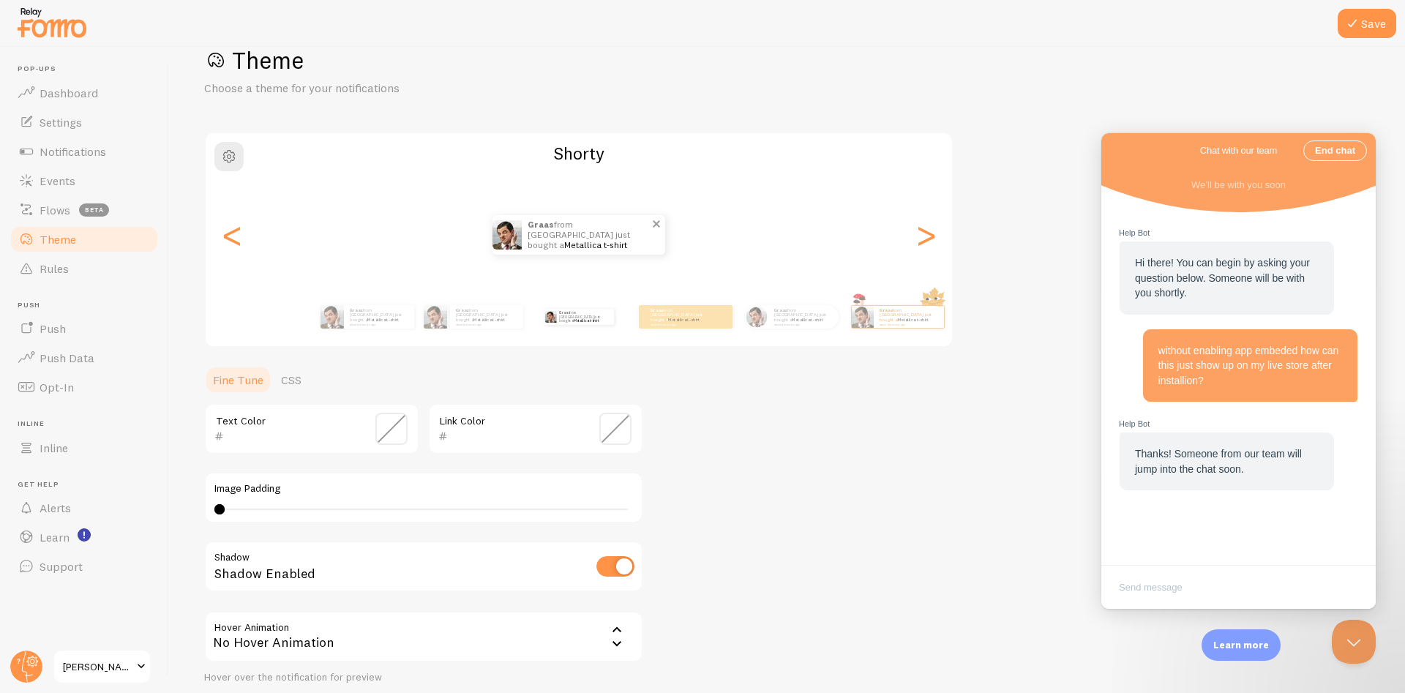
click at [578, 234] on p "Graas from [GEOGRAPHIC_DATA] just bought a Metallica t-shirt about 4 minutes ago" at bounding box center [589, 235] width 123 height 40
click at [564, 239] on link "Metallica t-shirt" at bounding box center [595, 244] width 63 height 11
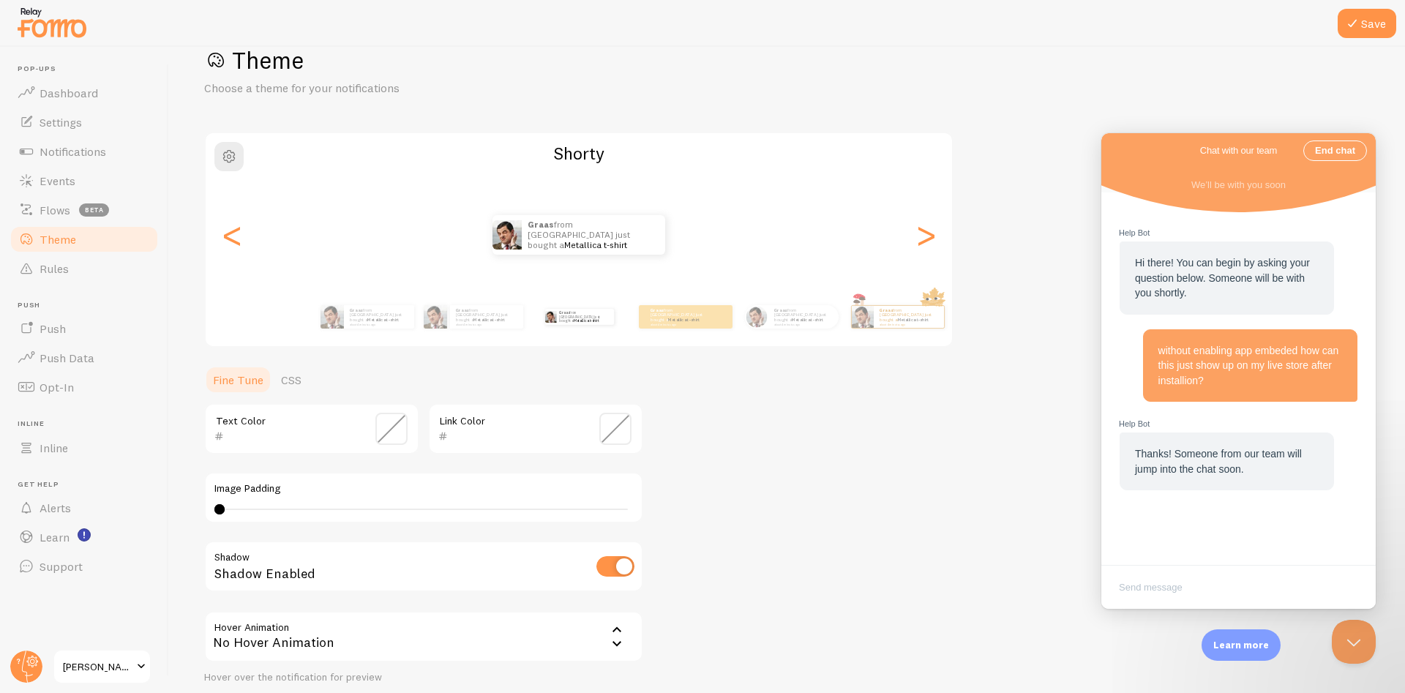
drag, startPoint x: 375, startPoint y: 426, endPoint x: 386, endPoint y: 426, distance: 11.0
click at [378, 426] on span at bounding box center [391, 429] width 32 height 32
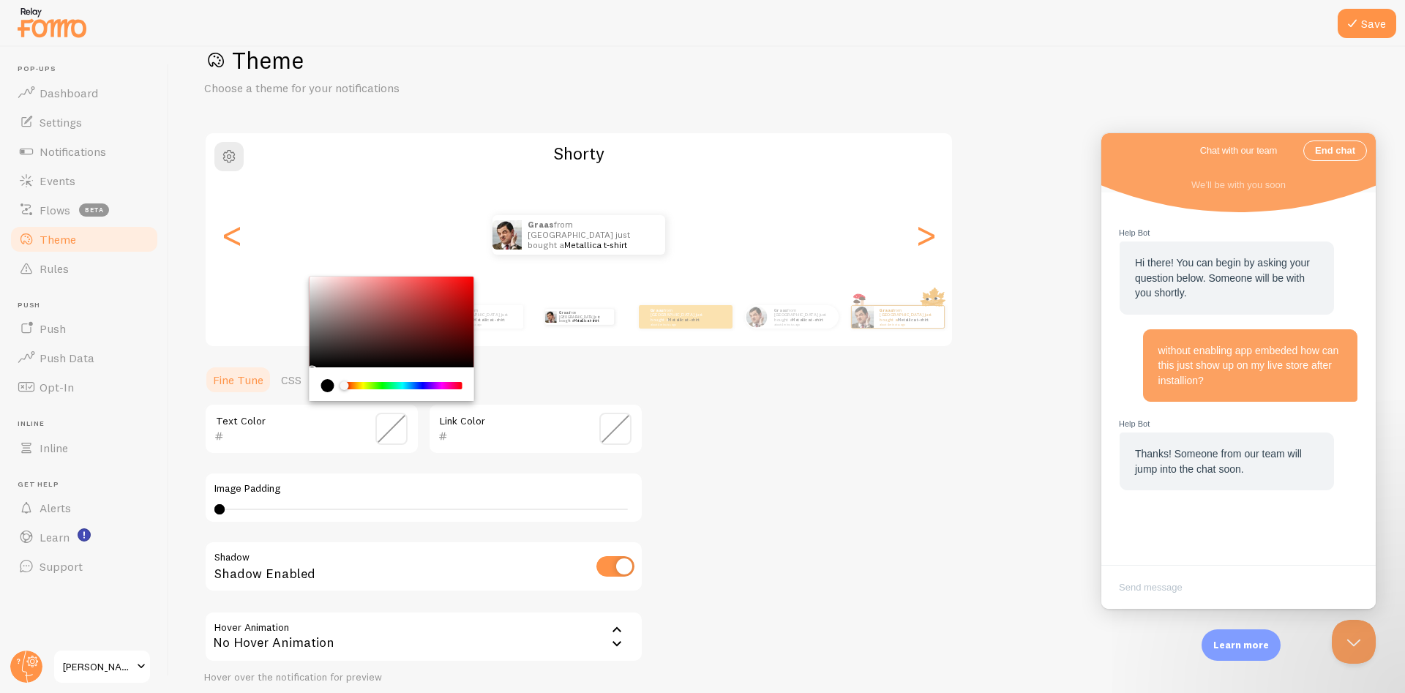
click at [297, 430] on input "text" at bounding box center [291, 436] width 134 height 18
paste input "e74046"
type input "e74046"
click at [493, 438] on input "text" at bounding box center [515, 436] width 134 height 18
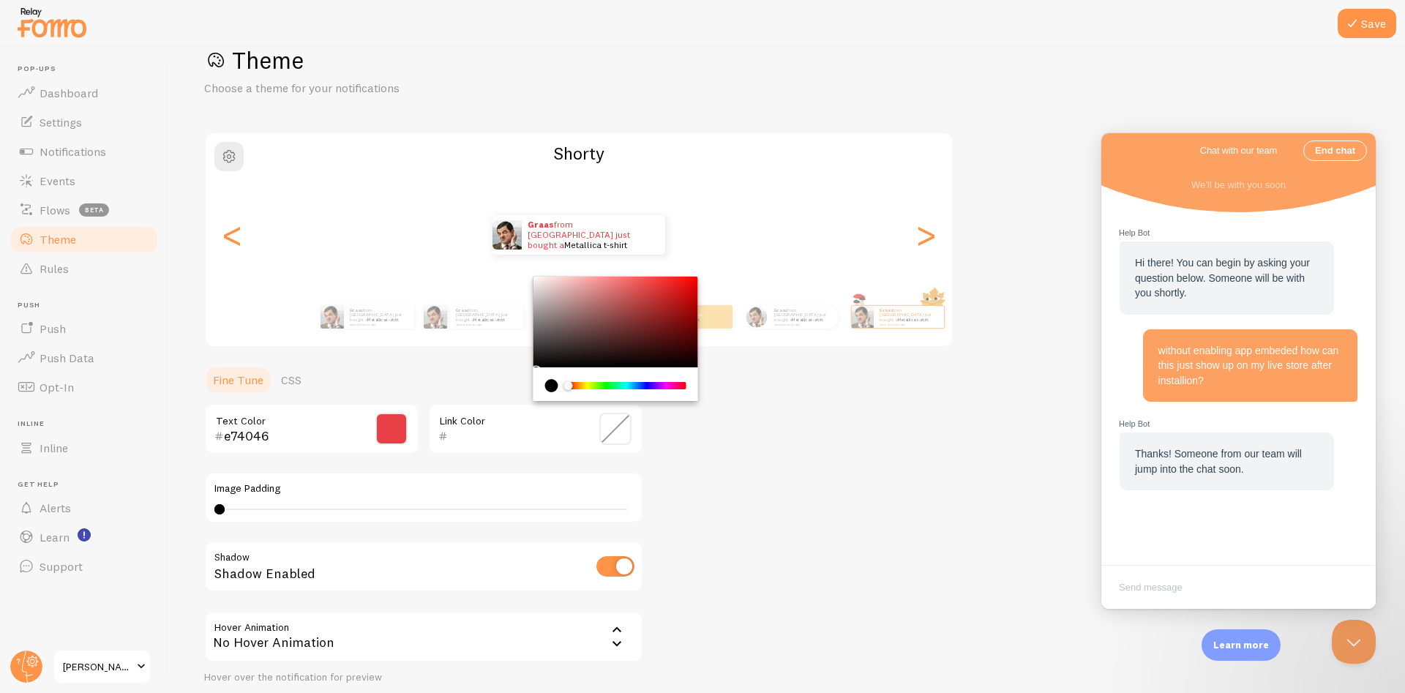
paste input "e74046"
type input "e74046"
click at [795, 501] on div "Theme Choose a theme for your notifications [PERSON_NAME] from [GEOGRAPHIC_DATA…" at bounding box center [787, 392] width 1166 height 695
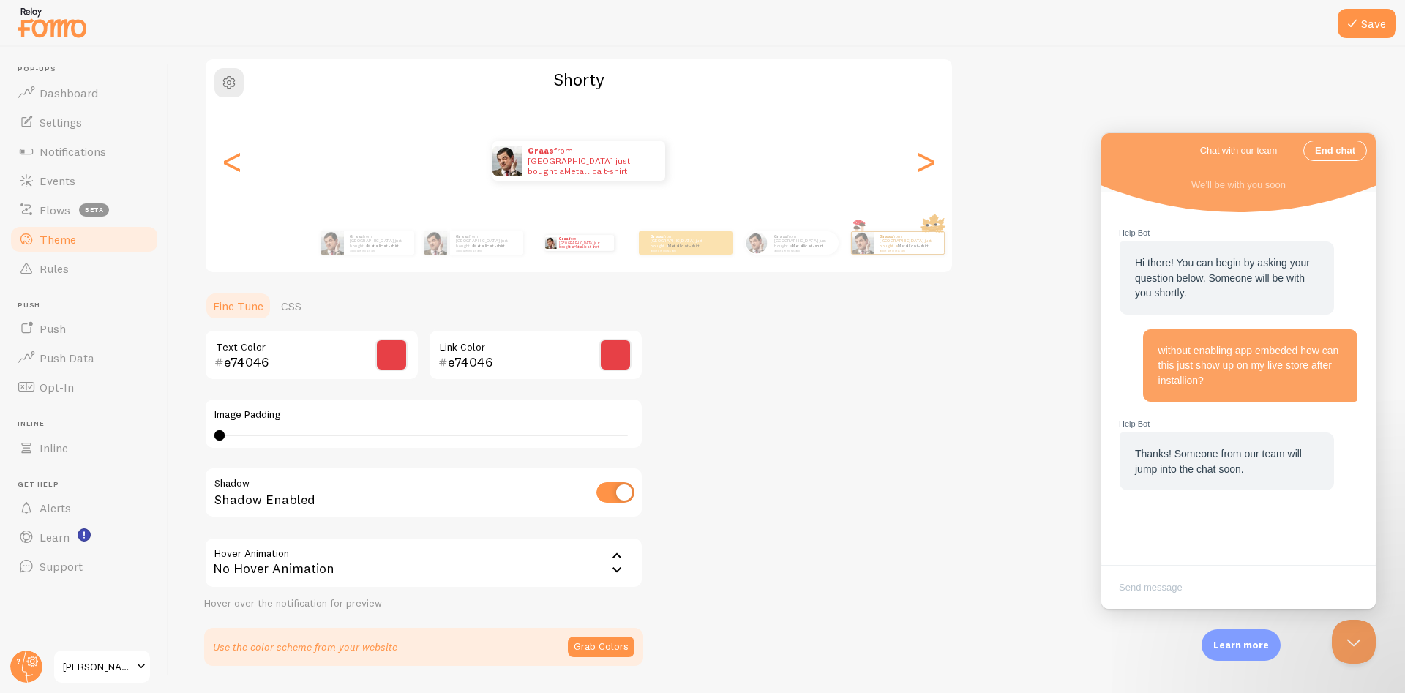
scroll to position [154, 0]
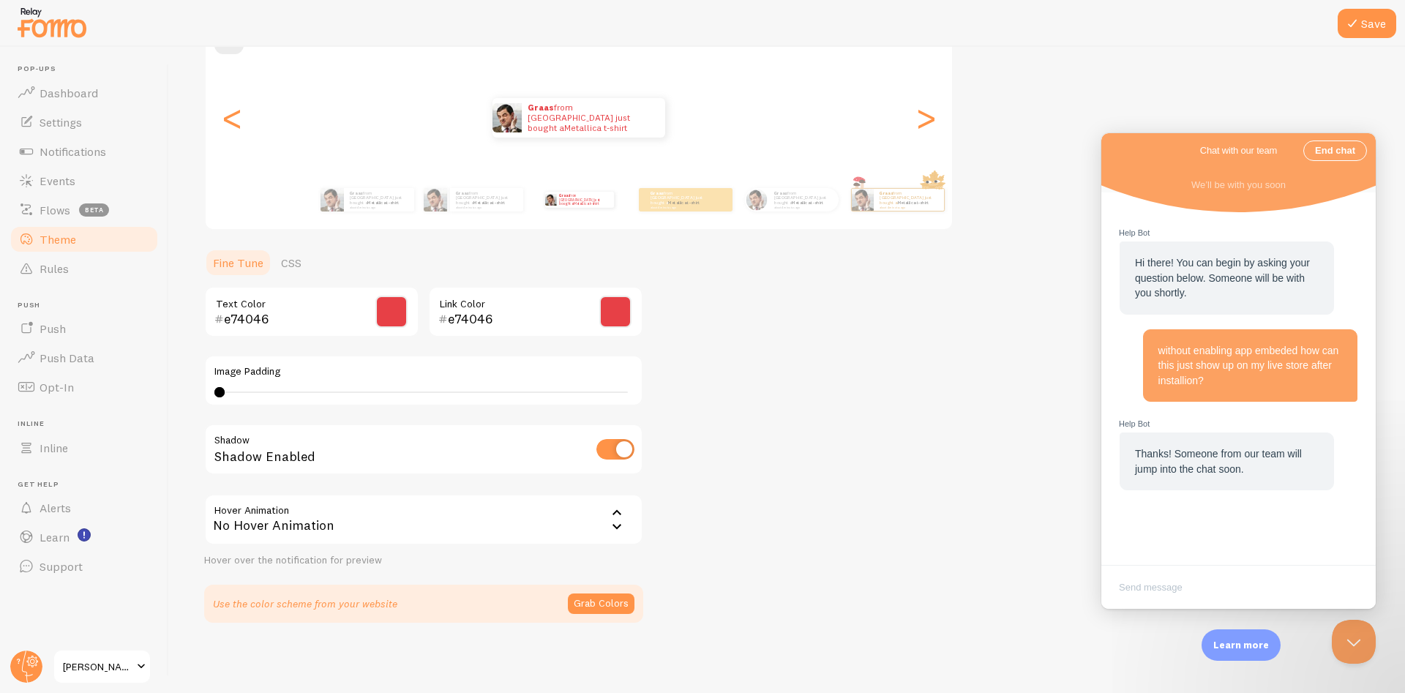
drag, startPoint x: 215, startPoint y: 396, endPoint x: 318, endPoint y: 397, distance: 103.2
click at [340, 400] on div "Image Padding 0 0 - undefined" at bounding box center [423, 380] width 439 height 51
drag, startPoint x: 274, startPoint y: 391, endPoint x: 373, endPoint y: 391, distance: 98.8
click at [373, 391] on div "0 0 - undefined" at bounding box center [423, 392] width 419 height 12
type input "0"
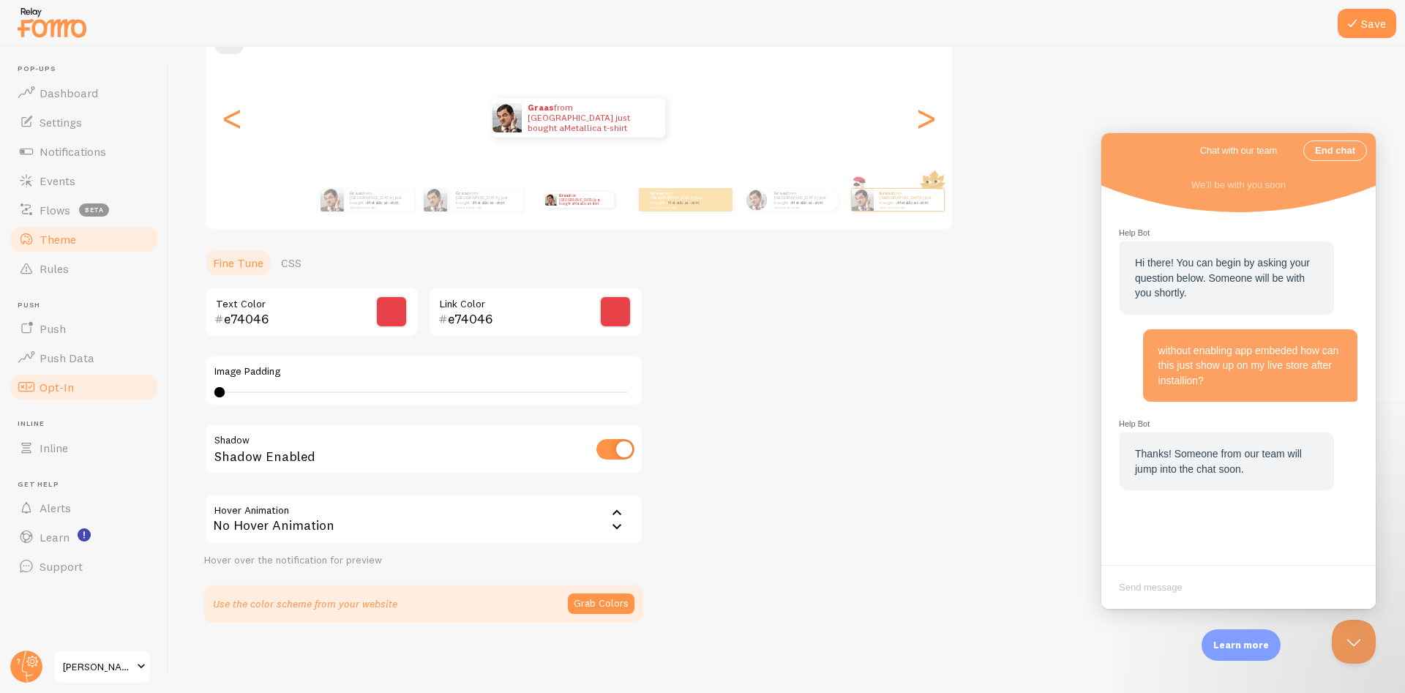
drag, startPoint x: 375, startPoint y: 392, endPoint x: 108, endPoint y: 386, distance: 267.9
click at [108, 386] on main "Pop-ups Dashboard Settings Notifications Events Flows beta Theme Rules [GEOGRAP…" at bounding box center [702, 370] width 1405 height 646
click at [744, 354] on div "Theme Choose a theme for your notifications [PERSON_NAME] from [GEOGRAPHIC_DATA…" at bounding box center [787, 275] width 1166 height 695
drag, startPoint x: 750, startPoint y: 341, endPoint x: 384, endPoint y: 310, distance: 368.0
click at [750, 340] on div "Theme Choose a theme for your notifications [PERSON_NAME] from [GEOGRAPHIC_DATA…" at bounding box center [787, 275] width 1166 height 695
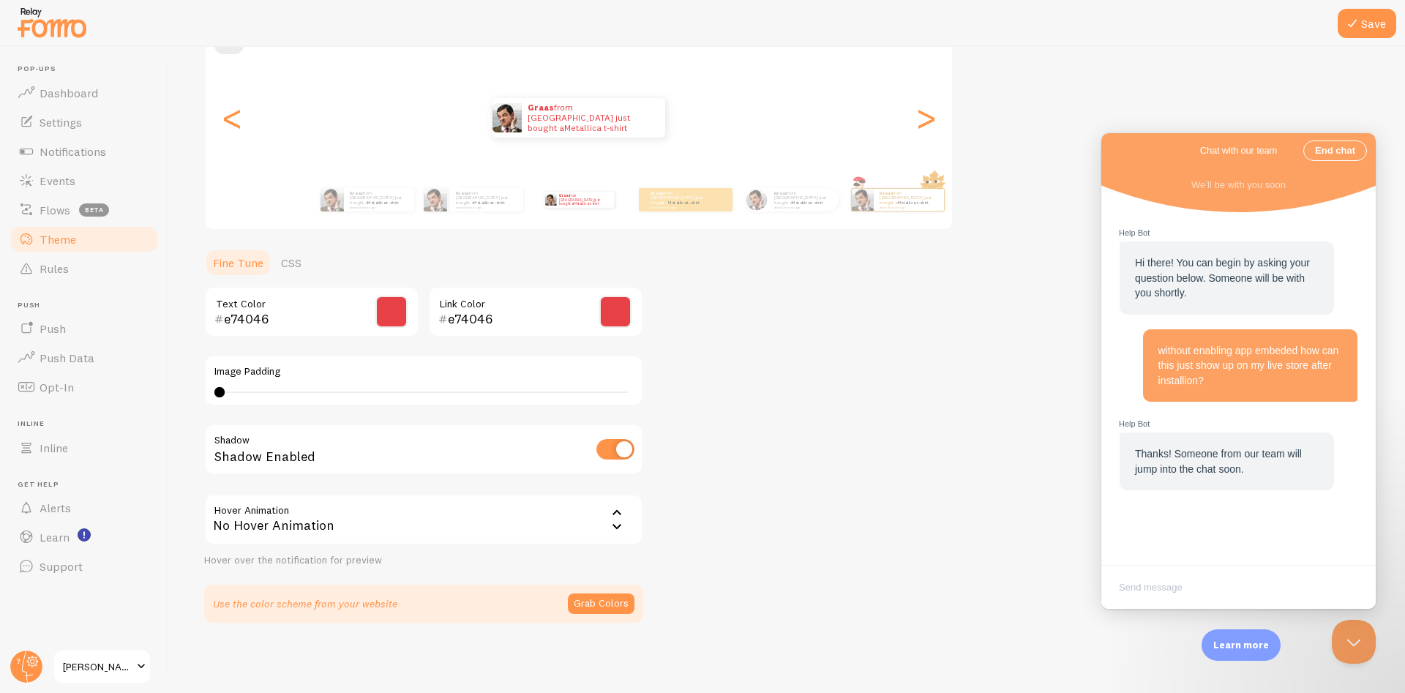
click at [384, 310] on span at bounding box center [391, 312] width 32 height 32
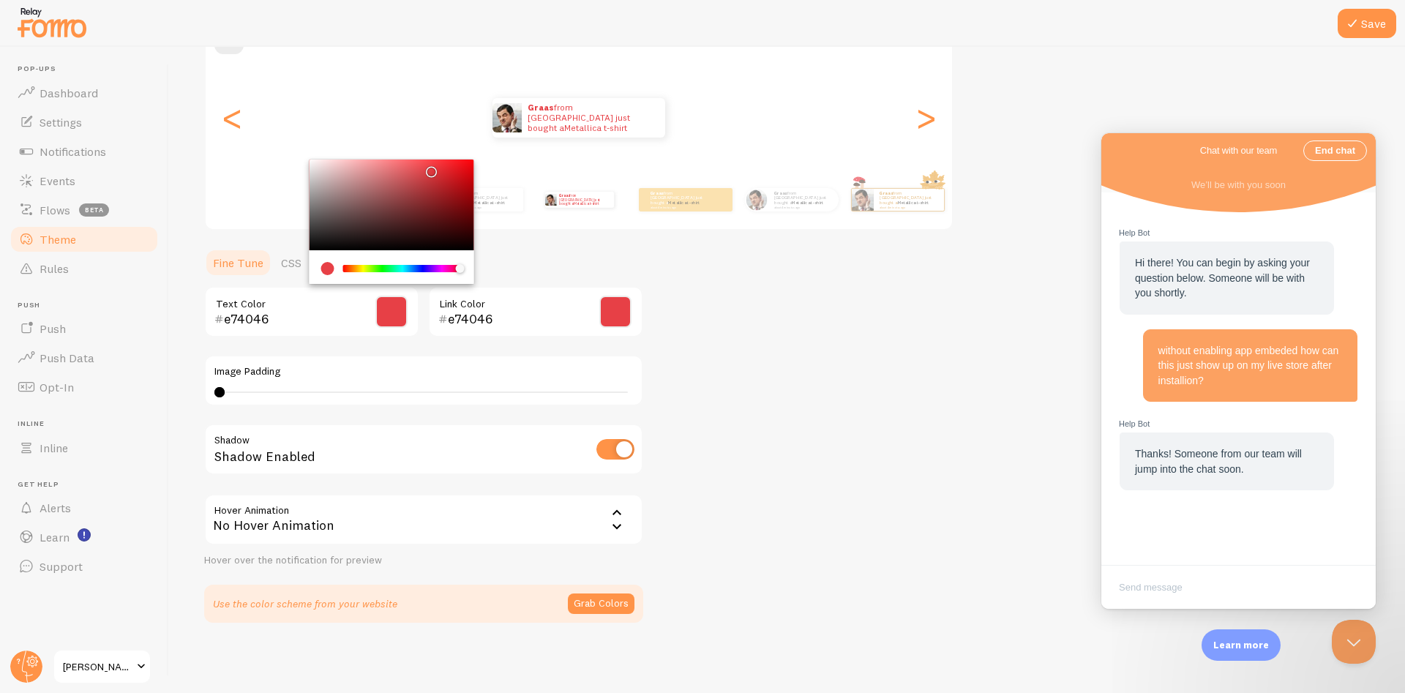
click at [723, 361] on div "Theme Choose a theme for your notifications [PERSON_NAME] from [GEOGRAPHIC_DATA…" at bounding box center [787, 275] width 1166 height 695
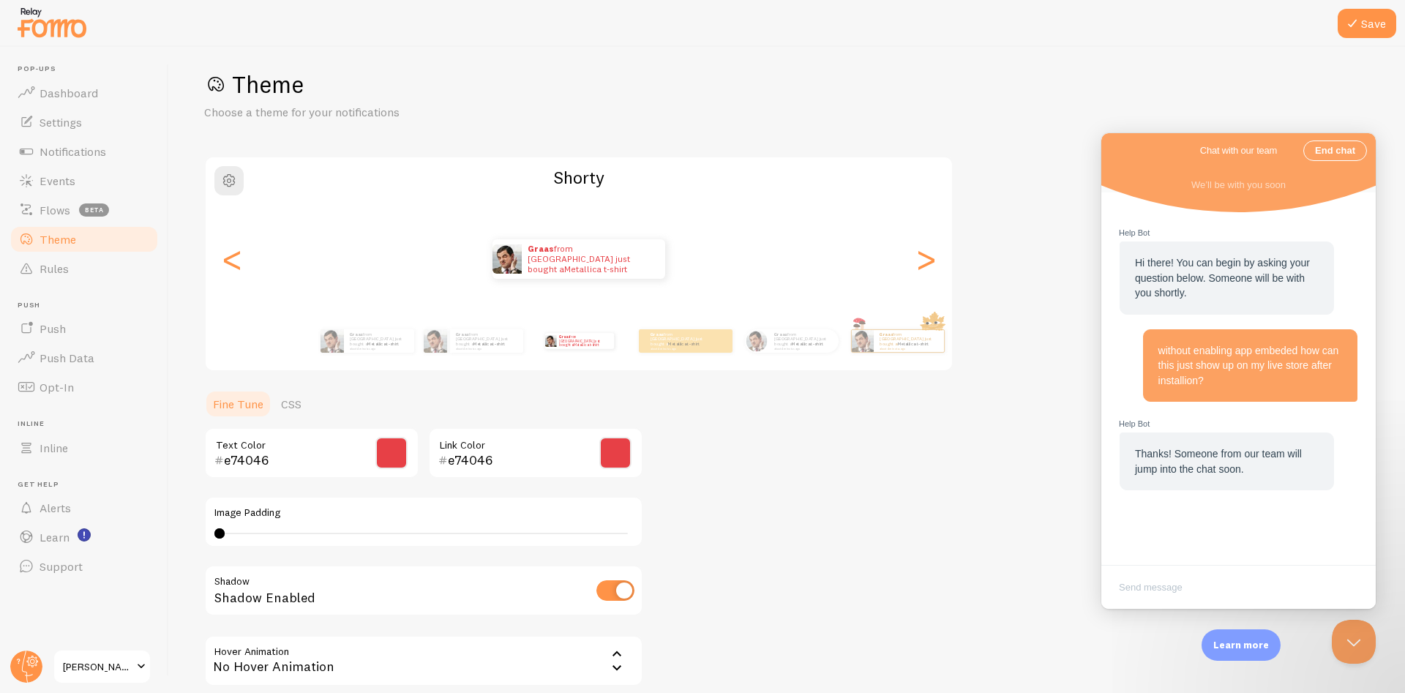
scroll to position [0, 0]
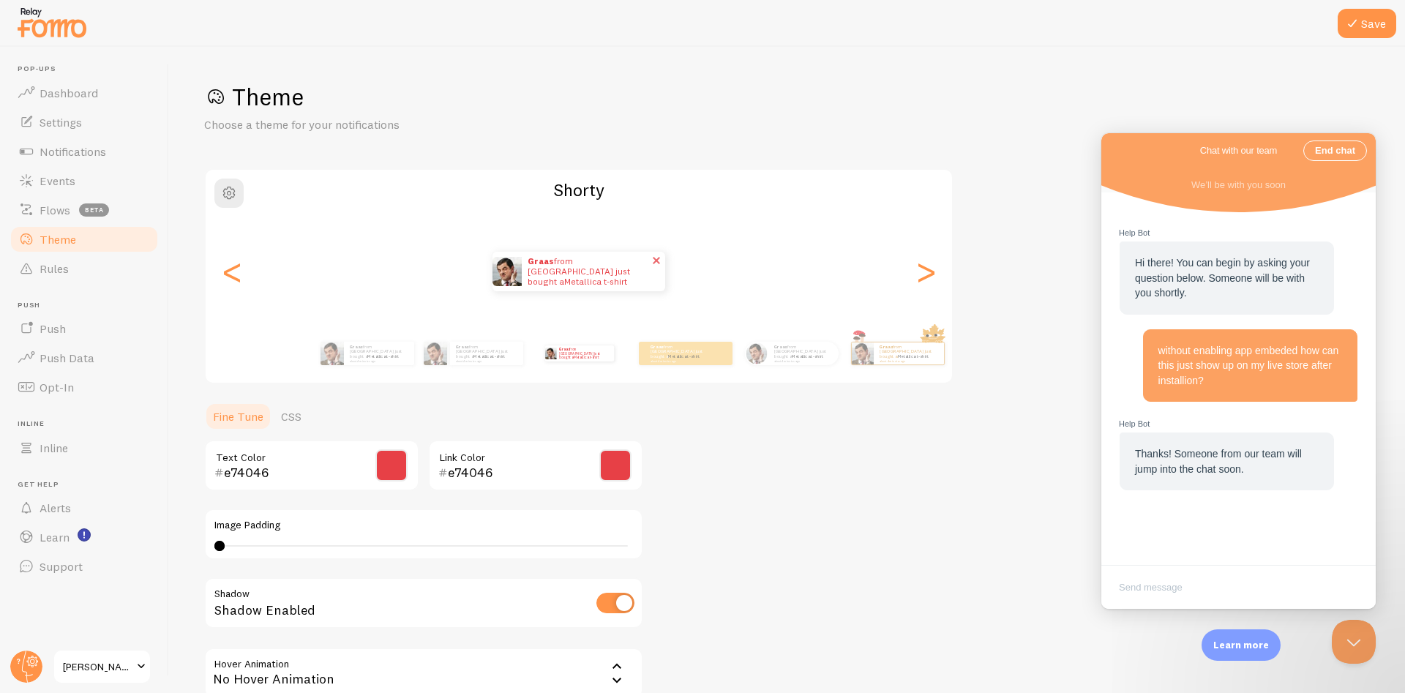
click at [590, 277] on link "Metallica t-shirt" at bounding box center [595, 281] width 63 height 11
click at [583, 276] on link "Metallica t-shirt" at bounding box center [595, 281] width 63 height 11
click at [234, 190] on span "button" at bounding box center [229, 193] width 18 height 18
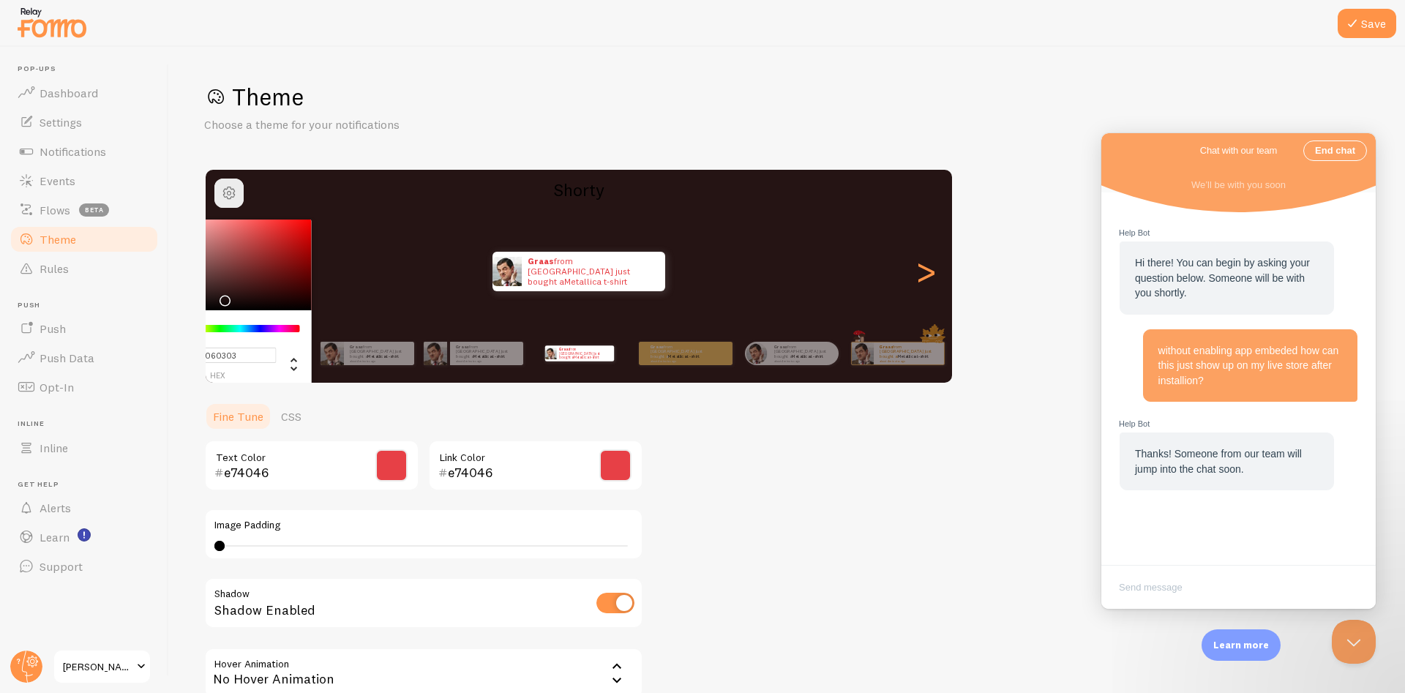
type input "#000000"
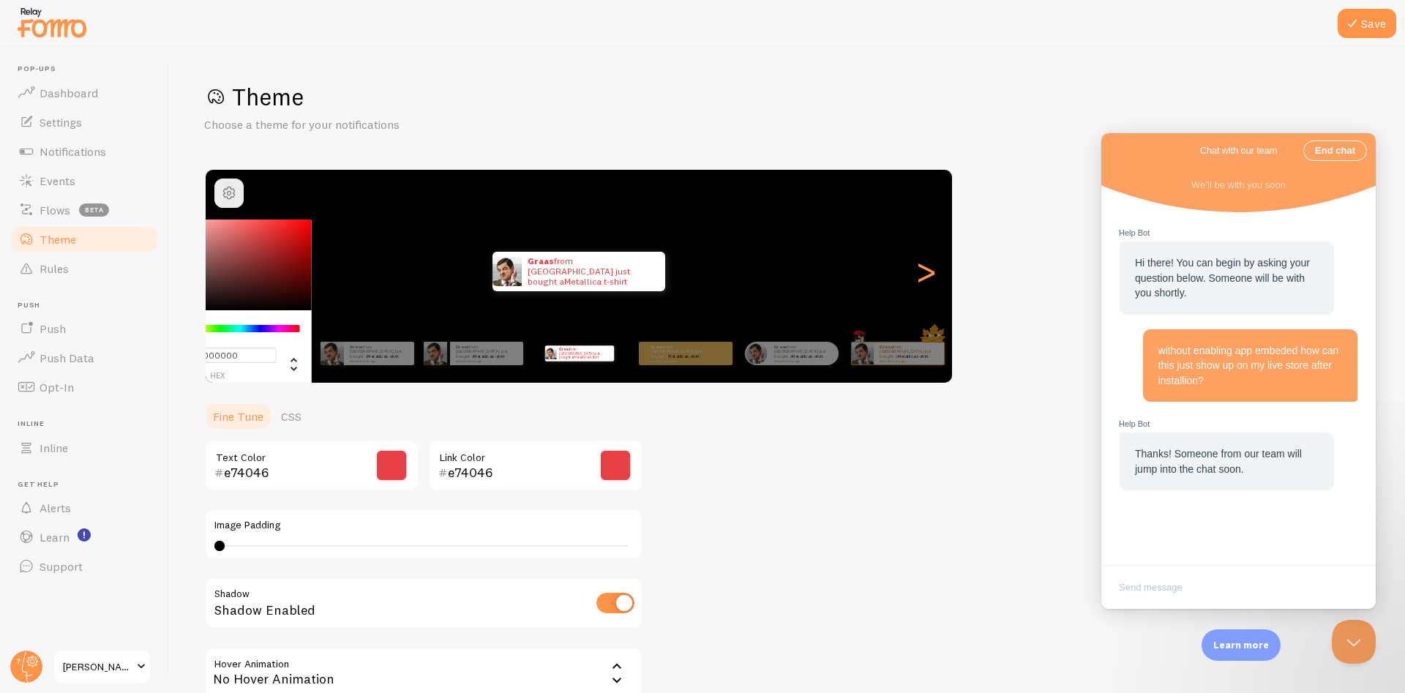
drag, startPoint x: 272, startPoint y: 248, endPoint x: 214, endPoint y: 338, distance: 106.6
click at [214, 310] on div "Chrome color picker" at bounding box center [229, 265] width 165 height 91
click at [799, 533] on div "Theme Choose a theme for your notifications #000000 hex 0 r 0 g 0 b 0 h 0% s 0%…" at bounding box center [787, 429] width 1166 height 695
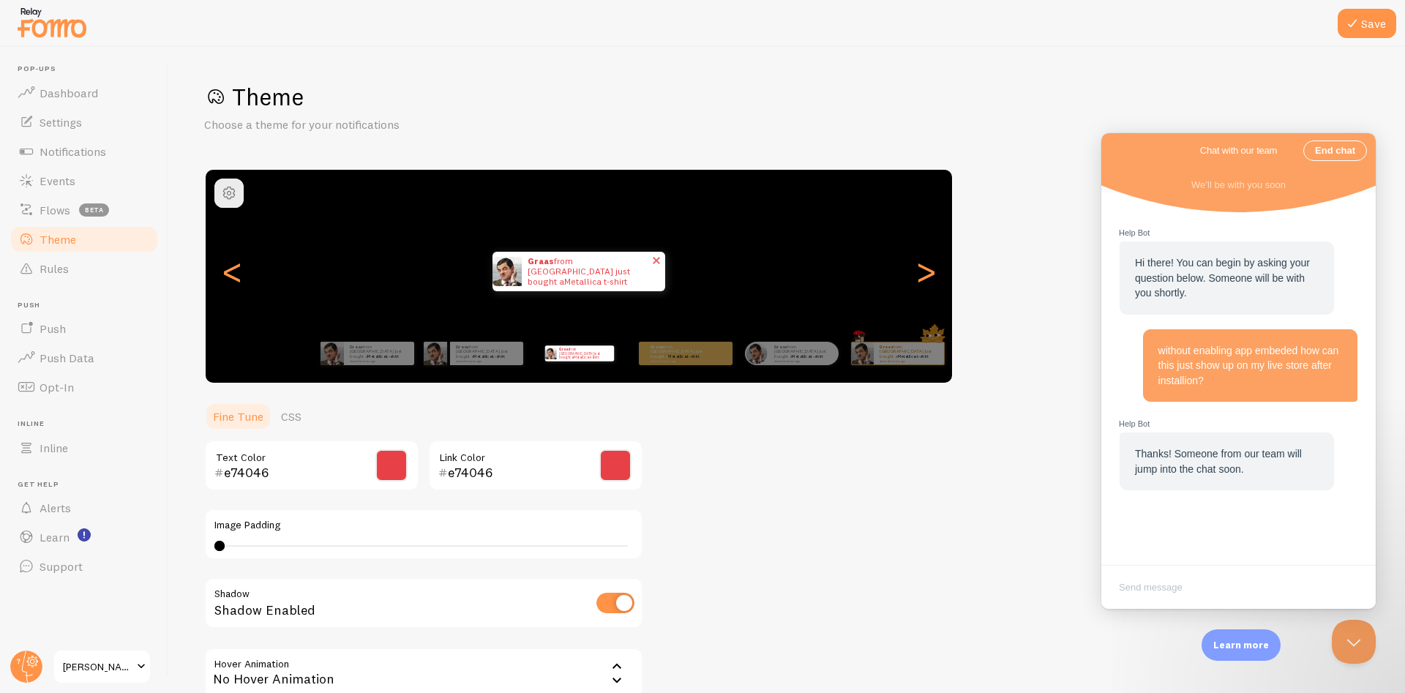
click at [575, 277] on link "Metallica t-shirt" at bounding box center [595, 281] width 63 height 11
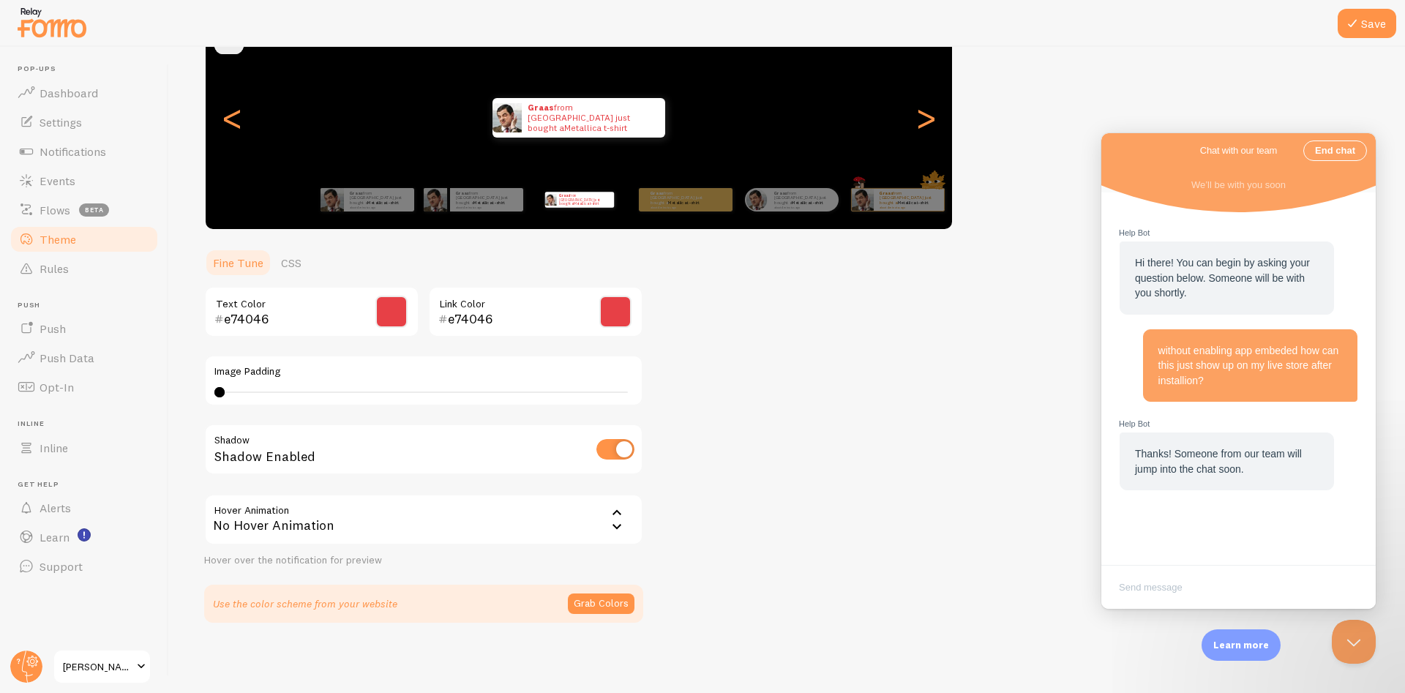
click at [622, 446] on input "checkbox" at bounding box center [616, 449] width 38 height 20
click at [613, 449] on input "checkbox" at bounding box center [616, 449] width 38 height 20
checkbox input "true"
click at [613, 523] on icon at bounding box center [617, 527] width 18 height 18
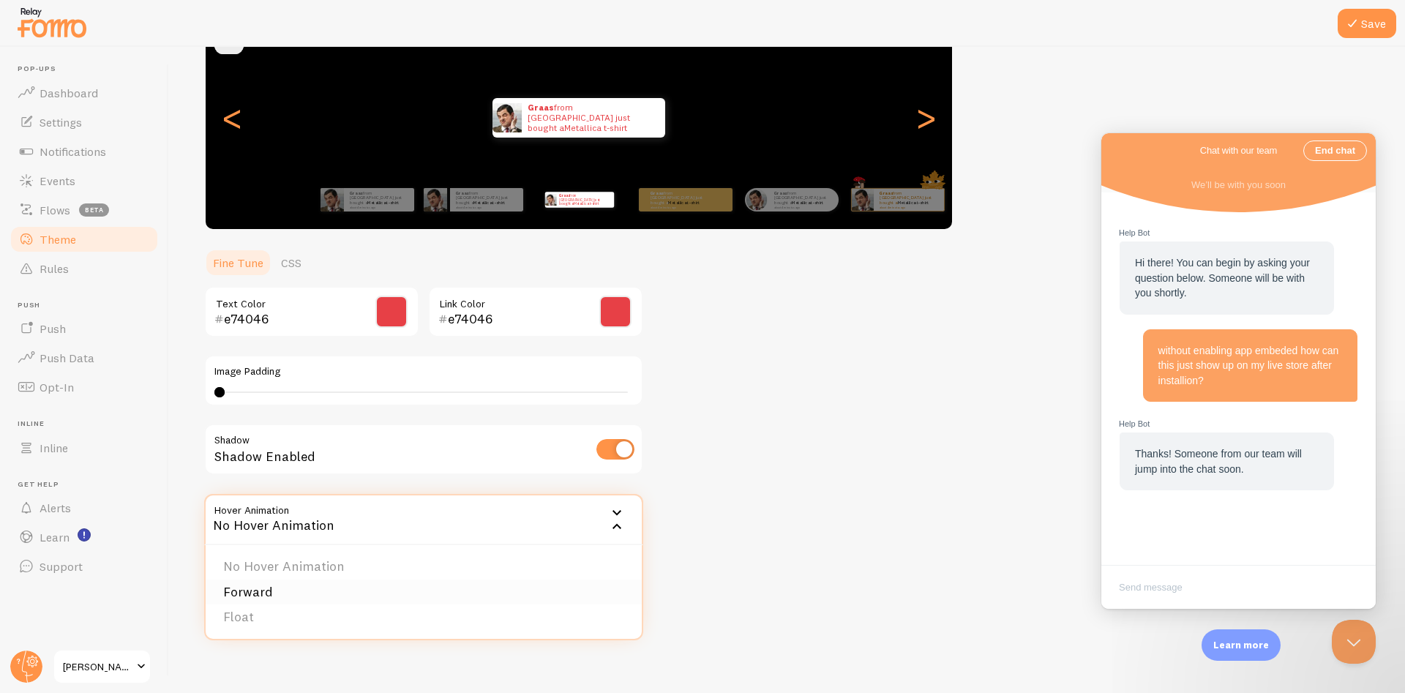
click at [318, 591] on li "Forward" at bounding box center [424, 593] width 436 height 26
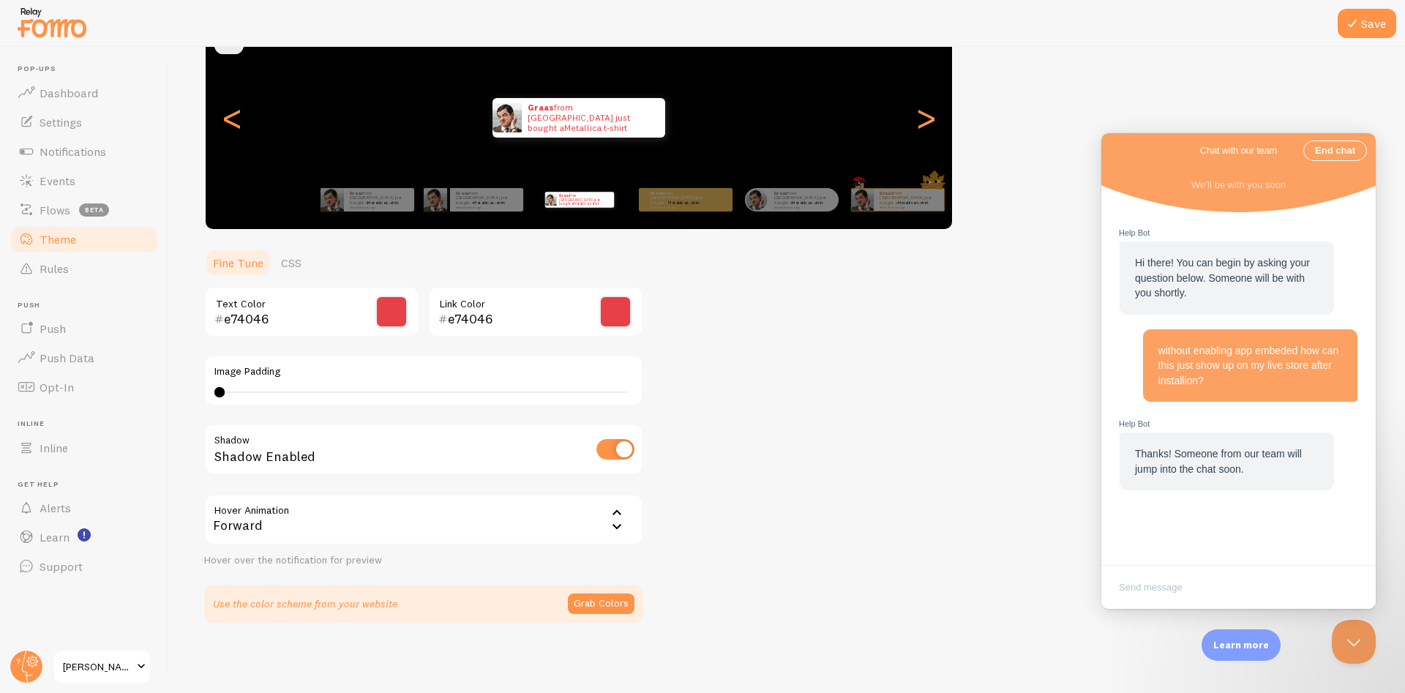
click at [776, 468] on div "Theme Choose a theme for your notifications [PERSON_NAME] from [GEOGRAPHIC_DATA…" at bounding box center [787, 275] width 1166 height 695
click at [399, 319] on span at bounding box center [391, 312] width 32 height 32
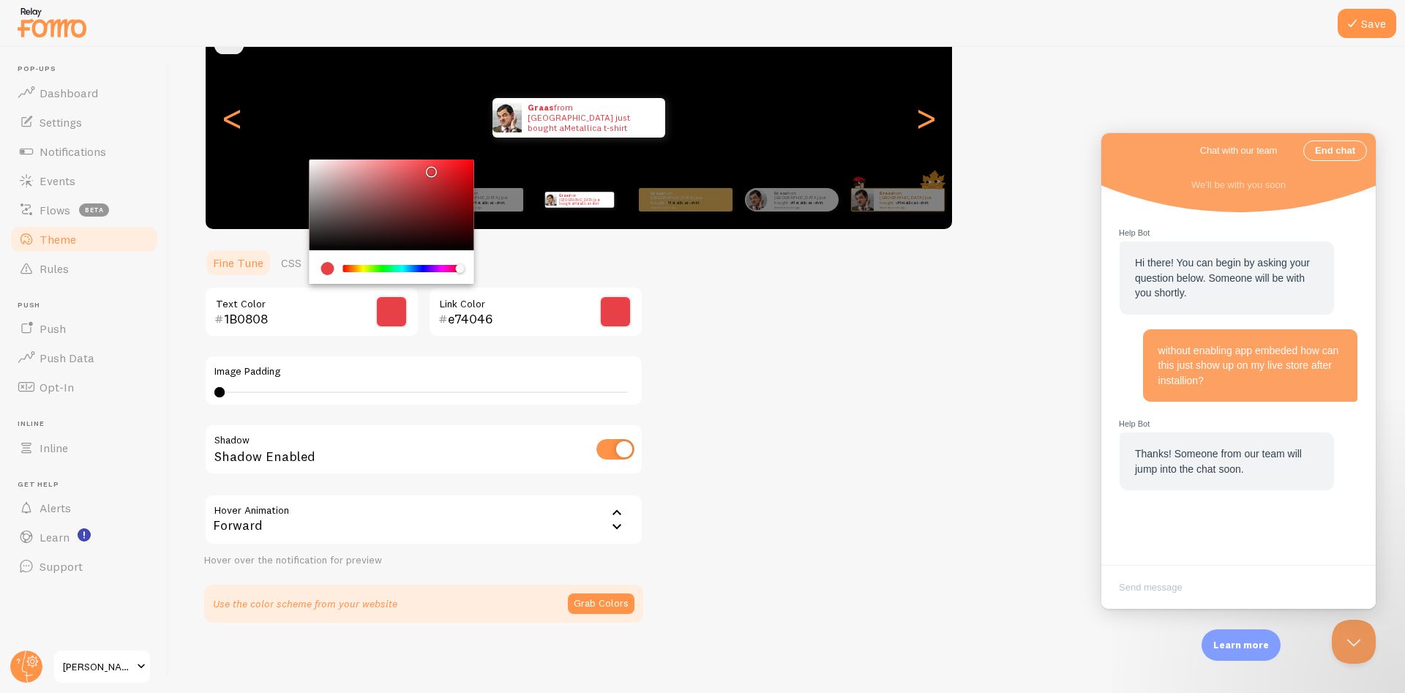
type input "000000"
drag, startPoint x: 424, startPoint y: 171, endPoint x: 285, endPoint y: 261, distance: 165.0
click at [310, 250] on div "Chrome color picker" at bounding box center [392, 205] width 165 height 91
click at [873, 361] on div "Theme Choose a theme for your notifications [PERSON_NAME] from [GEOGRAPHIC_DATA…" at bounding box center [787, 275] width 1166 height 695
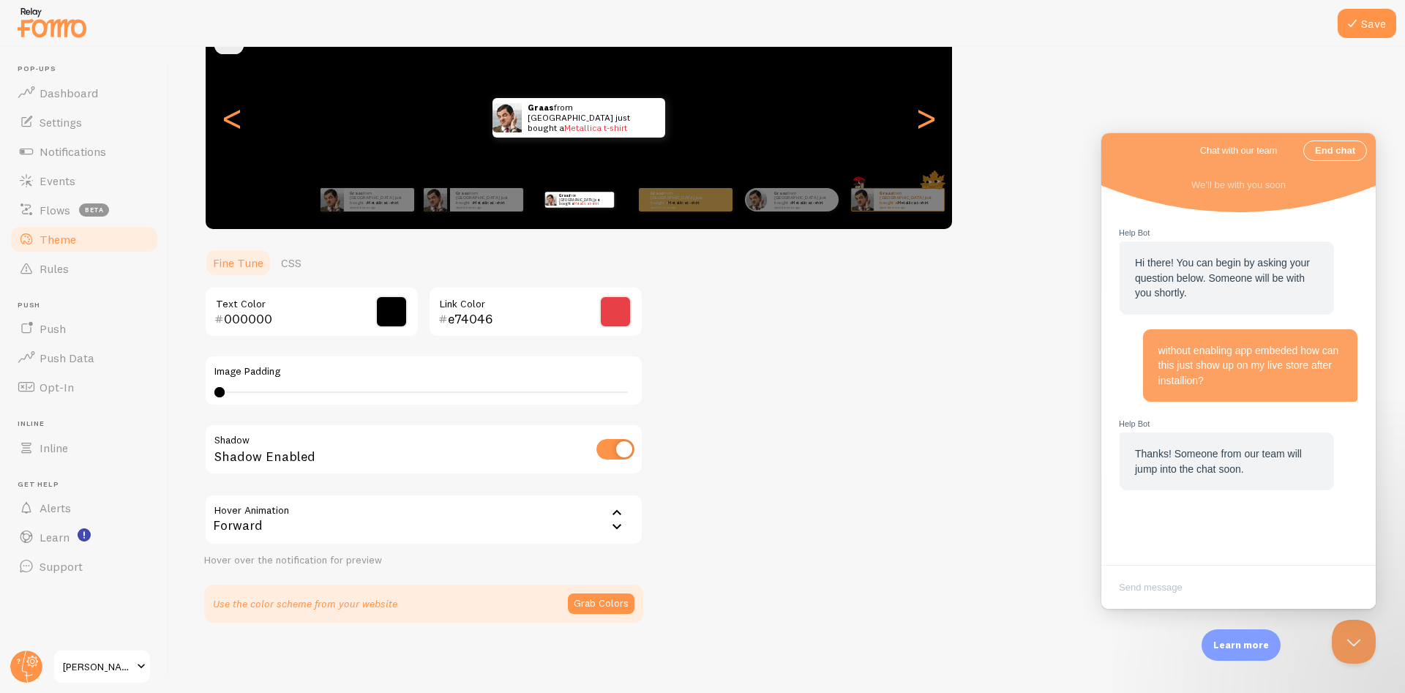
click at [776, 335] on div "Theme Choose a theme for your notifications [PERSON_NAME] from [GEOGRAPHIC_DATA…" at bounding box center [787, 275] width 1166 height 695
click at [612, 311] on span at bounding box center [615, 312] width 32 height 32
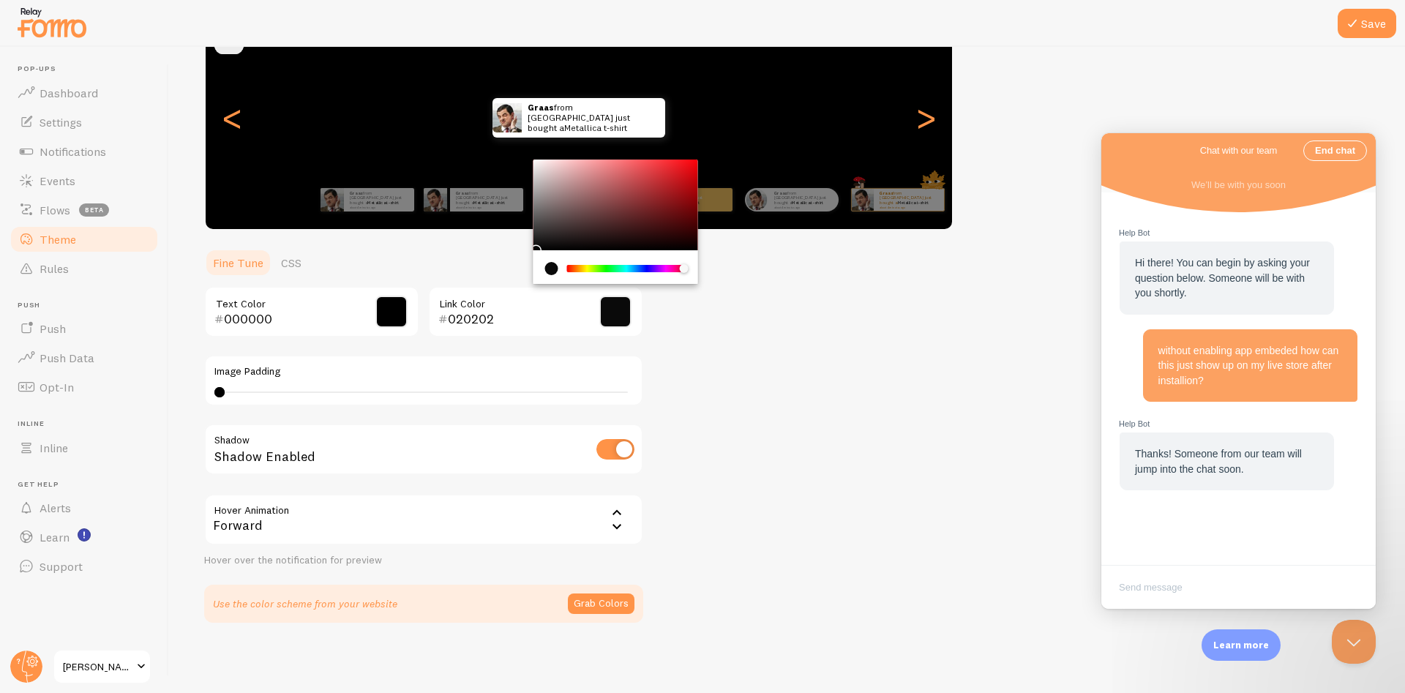
type input "000000"
drag, startPoint x: 658, startPoint y: 170, endPoint x: 489, endPoint y: 290, distance: 207.4
click at [534, 250] on div "Chrome color picker" at bounding box center [616, 205] width 165 height 91
click at [728, 423] on div "Theme Choose a theme for your notifications [PERSON_NAME] from [GEOGRAPHIC_DATA…" at bounding box center [787, 275] width 1166 height 695
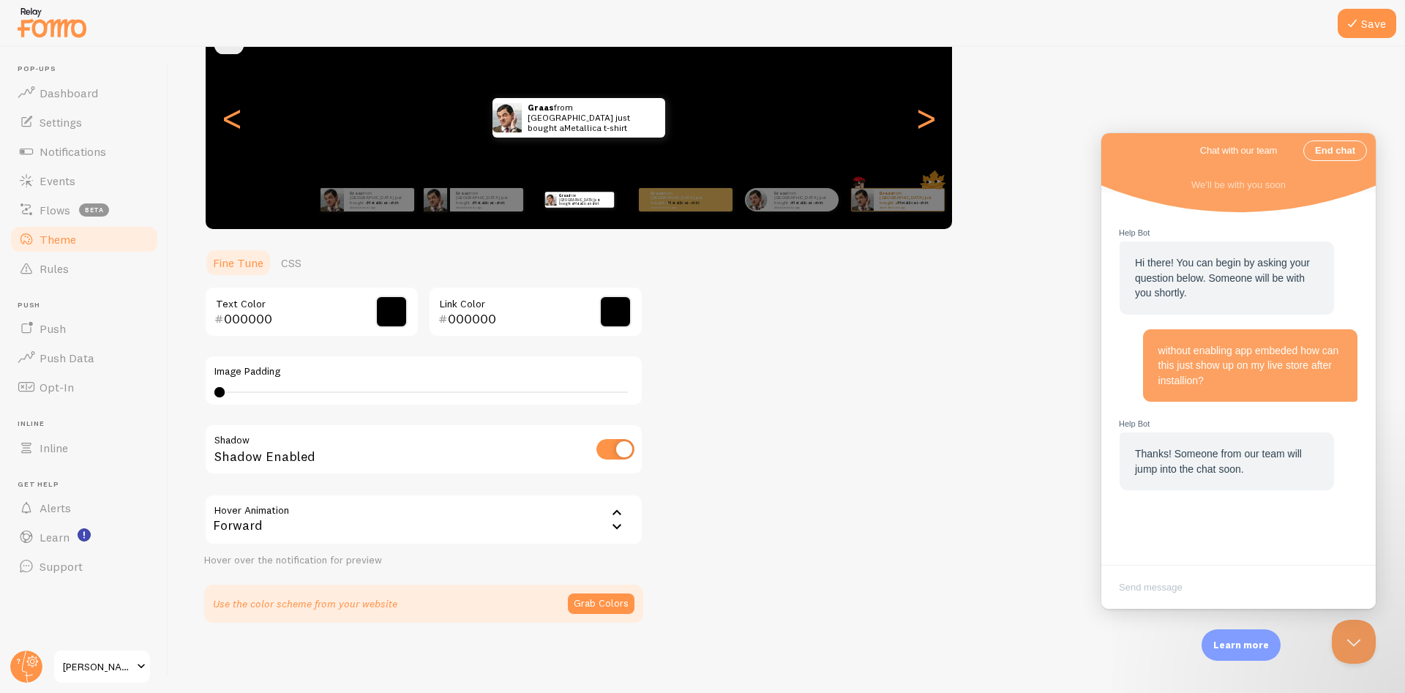
click at [763, 401] on div "Theme Choose a theme for your notifications [PERSON_NAME] from [GEOGRAPHIC_DATA…" at bounding box center [787, 275] width 1166 height 695
click at [769, 386] on div "Theme Choose a theme for your notifications [PERSON_NAME] from [GEOGRAPHIC_DATA…" at bounding box center [787, 275] width 1166 height 695
click at [752, 373] on div "Theme Choose a theme for your notifications [PERSON_NAME] from [GEOGRAPHIC_DATA…" at bounding box center [787, 275] width 1166 height 695
click at [605, 609] on button "Grab Colors" at bounding box center [601, 604] width 67 height 20
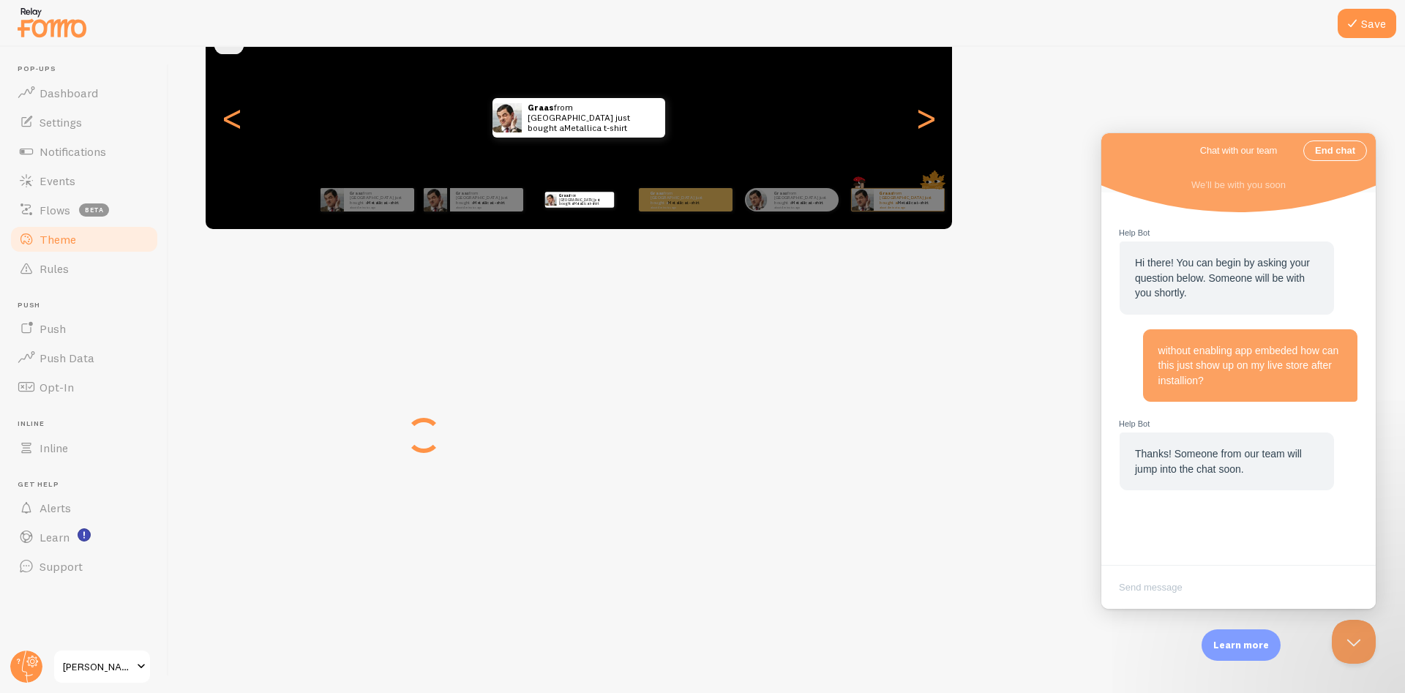
scroll to position [148, 0]
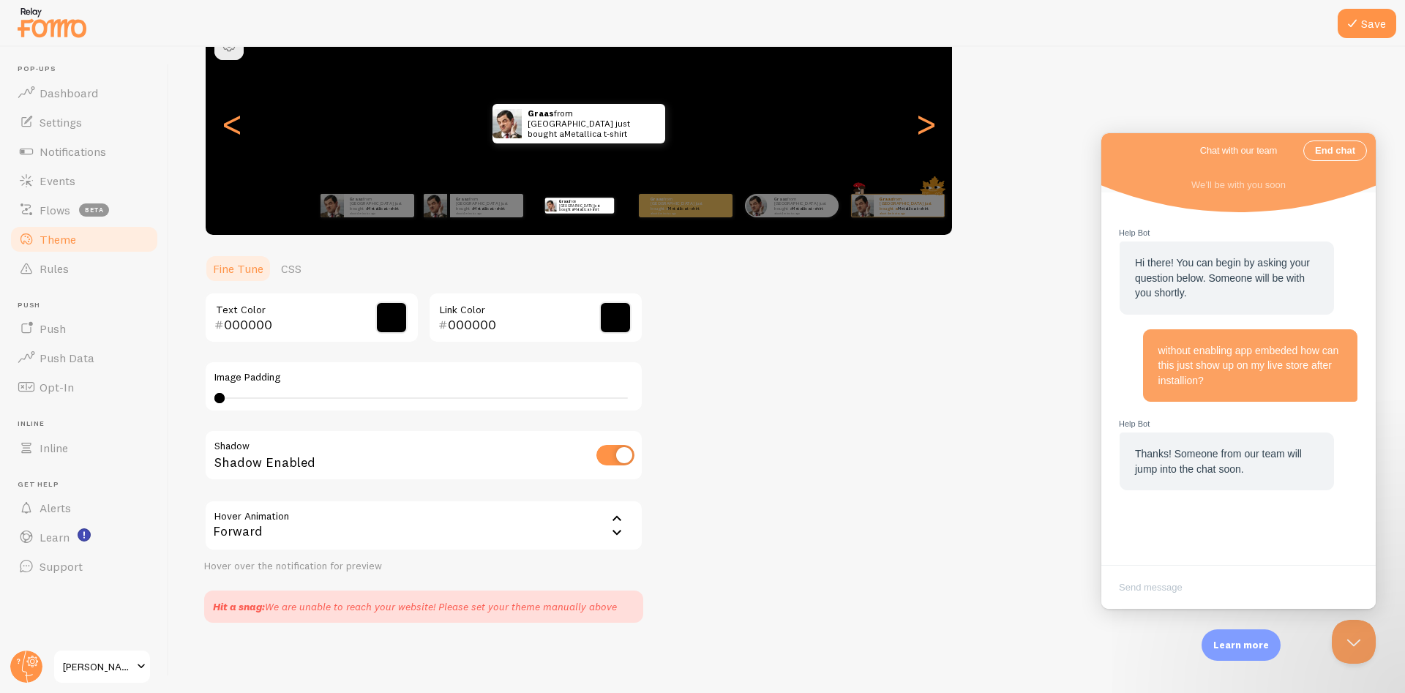
click at [458, 524] on div "Forward" at bounding box center [423, 525] width 439 height 51
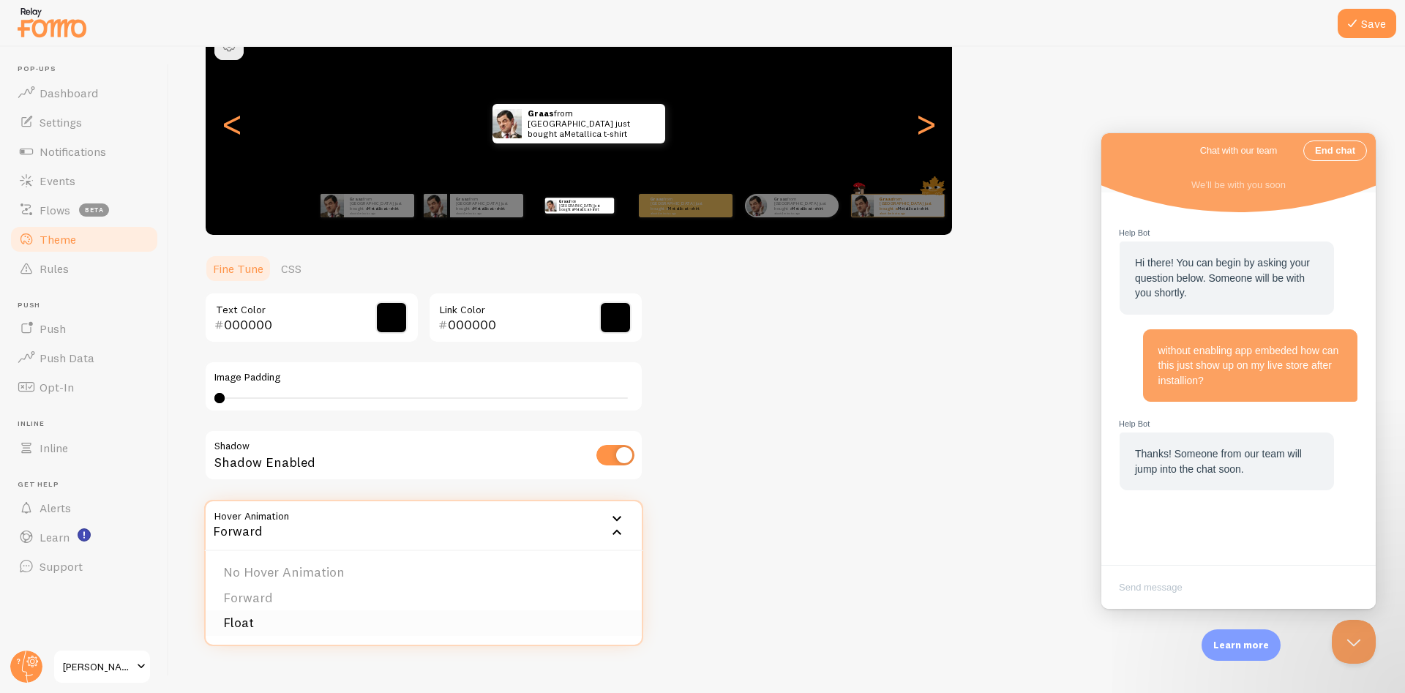
click at [458, 627] on li "Float" at bounding box center [424, 623] width 436 height 26
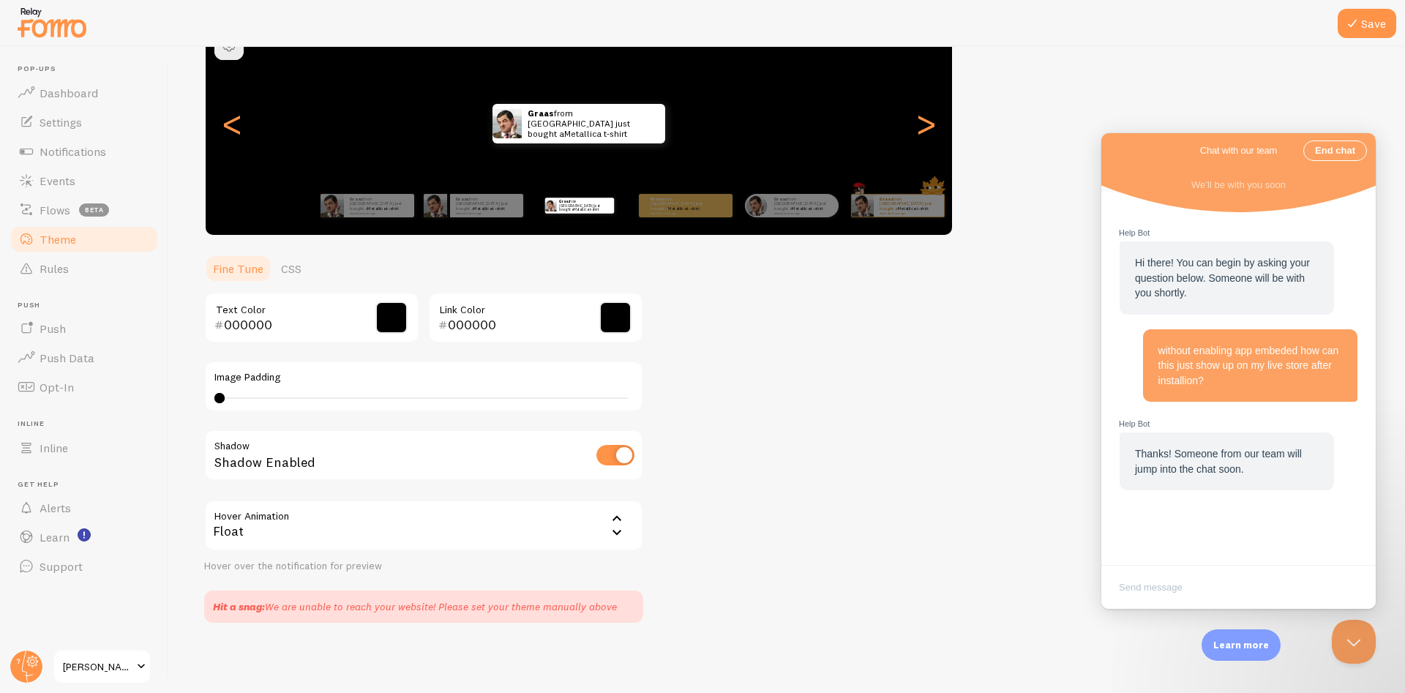
click at [496, 498] on div "000000 Text Color 000000 Link Color Image Padding 0 Shadow Shadow Enabled Hover…" at bounding box center [423, 432] width 439 height 281
click at [952, 452] on div "Theme Choose a theme for your notifications [PERSON_NAME] from [GEOGRAPHIC_DATA…" at bounding box center [787, 278] width 1166 height 689
click at [58, 181] on span "Events" at bounding box center [58, 180] width 36 height 15
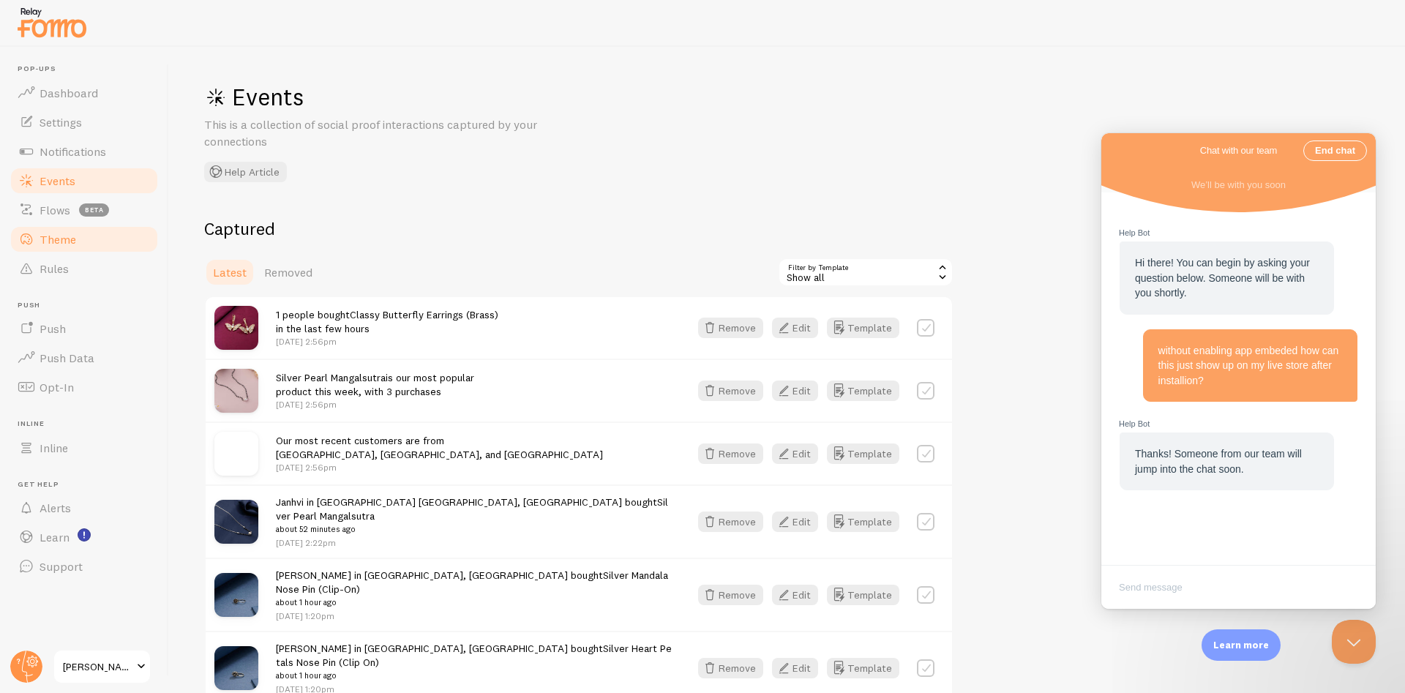
click at [75, 244] on link "Theme" at bounding box center [84, 239] width 151 height 29
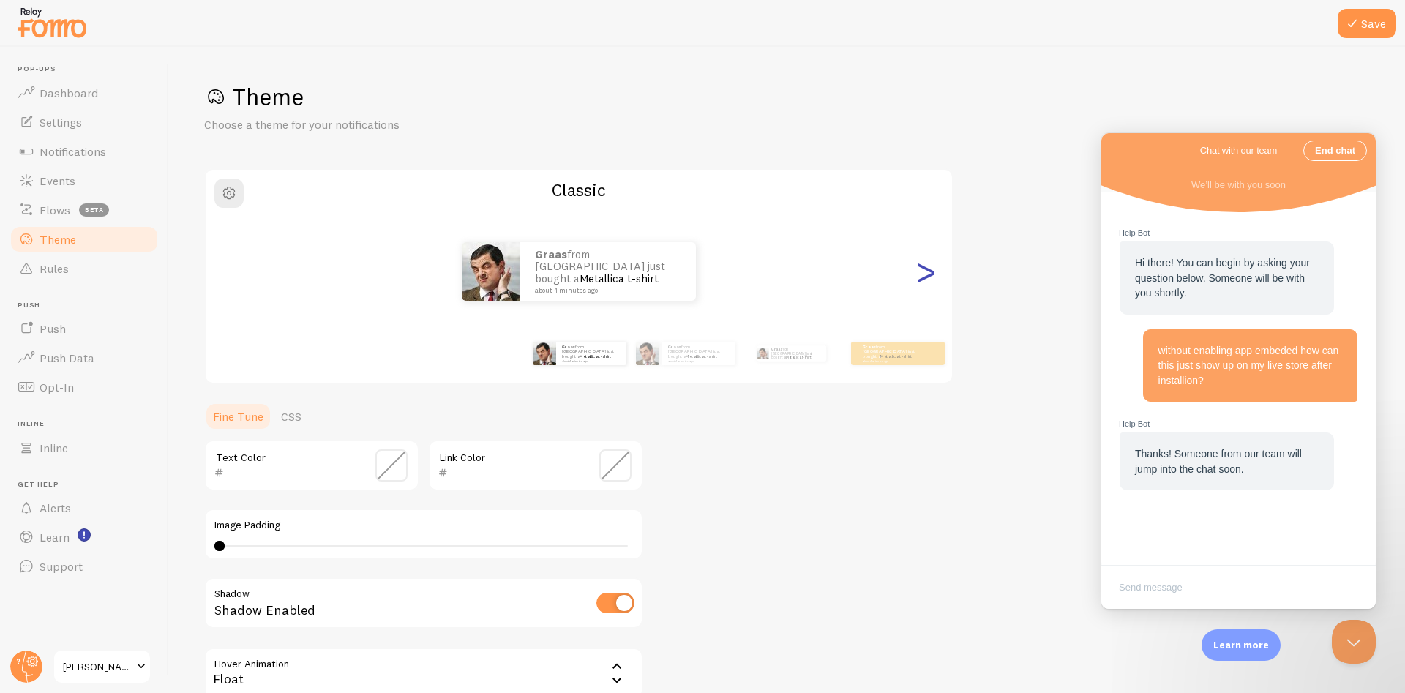
click at [918, 280] on div ">" at bounding box center [926, 271] width 18 height 105
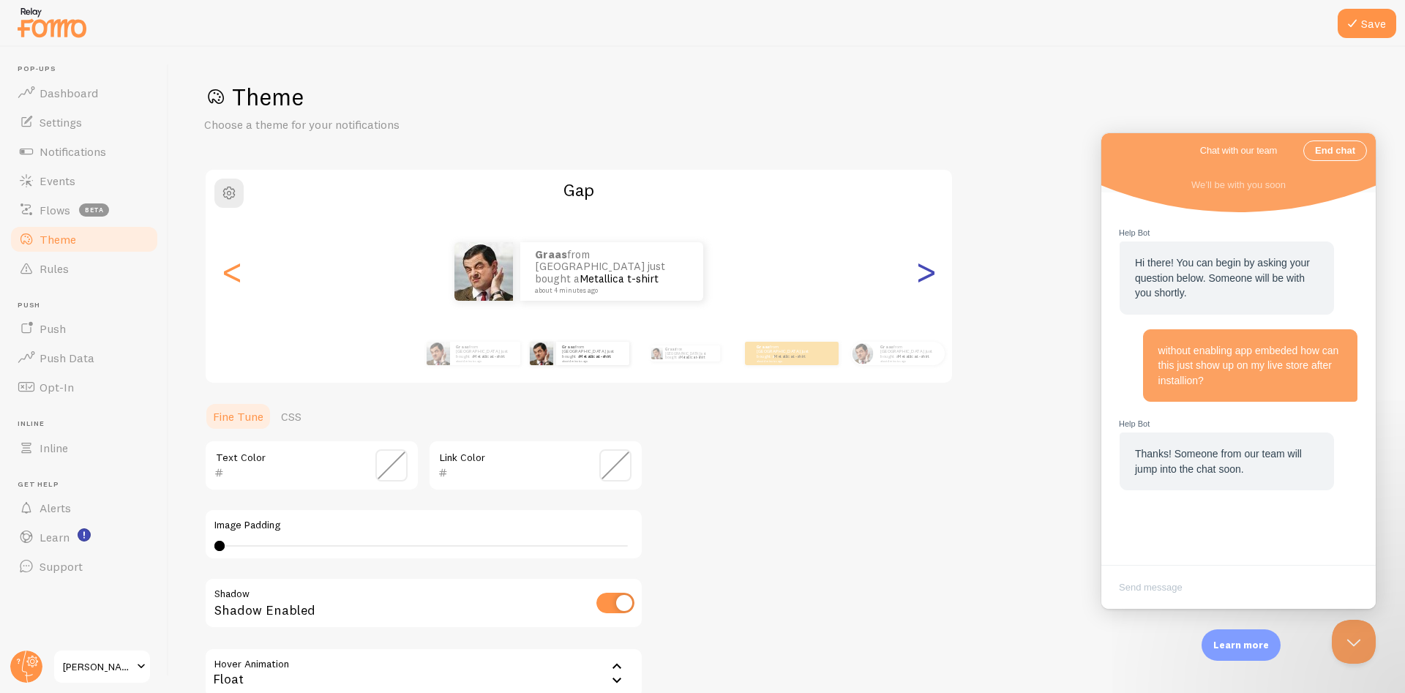
click at [932, 274] on div ">" at bounding box center [926, 271] width 18 height 105
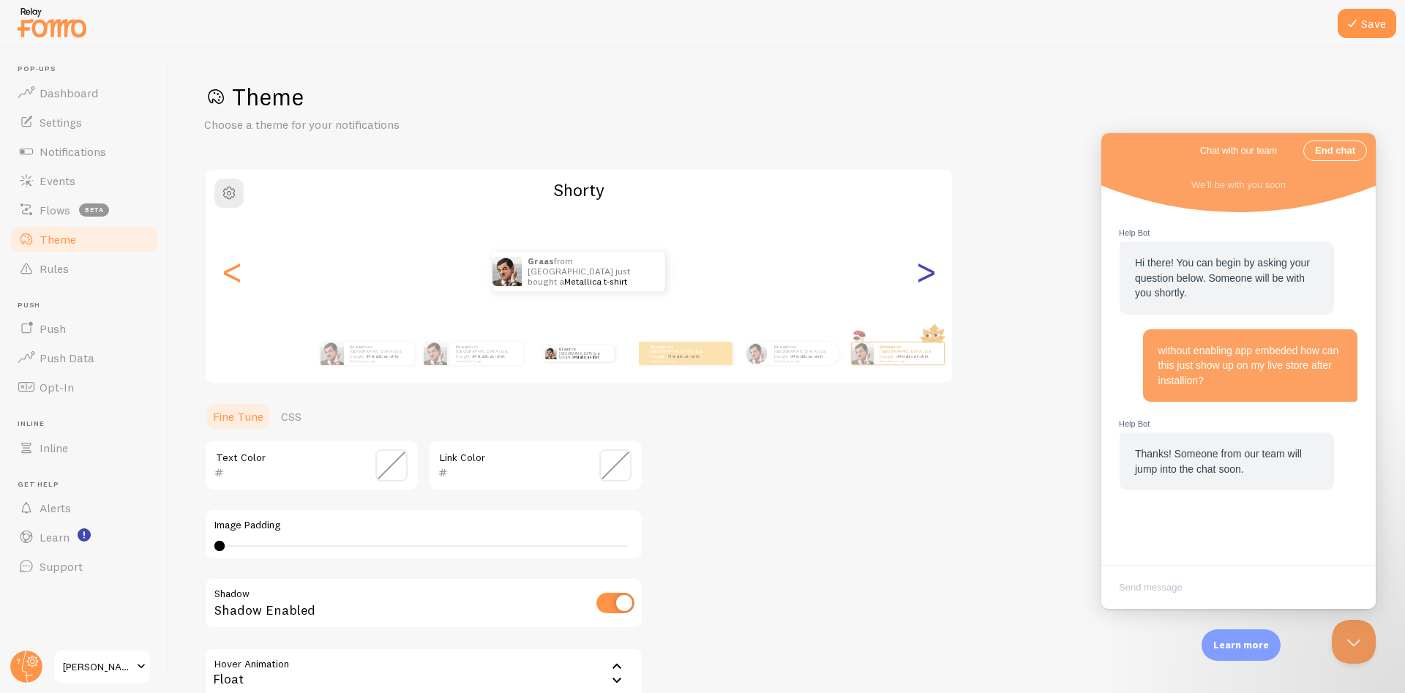
click at [919, 271] on div ">" at bounding box center [926, 271] width 18 height 105
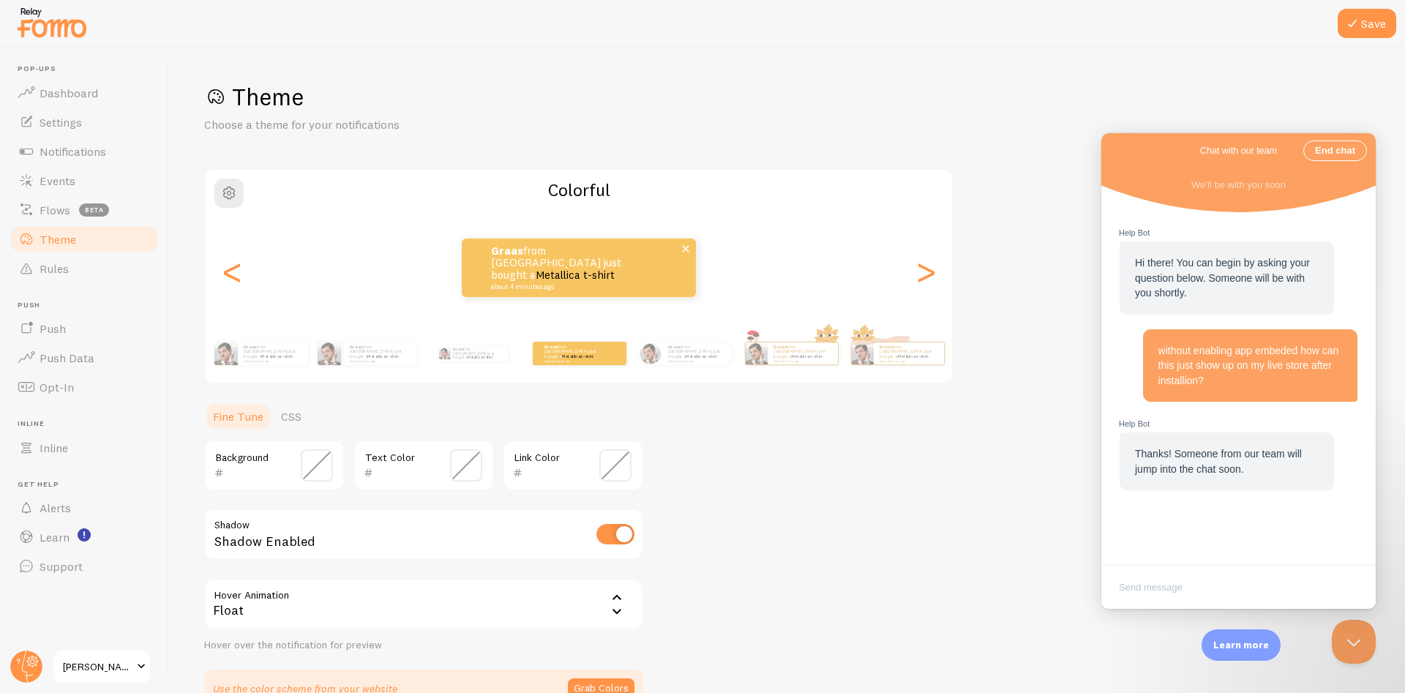
click at [614, 271] on p "Graas from [GEOGRAPHIC_DATA] just bought a Metallica t-shirt about 4 minutes ago" at bounding box center [564, 267] width 146 height 45
click at [571, 269] on link "Metallica t-shirt" at bounding box center [574, 275] width 79 height 14
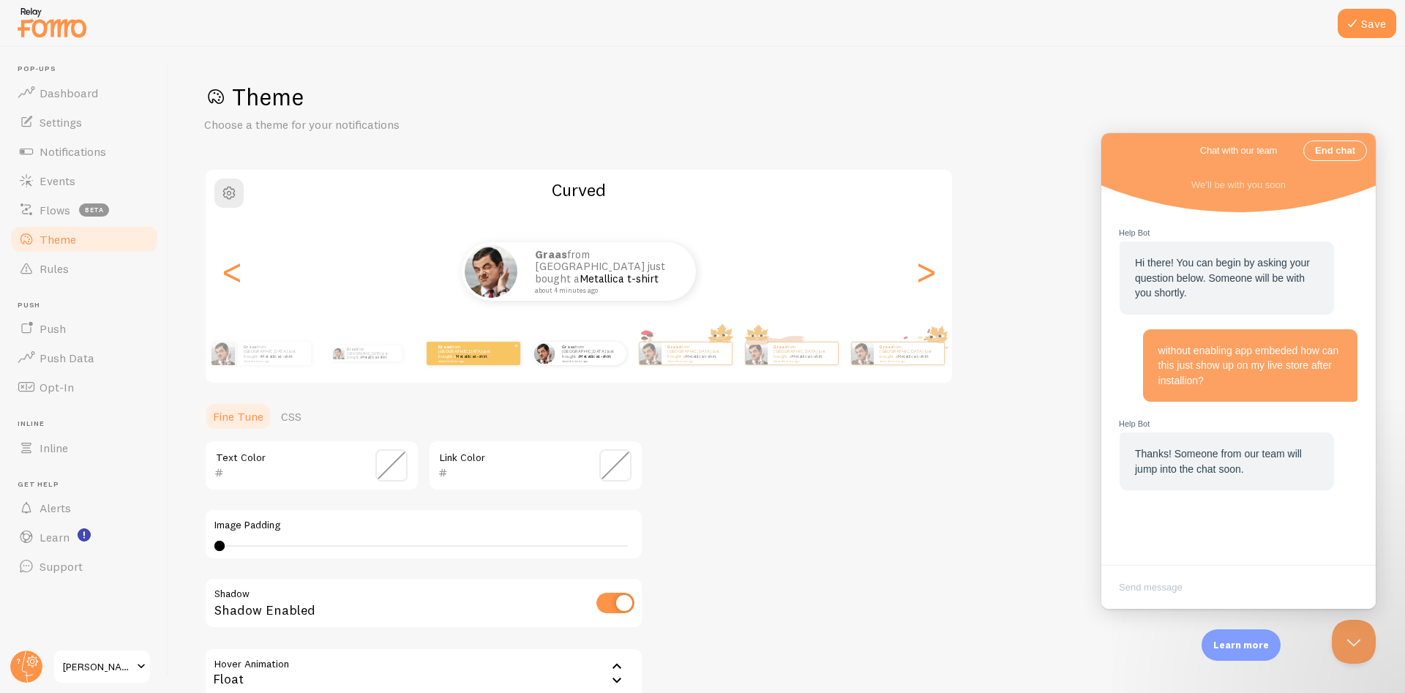
click at [487, 343] on div "Graas from [GEOGRAPHIC_DATA] just bought a Metallica t-shirt about 4 minutes ago" at bounding box center [474, 353] width 94 height 23
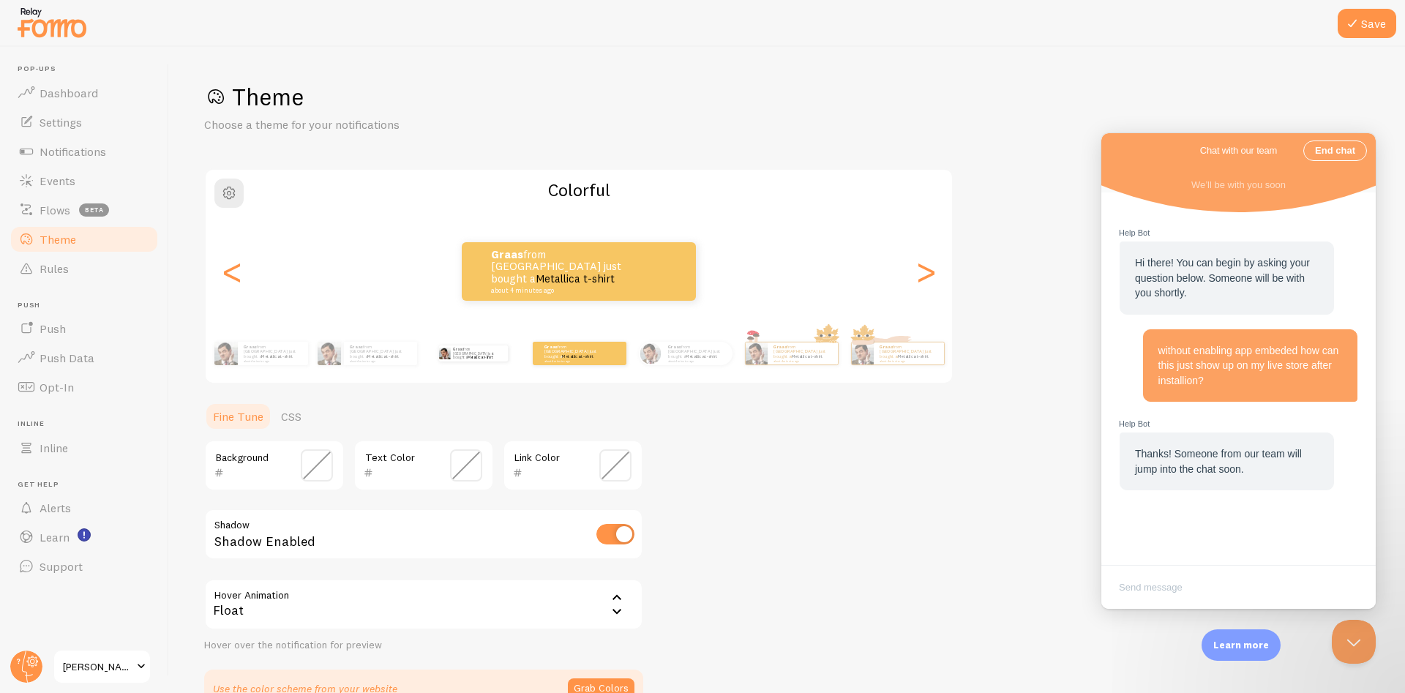
click at [458, 359] on div "Graas from [GEOGRAPHIC_DATA] just bought a Metallica t-shirt about 4 minutes ago" at bounding box center [473, 353] width 94 height 41
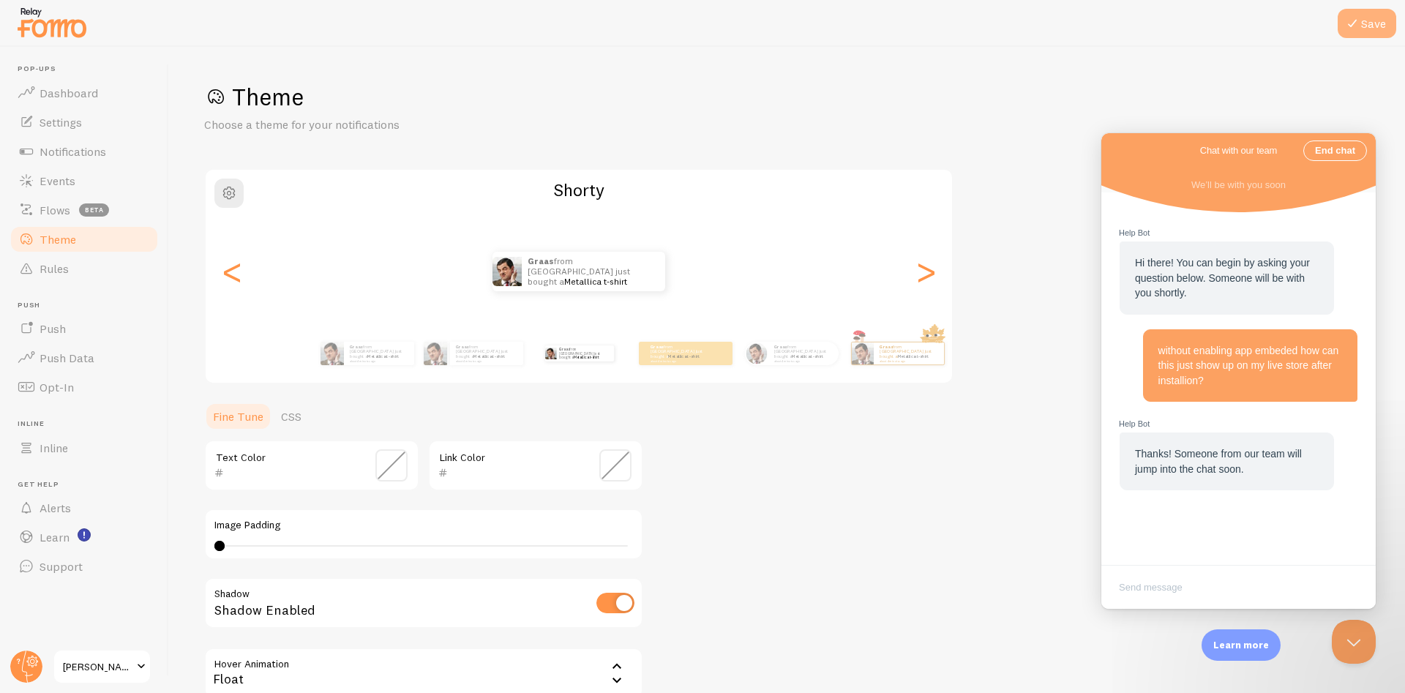
click at [1368, 25] on button "Save" at bounding box center [1367, 23] width 59 height 29
click at [294, 468] on input "text" at bounding box center [291, 473] width 134 height 18
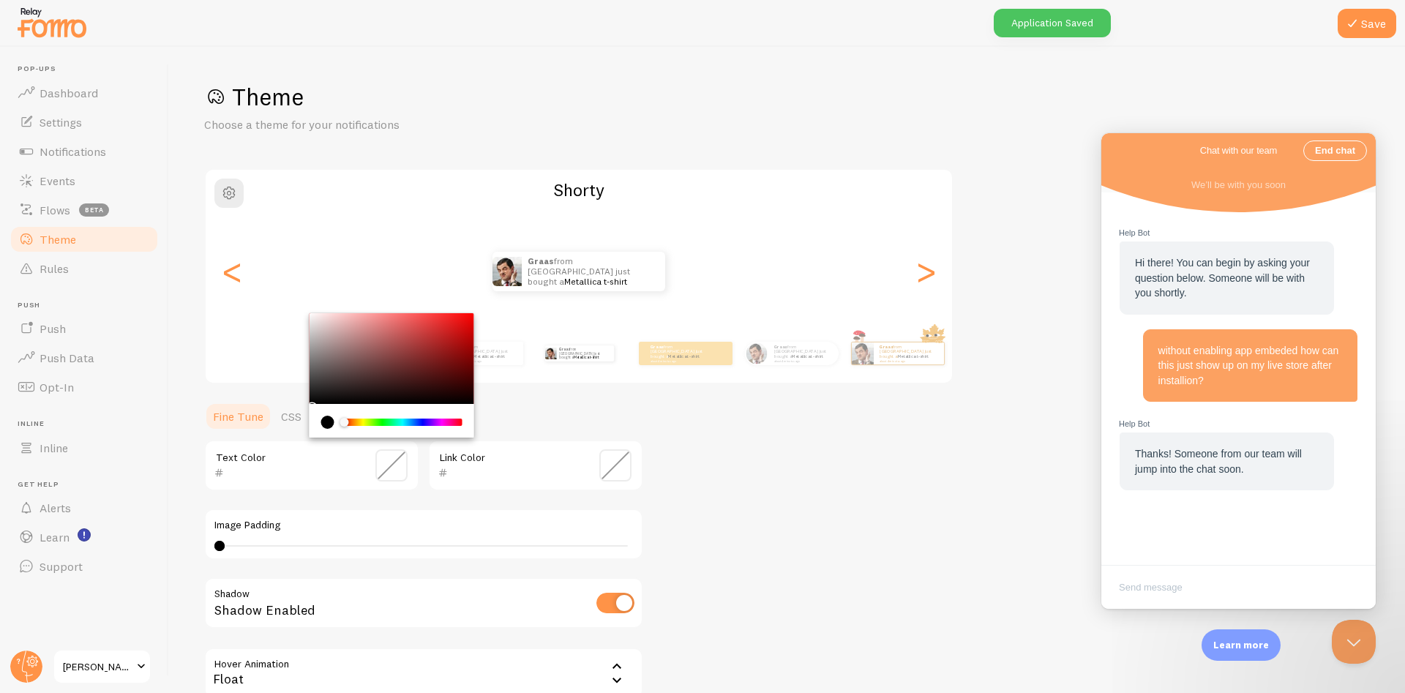
paste input "e74046"
click at [815, 476] on div "Theme Choose a theme for your notifications [PERSON_NAME] from [GEOGRAPHIC_DATA…" at bounding box center [787, 429] width 1166 height 695
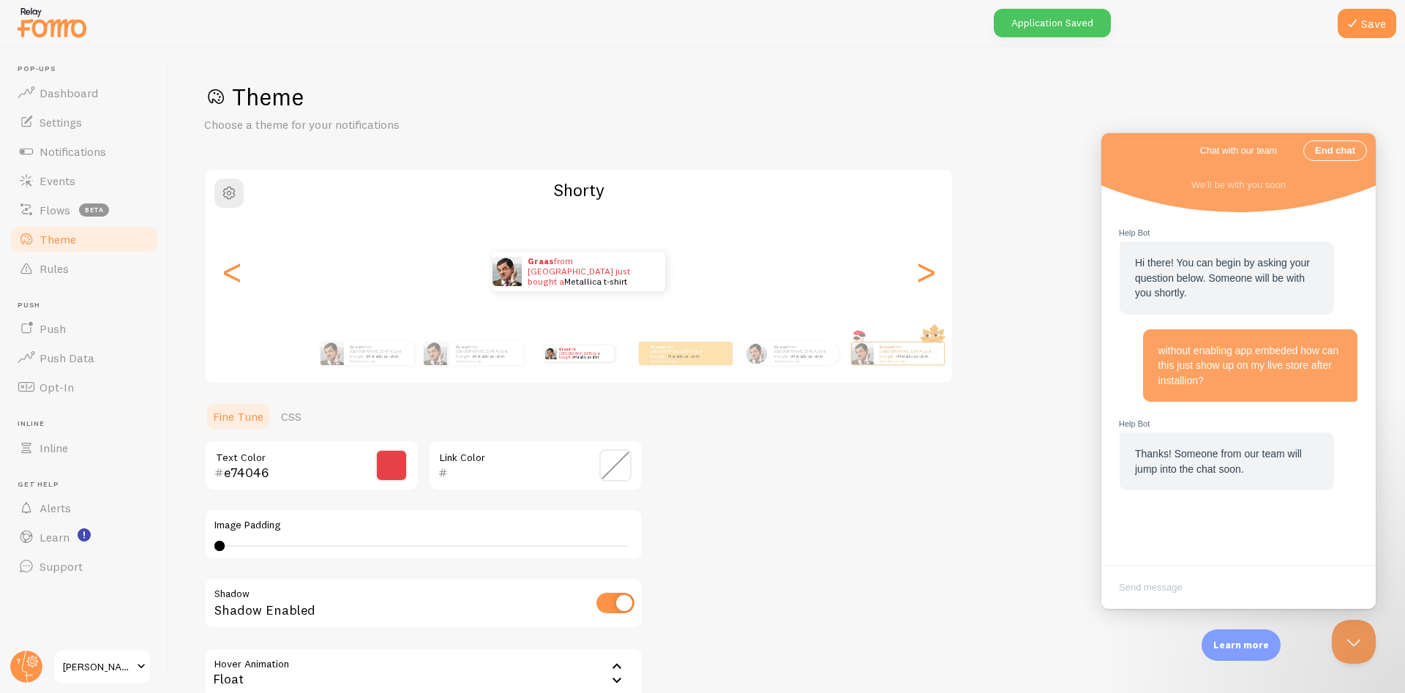
click at [755, 493] on div "Theme Choose a theme for your notifications [PERSON_NAME] from [GEOGRAPHIC_DATA…" at bounding box center [787, 429] width 1166 height 695
click at [369, 465] on div "e74046 Text Color" at bounding box center [311, 465] width 215 height 51
click at [403, 460] on span at bounding box center [391, 465] width 32 height 32
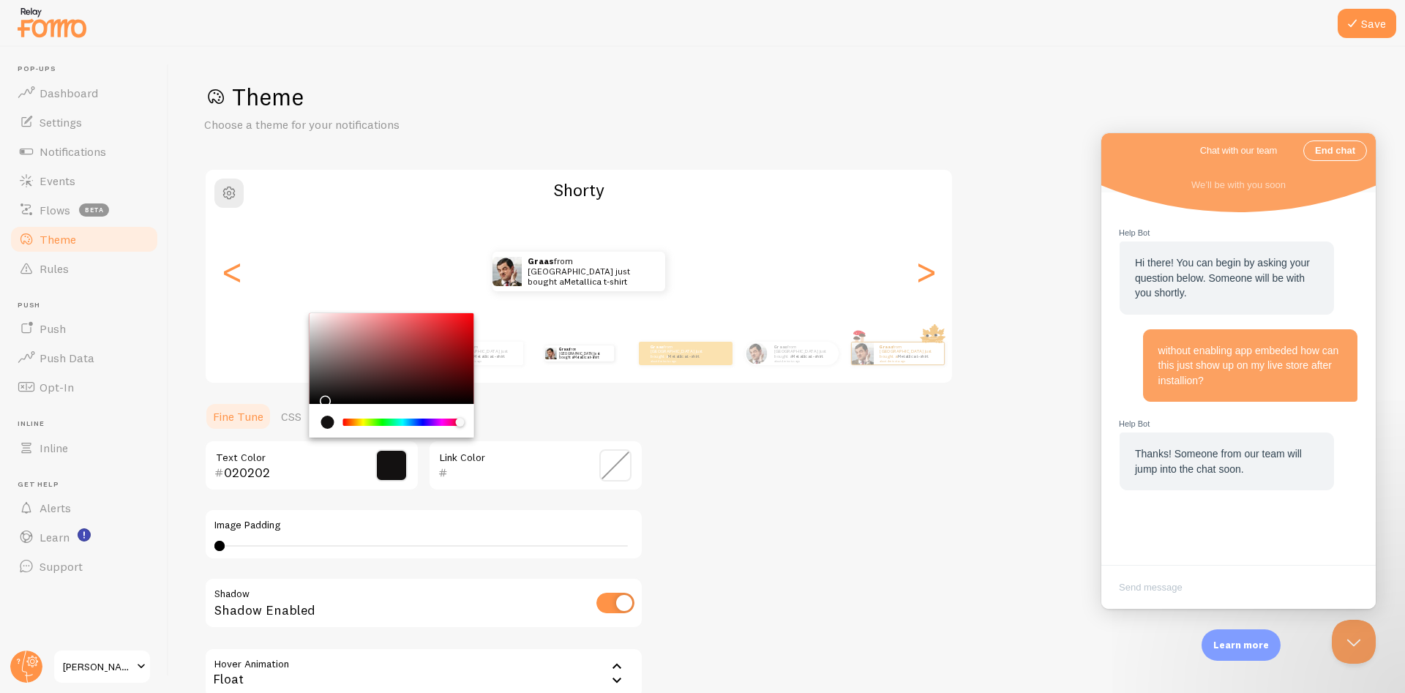
type input "000000"
drag, startPoint x: 344, startPoint y: 381, endPoint x: 257, endPoint y: 425, distance: 97.9
click at [310, 404] on div "Chrome color picker" at bounding box center [392, 358] width 165 height 91
click at [775, 498] on div "Theme Choose a theme for your notifications [PERSON_NAME] from [GEOGRAPHIC_DATA…" at bounding box center [787, 429] width 1166 height 695
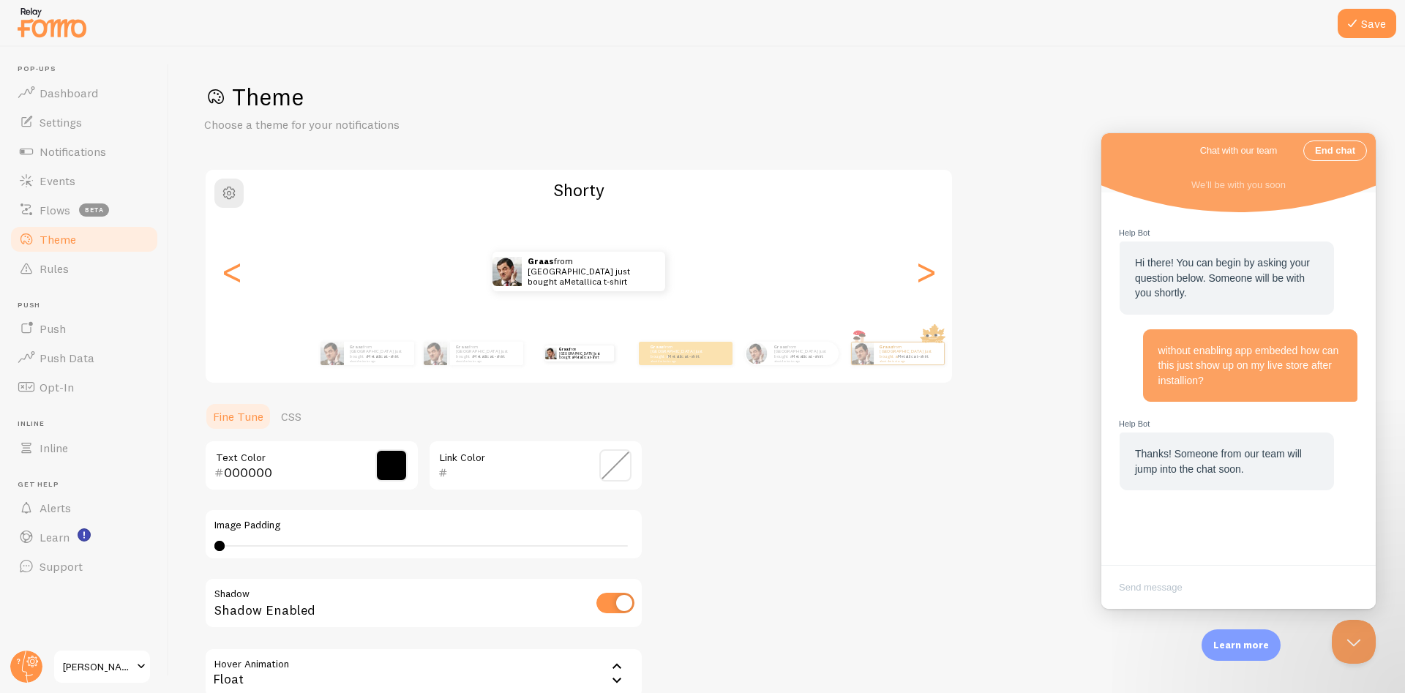
click at [613, 471] on span at bounding box center [615, 465] width 32 height 32
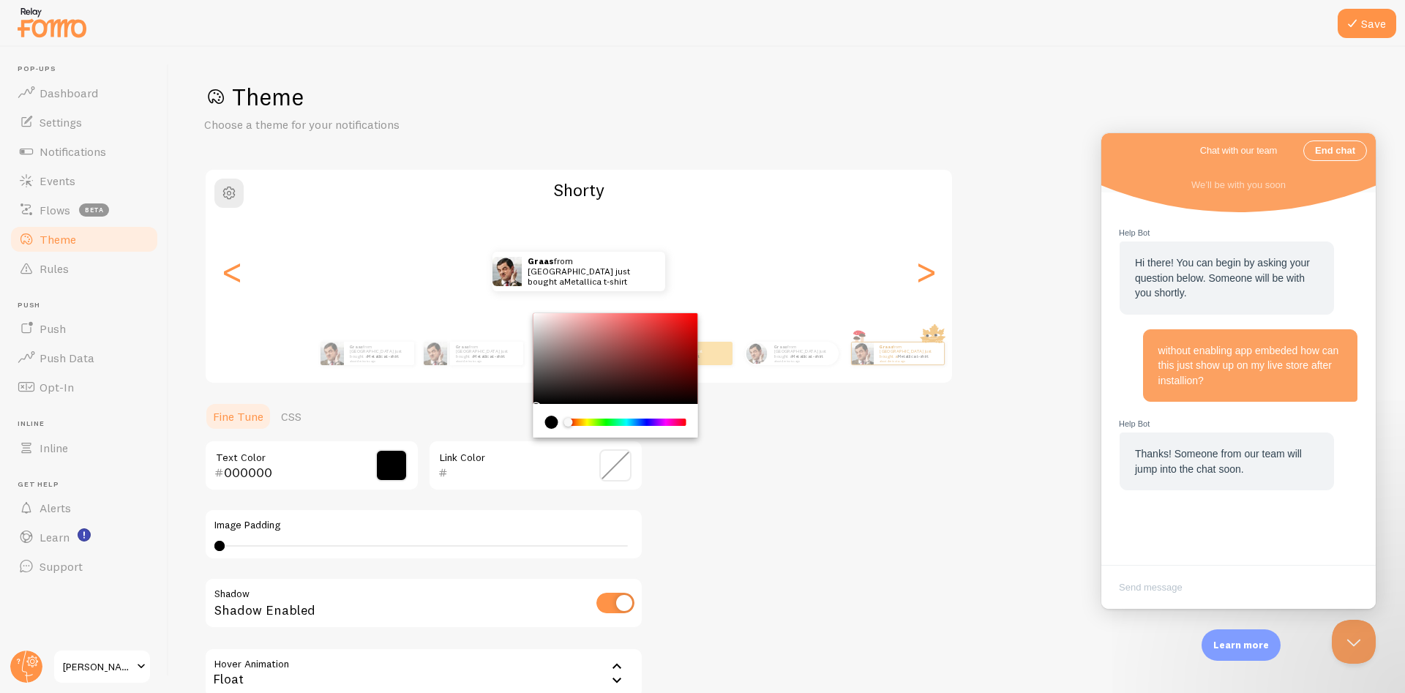
click at [831, 492] on div "Theme Choose a theme for your notifications [PERSON_NAME] from [GEOGRAPHIC_DATA…" at bounding box center [787, 429] width 1166 height 695
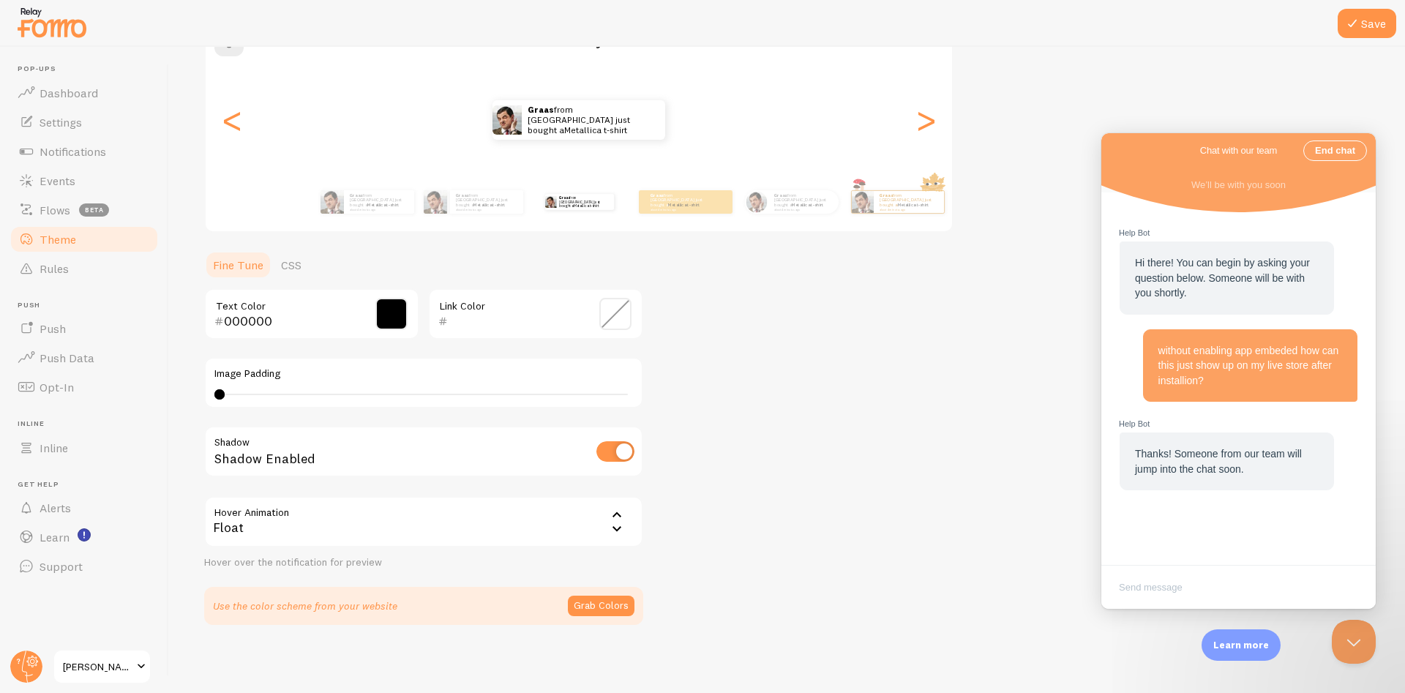
scroll to position [154, 0]
click at [1372, 26] on button "Save" at bounding box center [1367, 23] width 59 height 29
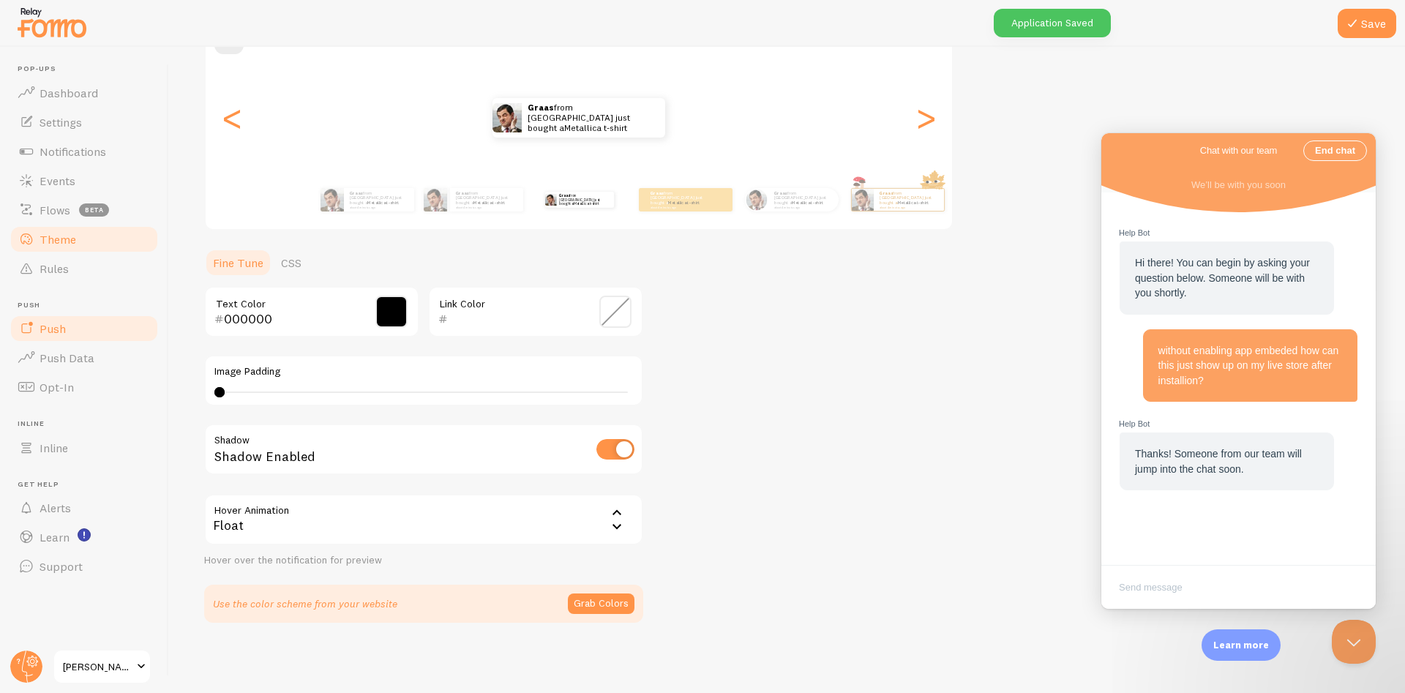
click at [73, 329] on link "Push" at bounding box center [84, 328] width 151 height 29
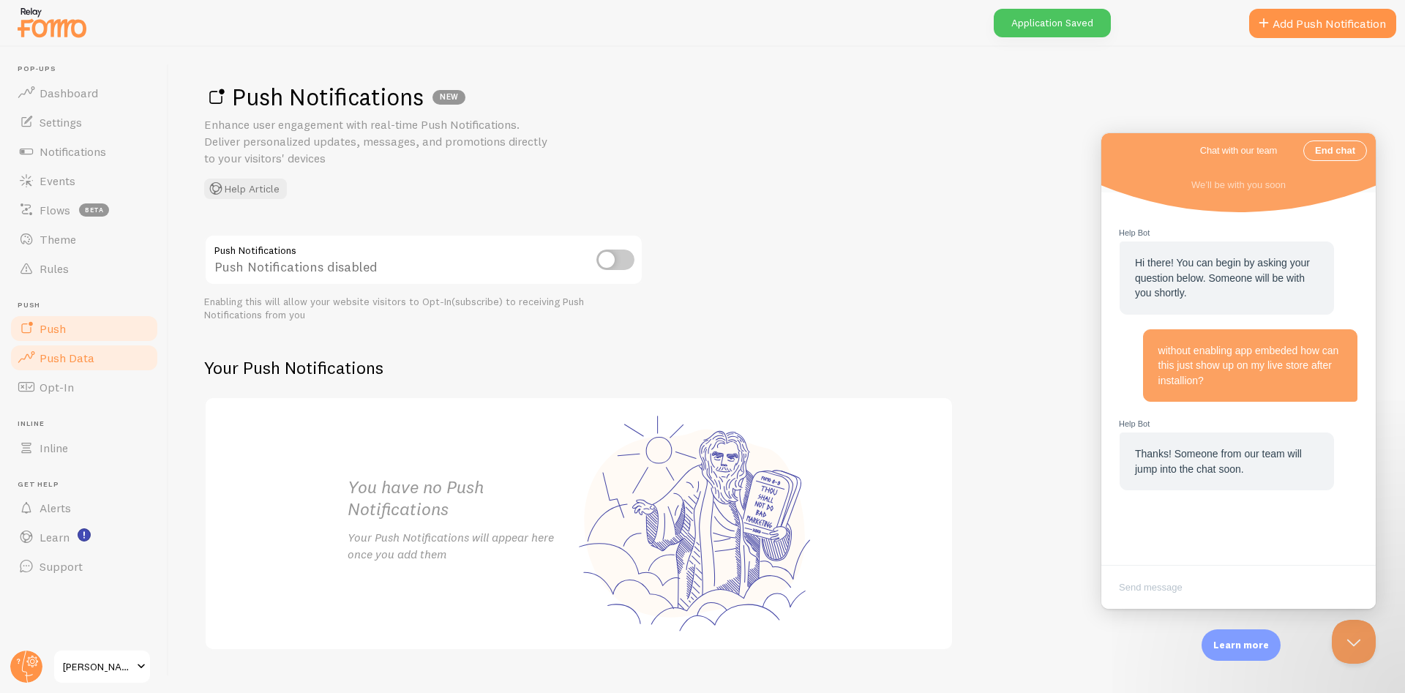
click at [72, 356] on span "Push Data" at bounding box center [67, 358] width 55 height 15
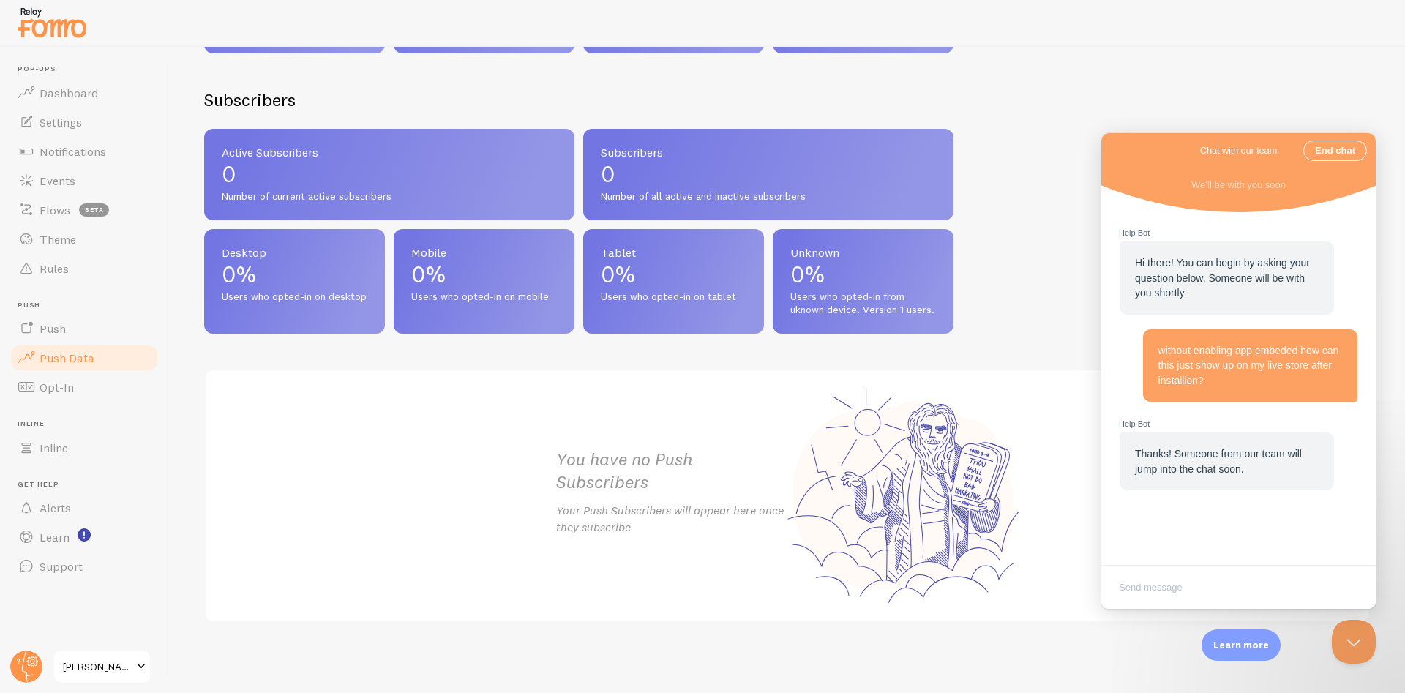
scroll to position [557, 0]
click at [59, 378] on link "Opt-In" at bounding box center [84, 387] width 151 height 29
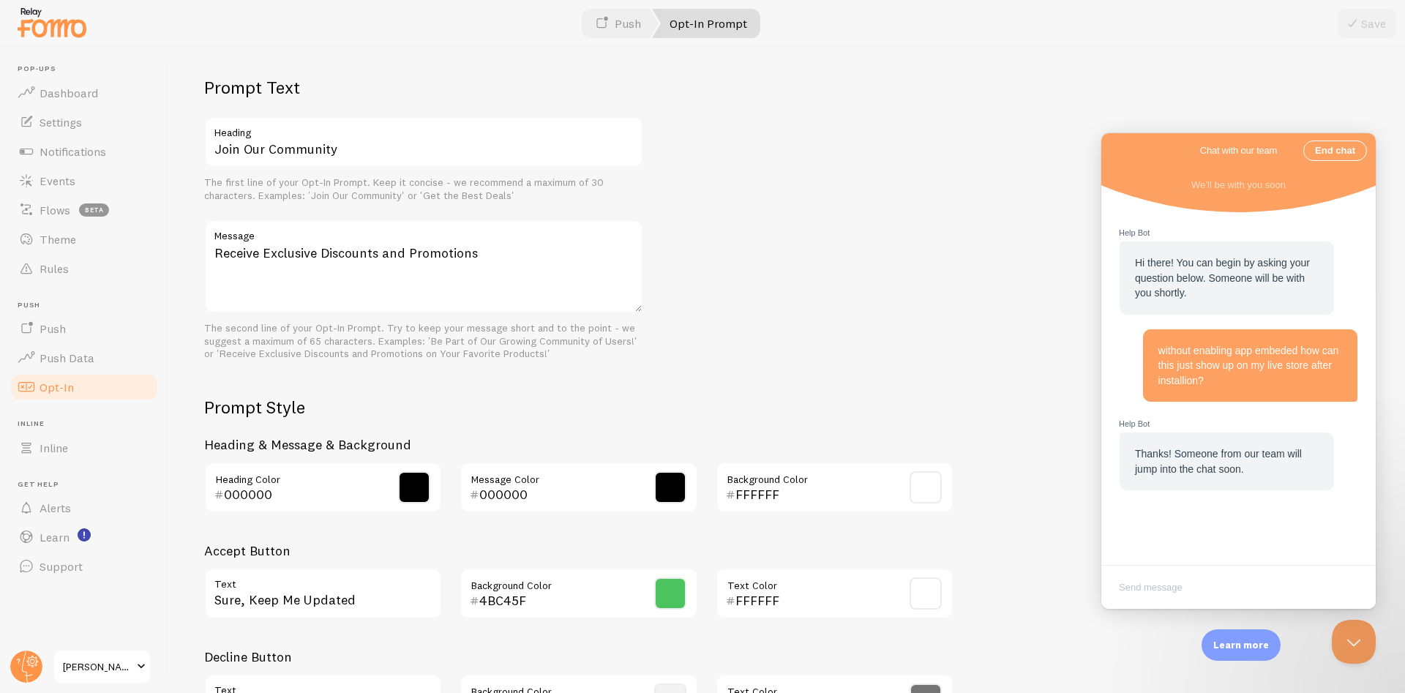
scroll to position [505, 0]
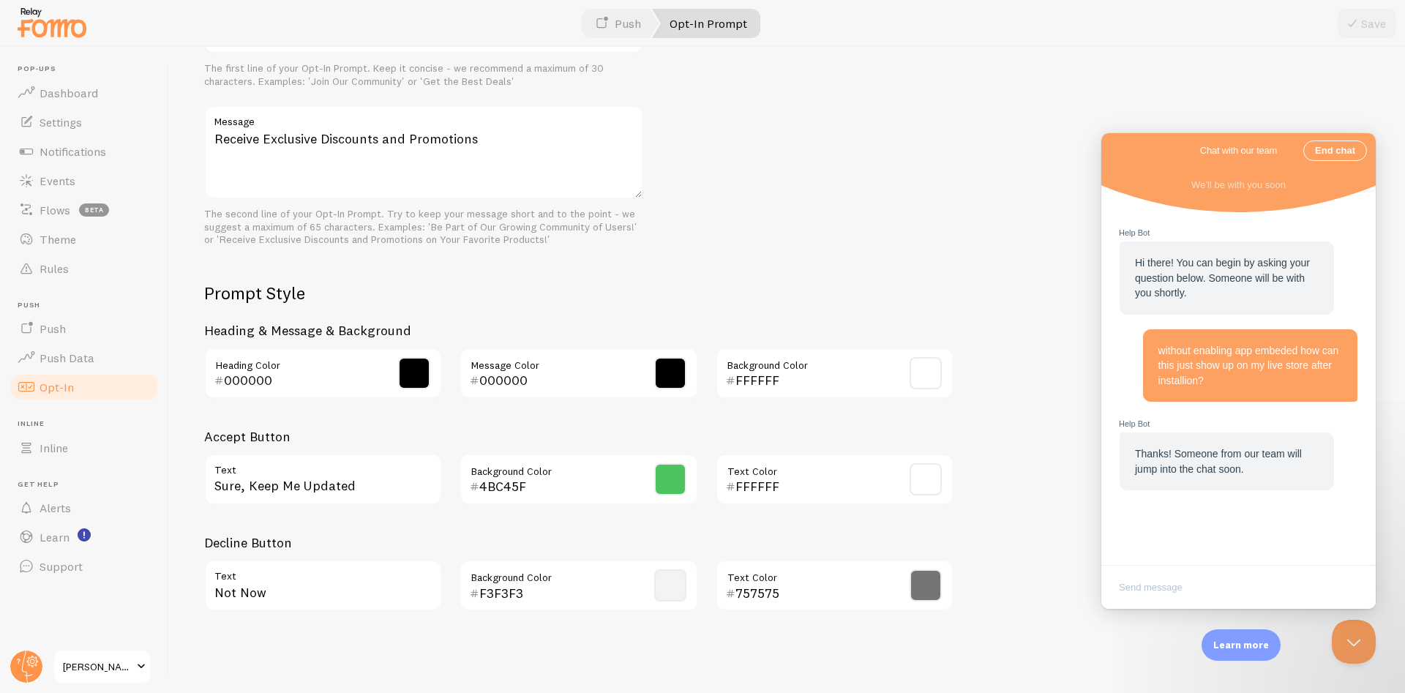
click at [930, 378] on span at bounding box center [926, 373] width 32 height 32
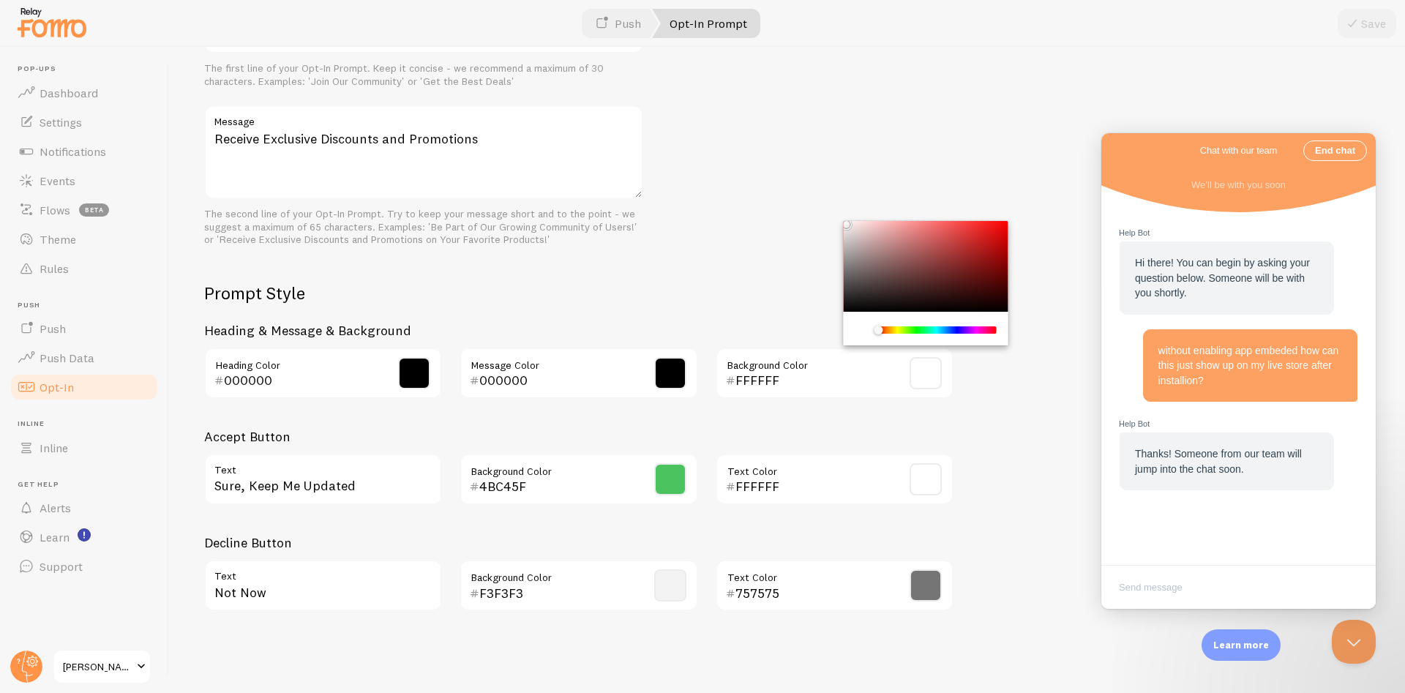
click at [746, 375] on input "FFFFFF" at bounding box center [814, 381] width 157 height 18
paste input "e74046"
type input "e74046"
click at [760, 180] on div "Prompt Text Join Our Community Heading The first line of your Opt-In Prompt. Ke…" at bounding box center [787, 292] width 1166 height 661
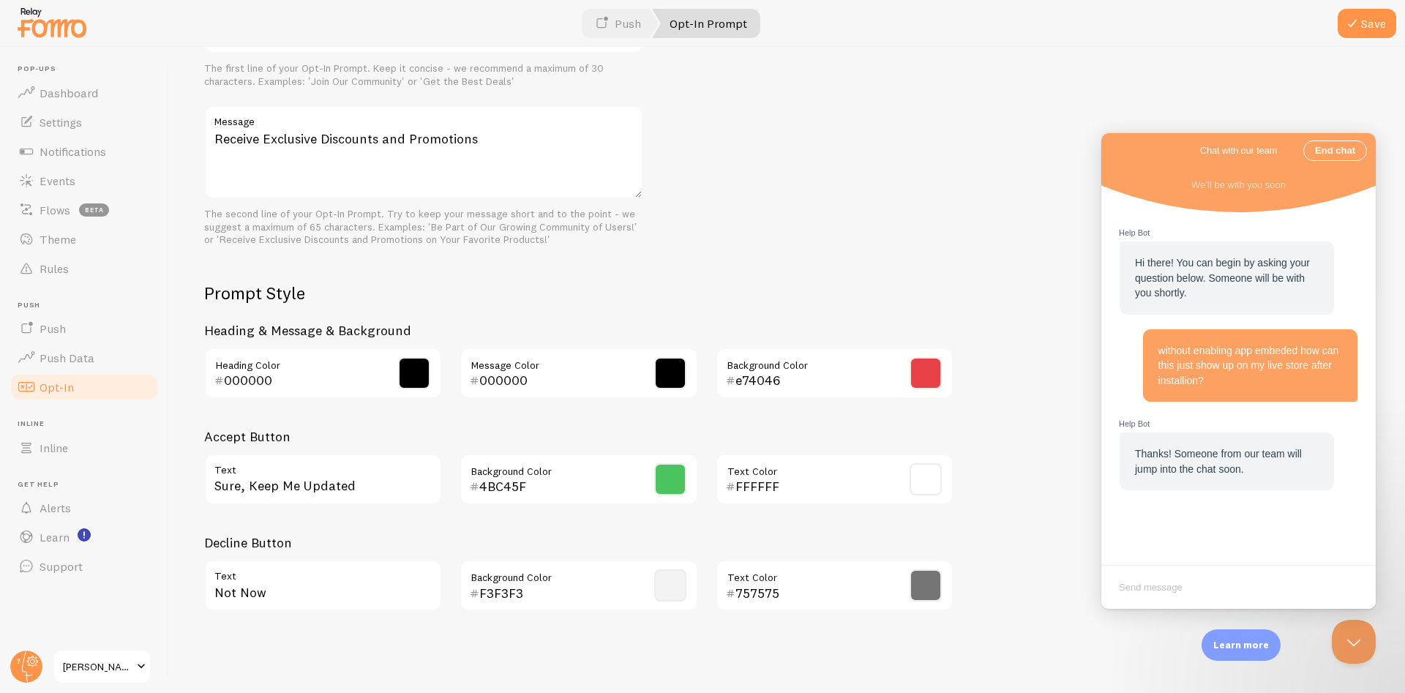
click at [739, 285] on h2 "Prompt Style" at bounding box center [578, 293] width 749 height 23
click at [60, 355] on span "Push Data" at bounding box center [67, 358] width 55 height 15
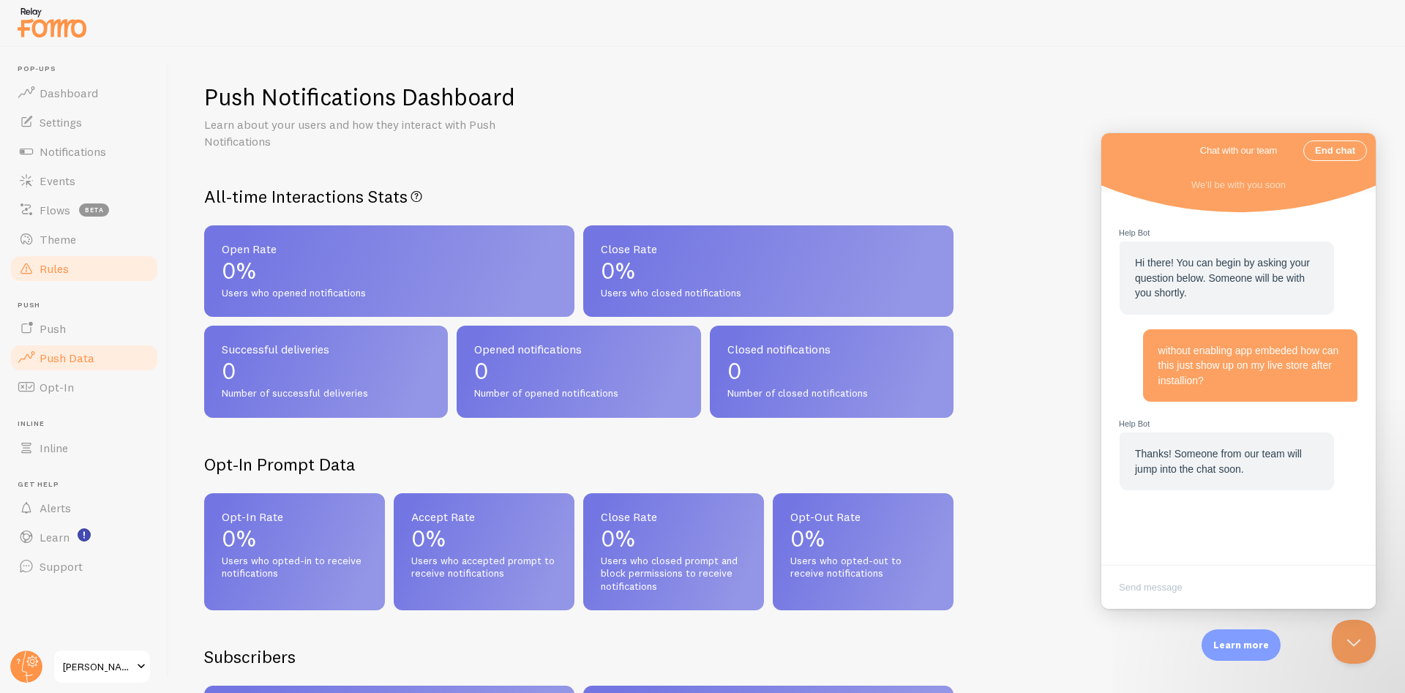
click at [51, 263] on span "Rules" at bounding box center [54, 268] width 29 height 15
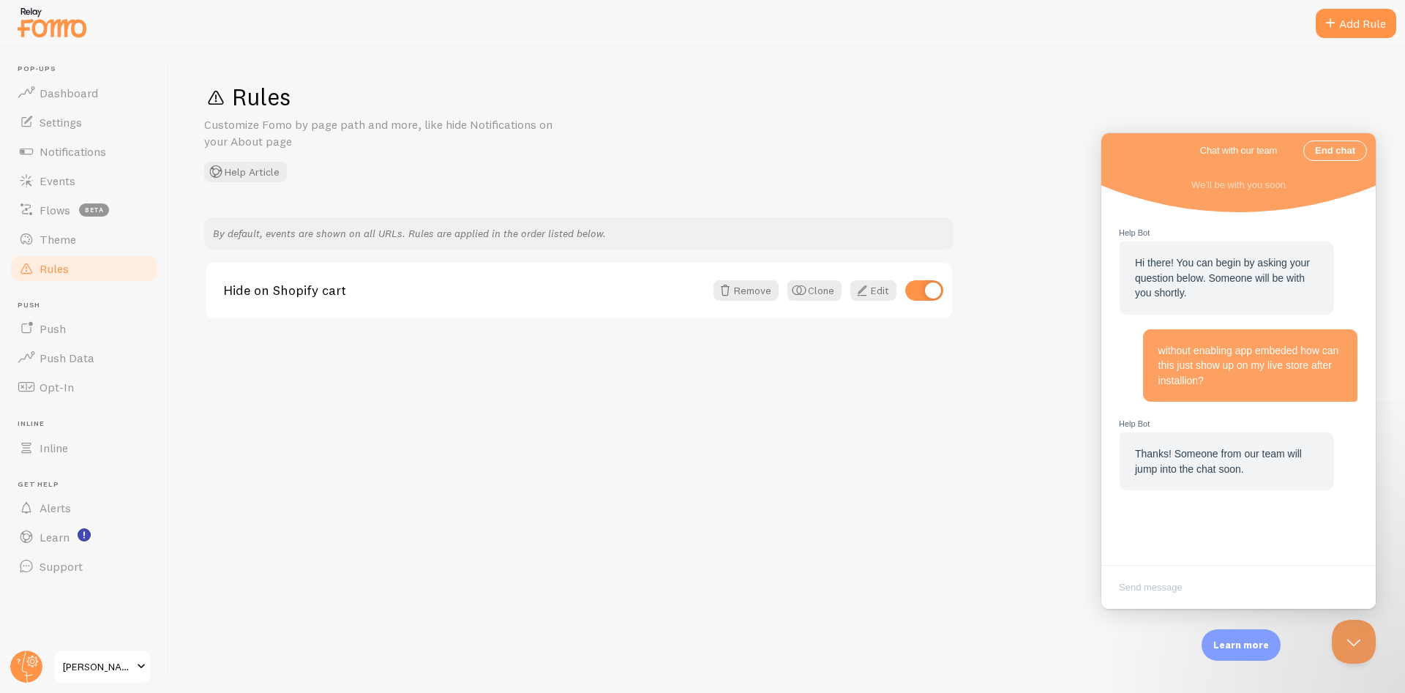
click at [408, 191] on div "Rules Customize Fomo by page path and more, like hide Notifications on your Abo…" at bounding box center [787, 370] width 1236 height 646
click at [99, 239] on link "Theme" at bounding box center [84, 239] width 151 height 29
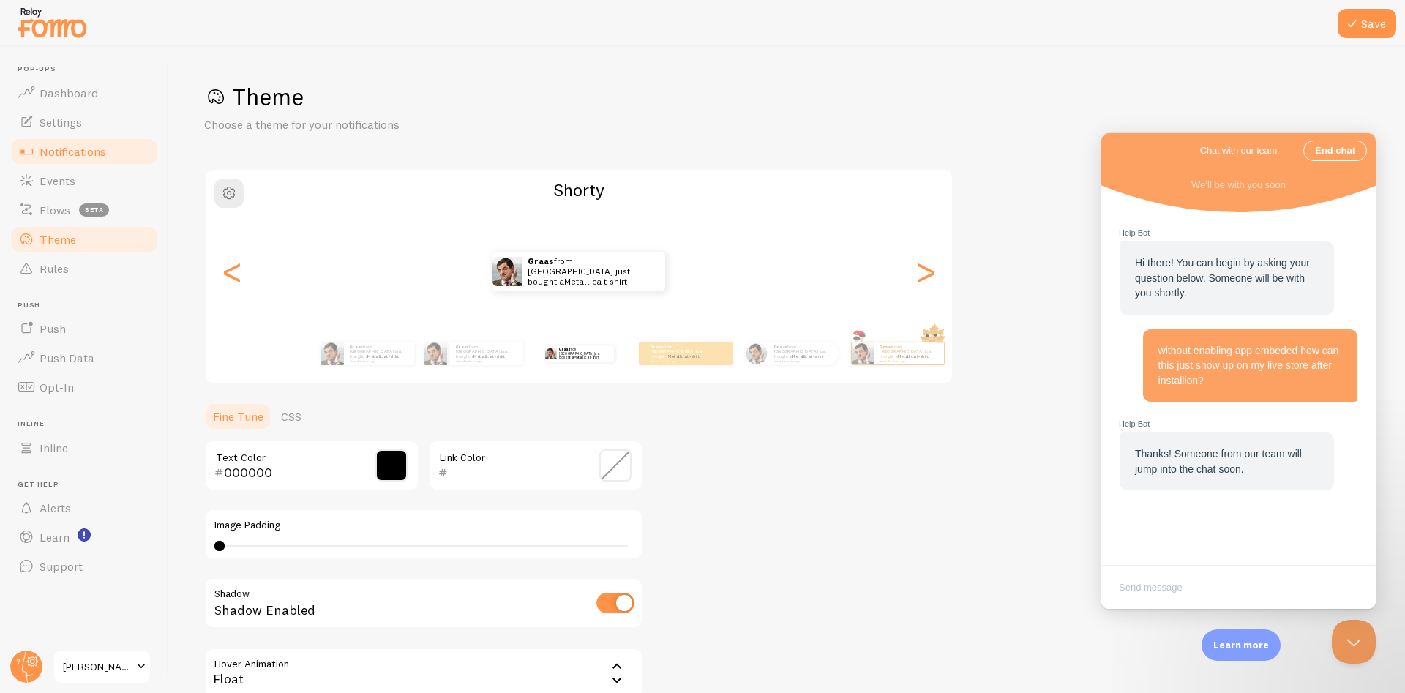
click at [64, 150] on span "Notifications" at bounding box center [73, 151] width 67 height 15
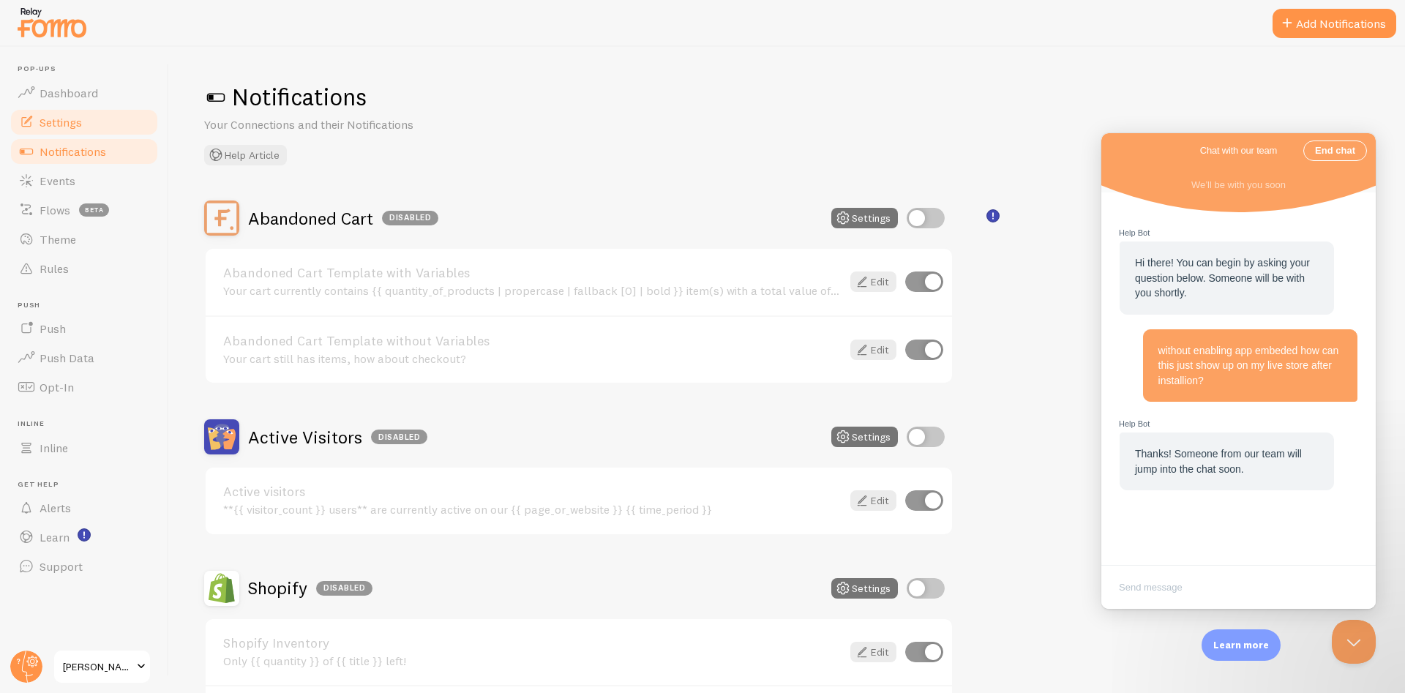
click at [77, 125] on span "Settings" at bounding box center [61, 122] width 42 height 15
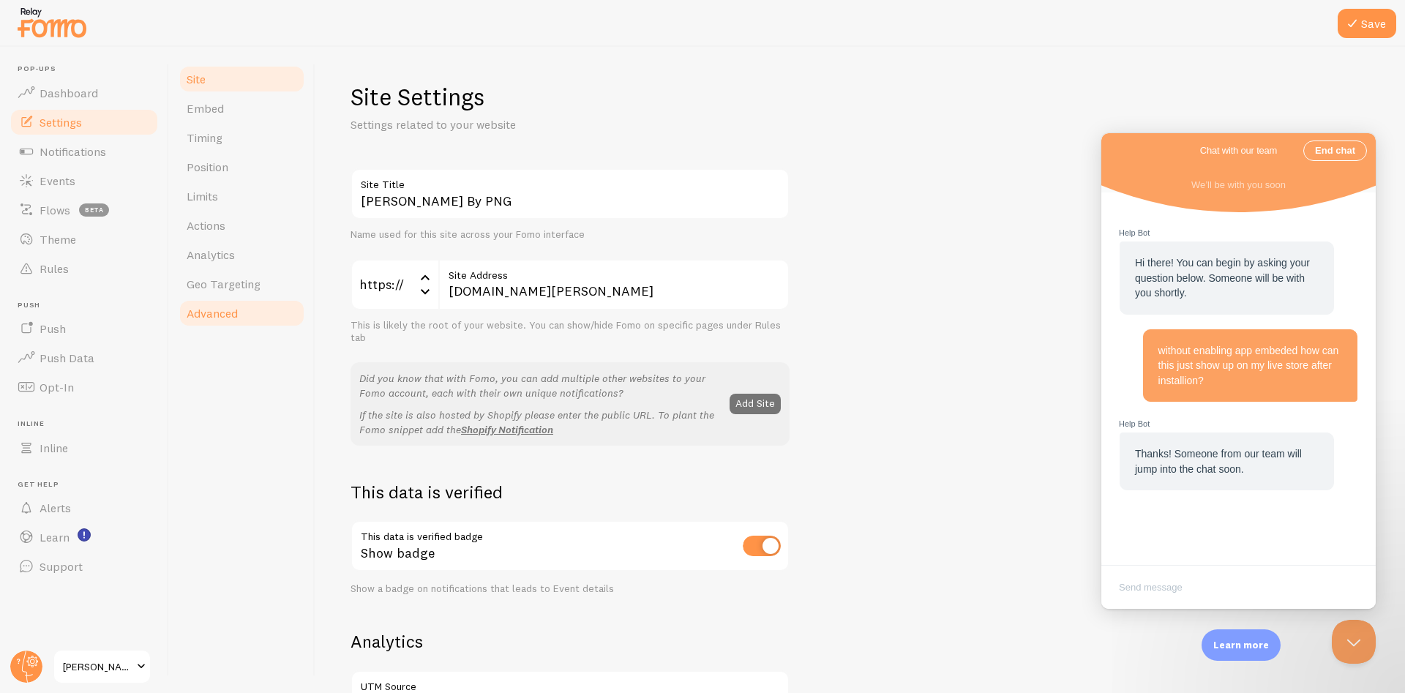
click at [216, 306] on span "Advanced" at bounding box center [212, 313] width 51 height 15
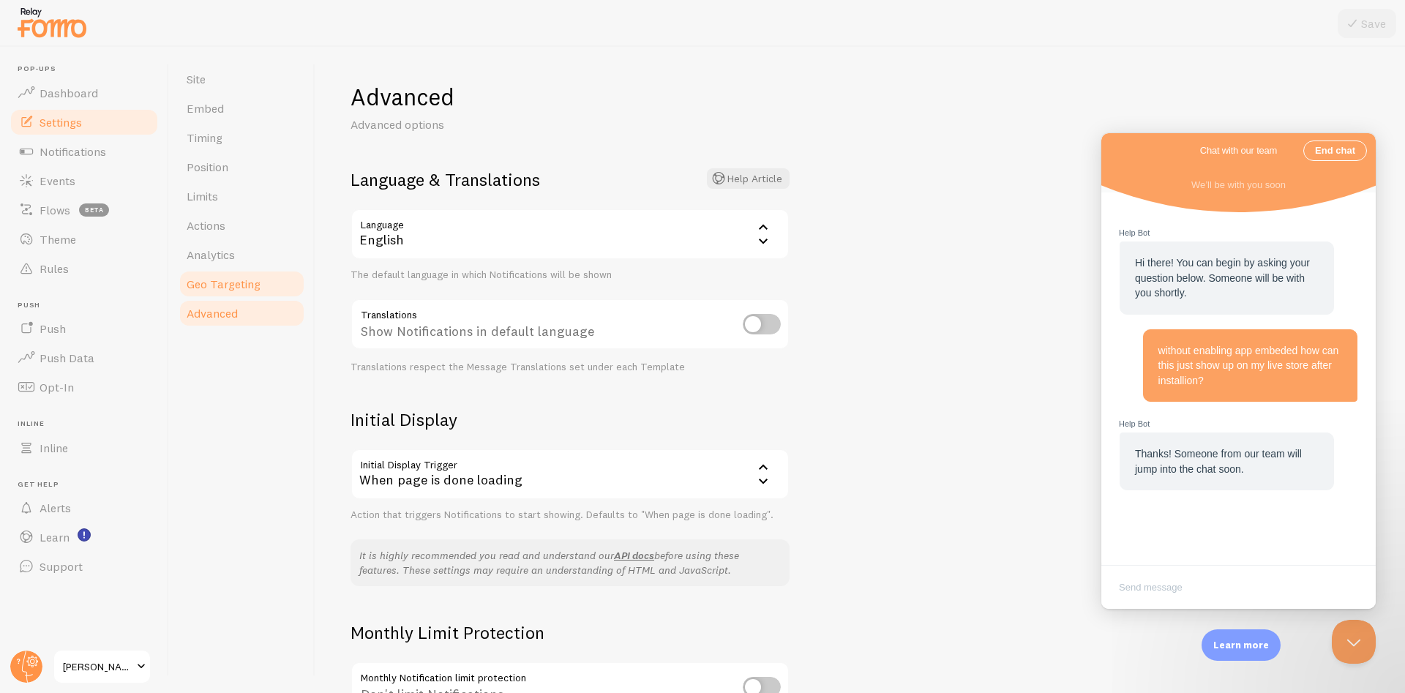
click at [253, 288] on span "Geo Targeting" at bounding box center [224, 284] width 74 height 15
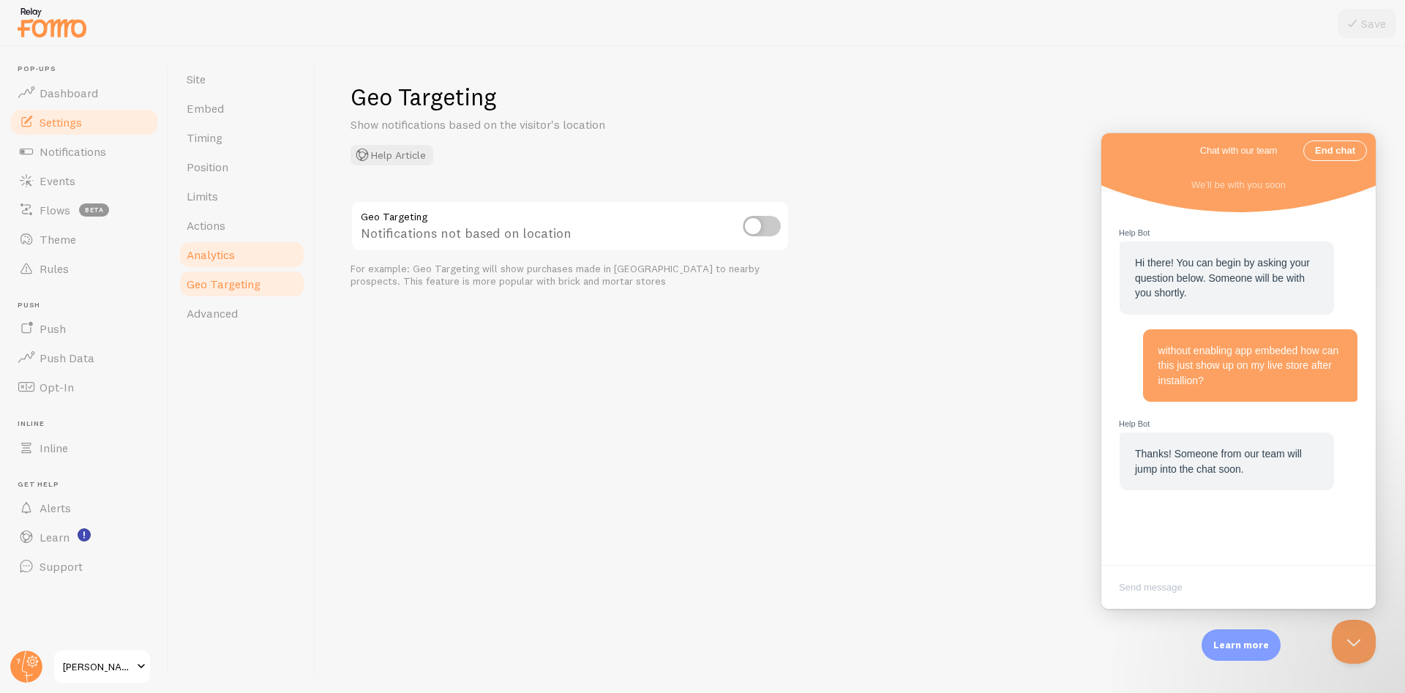
click at [231, 255] on span "Analytics" at bounding box center [211, 254] width 48 height 15
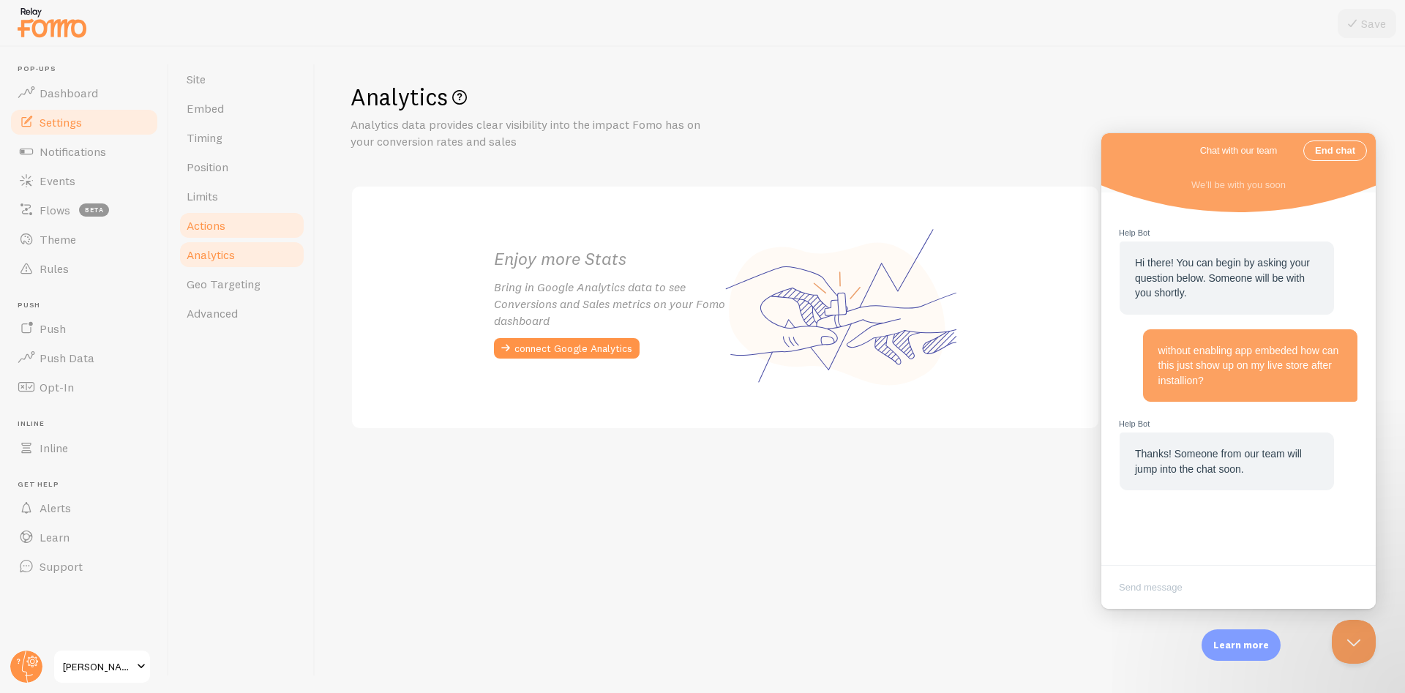
click at [228, 228] on link "Actions" at bounding box center [242, 225] width 128 height 29
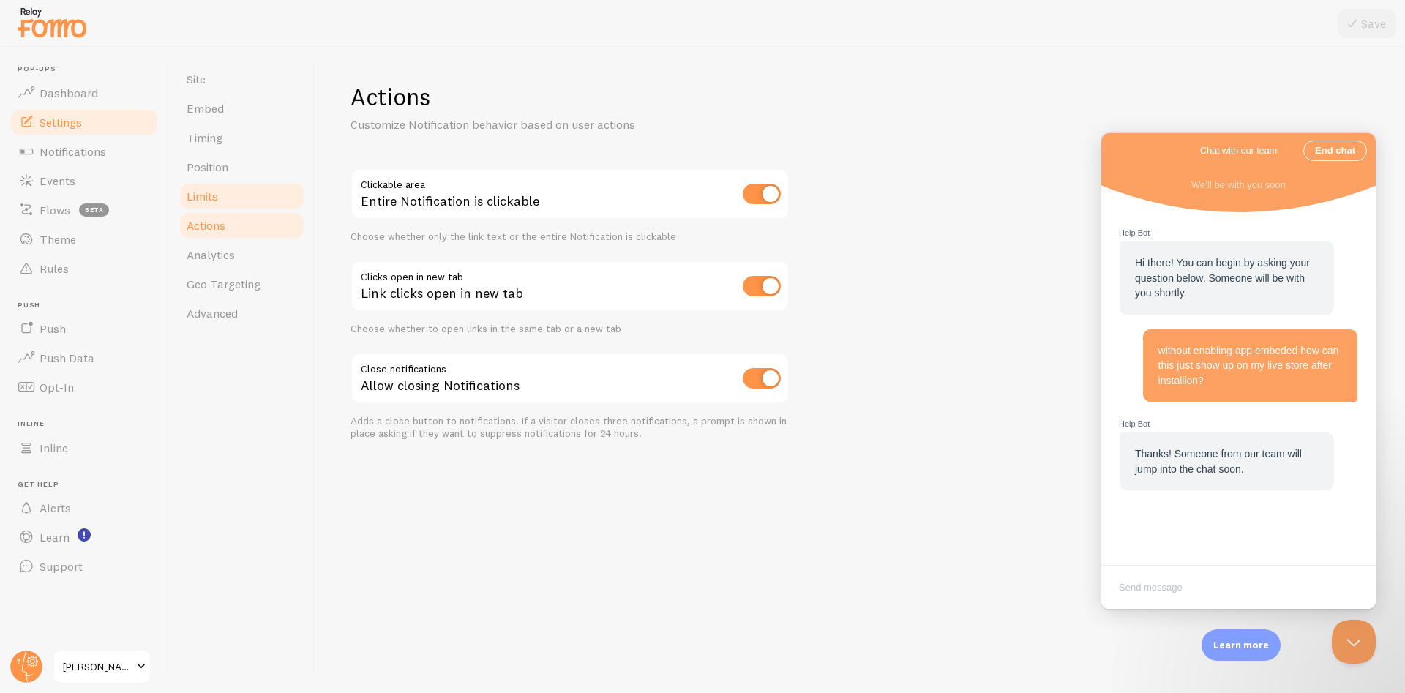
click at [230, 195] on link "Limits" at bounding box center [242, 196] width 128 height 29
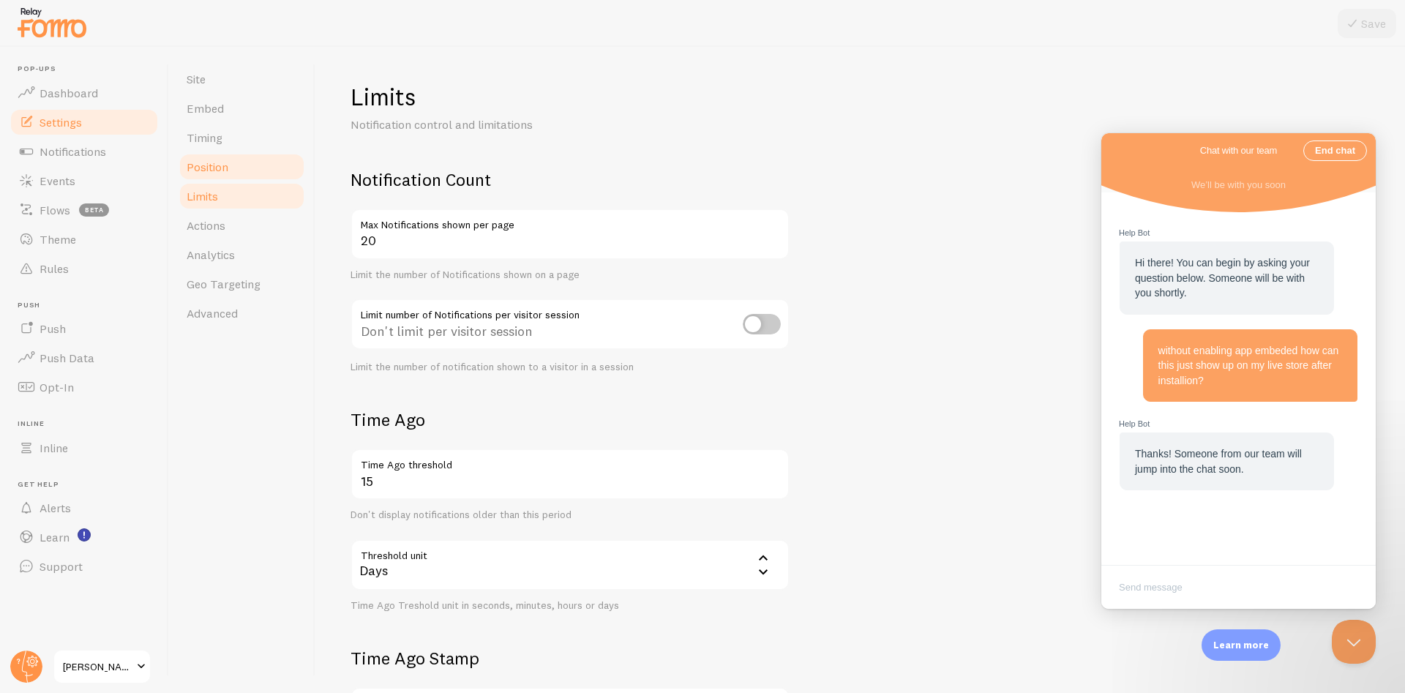
click at [211, 175] on link "Position" at bounding box center [242, 166] width 128 height 29
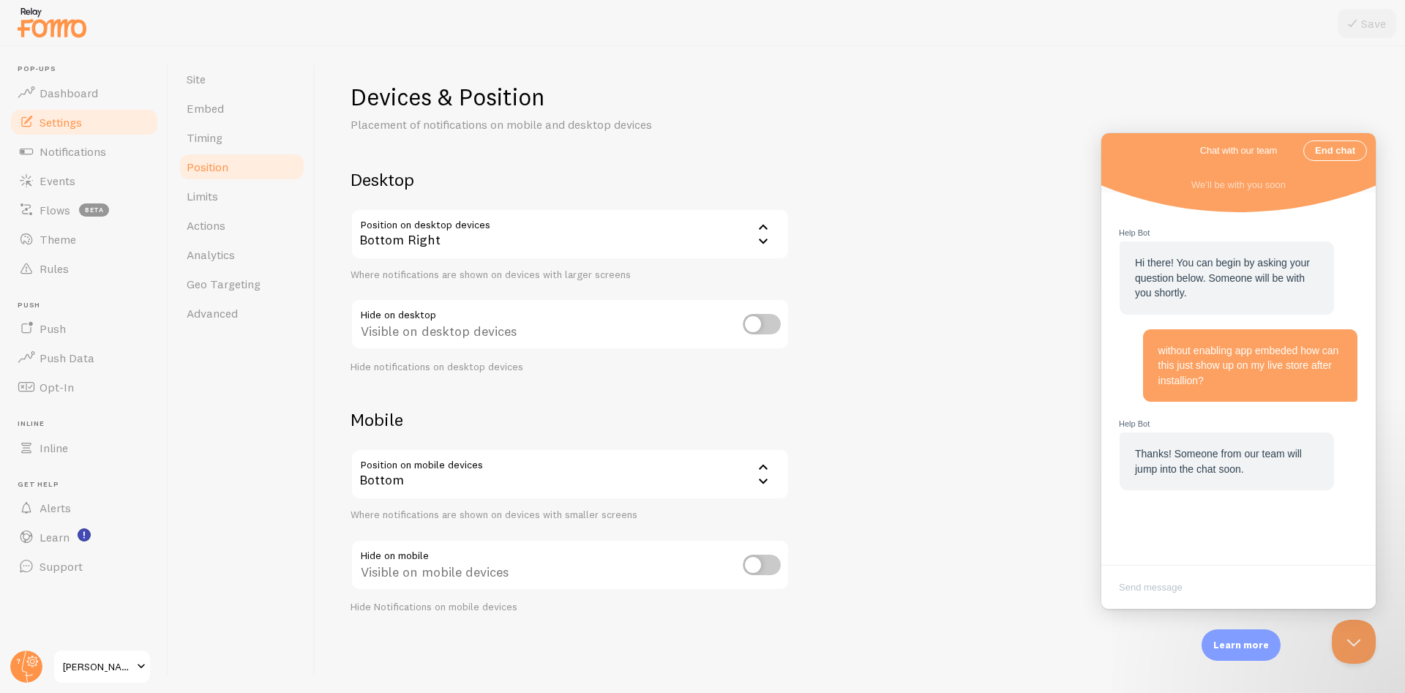
click at [509, 399] on div "Devices & Position Placement of notifications on mobile and desktop devices Des…" at bounding box center [861, 348] width 1020 height 532
click at [247, 307] on link "Advanced" at bounding box center [242, 313] width 128 height 29
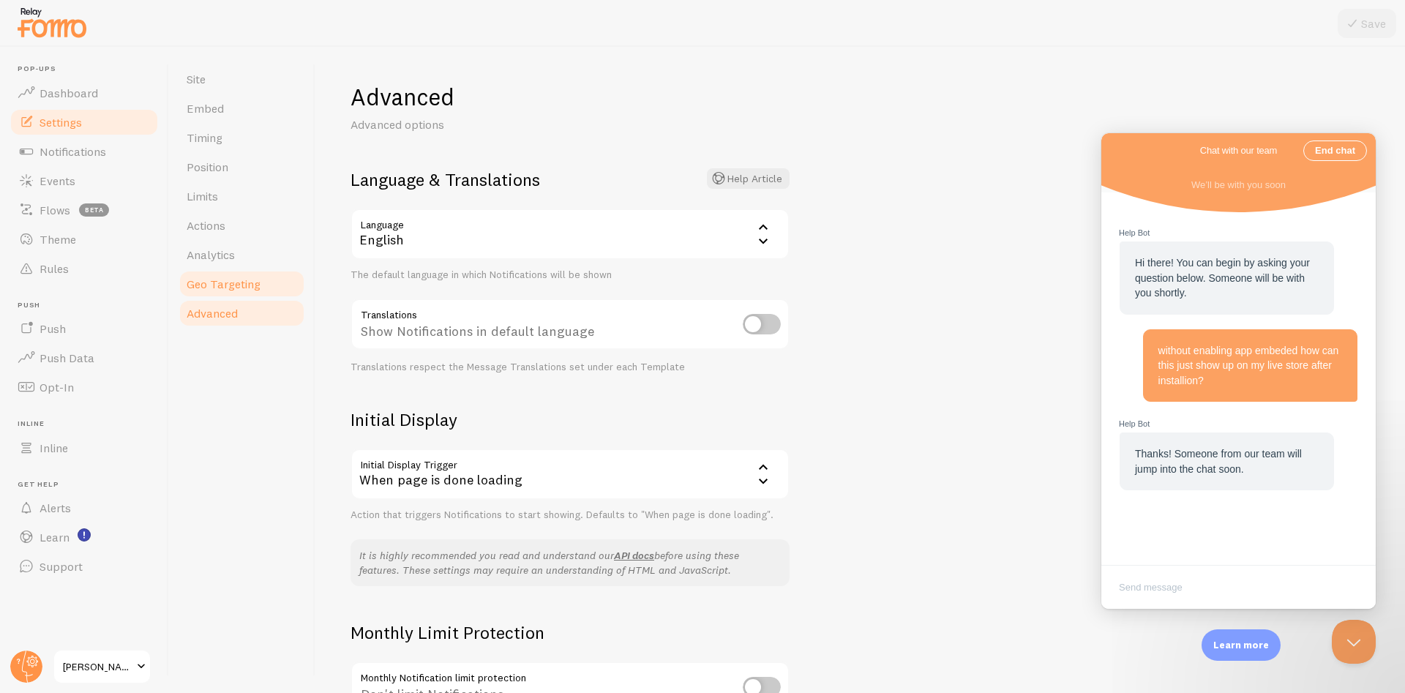
click at [205, 278] on span "Geo Targeting" at bounding box center [224, 284] width 74 height 15
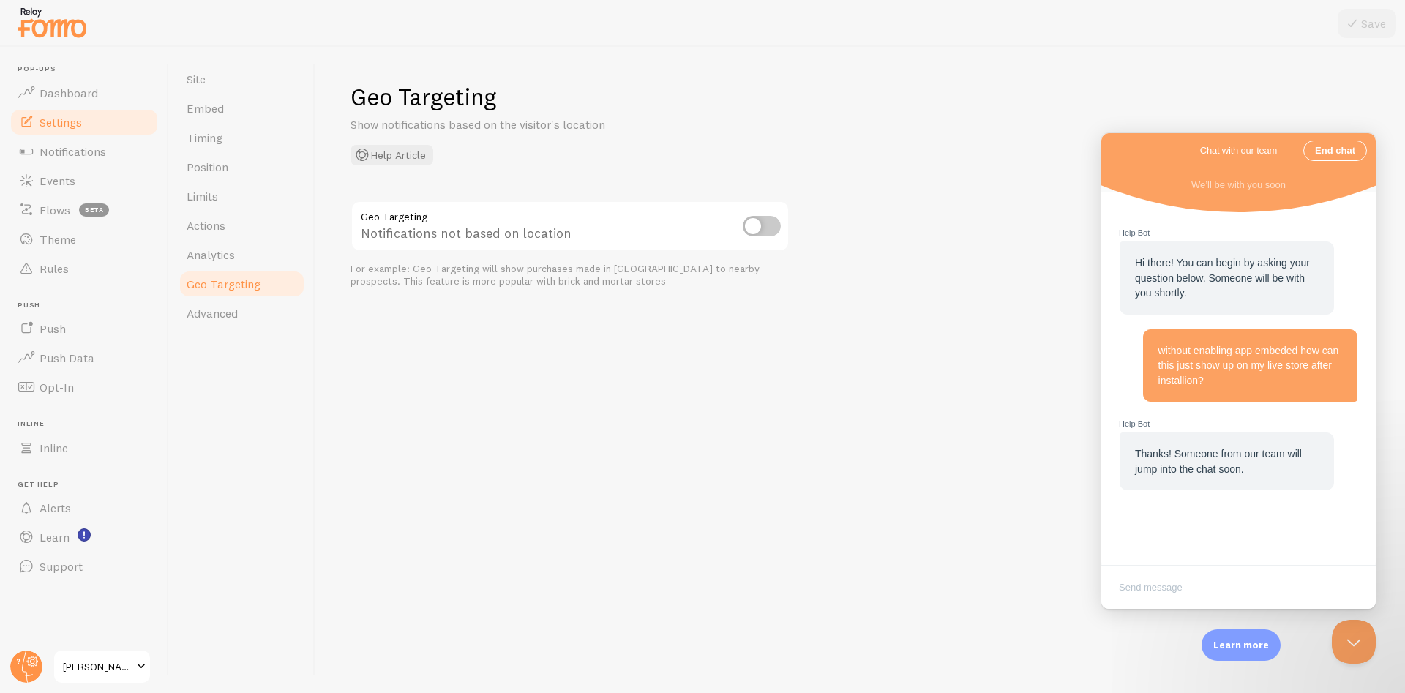
click at [212, 254] on span "Analytics" at bounding box center [211, 254] width 48 height 15
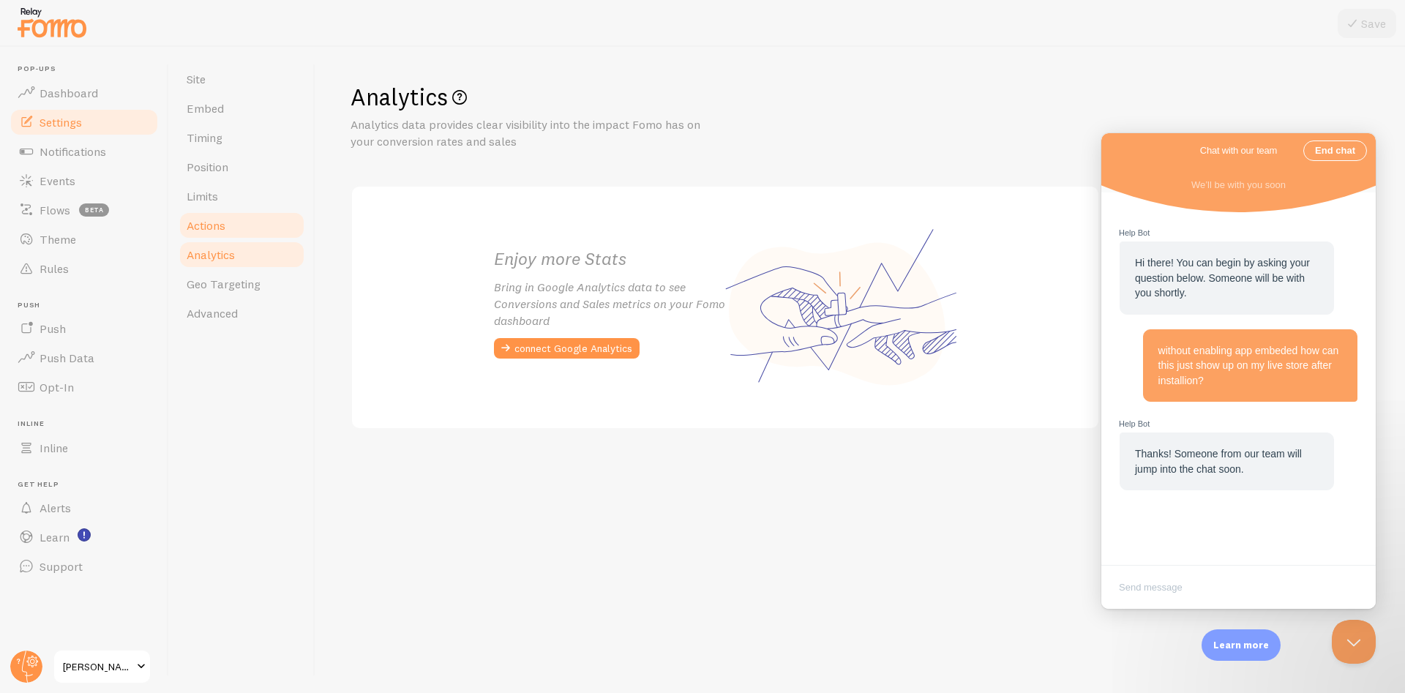
click at [234, 224] on link "Actions" at bounding box center [242, 225] width 128 height 29
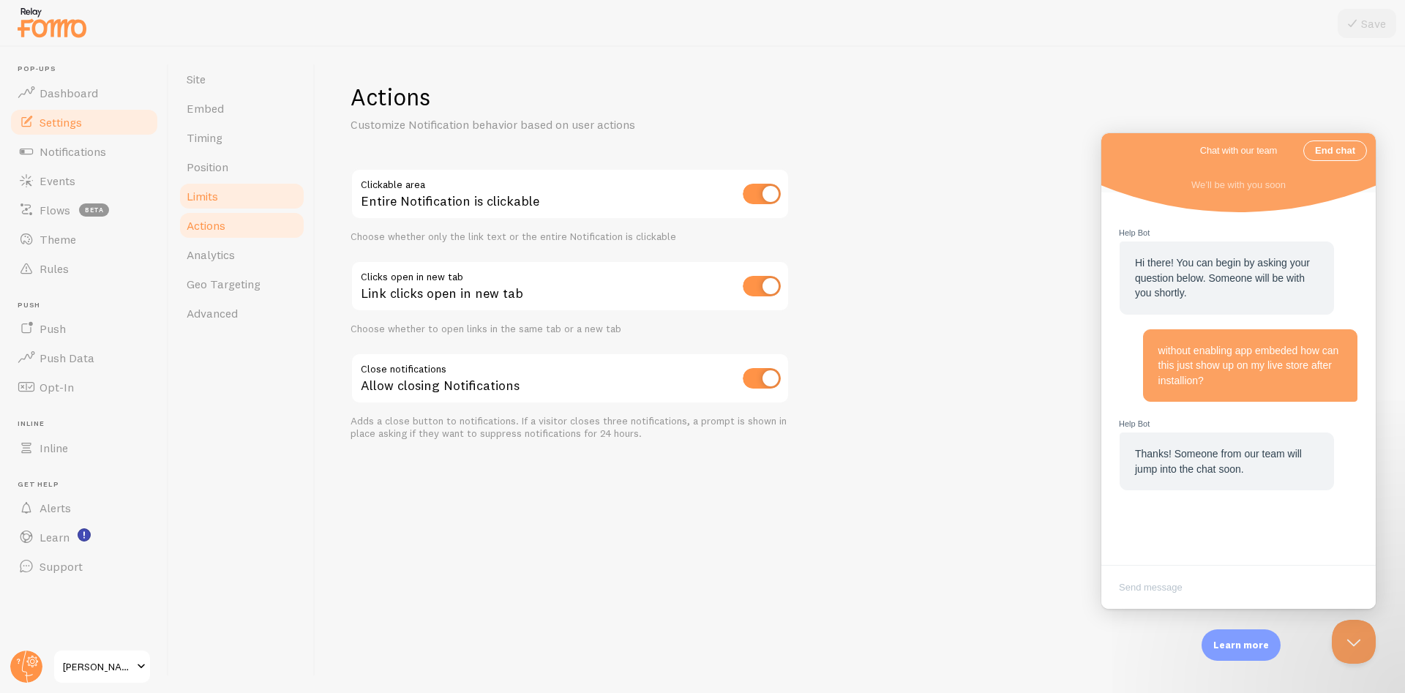
click at [233, 198] on link "Limits" at bounding box center [242, 196] width 128 height 29
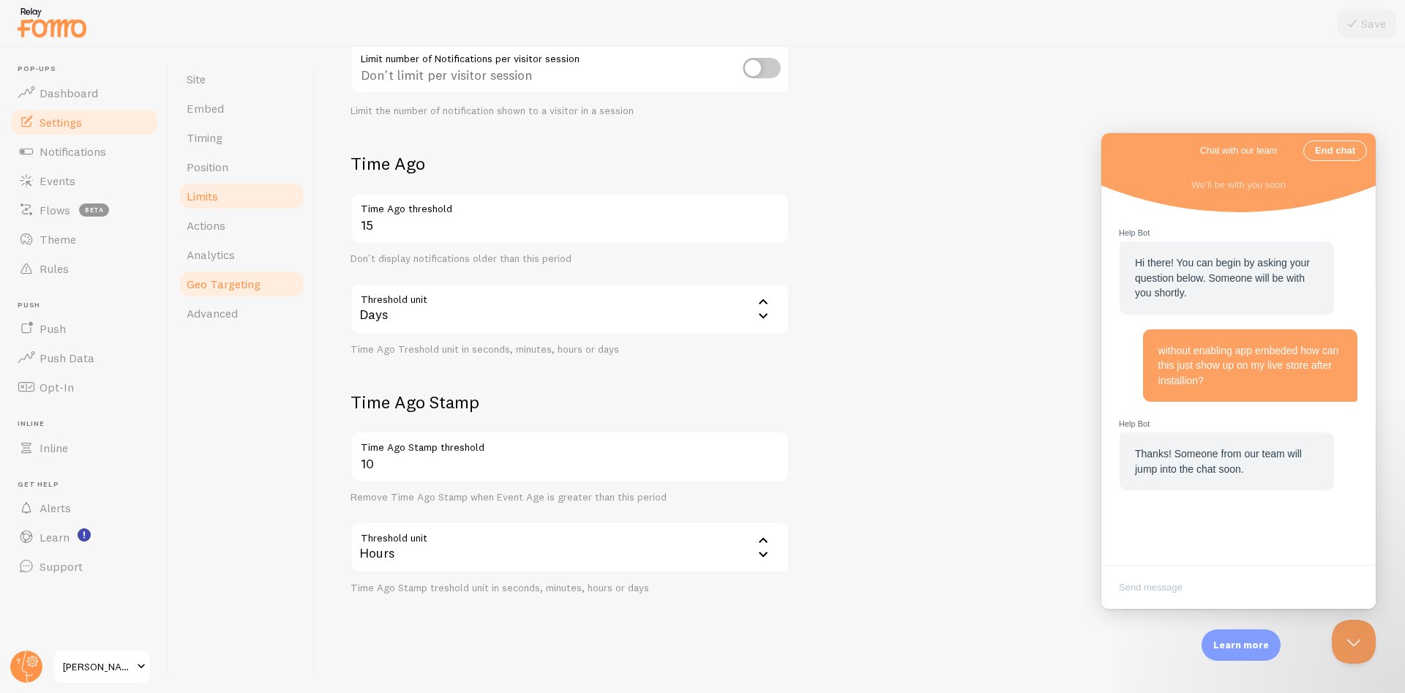
scroll to position [250, 0]
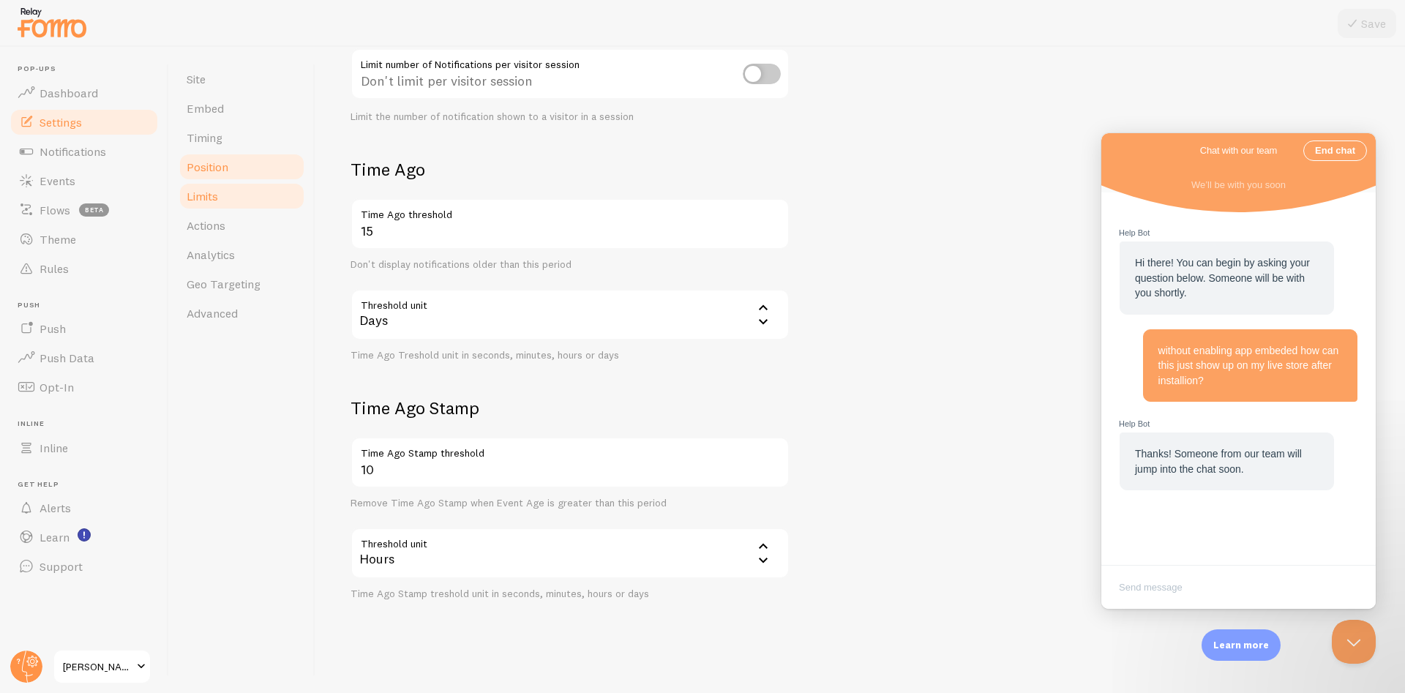
click at [209, 162] on span "Position" at bounding box center [208, 167] width 42 height 15
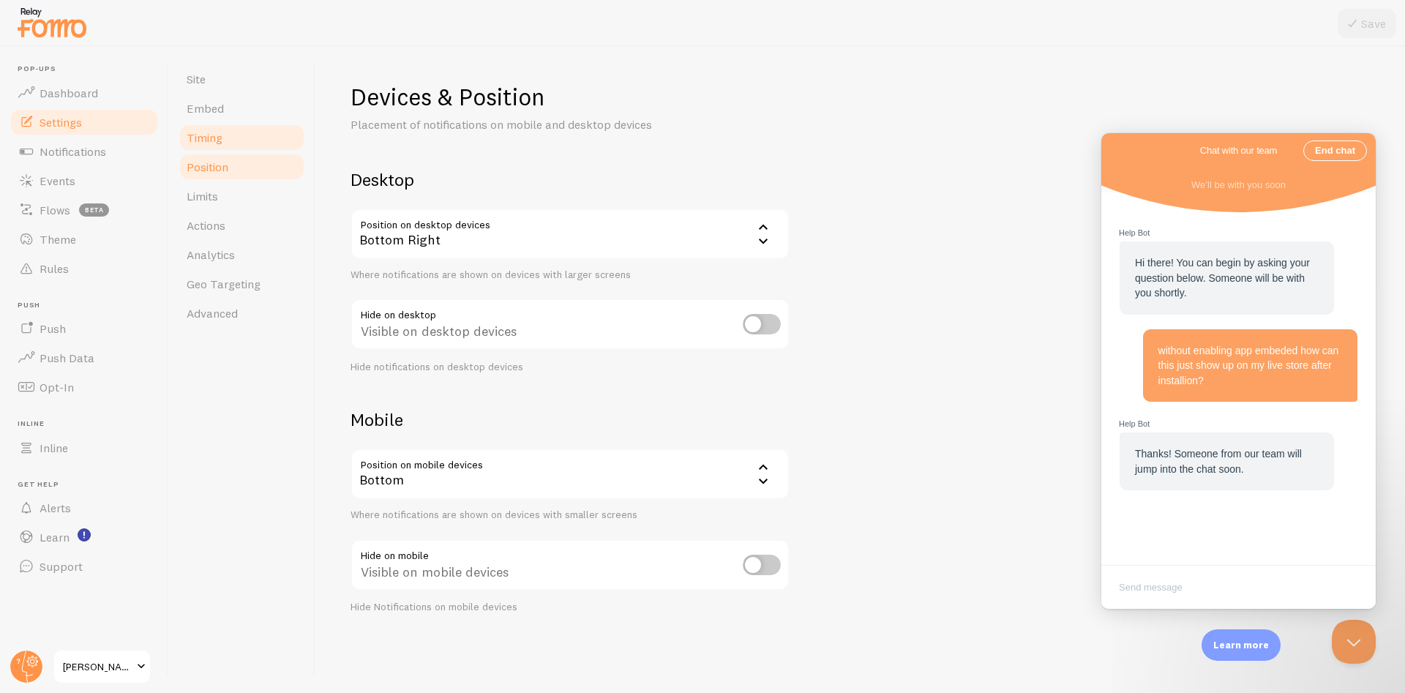
click at [219, 147] on link "Timing" at bounding box center [242, 137] width 128 height 29
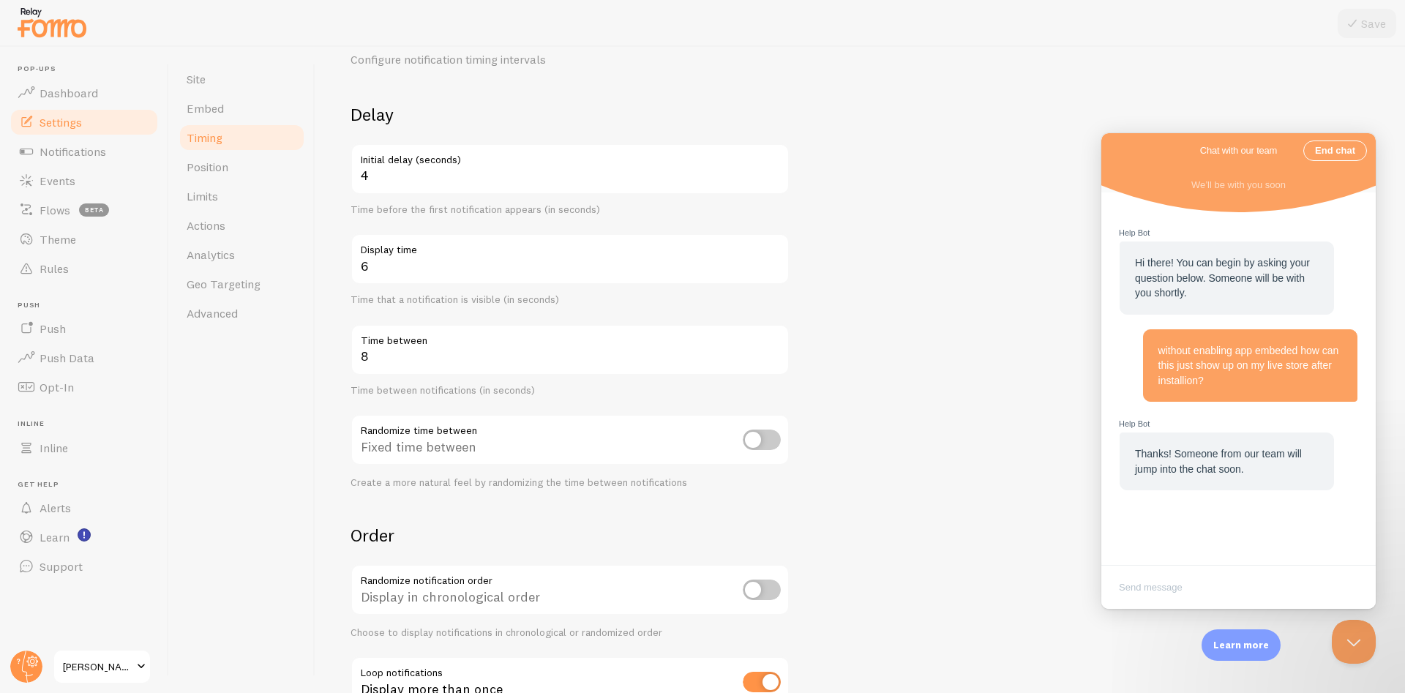
scroll to position [173, 0]
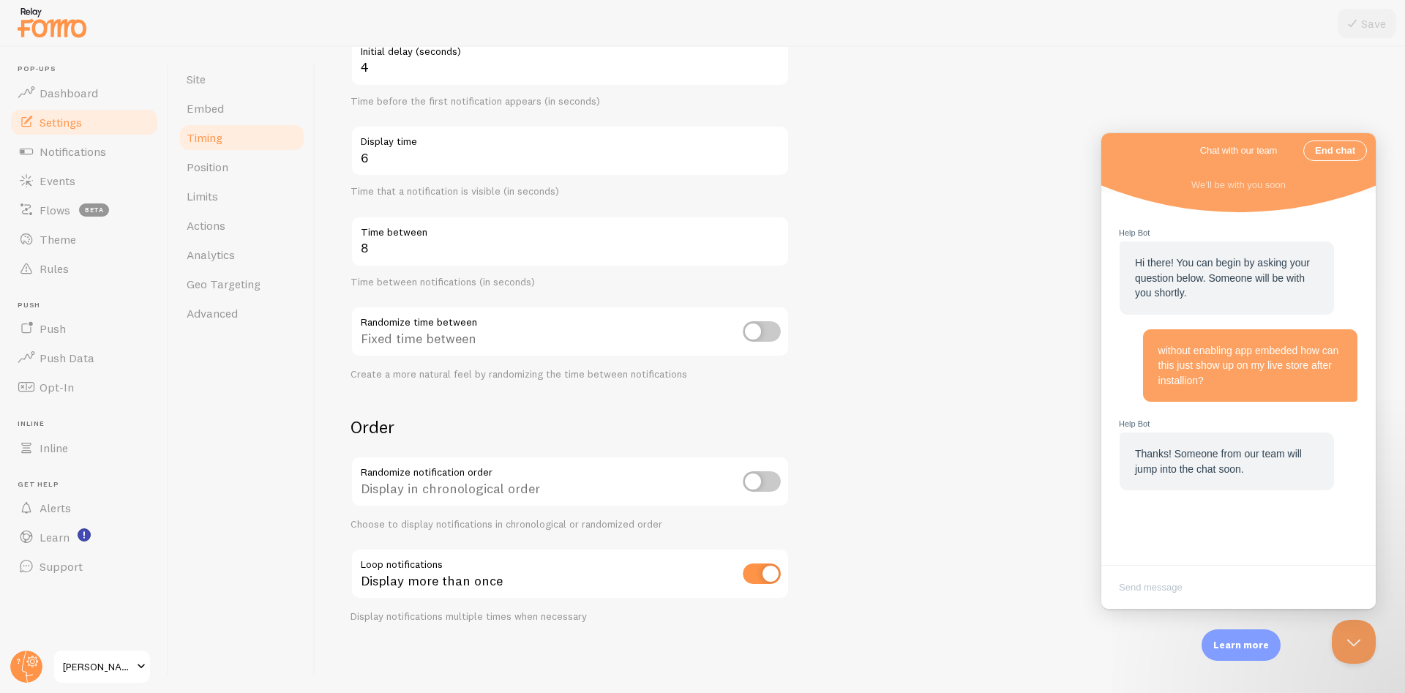
click at [755, 570] on input "checkbox" at bounding box center [762, 574] width 38 height 20
checkbox input "false"
click at [1355, 23] on icon at bounding box center [1353, 24] width 18 height 18
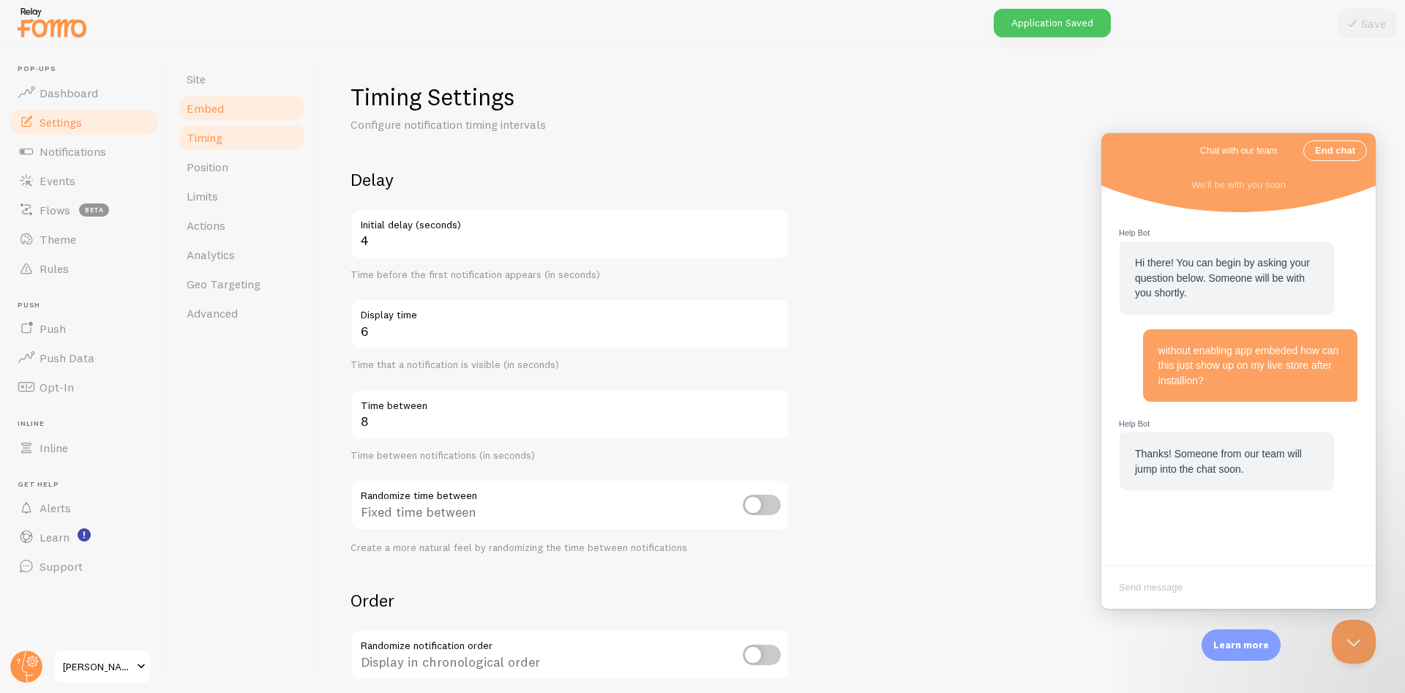
click at [208, 107] on span "Embed" at bounding box center [205, 108] width 37 height 15
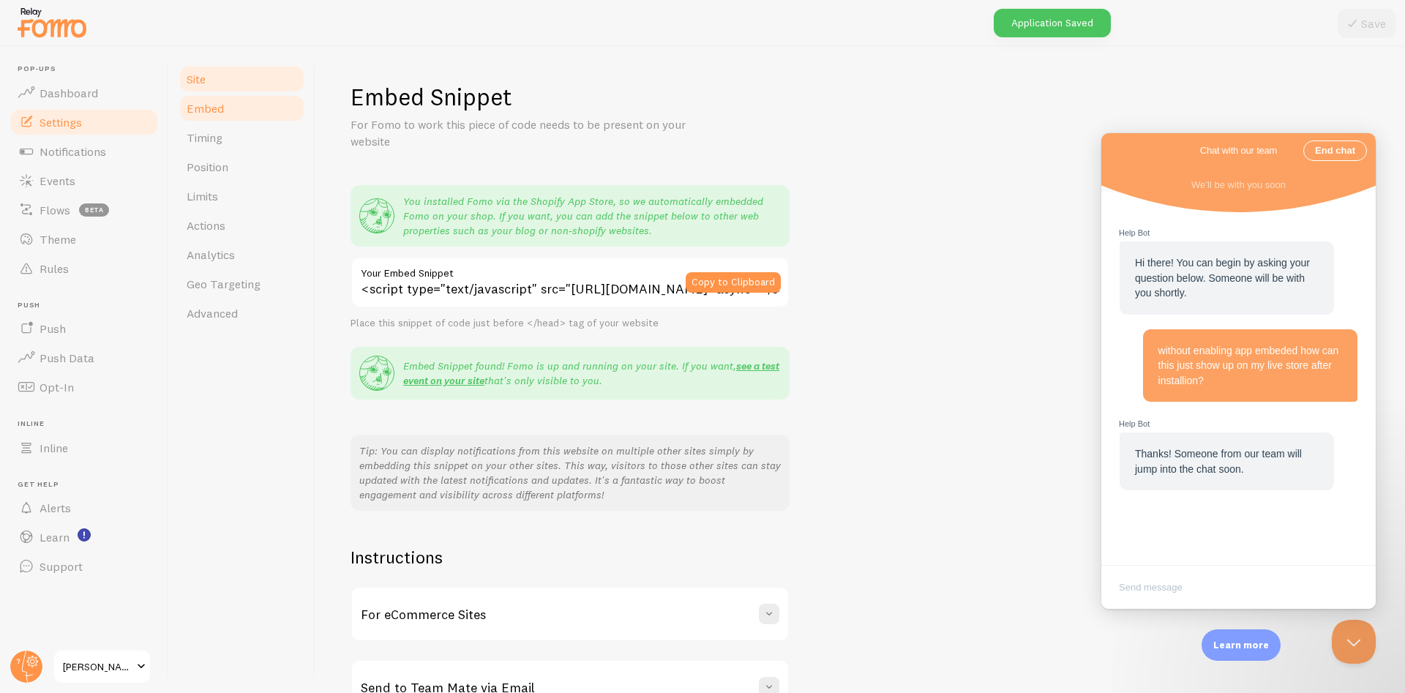
click at [217, 86] on link "Site" at bounding box center [242, 78] width 128 height 29
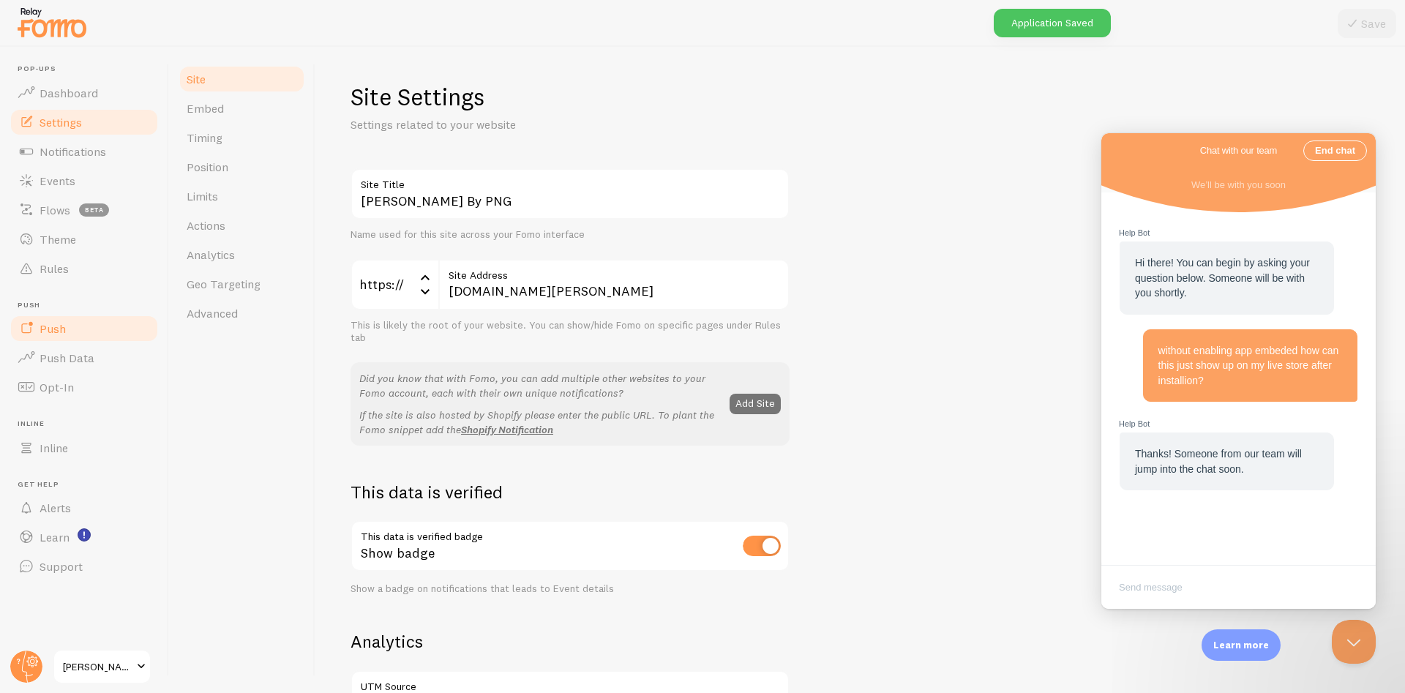
click at [78, 332] on link "Push" at bounding box center [84, 328] width 151 height 29
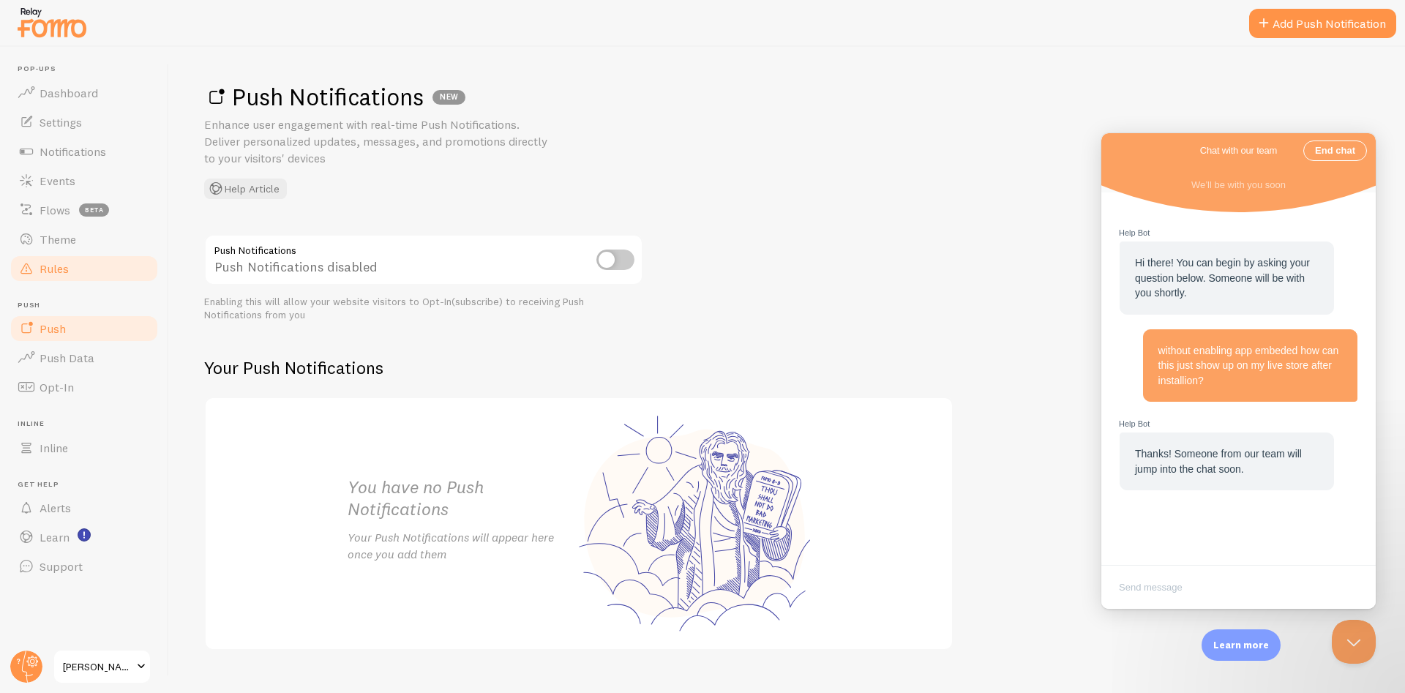
click at [67, 262] on span "Rules" at bounding box center [54, 268] width 29 height 15
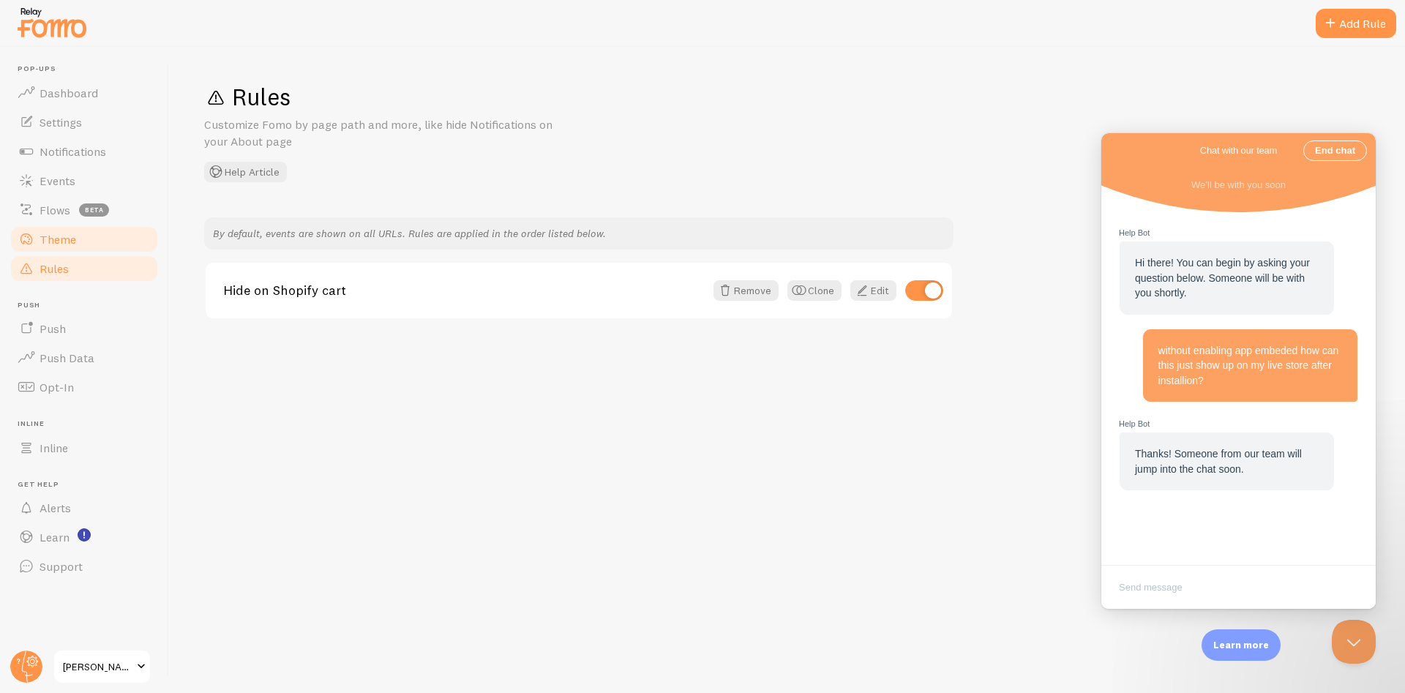
click at [67, 234] on span "Theme" at bounding box center [58, 239] width 37 height 15
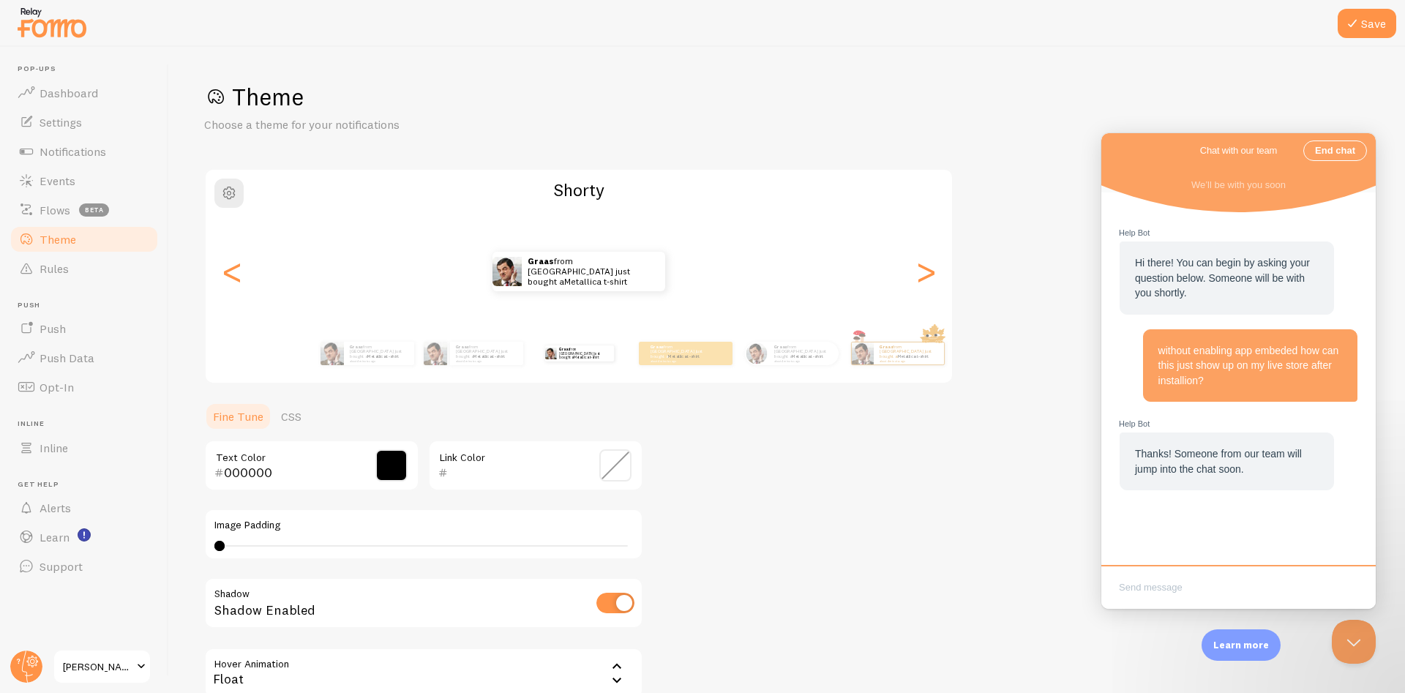
click at [1185, 576] on textarea "Write chat message" at bounding box center [1238, 589] width 269 height 34
click at [938, 275] on div "Graas from [GEOGRAPHIC_DATA] just bought a Metallica t-shirt about 4 minutes ago" at bounding box center [579, 272] width 747 height 40
click at [922, 275] on div ">" at bounding box center [926, 271] width 18 height 105
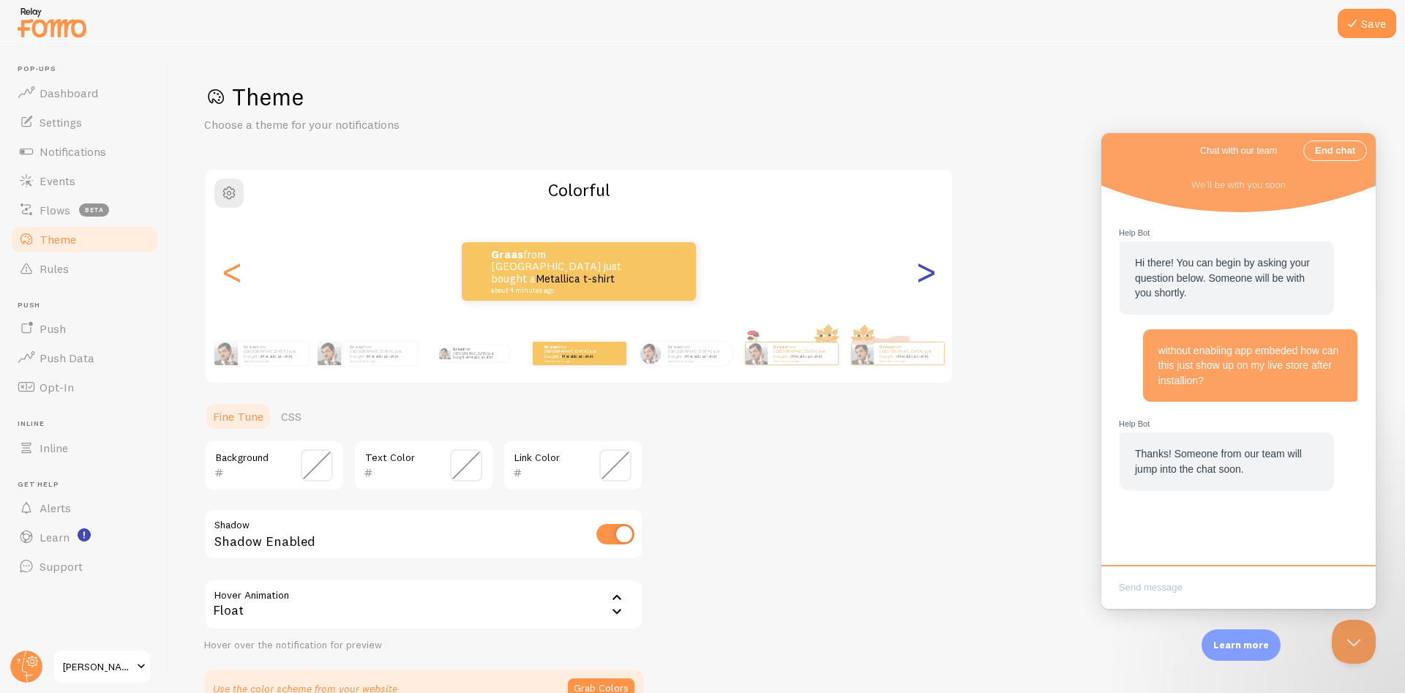
click at [926, 274] on div ">" at bounding box center [926, 271] width 18 height 105
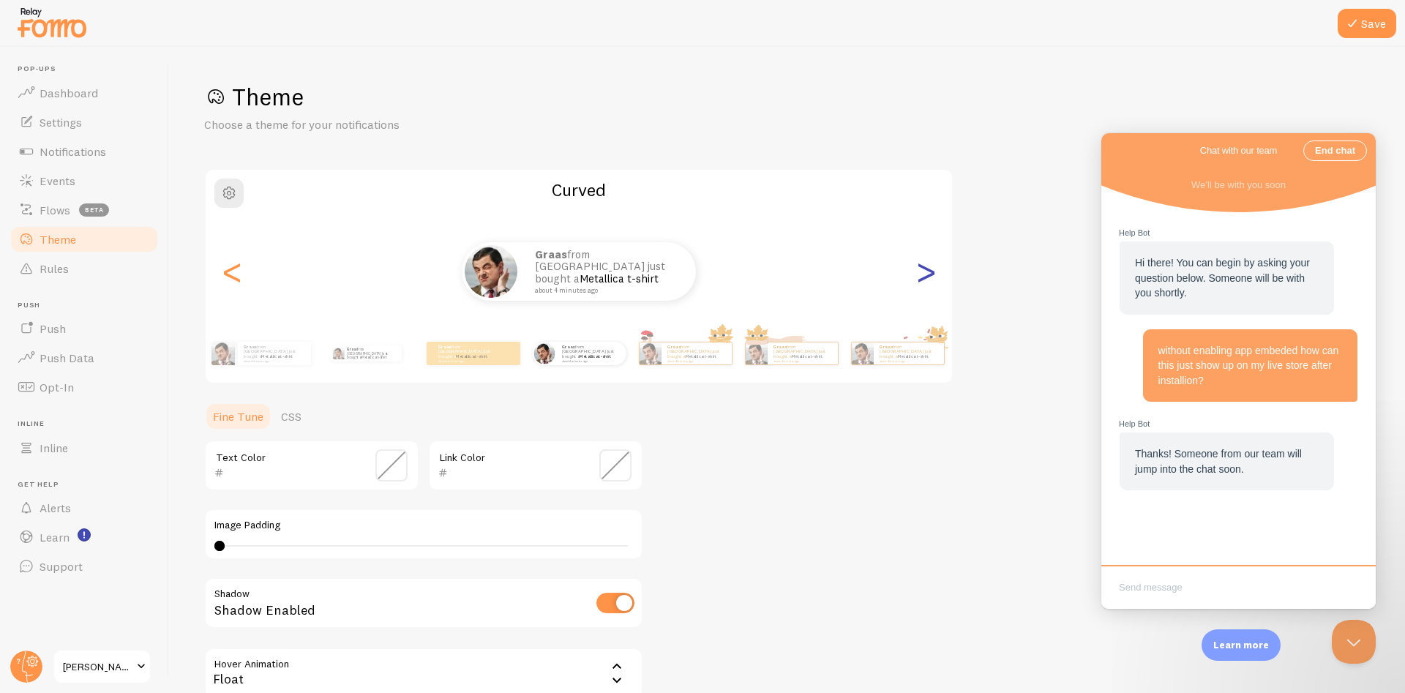
click at [926, 274] on div ">" at bounding box center [926, 271] width 18 height 105
type input "0"
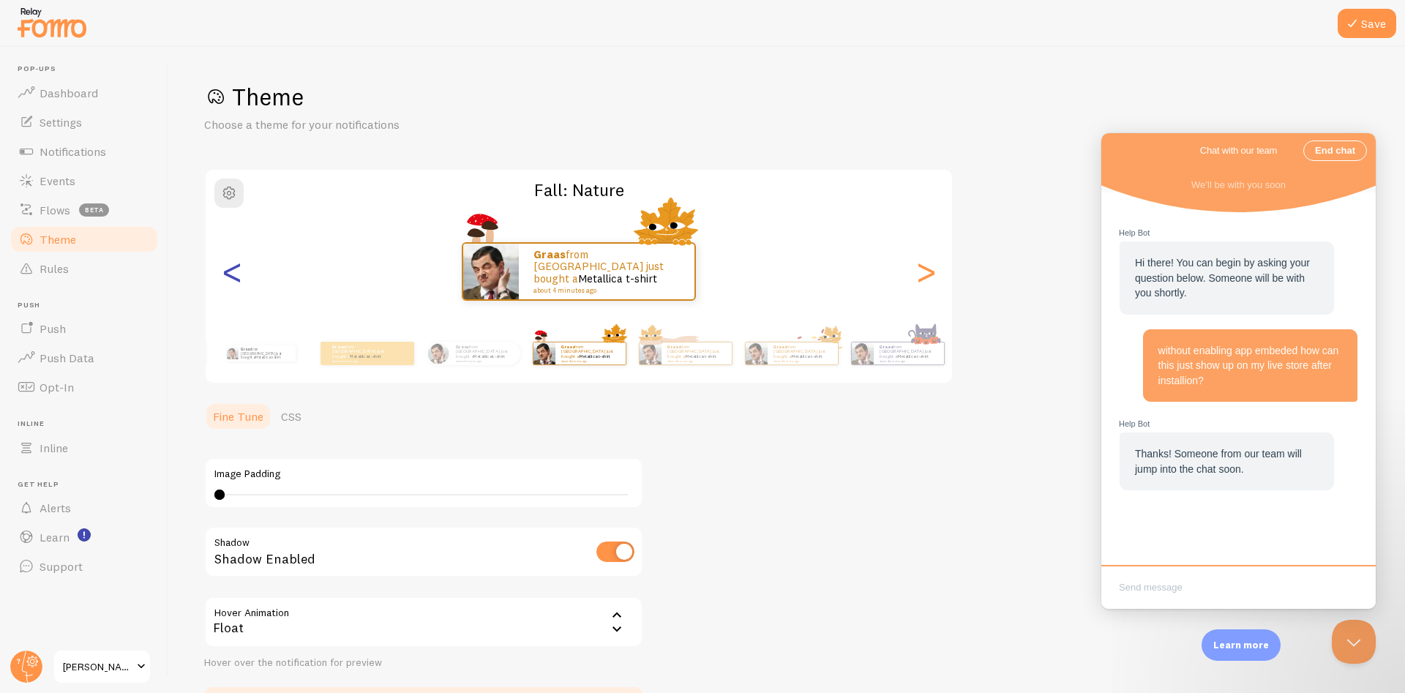
click at [225, 268] on div "<" at bounding box center [232, 271] width 18 height 105
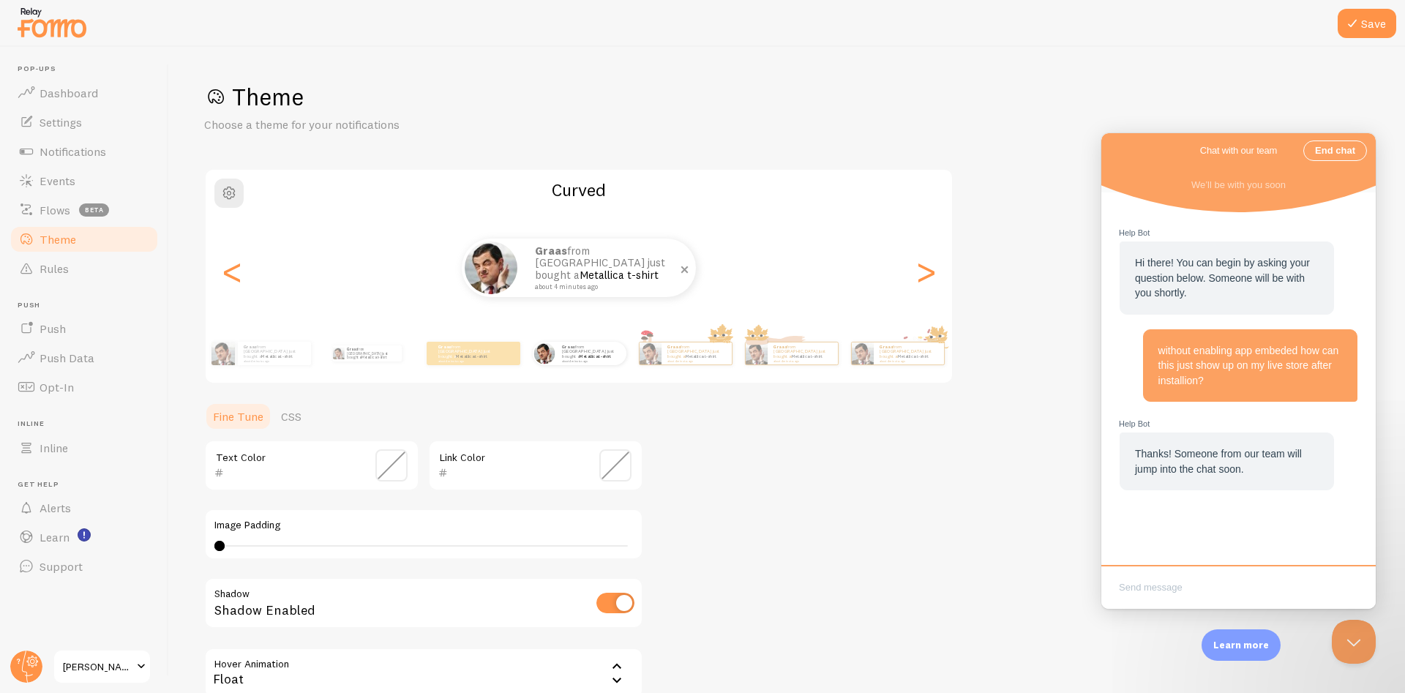
click at [572, 277] on p "Graas from [GEOGRAPHIC_DATA] just bought a Metallica t-shirt about 4 minutes ago" at bounding box center [608, 267] width 146 height 45
click at [1385, 20] on button "Save" at bounding box center [1367, 23] width 59 height 29
drag, startPoint x: 679, startPoint y: 414, endPoint x: 690, endPoint y: 416, distance: 11.1
click at [680, 414] on div "Theme Choose a theme for your notifications Curved Graas from India just bought…" at bounding box center [787, 429] width 1166 height 695
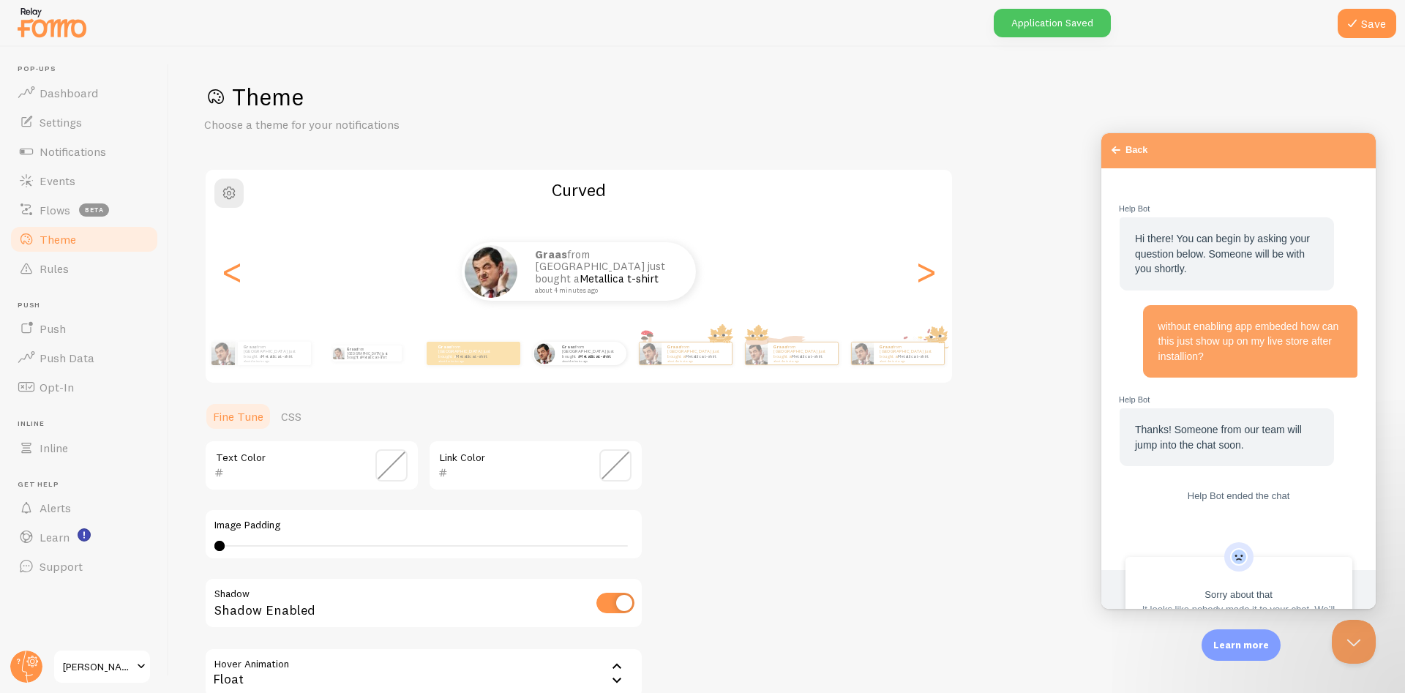
scroll to position [65, 0]
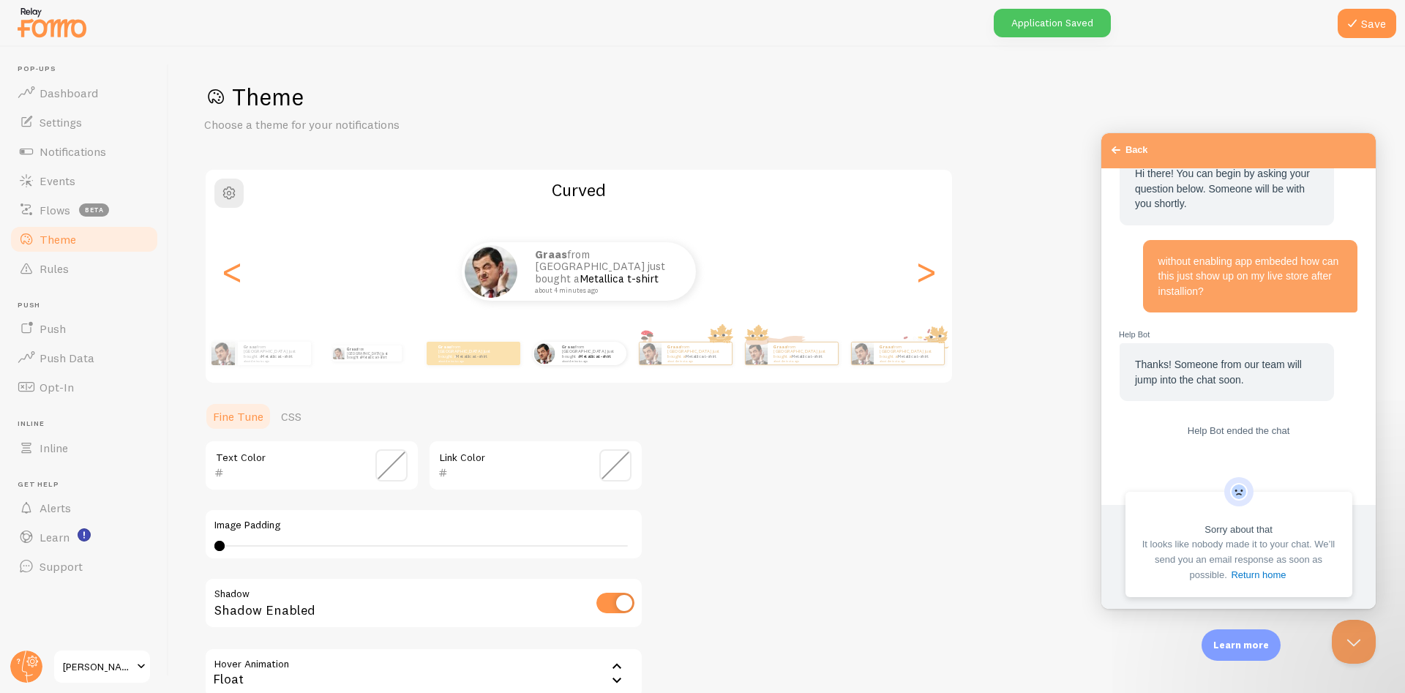
click at [700, 416] on div "Theme Choose a theme for your notifications Curved Graas from India just bought…" at bounding box center [787, 429] width 1166 height 695
click at [1042, 474] on div "Theme Choose a theme for your notifications Curved Graas from India just bought…" at bounding box center [787, 429] width 1166 height 695
click at [1118, 137] on div "Go back Back" at bounding box center [1239, 150] width 274 height 35
click at [1117, 155] on span "Go back" at bounding box center [1116, 150] width 18 height 18
click at [1112, 143] on span "Go back" at bounding box center [1116, 150] width 18 height 18
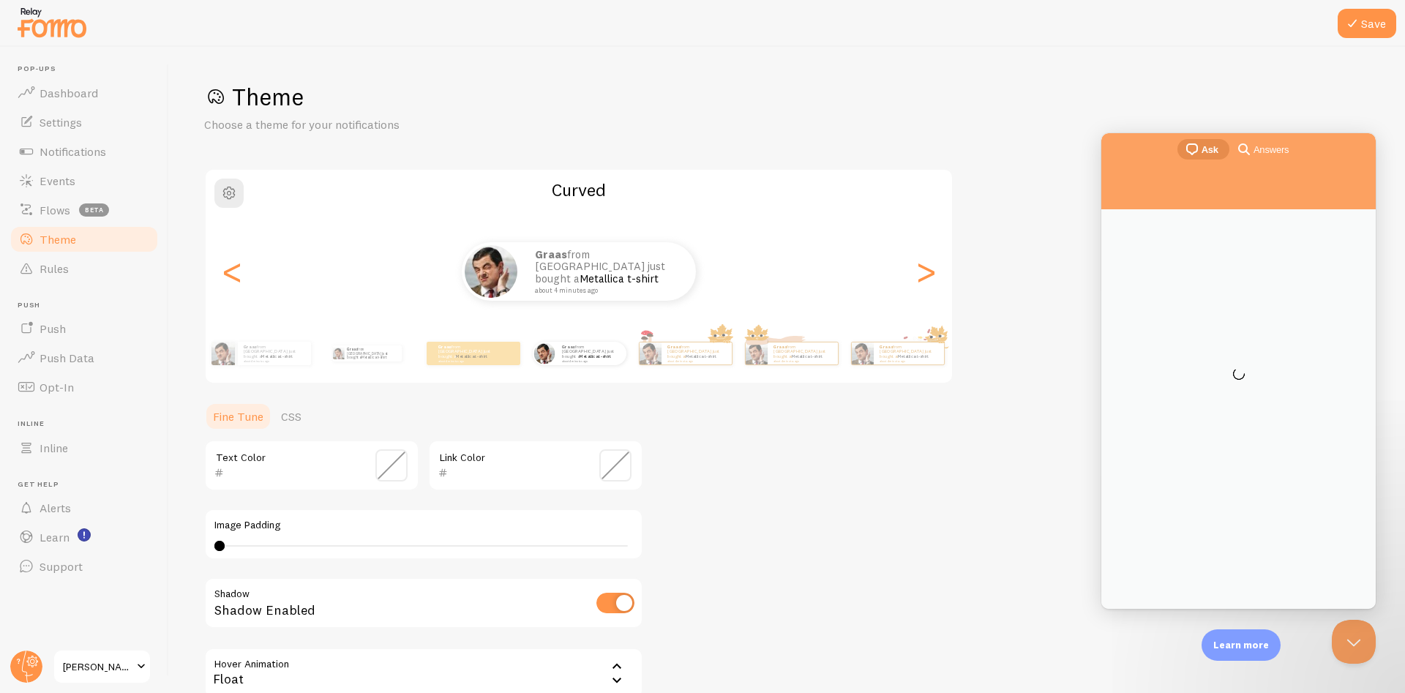
click at [1118, 148] on div "chat-square Ask search-medium Answers" at bounding box center [1239, 150] width 274 height 35
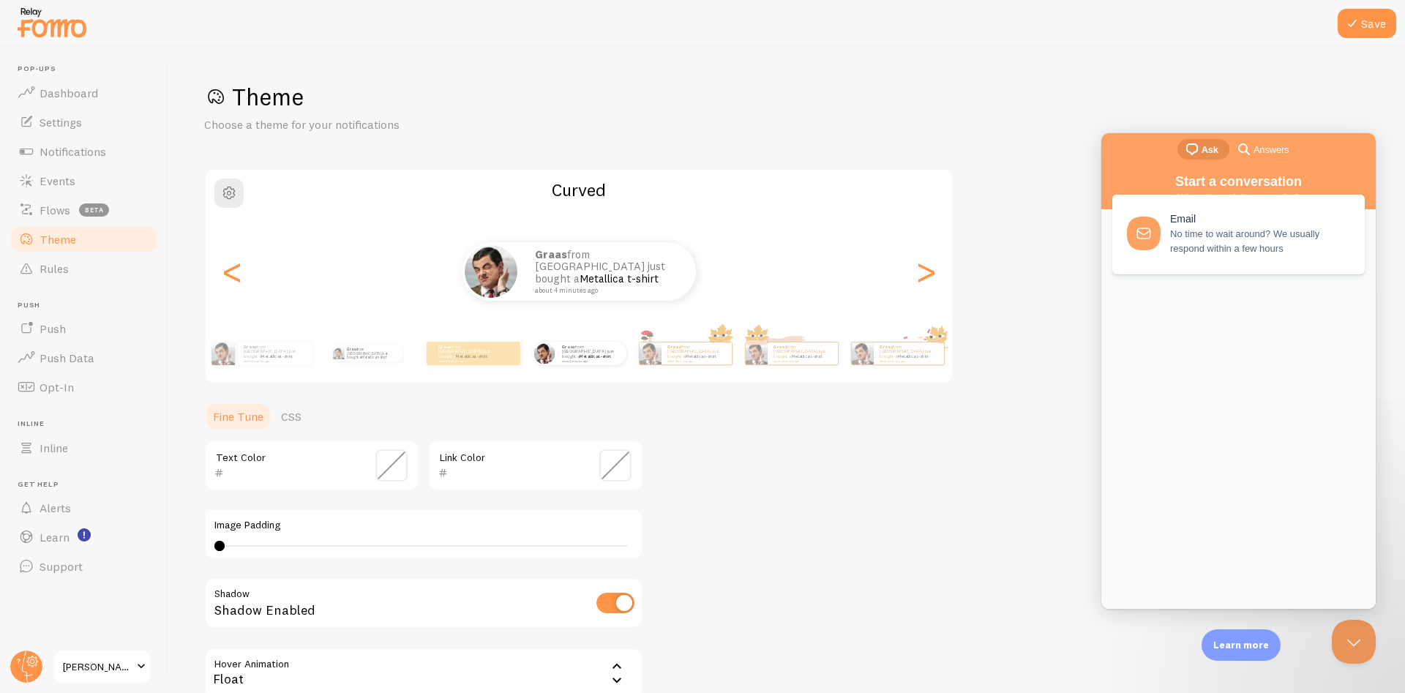
drag, startPoint x: 1024, startPoint y: 190, endPoint x: 1031, endPoint y: 263, distance: 73.5
click at [1023, 197] on div "Theme Choose a theme for your notifications Curved Graas from India just bought…" at bounding box center [787, 429] width 1166 height 695
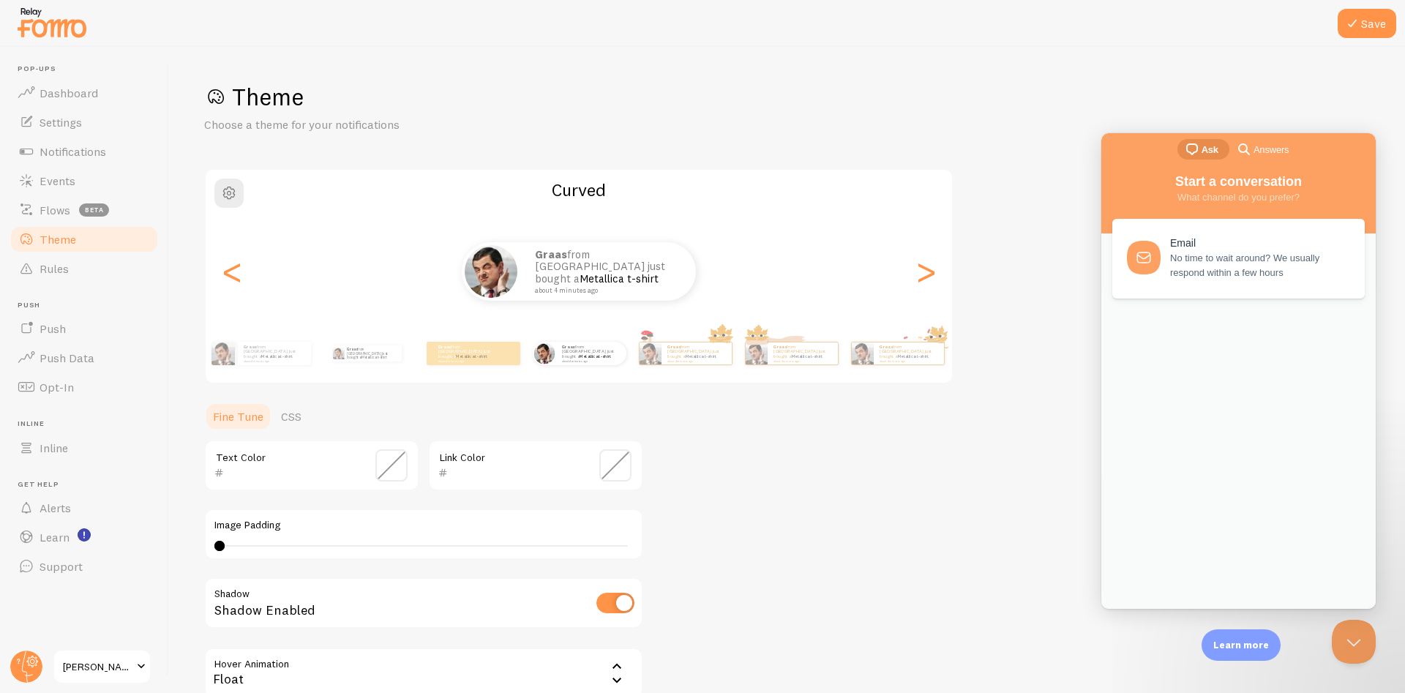
click at [1027, 280] on div "Theme Choose a theme for your notifications Curved Graas from India just bought…" at bounding box center [787, 429] width 1166 height 695
click at [1029, 324] on div "Theme Choose a theme for your notifications Curved Graas from India just bought…" at bounding box center [787, 429] width 1166 height 695
click at [366, 357] on link "Metallica t-shirt" at bounding box center [374, 357] width 25 height 4
type input "000000"
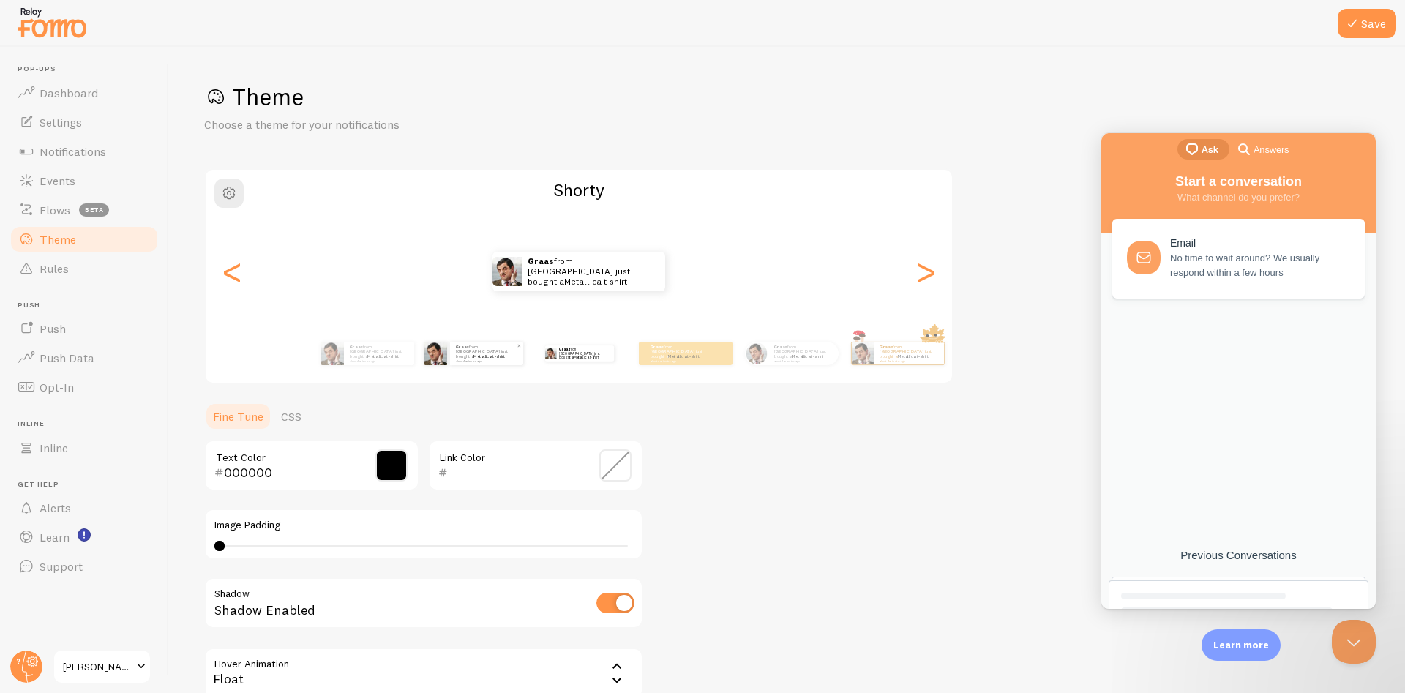
click at [472, 351] on p "Graas from [GEOGRAPHIC_DATA] just bought a Metallica t-shirt about 4 minutes ago" at bounding box center [486, 353] width 61 height 18
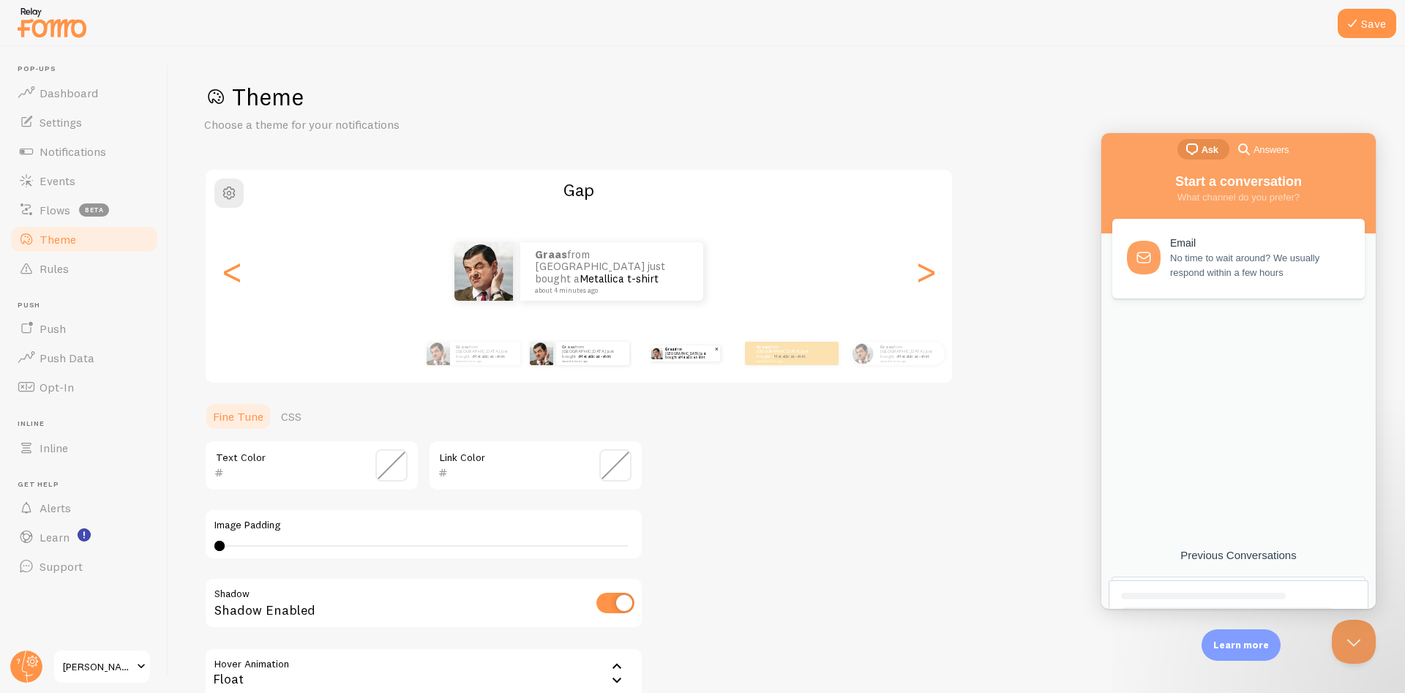
click at [684, 355] on link "Metallica t-shirt" at bounding box center [692, 357] width 25 height 4
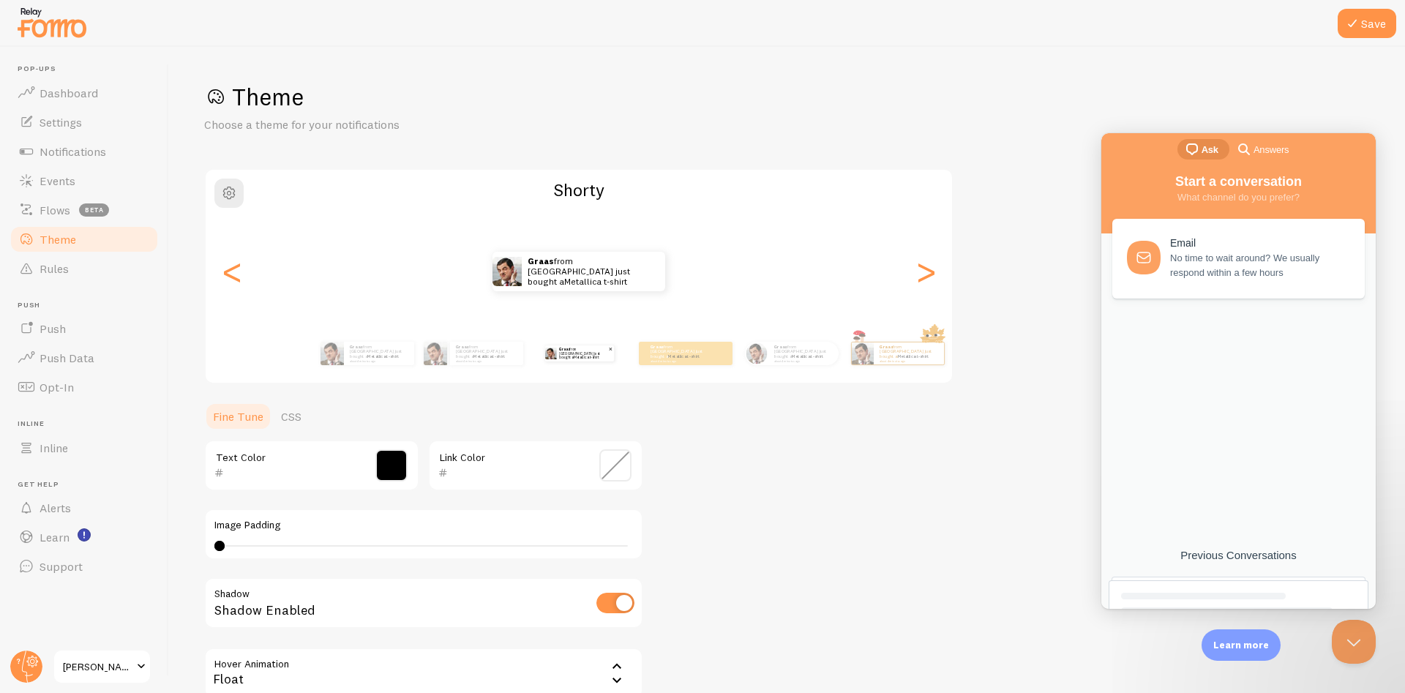
type input "000000"
click at [563, 359] on p "Graas from [GEOGRAPHIC_DATA] just bought a Metallica t-shirt about 4 minutes ago" at bounding box center [583, 353] width 49 height 16
click at [494, 359] on small "about 4 minutes ago" at bounding box center [486, 360] width 60 height 3
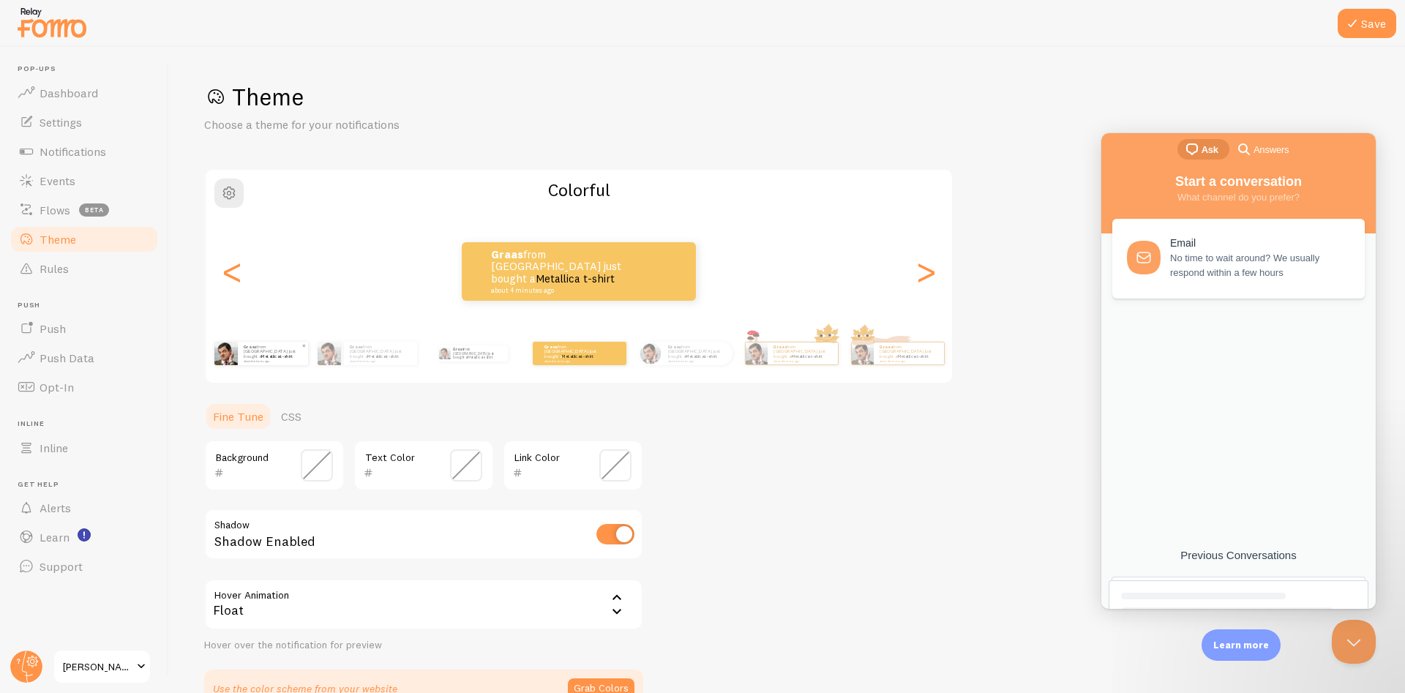
click at [273, 356] on link "Metallica t-shirt" at bounding box center [276, 357] width 31 height 6
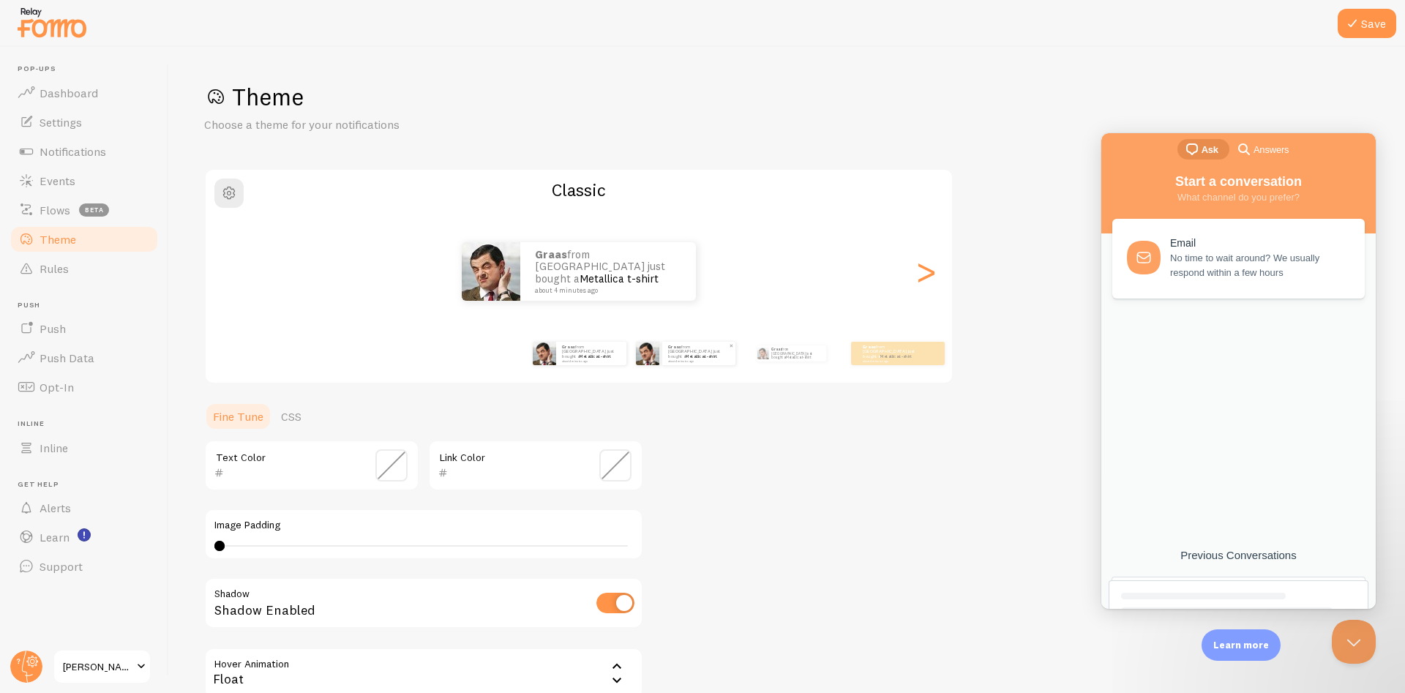
click at [657, 352] on img at bounding box center [647, 353] width 23 height 23
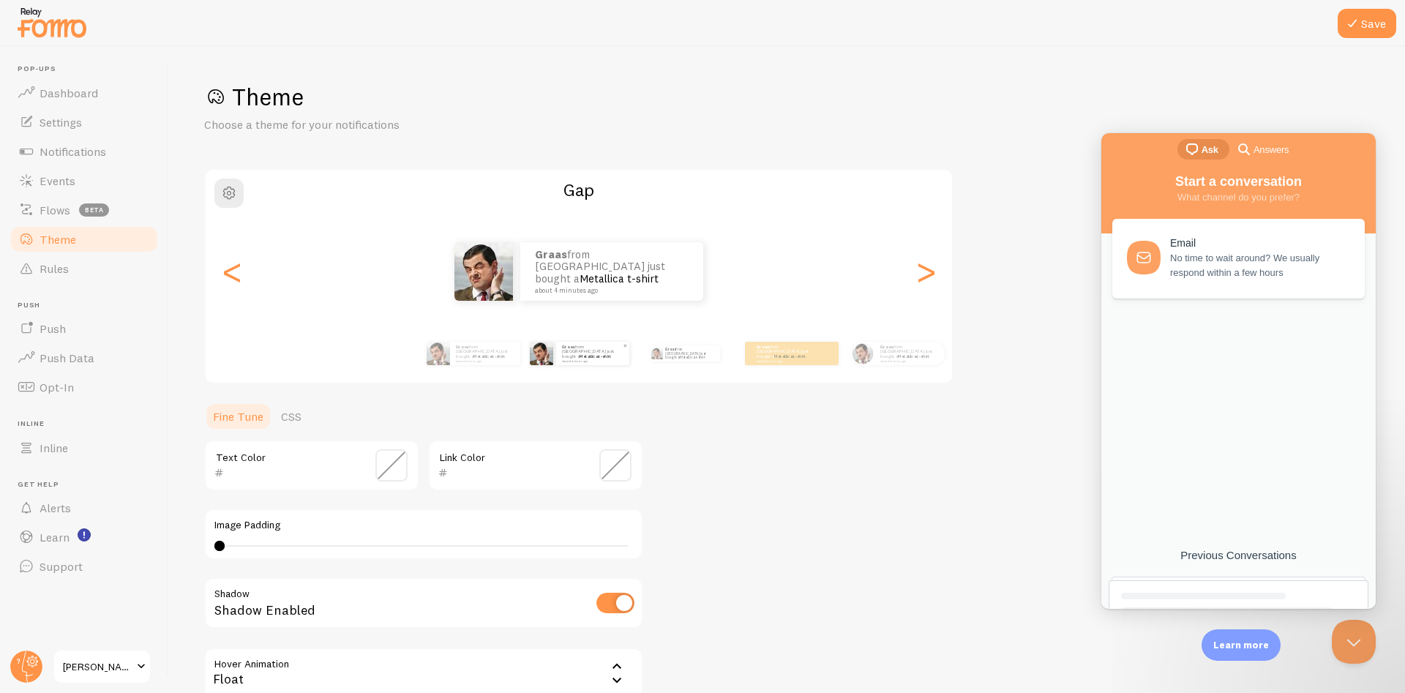
click at [629, 361] on div "Graas from [GEOGRAPHIC_DATA] just bought a Metallica t-shirt about 4 minutes ago" at bounding box center [580, 353] width 100 height 23
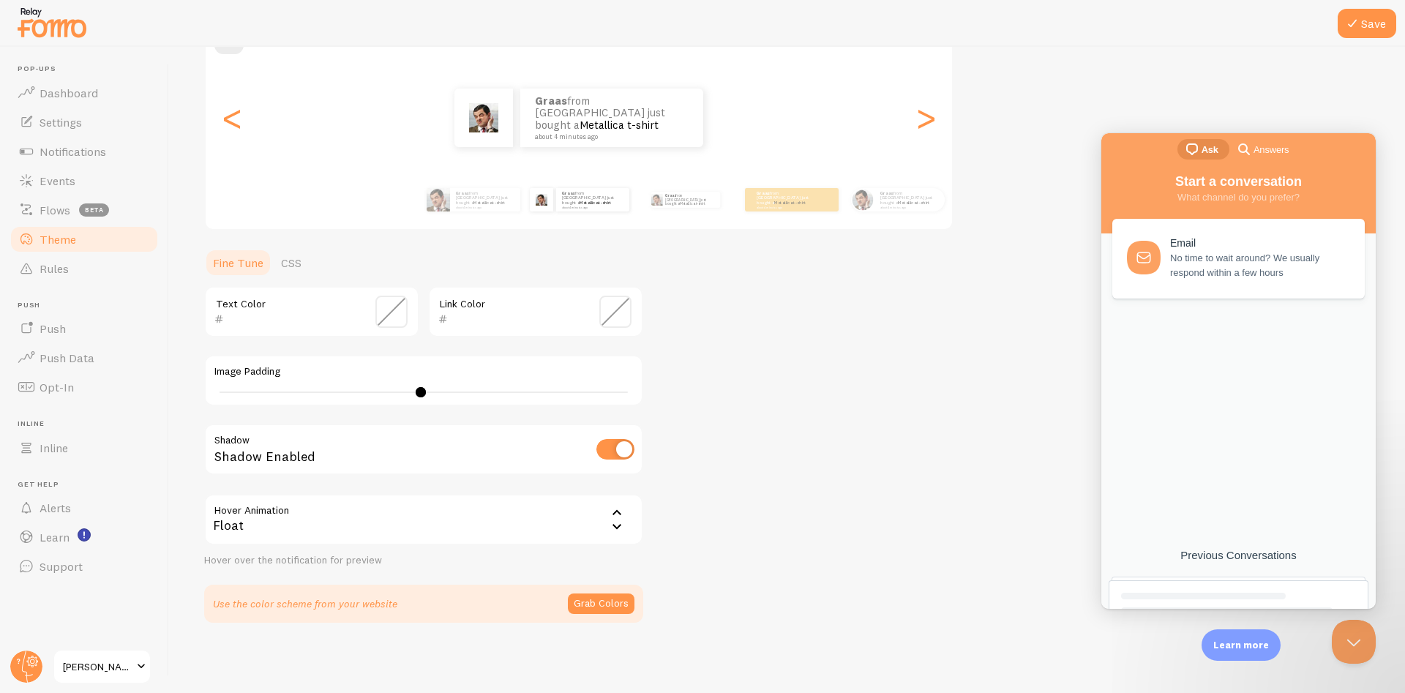
type input "0"
drag, startPoint x: 221, startPoint y: 394, endPoint x: 26, endPoint y: 402, distance: 194.9
click at [26, 402] on main "Pop-ups Dashboard Settings Notifications Events Flows beta Theme Rules Push Pus…" at bounding box center [702, 370] width 1405 height 646
click at [792, 388] on div "Theme Choose a theme for your notifications Gap Graas from India just bought a …" at bounding box center [787, 275] width 1166 height 695
click at [550, 509] on div "Float" at bounding box center [423, 519] width 439 height 51
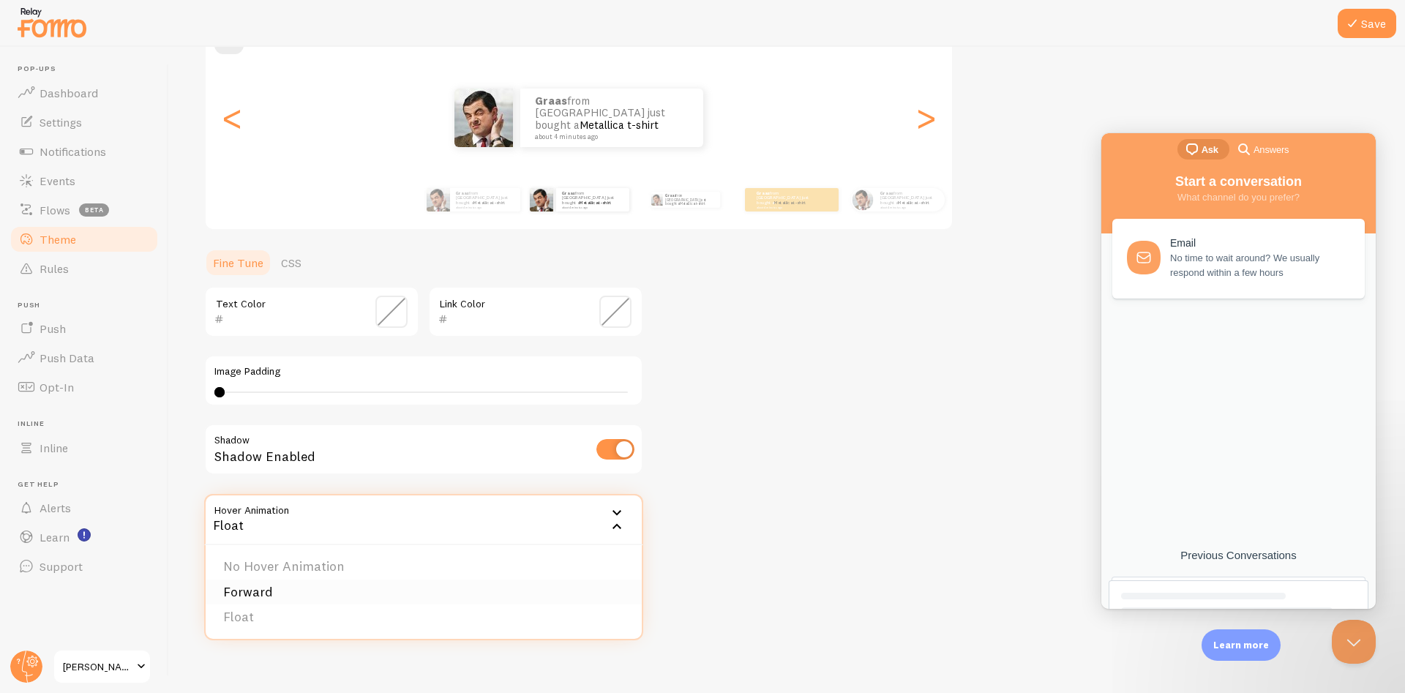
click at [354, 582] on li "Forward" at bounding box center [424, 593] width 436 height 26
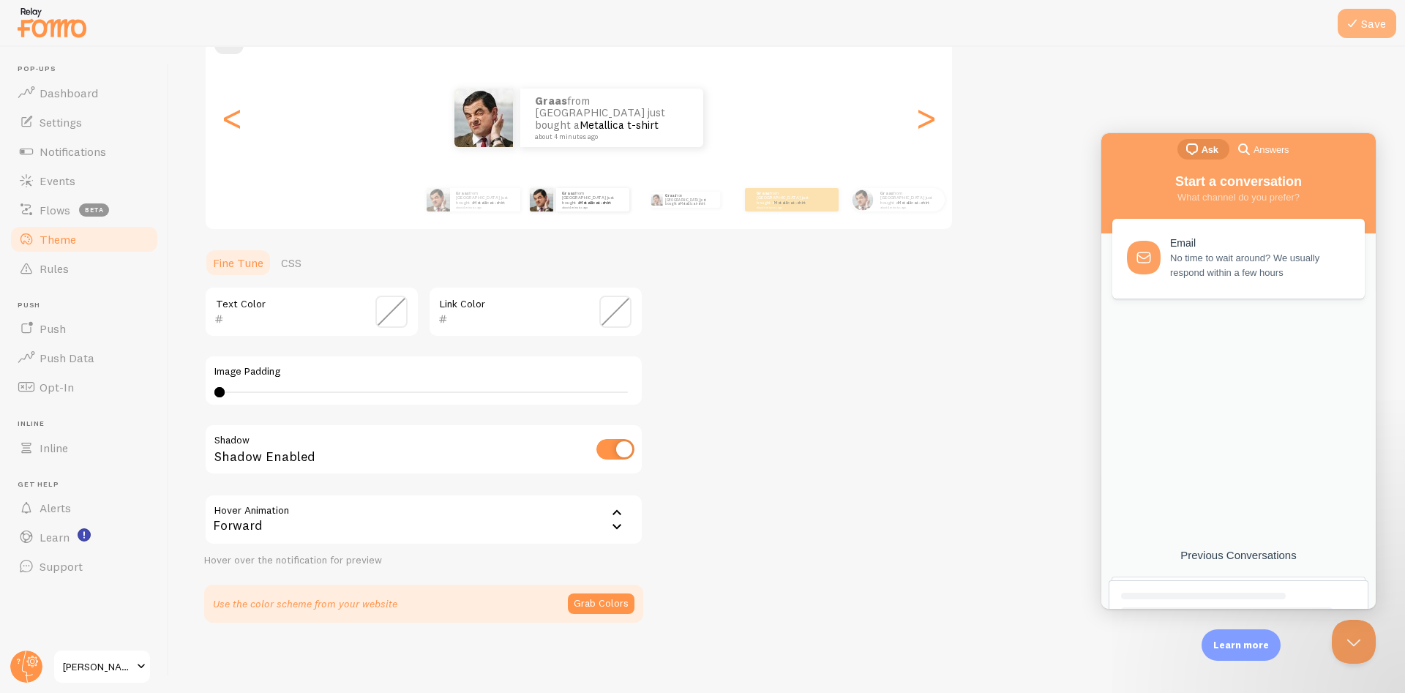
click at [1356, 20] on icon at bounding box center [1353, 24] width 18 height 18
click at [793, 403] on div "Theme Choose a theme for your notifications Gap Graas from India just bought a …" at bounding box center [787, 275] width 1166 height 695
click at [777, 444] on div "Theme Choose a theme for your notifications Gap Graas from India just bought a …" at bounding box center [787, 275] width 1166 height 695
click at [867, 420] on div "Theme Choose a theme for your notifications Gap Graas from India just bought a …" at bounding box center [787, 275] width 1166 height 695
click at [831, 424] on div "Theme Choose a theme for your notifications Gap Graas from India just bought a …" at bounding box center [787, 275] width 1166 height 695
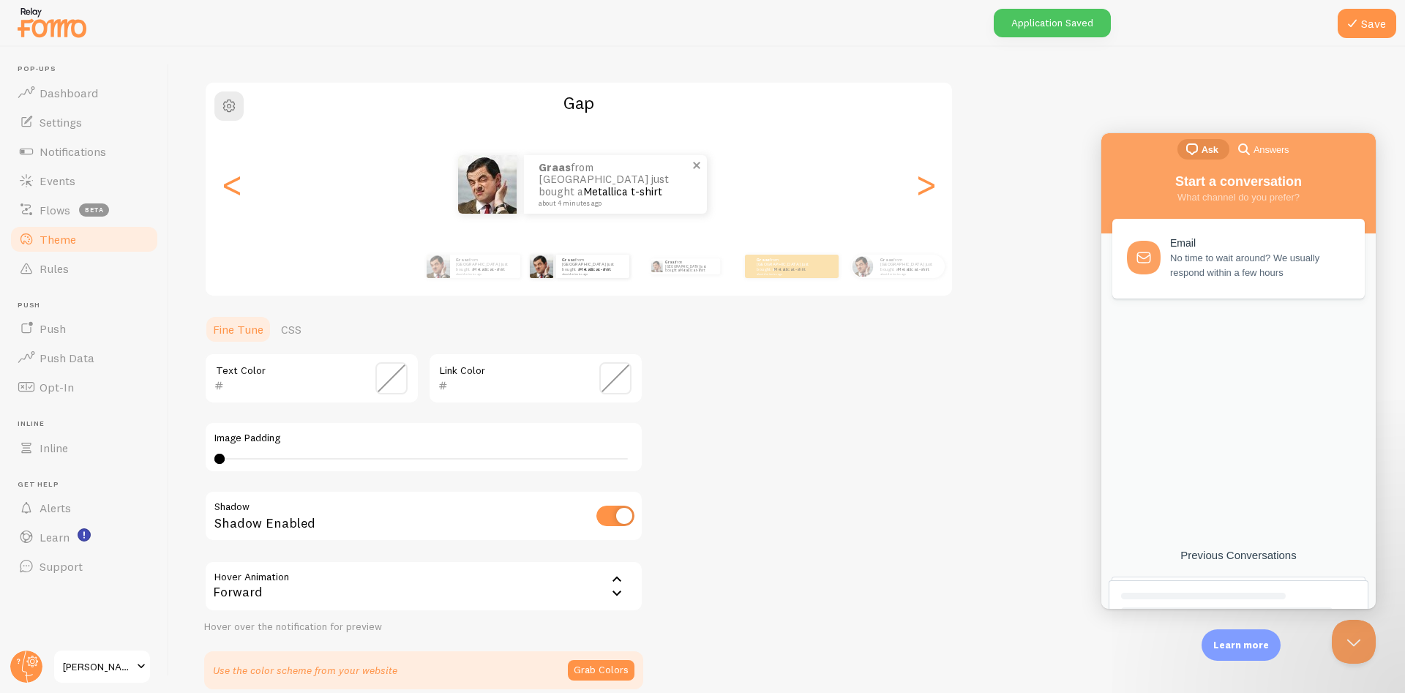
scroll to position [0, 0]
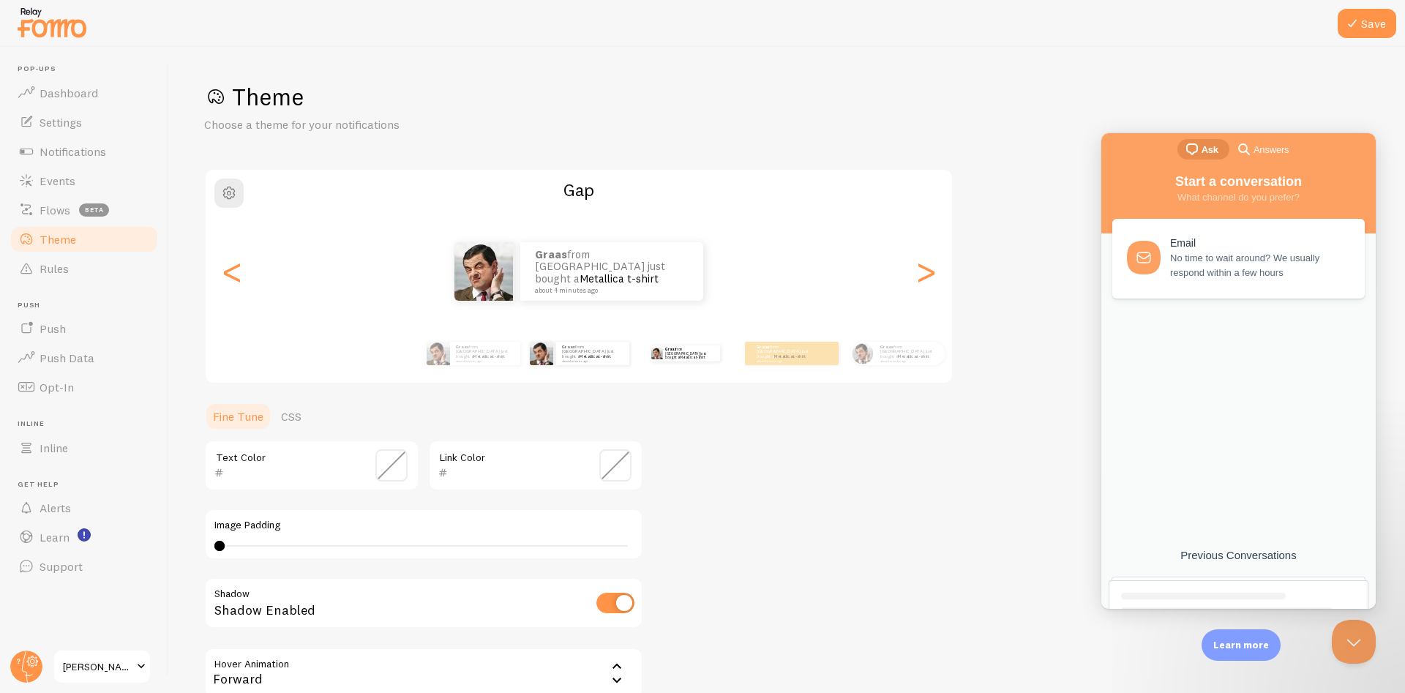
click at [674, 360] on div "Graas from [GEOGRAPHIC_DATA] just bought a Metallica t-shirt about 4 minutes ago" at bounding box center [685, 353] width 94 height 41
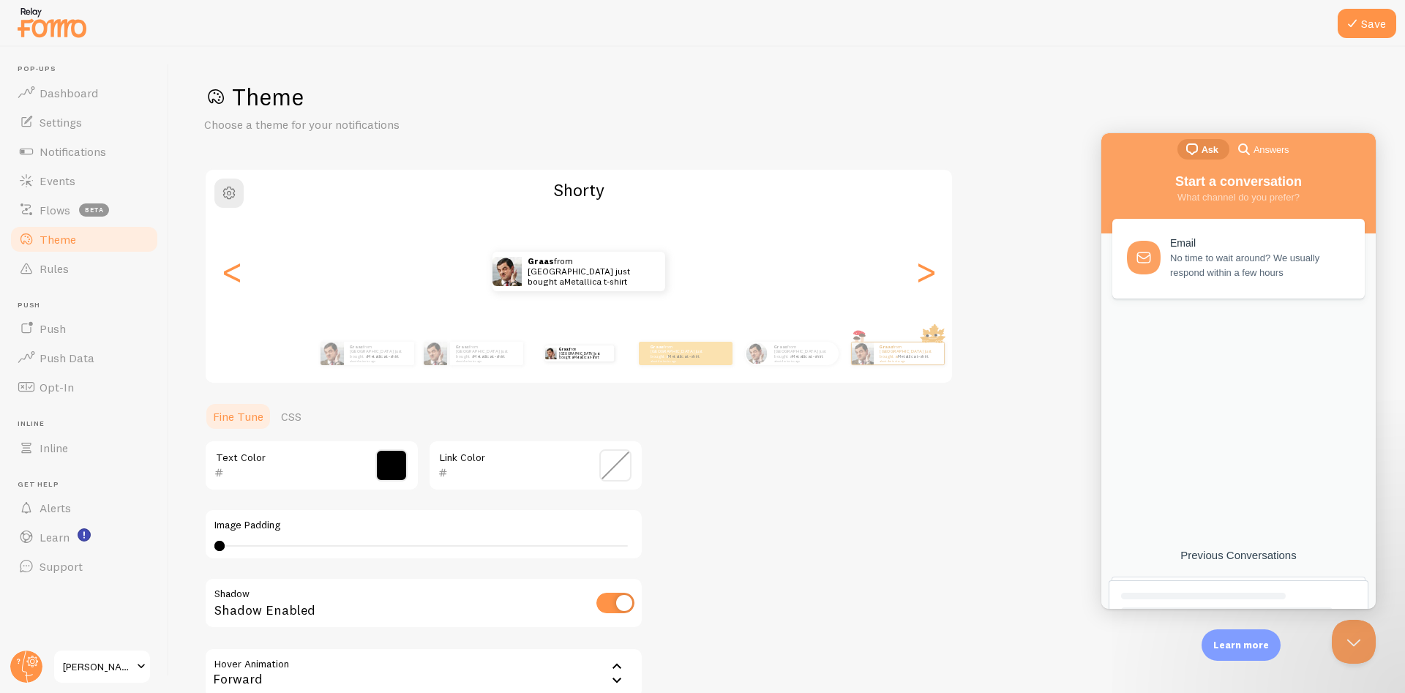
type input "000000"
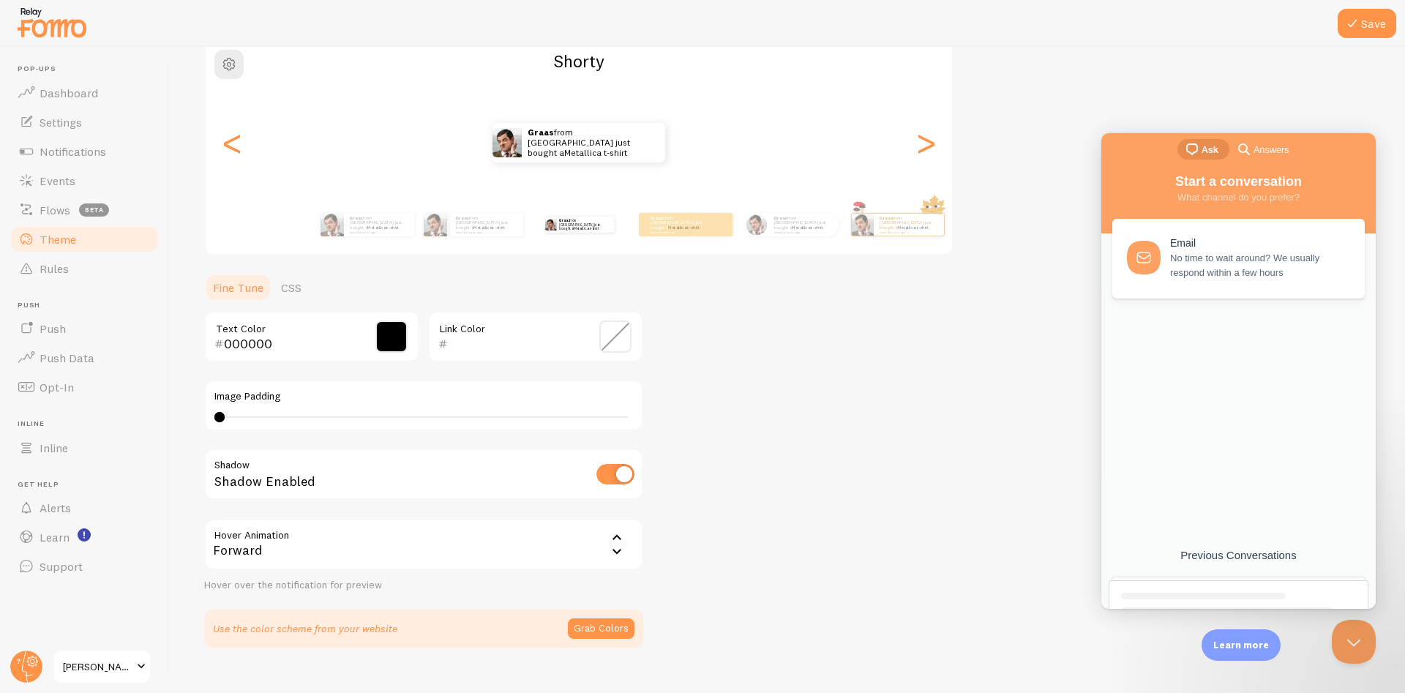
scroll to position [154, 0]
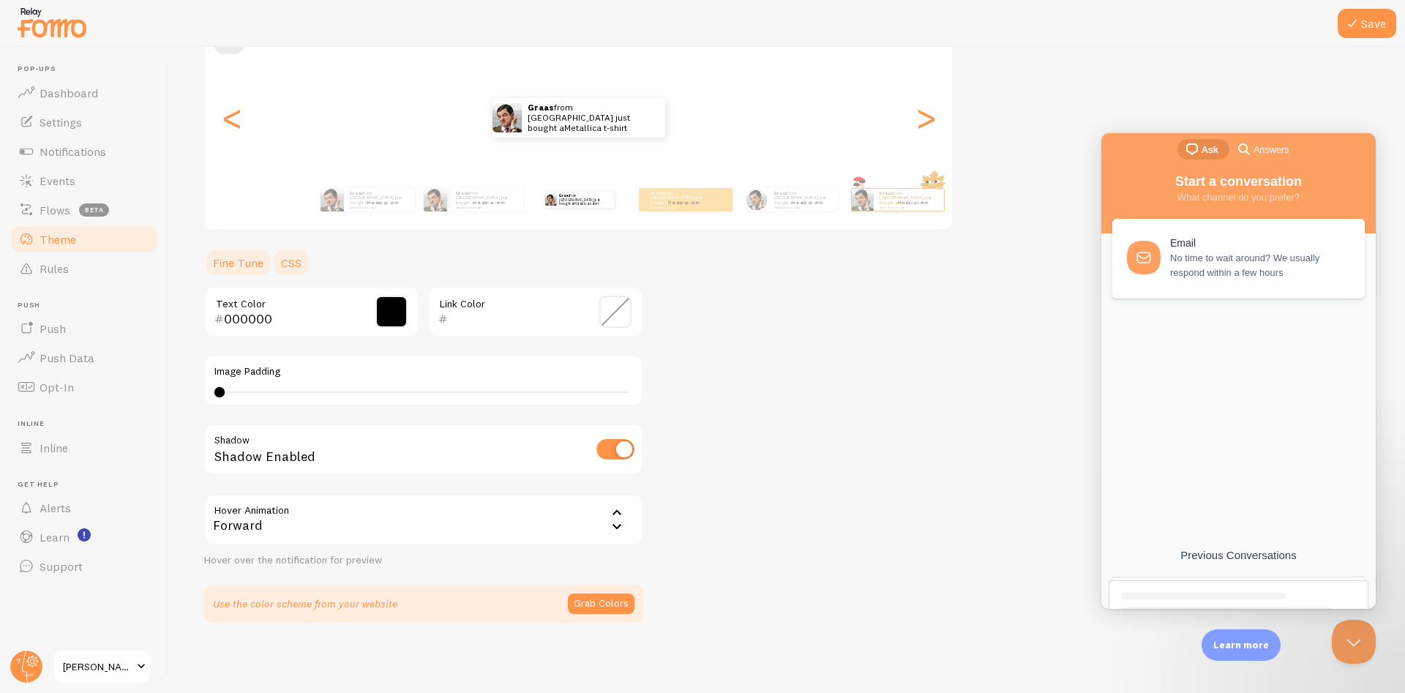
click at [295, 263] on link "CSS" at bounding box center [291, 262] width 38 height 29
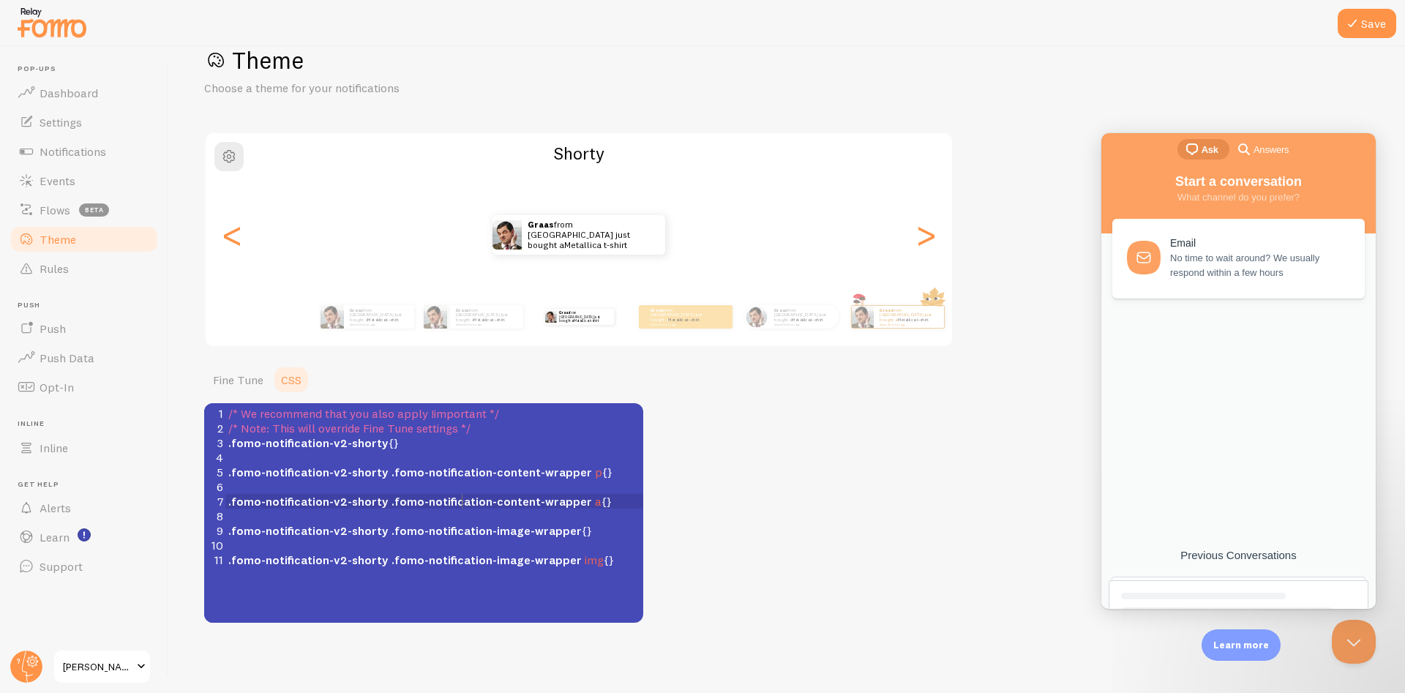
scroll to position [6, 0]
click at [460, 506] on span ".fomo-notification-content-wrapper" at bounding box center [492, 501] width 201 height 15
click at [256, 378] on link "Fine Tune" at bounding box center [238, 379] width 68 height 29
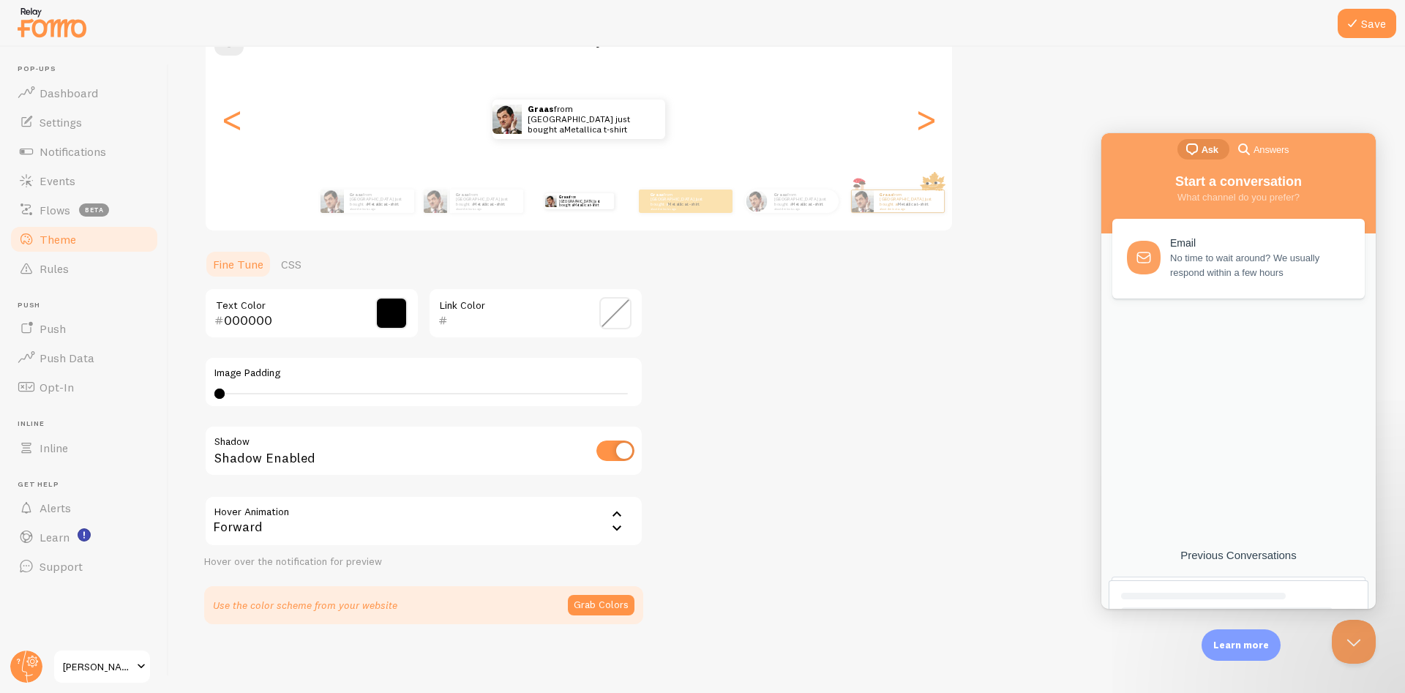
scroll to position [154, 0]
click at [1377, 18] on button "Save" at bounding box center [1367, 23] width 59 height 29
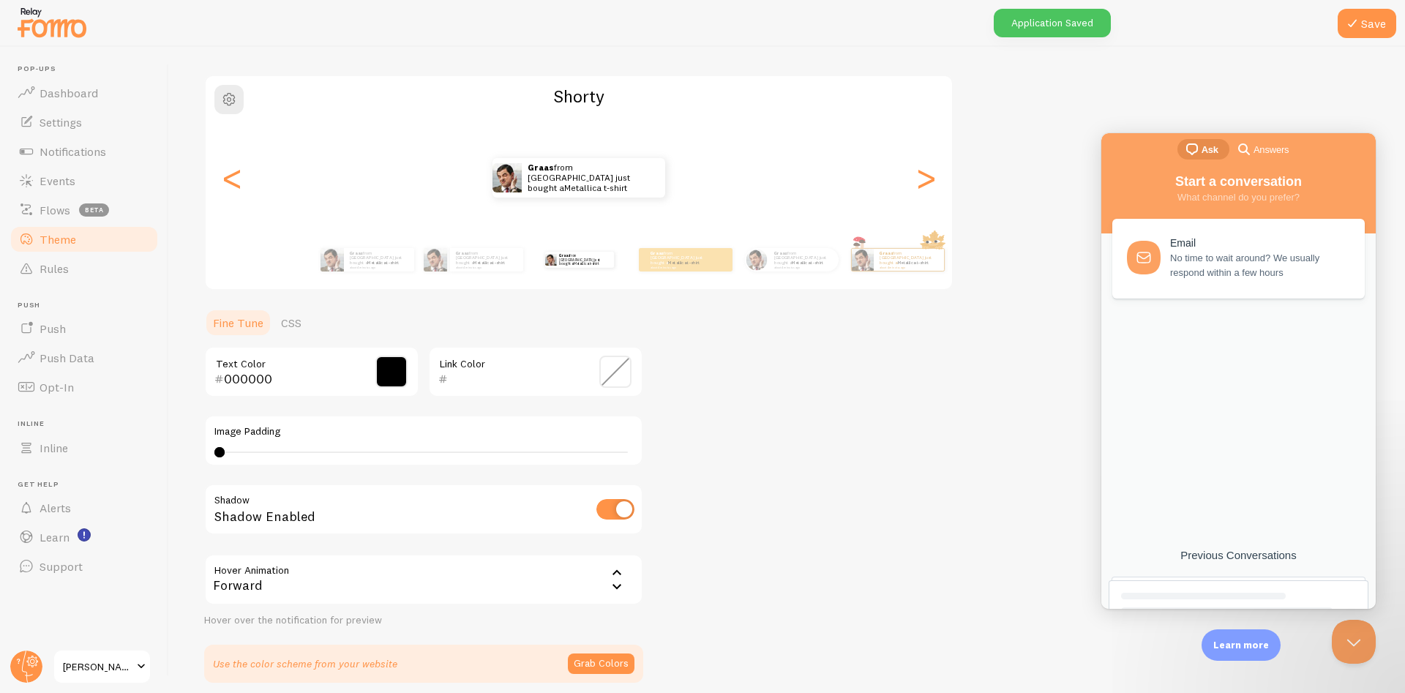
scroll to position [66, 0]
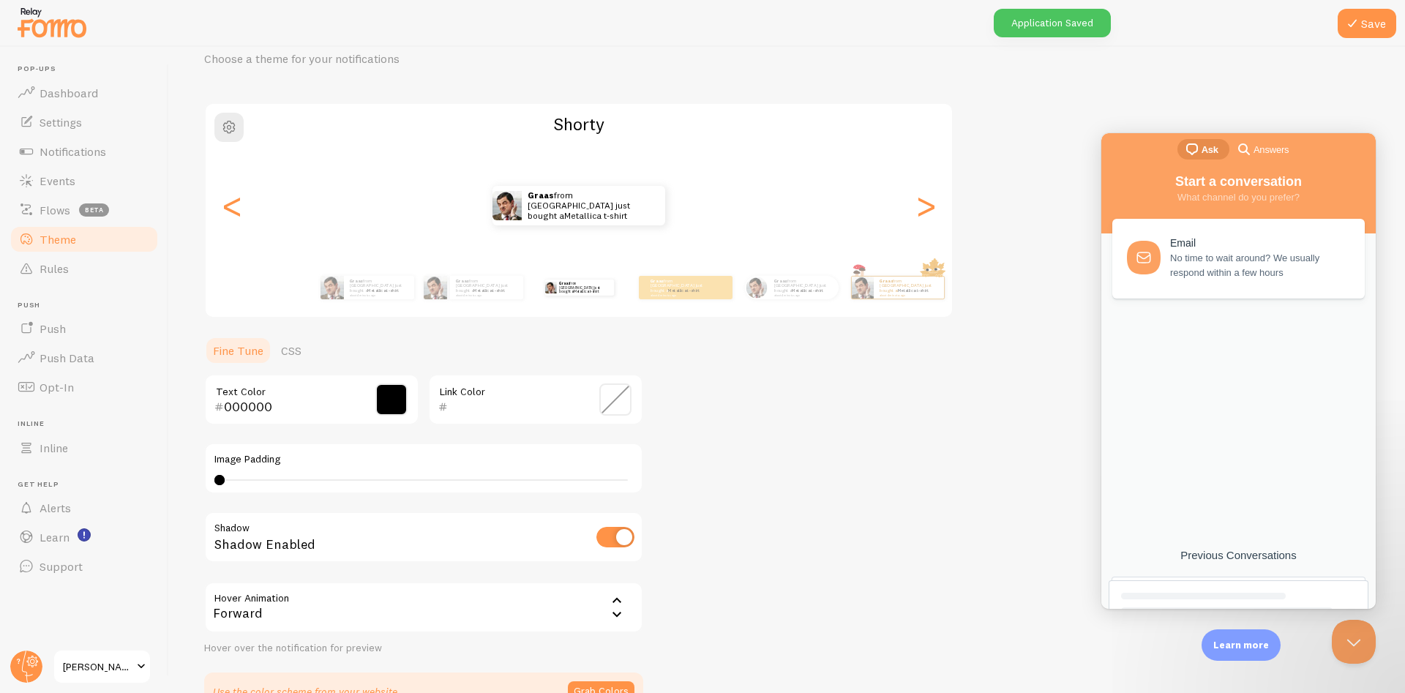
click at [758, 394] on div "Theme Choose a theme for your notifications [PERSON_NAME] from [GEOGRAPHIC_DATA…" at bounding box center [787, 363] width 1166 height 695
click at [792, 386] on div "Theme Choose a theme for your notifications [PERSON_NAME] from [GEOGRAPHIC_DATA…" at bounding box center [787, 363] width 1166 height 695
click at [803, 385] on div "Theme Choose a theme for your notifications [PERSON_NAME] from [GEOGRAPHIC_DATA…" at bounding box center [787, 363] width 1166 height 695
click at [801, 387] on div "Theme Choose a theme for your notifications [PERSON_NAME] from [GEOGRAPHIC_DATA…" at bounding box center [787, 363] width 1166 height 695
click at [801, 388] on div "Theme Choose a theme for your notifications [PERSON_NAME] from [GEOGRAPHIC_DATA…" at bounding box center [787, 363] width 1166 height 695
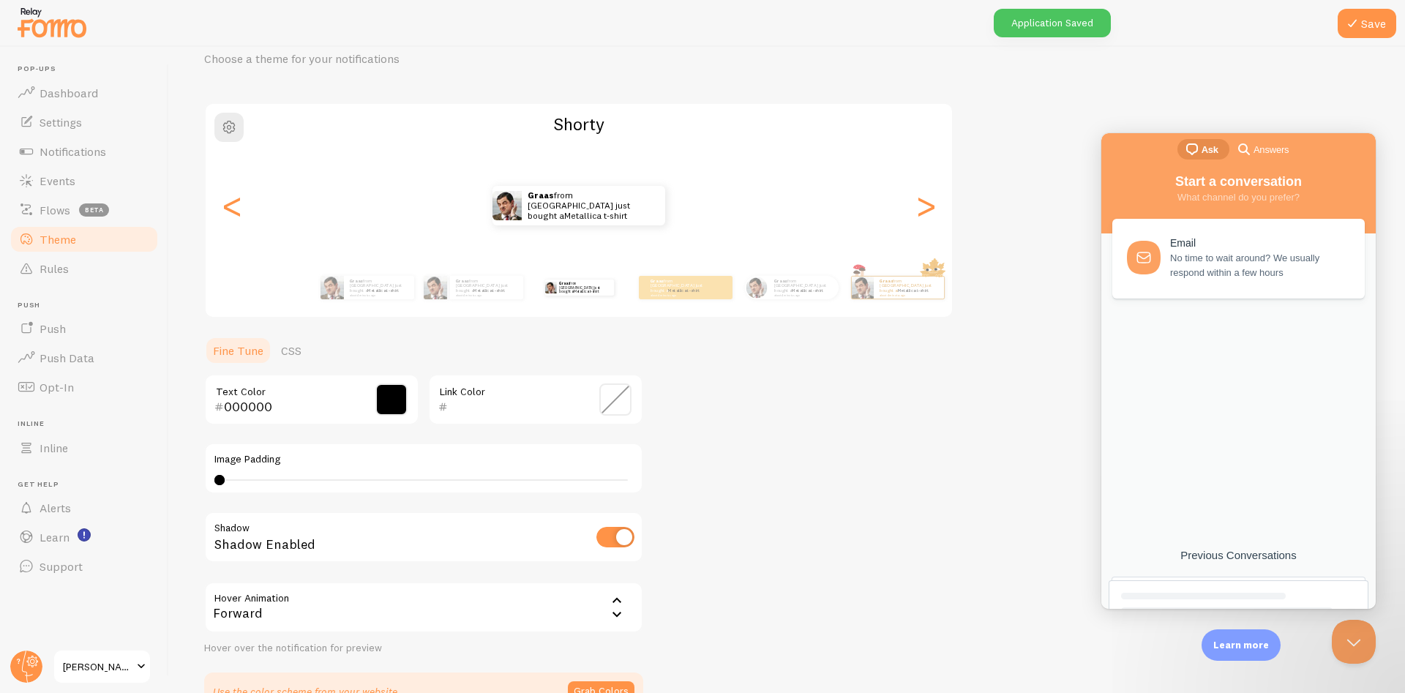
click at [92, 654] on link "[PERSON_NAME] By PNG" at bounding box center [102, 666] width 99 height 35
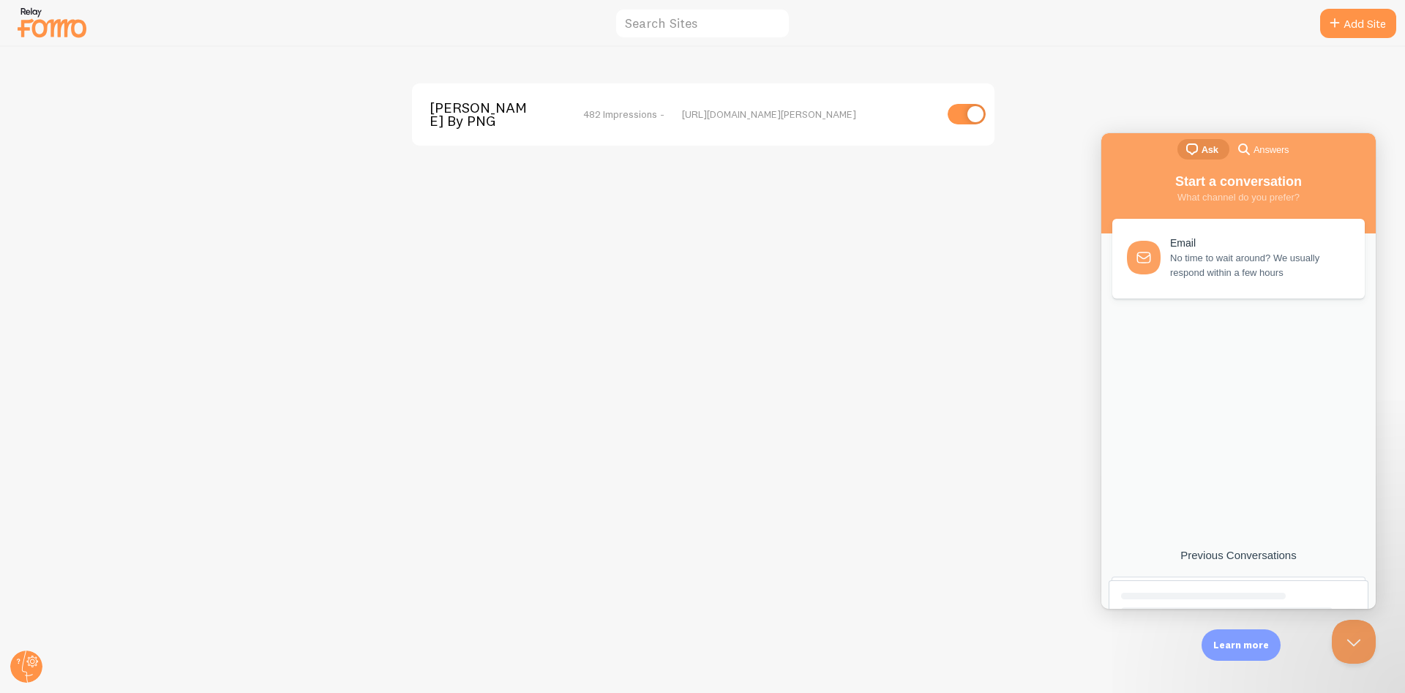
click at [960, 113] on input "checkbox" at bounding box center [967, 114] width 38 height 20
checkbox input "false"
click at [719, 400] on div "Gargi By PNG disabled https://www.gargi.shop" at bounding box center [703, 370] width 1405 height 646
click at [635, 418] on div "Gargi By PNG disabled https://www.gargi.shop" at bounding box center [703, 370] width 1405 height 646
click at [698, 249] on div "Gargi By PNG disabled https://www.gargi.shop" at bounding box center [703, 370] width 1405 height 646
